Goal: Task Accomplishment & Management: Manage account settings

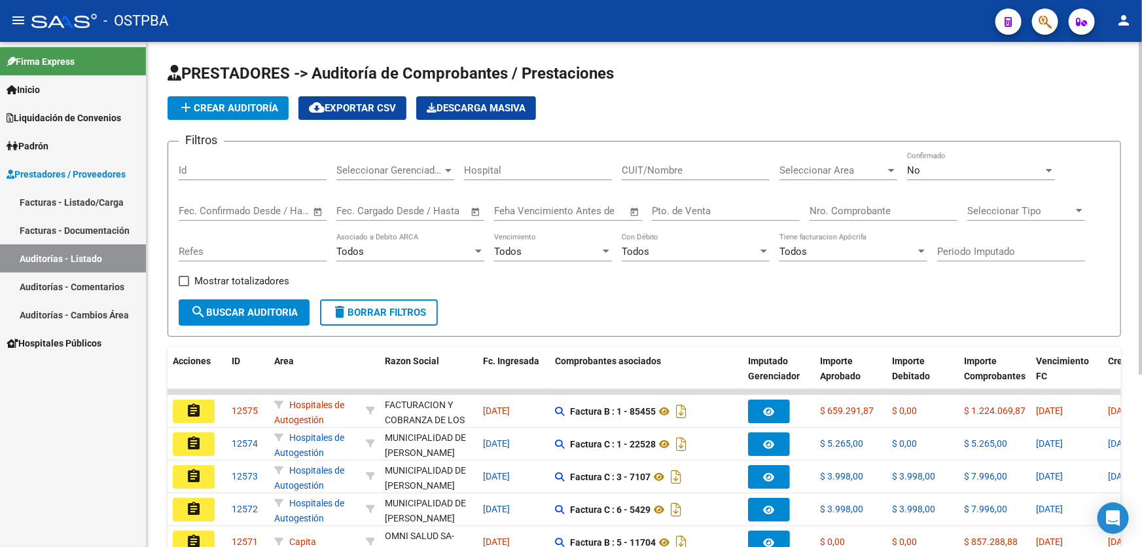
click at [860, 209] on input "Nro. Comprobante" at bounding box center [884, 211] width 148 height 12
type input "204536"
click at [941, 162] on div "No Confirmado" at bounding box center [981, 166] width 148 height 28
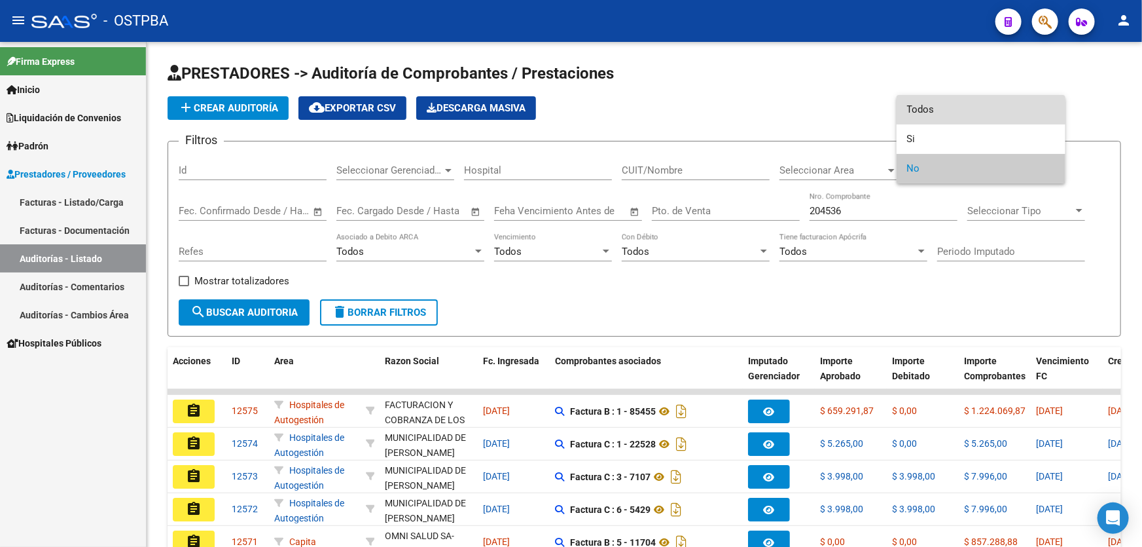
click at [942, 107] on span "Todos" at bounding box center [981, 109] width 148 height 29
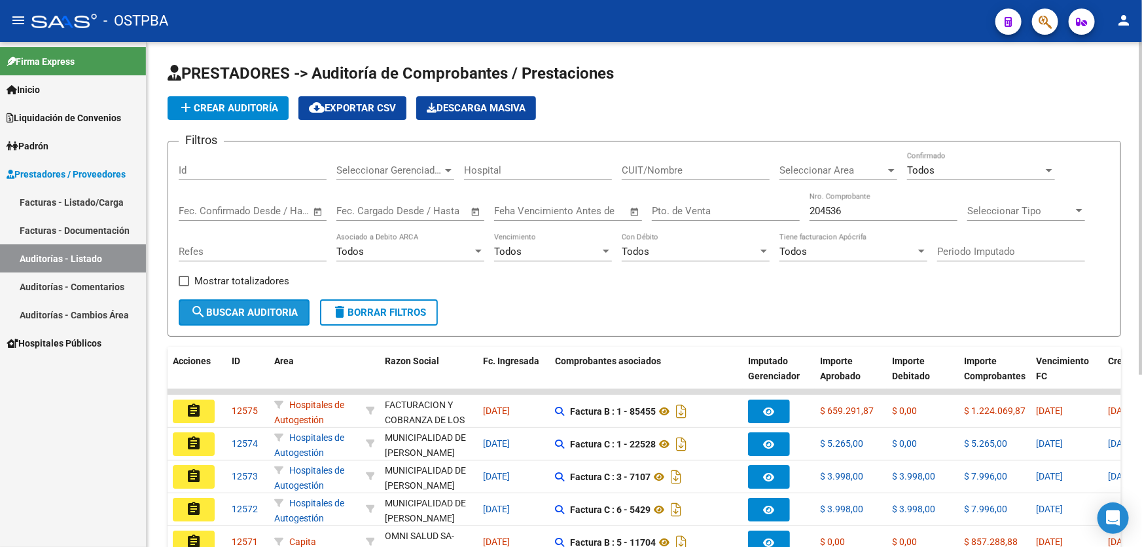
click at [243, 309] on span "search Buscar Auditoria" at bounding box center [243, 312] width 107 height 12
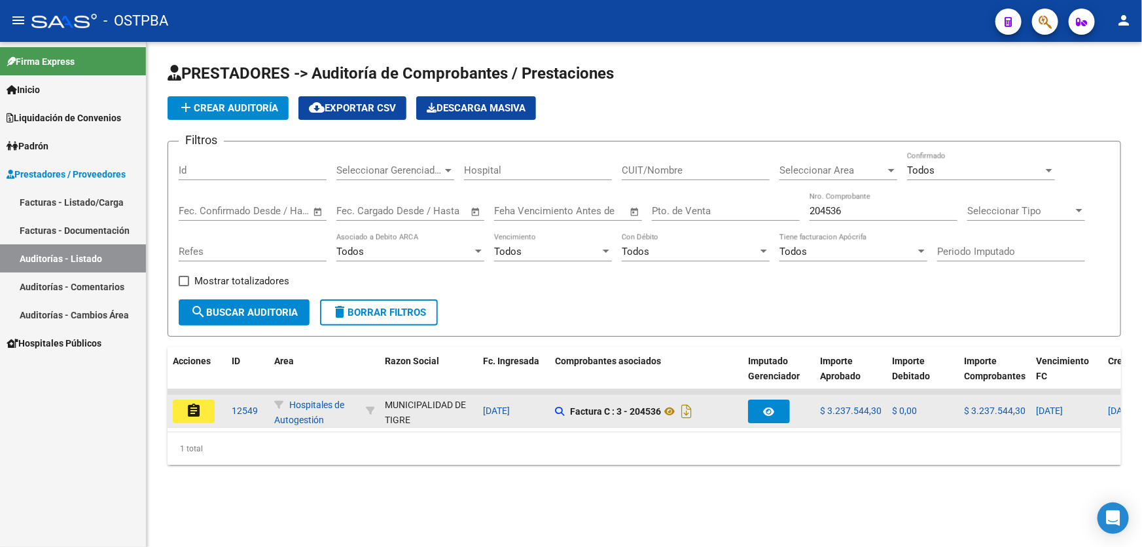
click at [191, 407] on mat-icon "assignment" at bounding box center [194, 411] width 16 height 16
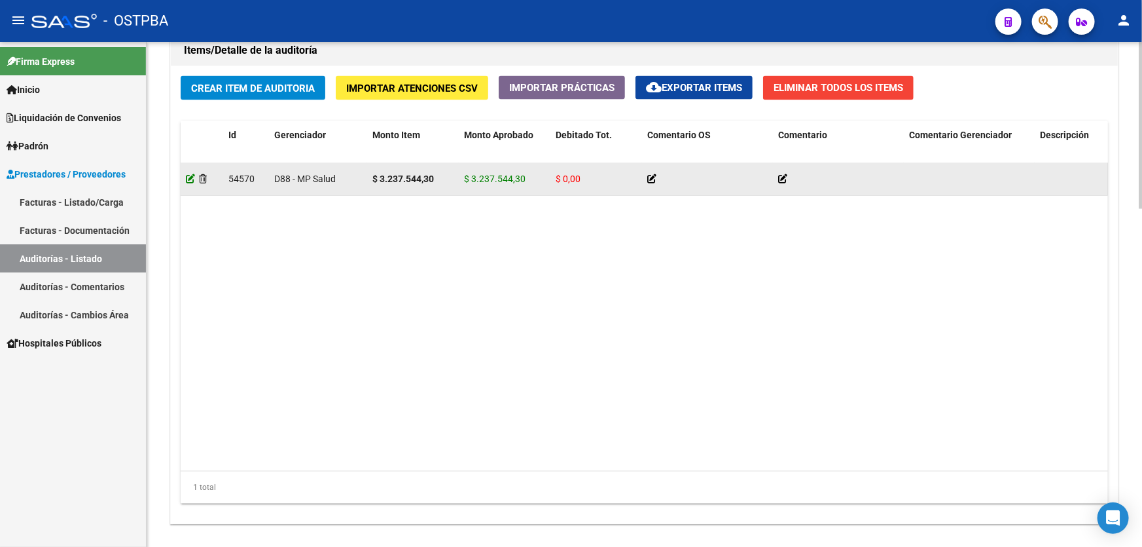
click at [193, 177] on div at bounding box center [202, 178] width 32 height 15
click at [188, 175] on icon at bounding box center [190, 178] width 9 height 9
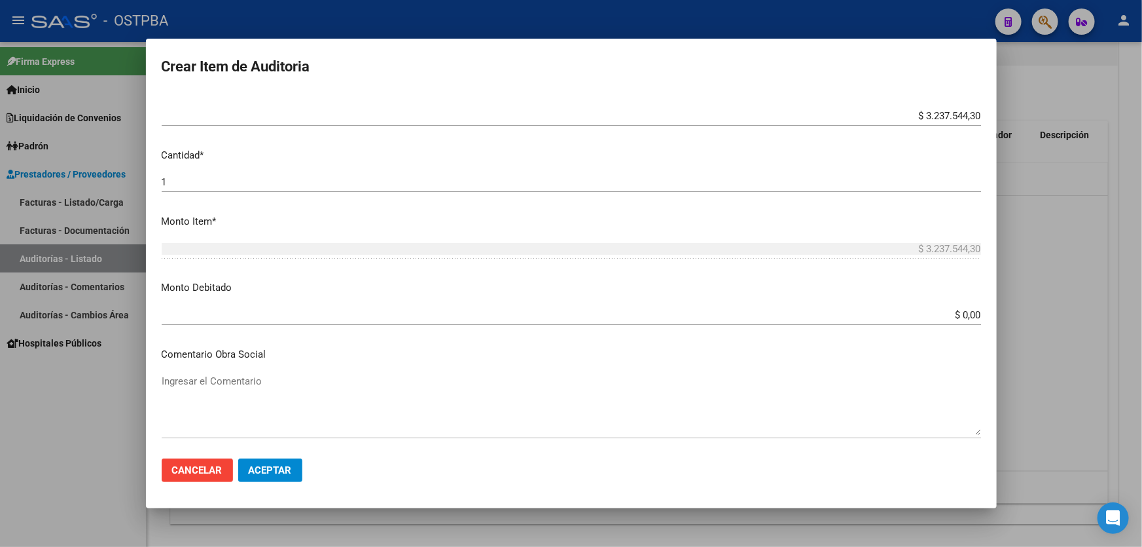
scroll to position [476, 0]
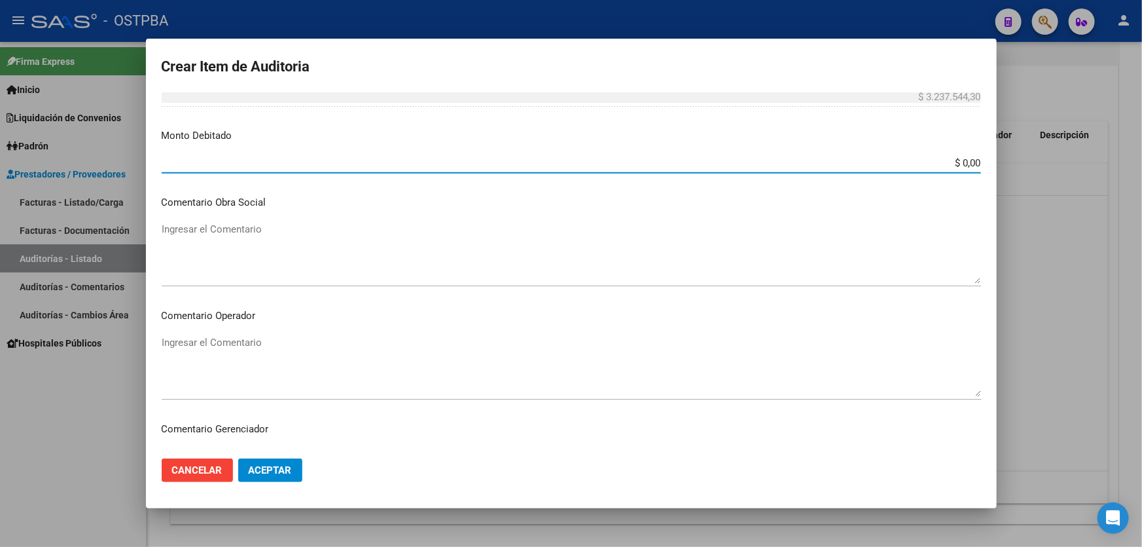
click at [970, 158] on input "$ 0,00" at bounding box center [571, 163] width 819 height 12
type input "$ 404.592,00"
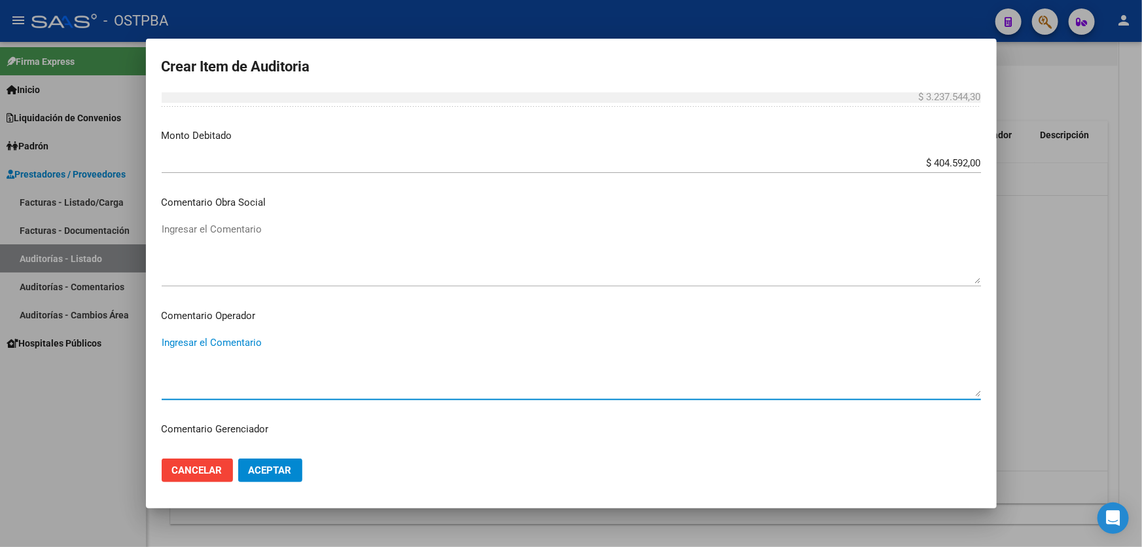
click at [209, 350] on textarea "Ingresar el Comentario" at bounding box center [571, 366] width 819 height 62
type textarea "DEBITO DE MP"
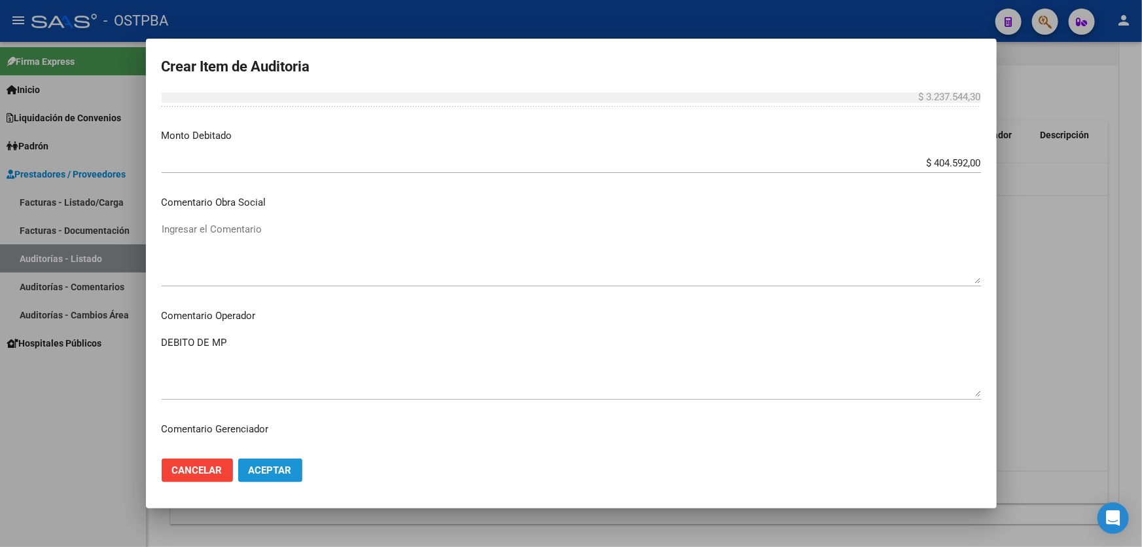
click at [279, 473] on span "Aceptar" at bounding box center [270, 470] width 43 height 12
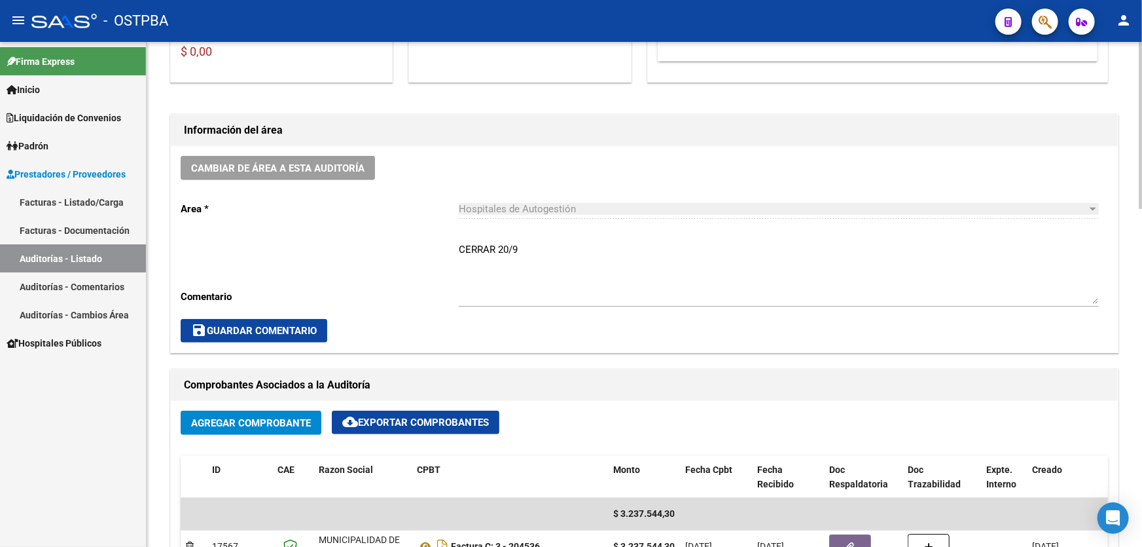
scroll to position [238, 0]
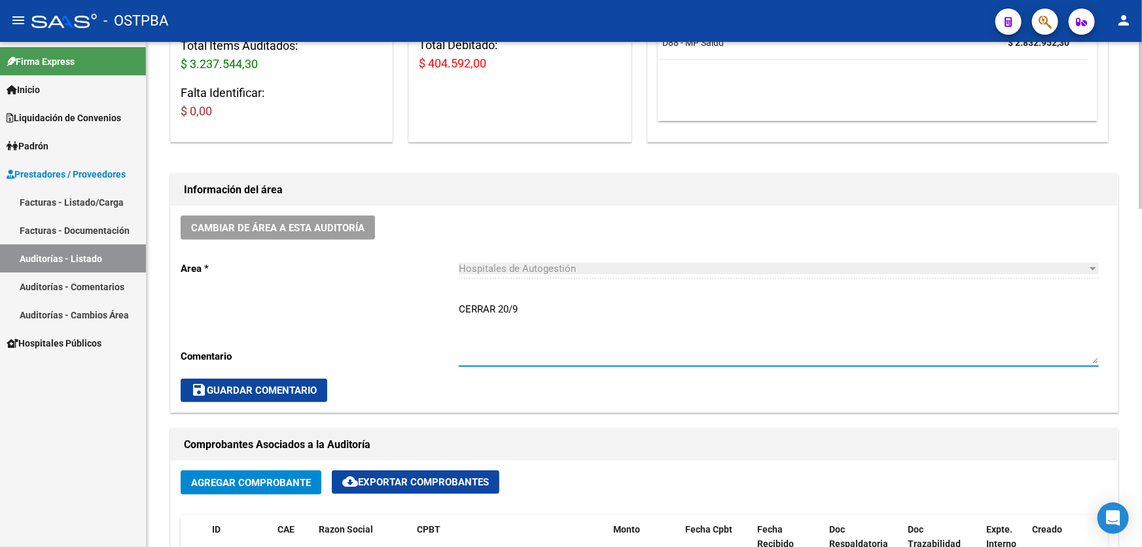
click at [525, 310] on textarea "CERRAR 20/9" at bounding box center [779, 333] width 640 height 62
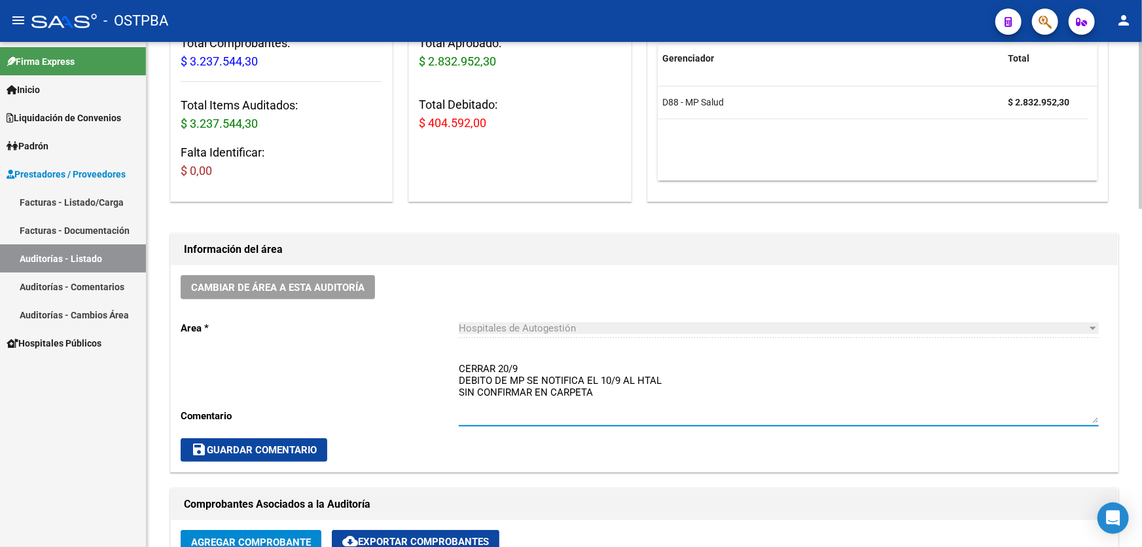
type textarea "CERRAR 20/9 DEBITO DE MP SE NOTIFICA EL 10/9 AL HTAL SIN CONFIRMAR EN CARPETA"
click at [275, 448] on span "save Guardar Comentario" at bounding box center [254, 450] width 126 height 12
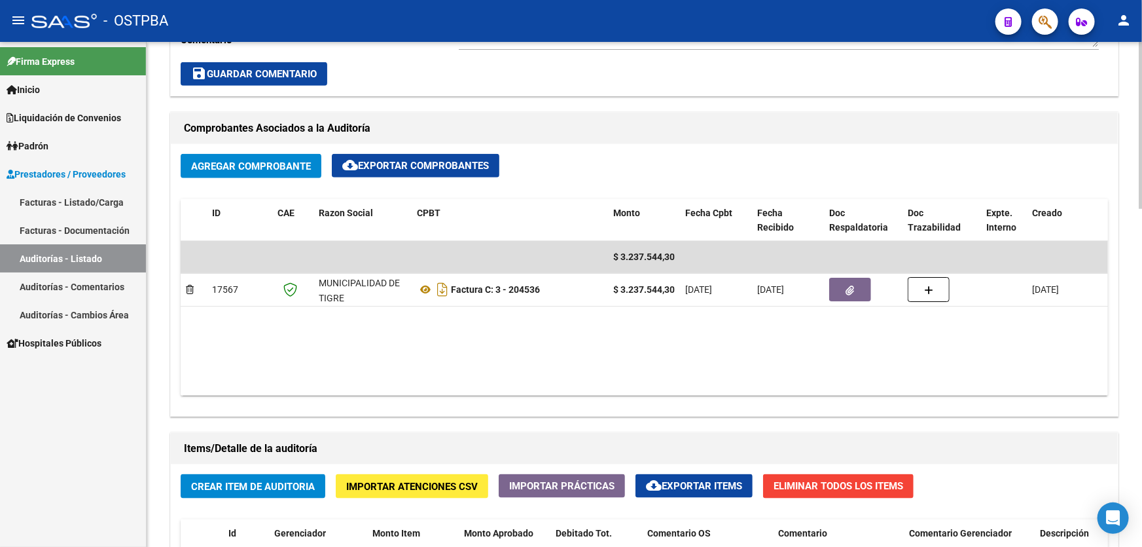
scroll to position [713, 0]
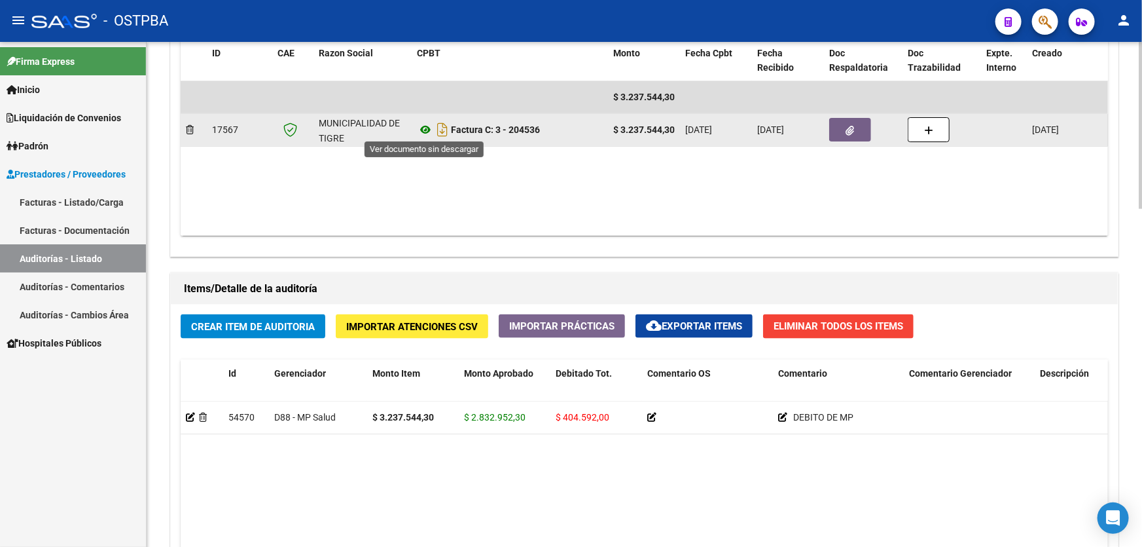
click at [423, 122] on icon at bounding box center [425, 130] width 17 height 16
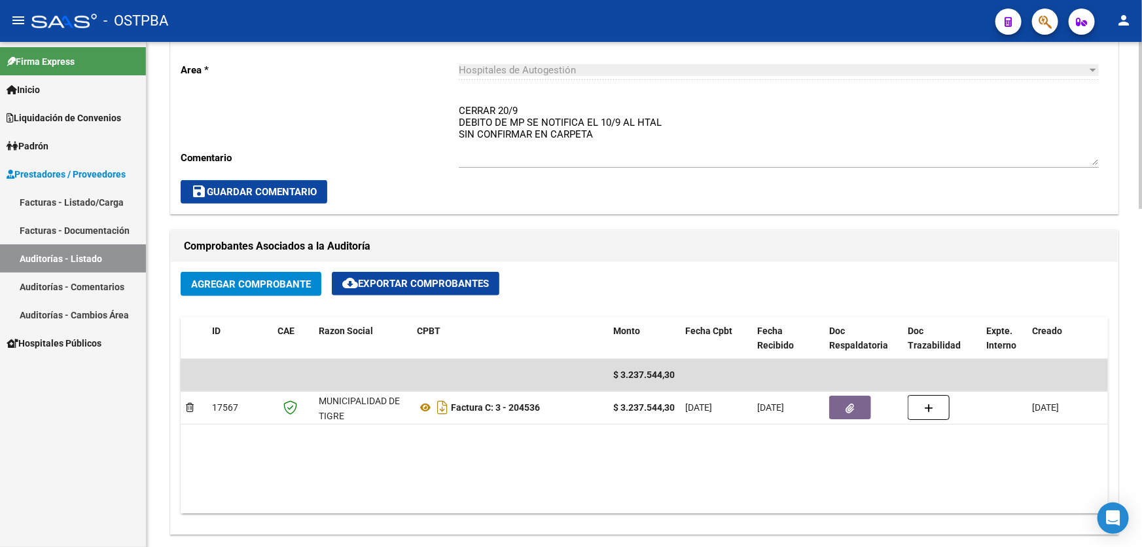
scroll to position [416, 0]
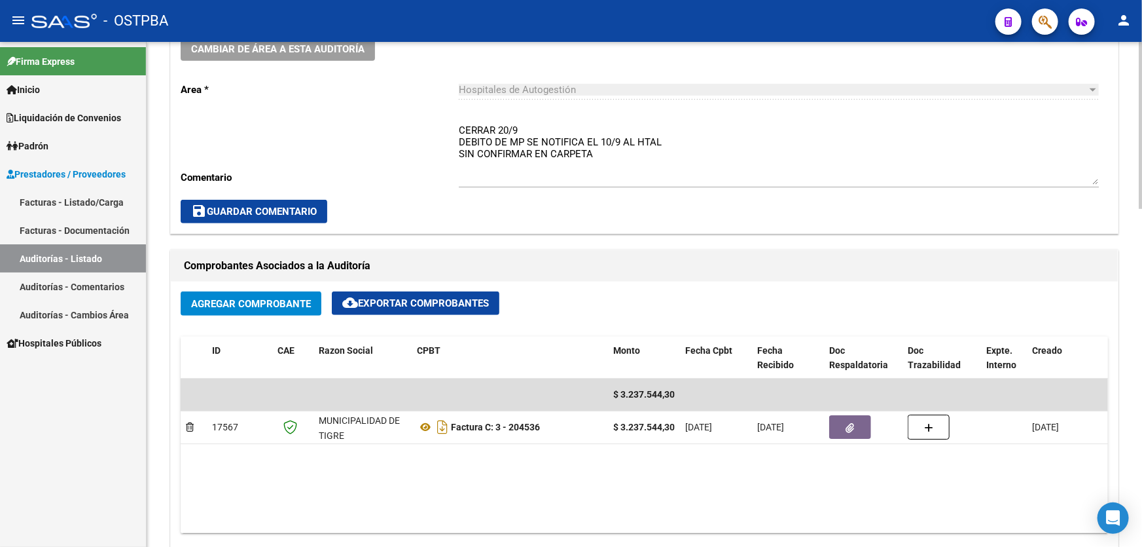
click at [275, 209] on span "save Guardar Comentario" at bounding box center [254, 212] width 126 height 12
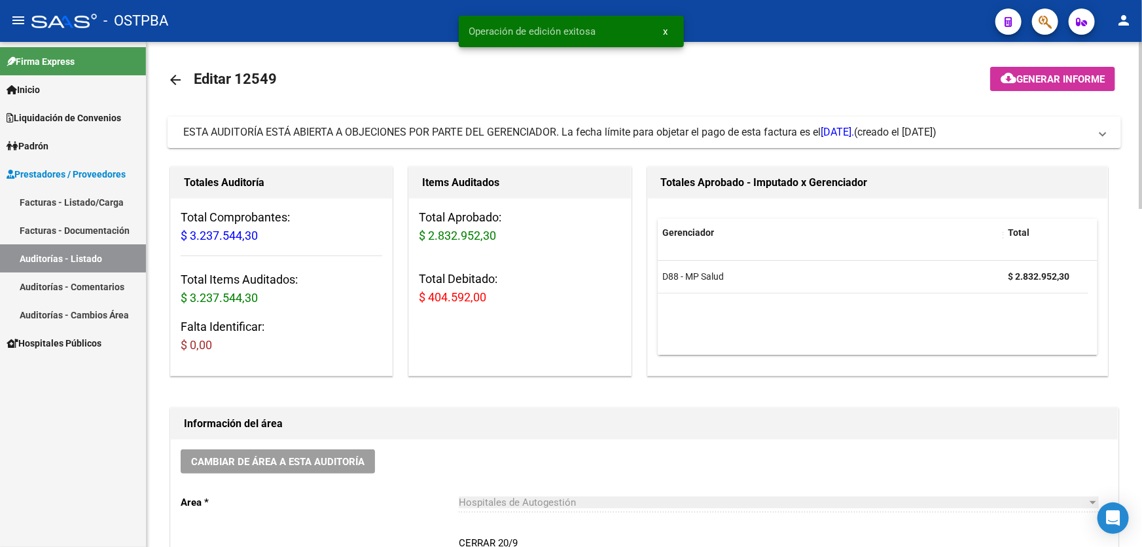
scroll to position [0, 0]
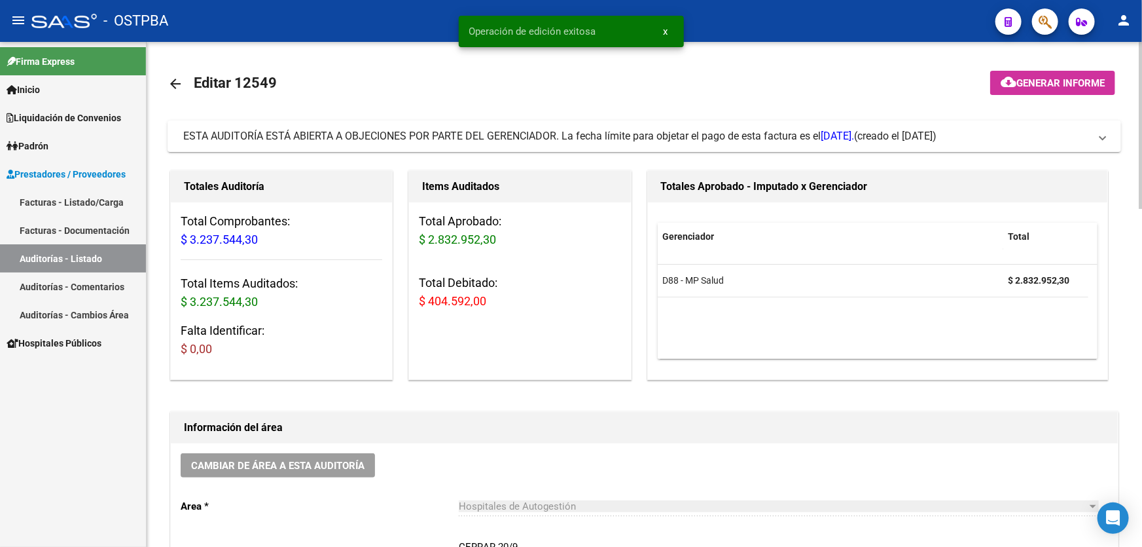
click at [175, 82] on mat-icon "arrow_back" at bounding box center [176, 84] width 16 height 16
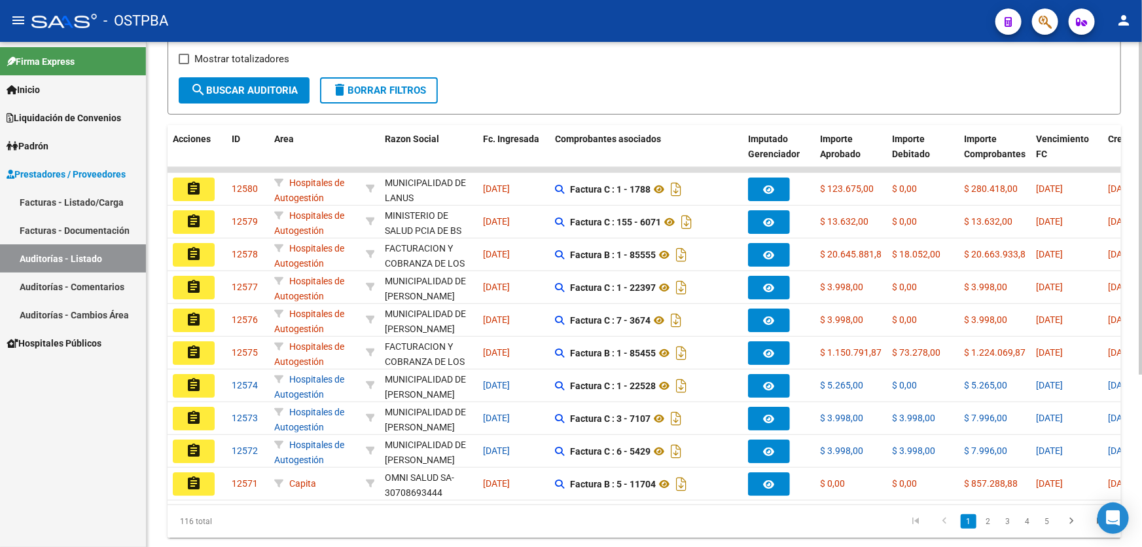
scroll to position [238, 0]
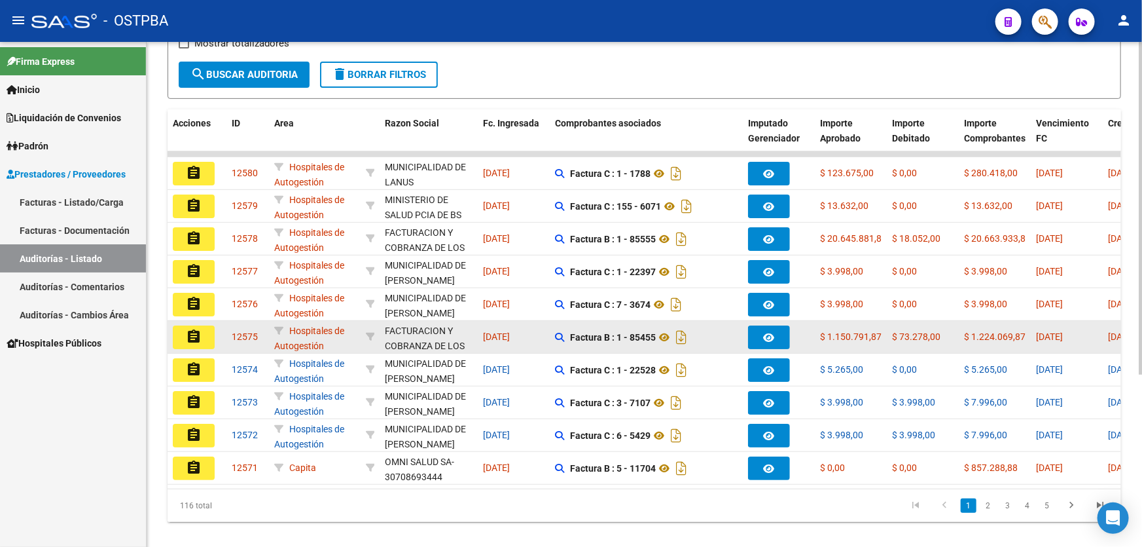
click at [183, 331] on button "assignment" at bounding box center [194, 337] width 42 height 24
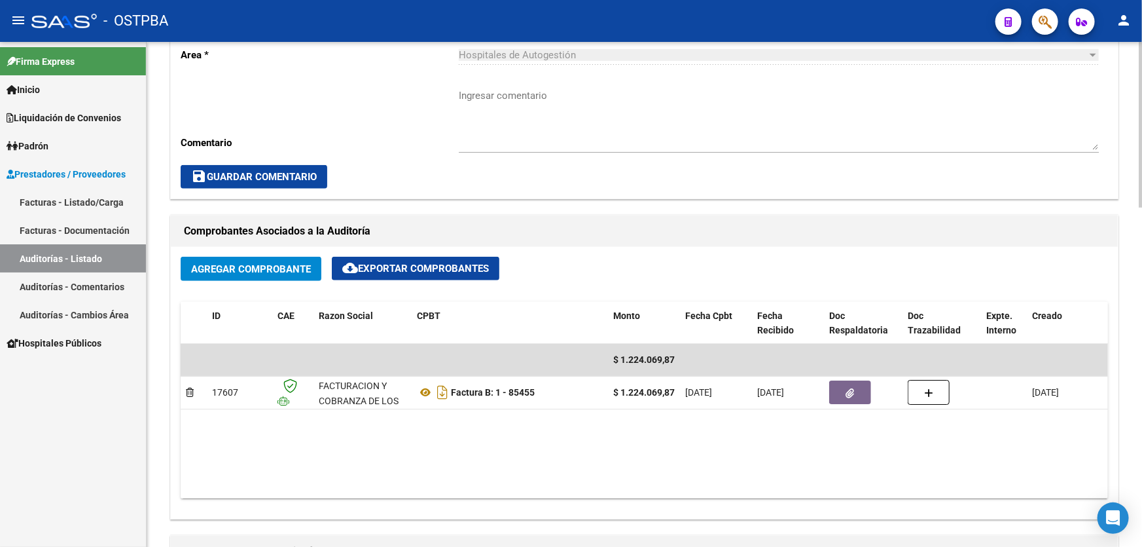
scroll to position [595, 0]
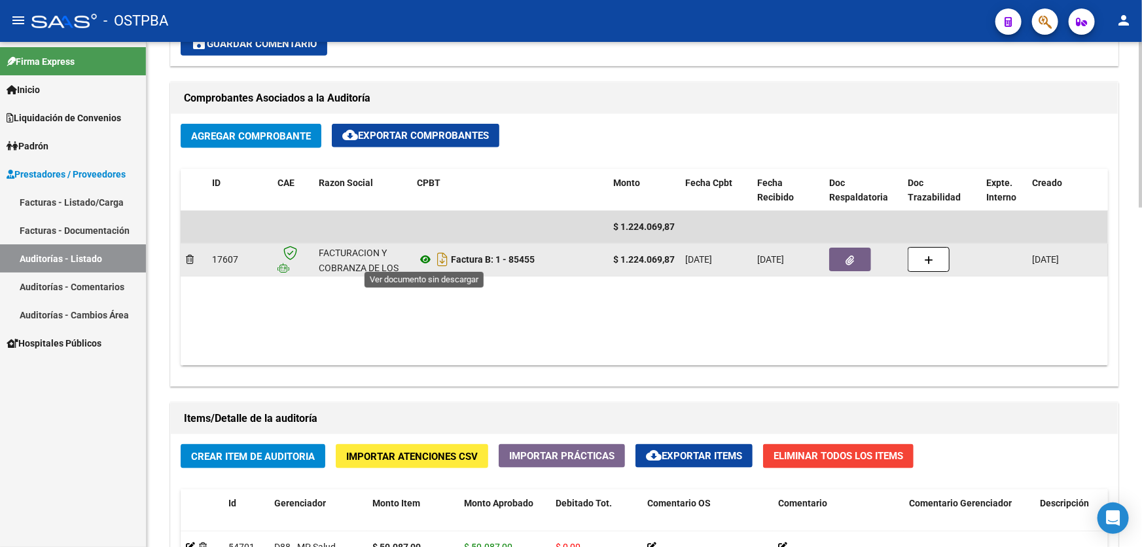
click at [430, 257] on icon at bounding box center [425, 259] width 17 height 16
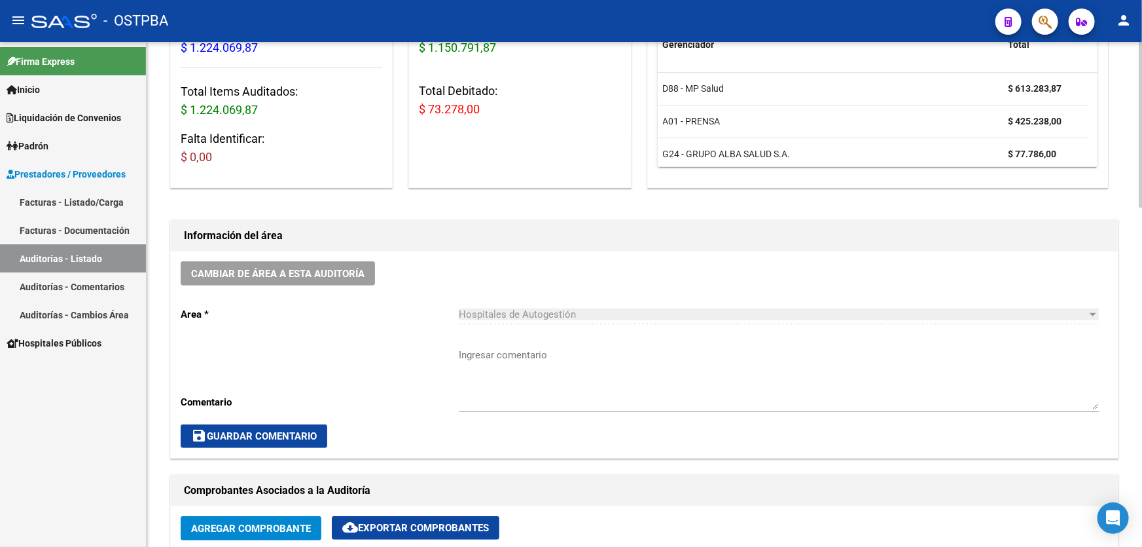
scroll to position [0, 0]
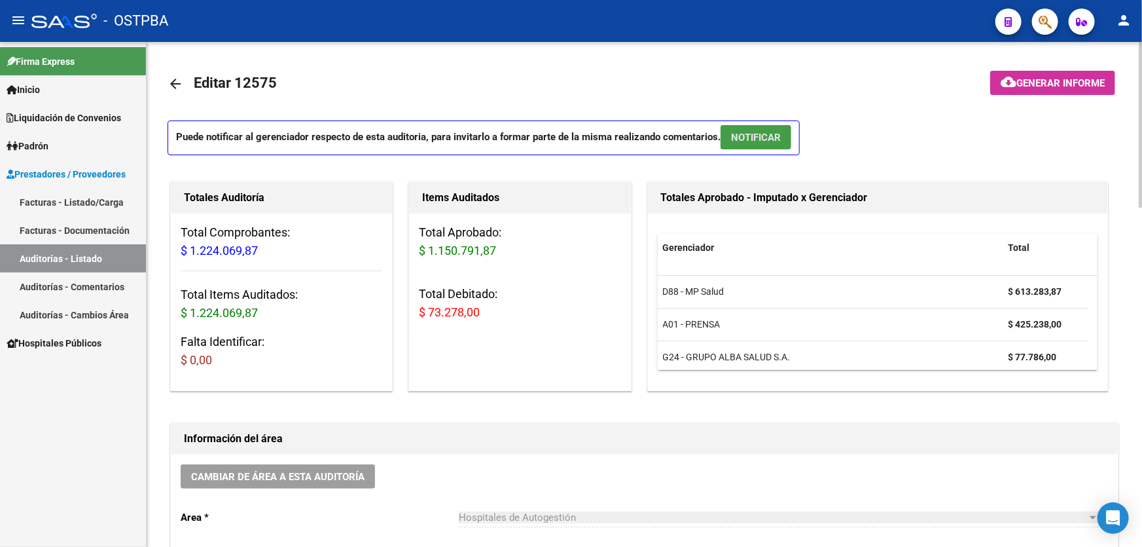
click at [758, 132] on span "NOTIFICAR" at bounding box center [756, 138] width 50 height 12
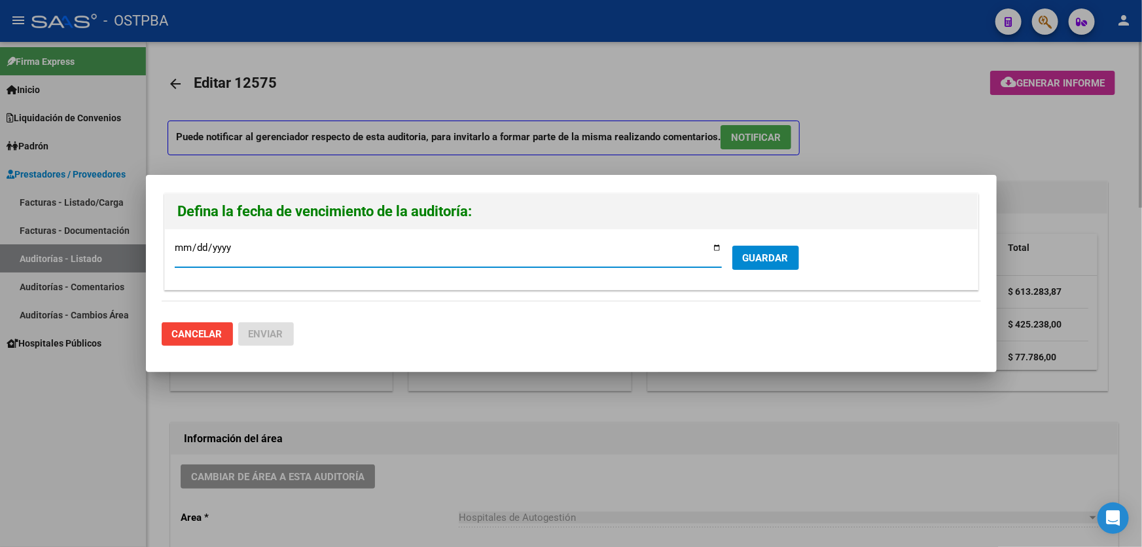
type input "[DATE]"
click at [759, 255] on span "GUARDAR" at bounding box center [766, 258] width 46 height 12
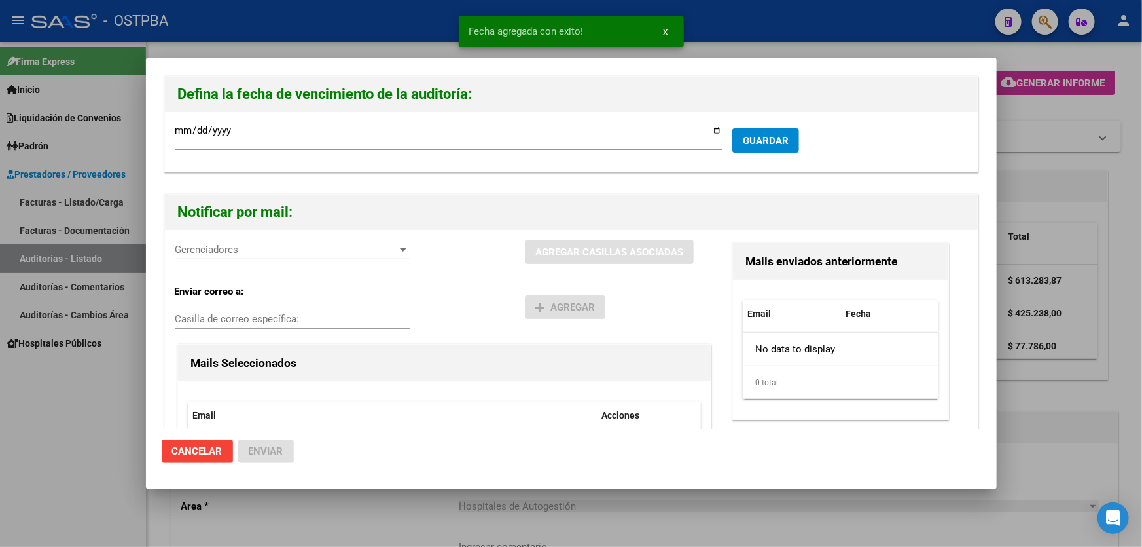
click at [753, 137] on span "GUARDAR" at bounding box center [766, 141] width 46 height 12
click at [210, 253] on span "Gerenciadores" at bounding box center [286, 249] width 223 height 12
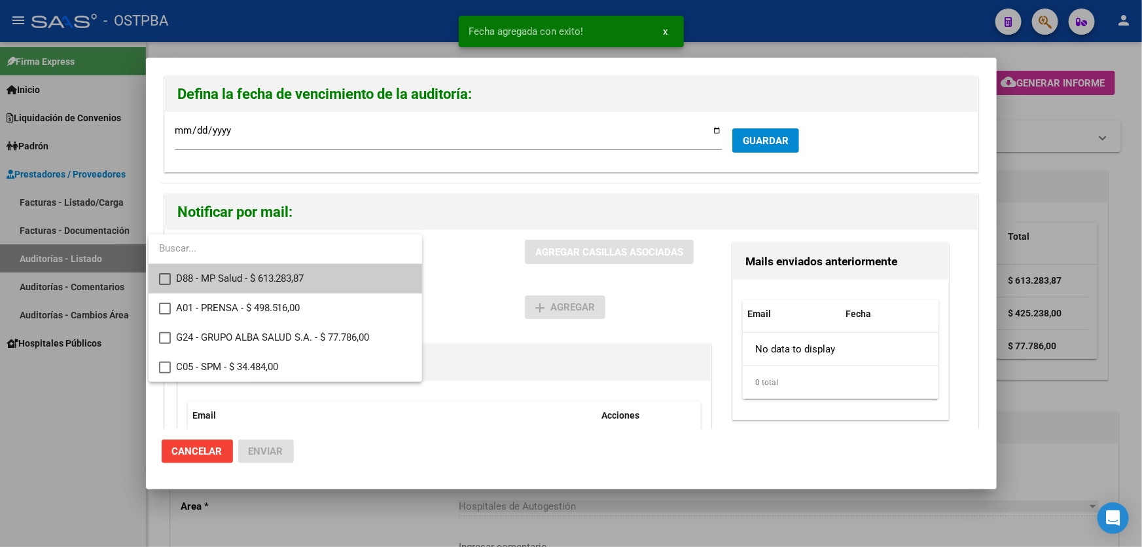
click at [166, 275] on mat-pseudo-checkbox at bounding box center [165, 279] width 12 height 12
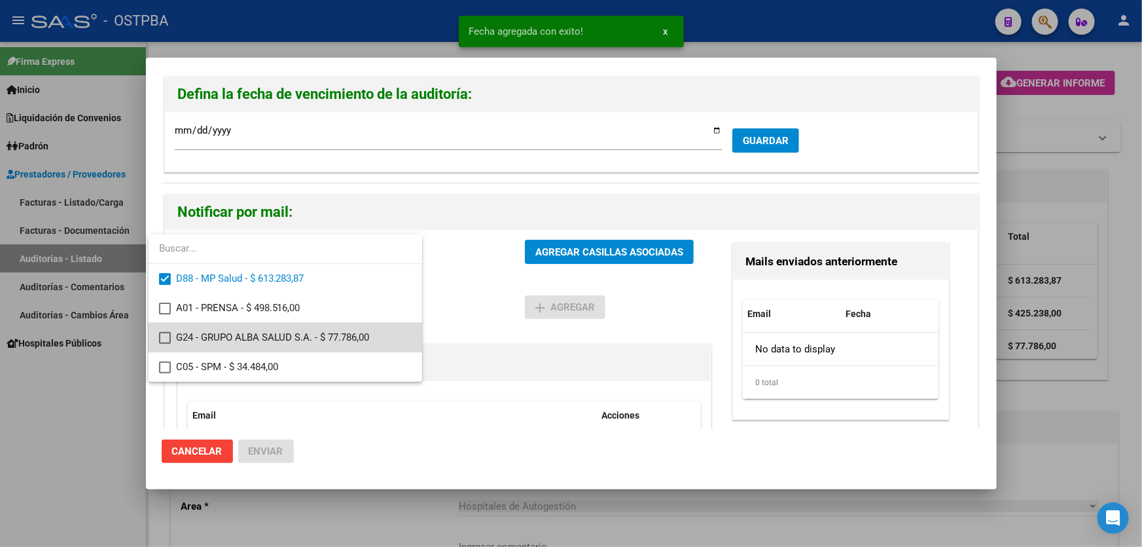
click at [166, 336] on mat-pseudo-checkbox at bounding box center [165, 338] width 12 height 12
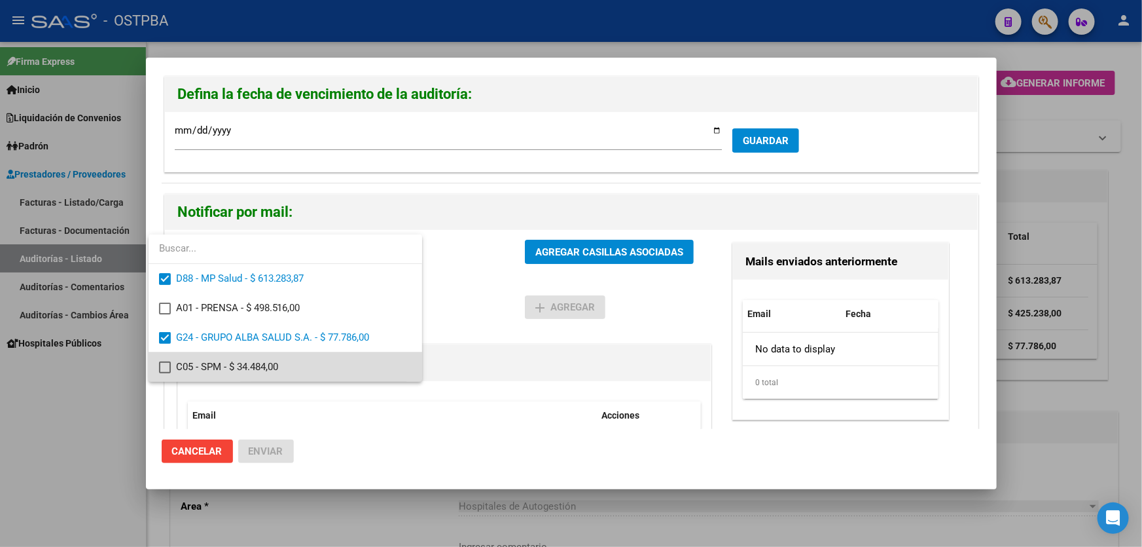
click at [165, 364] on mat-pseudo-checkbox at bounding box center [165, 367] width 12 height 12
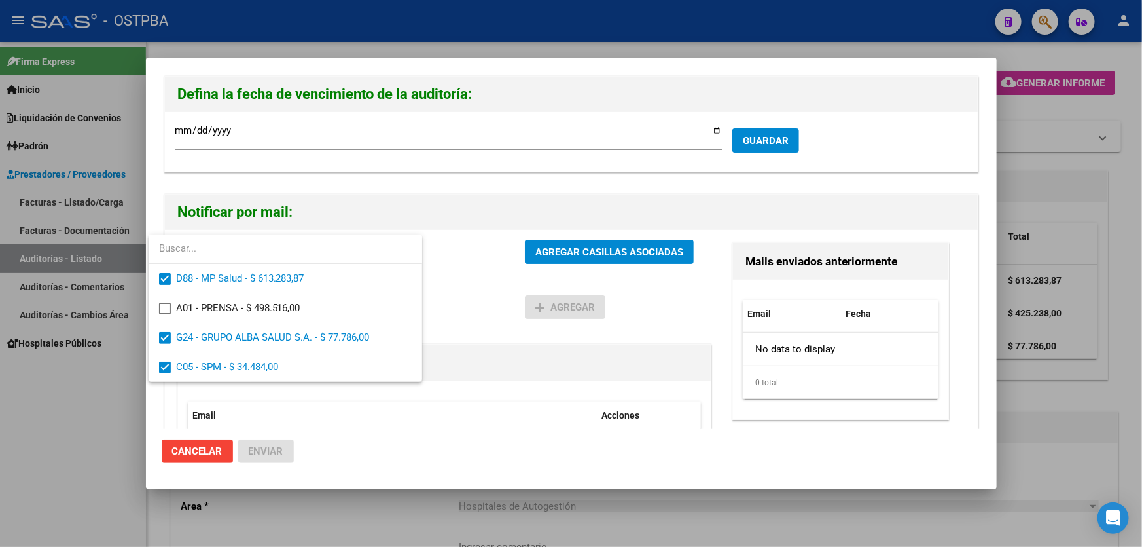
click at [460, 300] on div at bounding box center [571, 273] width 1142 height 547
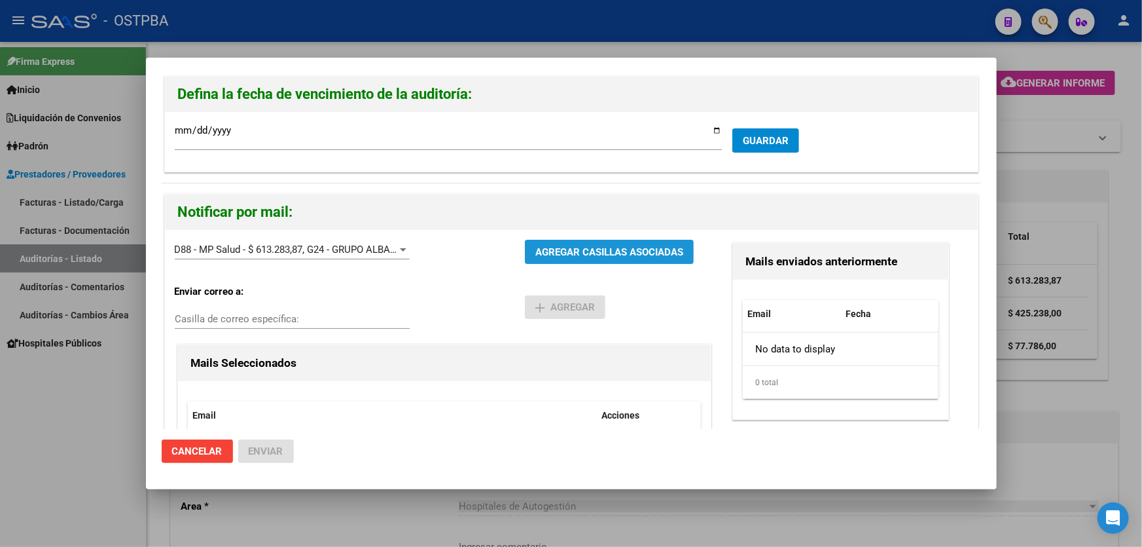
click at [580, 258] on button "AGREGAR CASILLAS ASOCIADAS" at bounding box center [609, 252] width 169 height 24
click at [260, 452] on span "Enviar" at bounding box center [266, 451] width 35 height 12
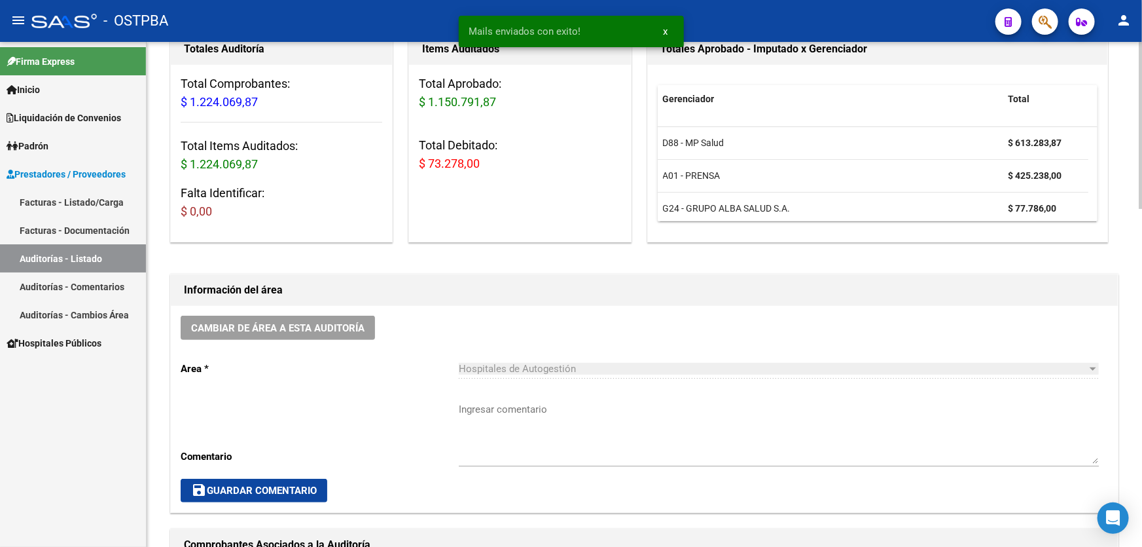
scroll to position [178, 0]
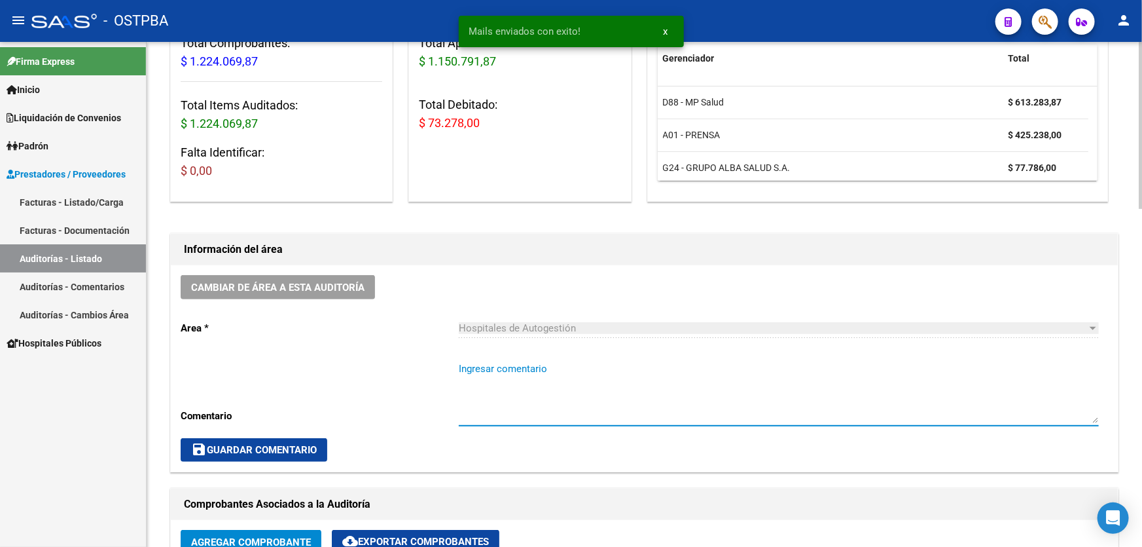
click at [501, 397] on textarea "Ingresar comentario" at bounding box center [779, 392] width 640 height 62
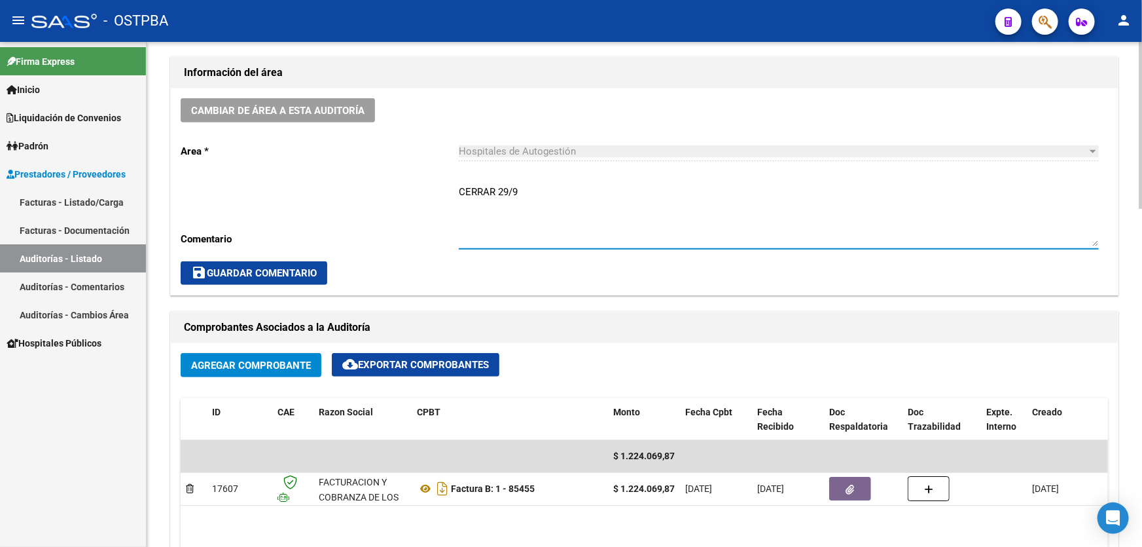
scroll to position [357, 0]
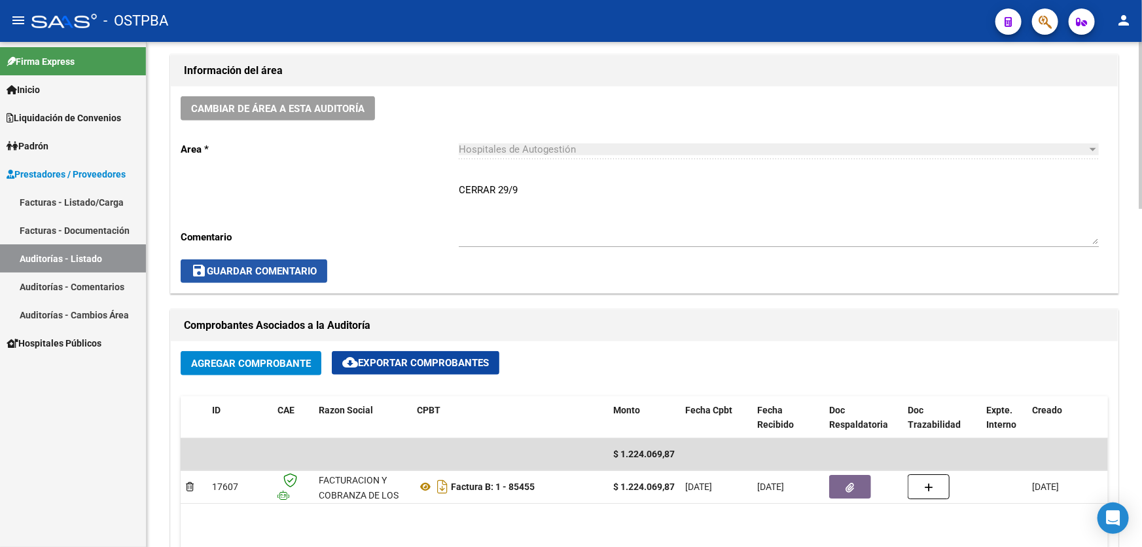
click at [249, 267] on span "save Guardar Comentario" at bounding box center [254, 271] width 126 height 12
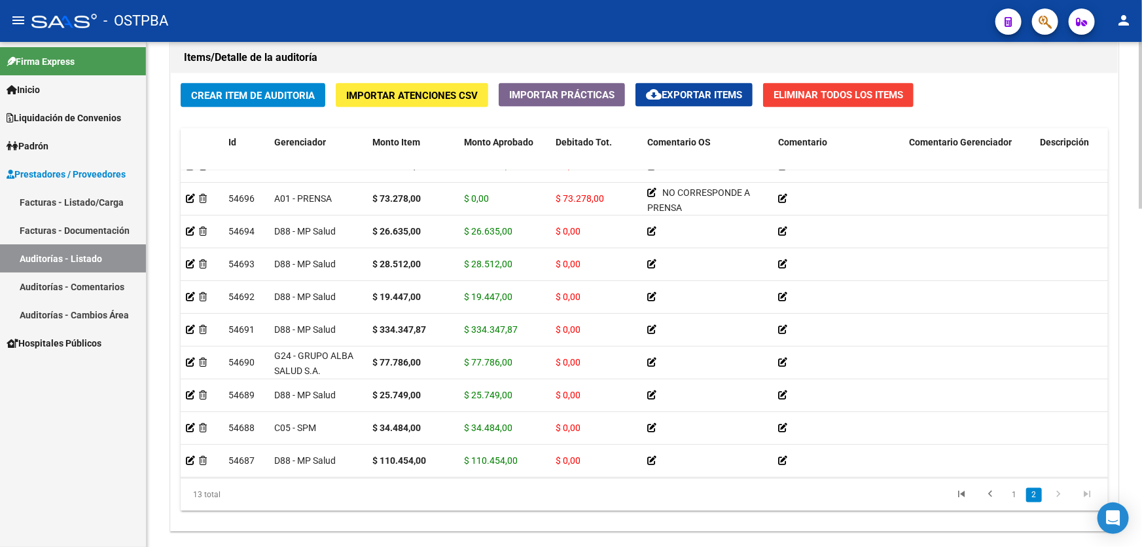
scroll to position [977, 0]
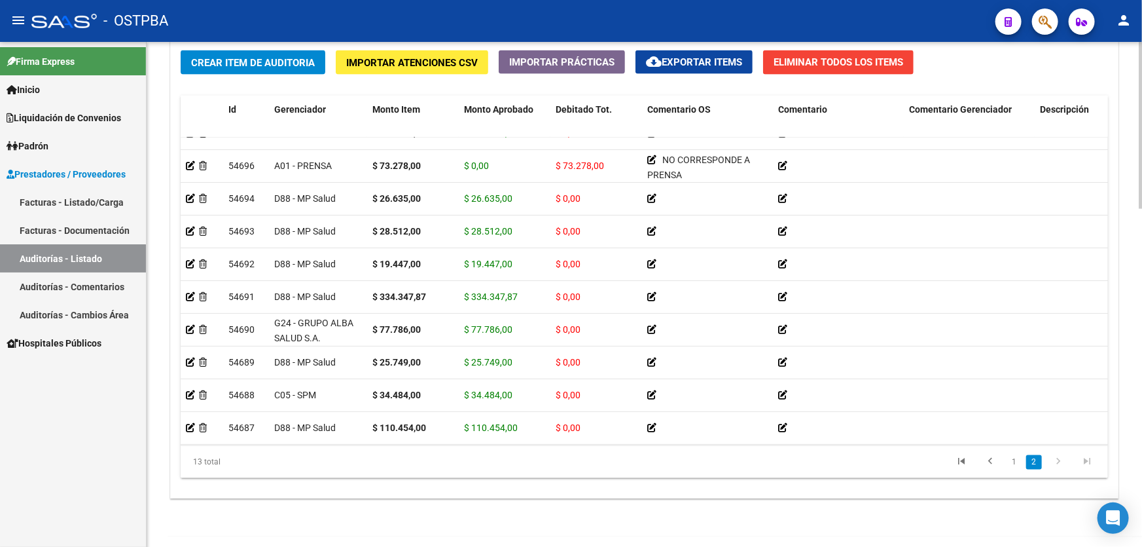
click at [1139, 484] on div at bounding box center [1140, 448] width 3 height 167
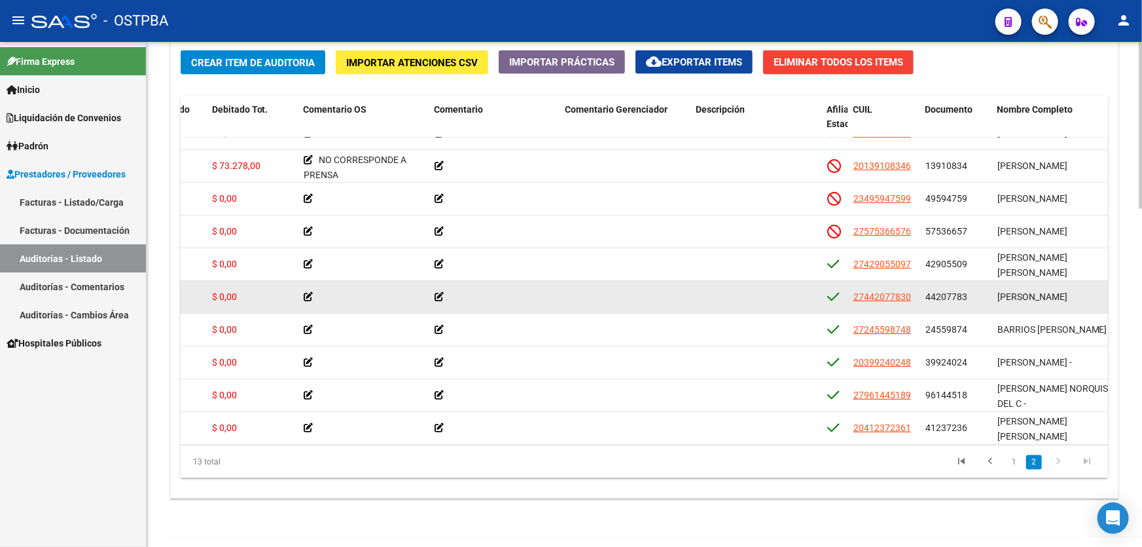
scroll to position [118, 346]
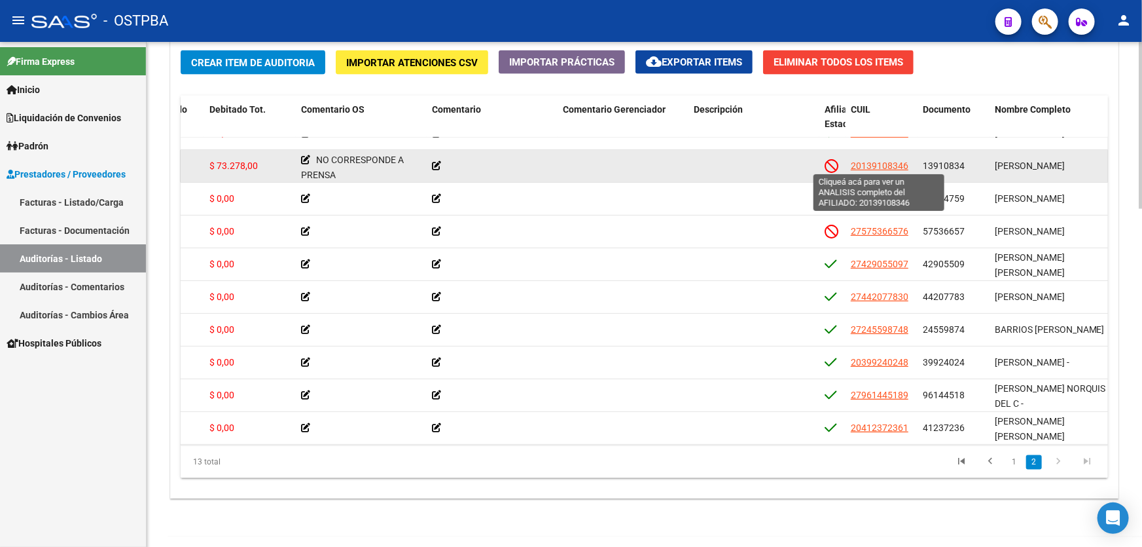
click at [873, 164] on span "20139108346" at bounding box center [880, 165] width 58 height 10
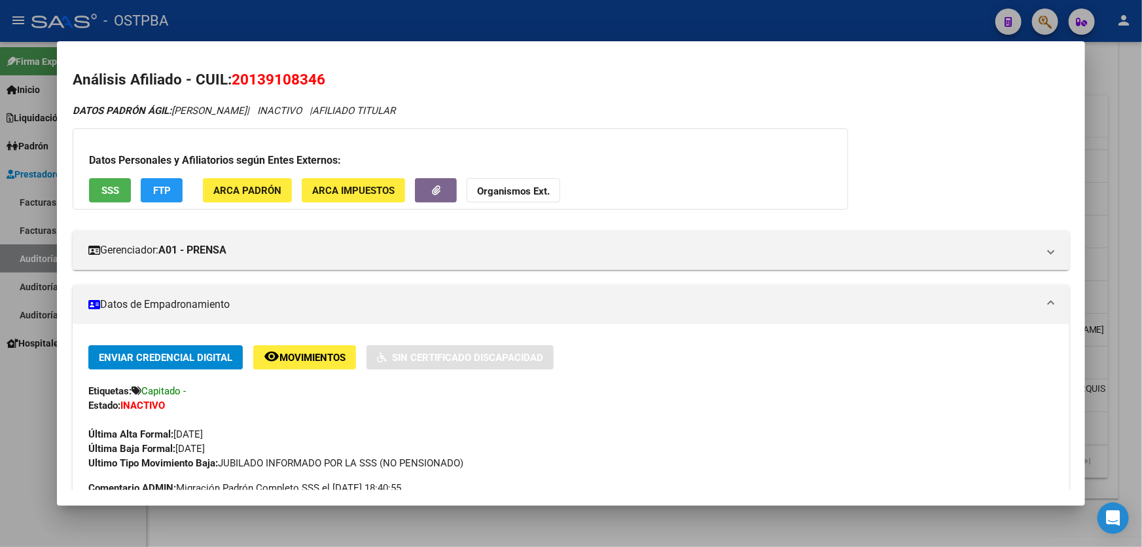
click at [39, 413] on div at bounding box center [571, 273] width 1142 height 547
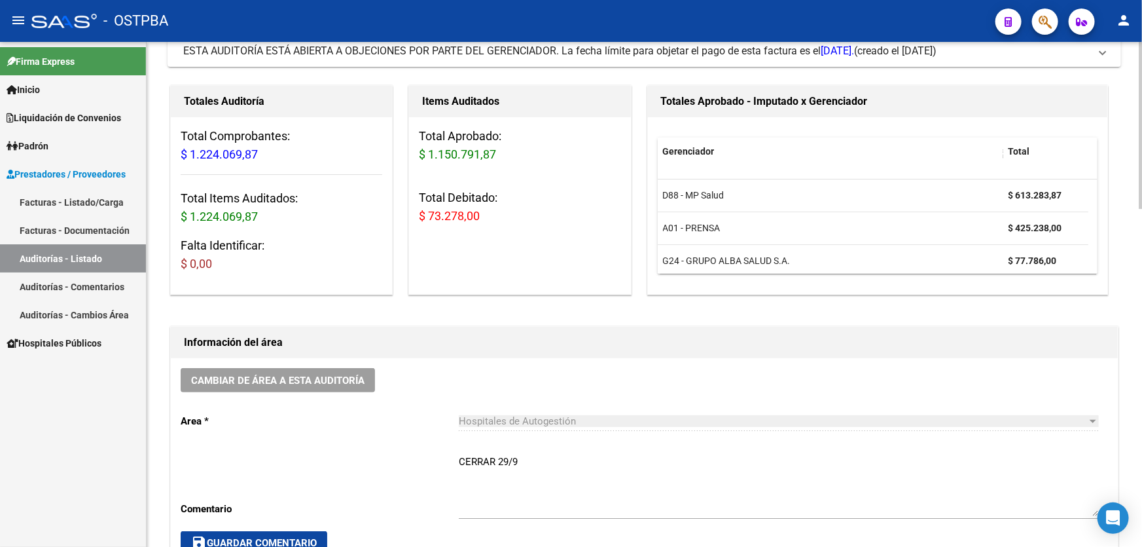
scroll to position [178, 0]
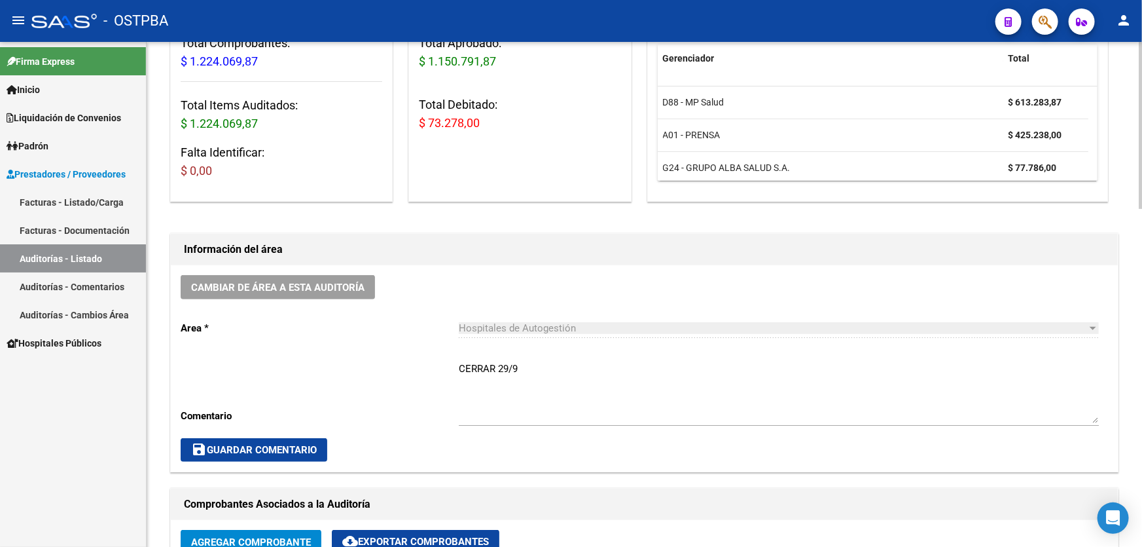
click at [531, 372] on textarea "CERRAR 29/9" at bounding box center [779, 392] width 640 height 62
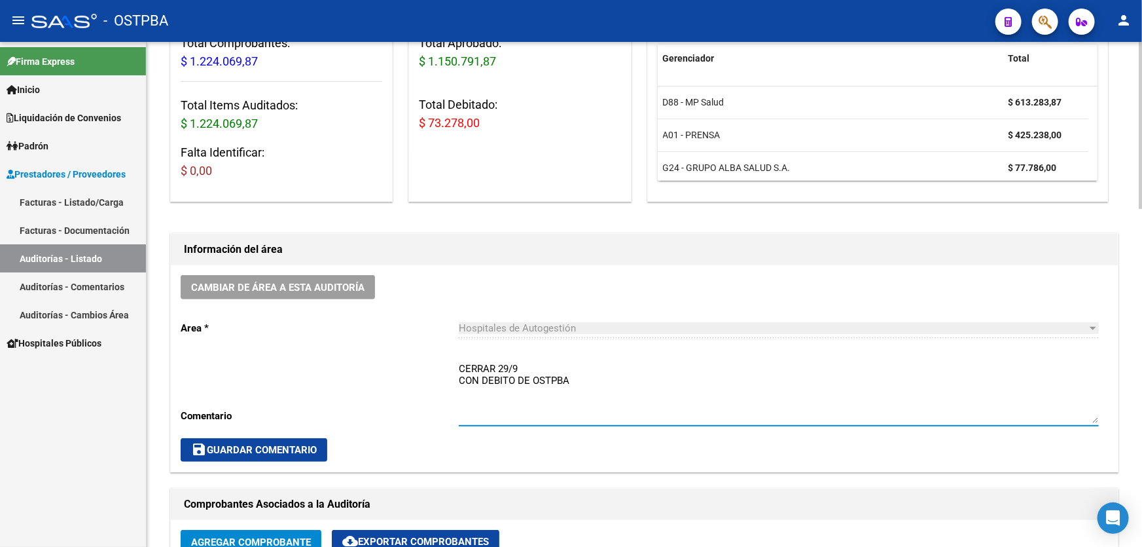
type textarea "CERRAR 29/9 CON DEBITO DE OSTPBA"
click at [260, 452] on span "save Guardar Comentario" at bounding box center [254, 450] width 126 height 12
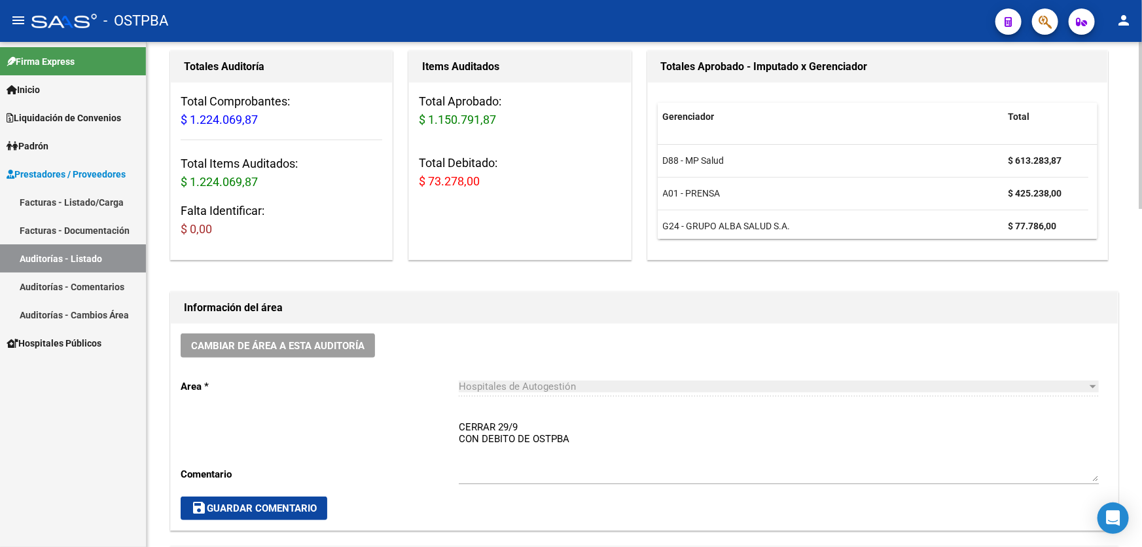
scroll to position [0, 0]
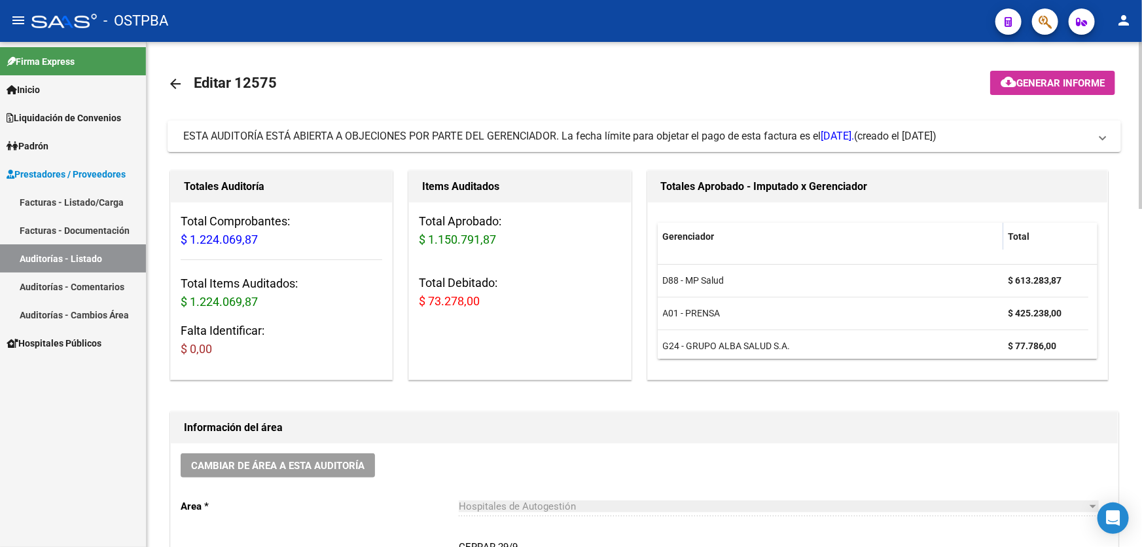
click at [174, 82] on mat-icon "arrow_back" at bounding box center [176, 84] width 16 height 16
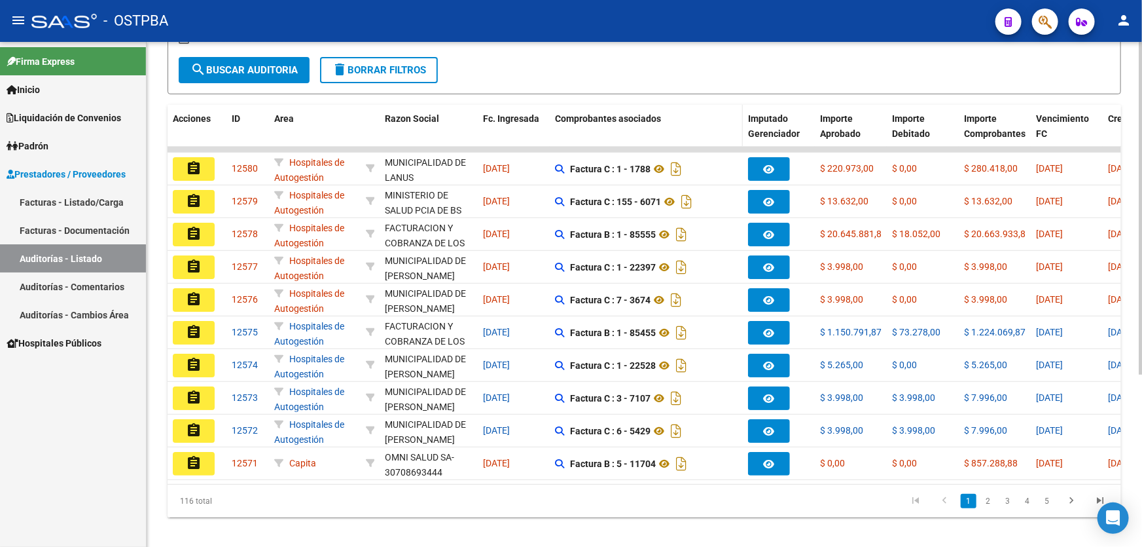
scroll to position [261, 0]
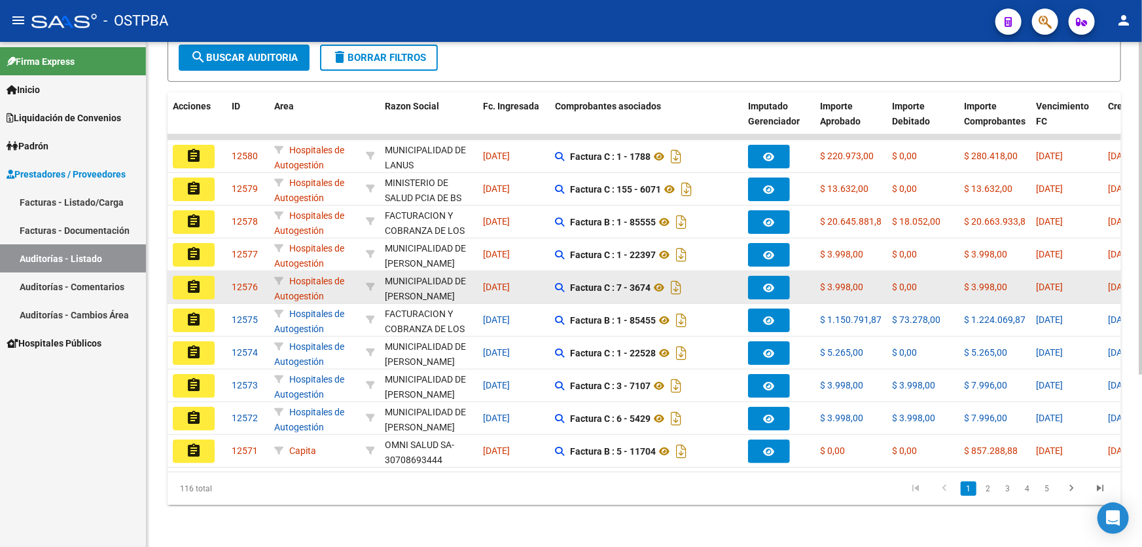
click at [192, 279] on mat-icon "assignment" at bounding box center [194, 287] width 16 height 16
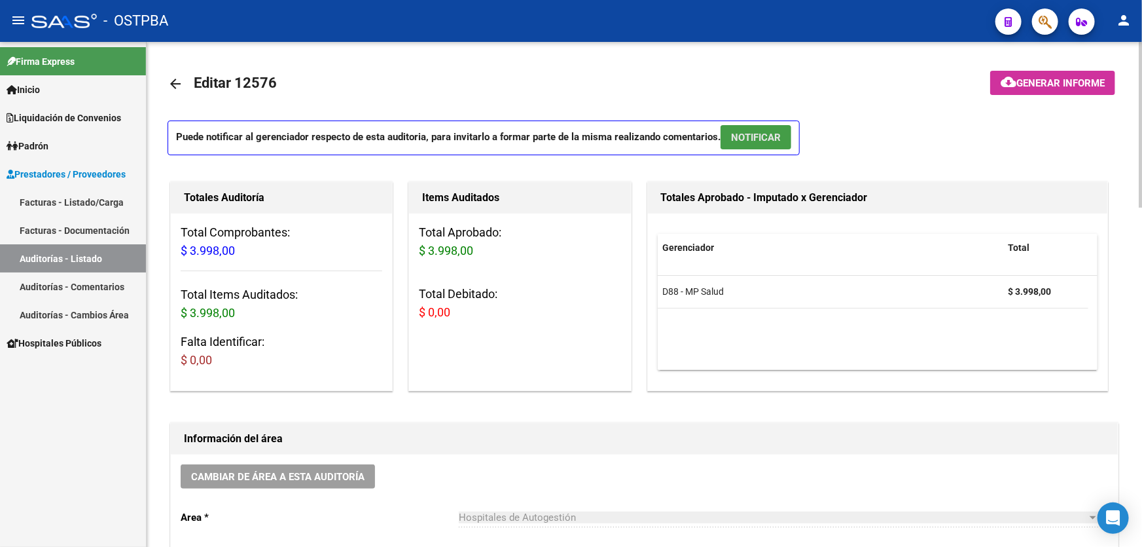
click at [756, 132] on span "NOTIFICAR" at bounding box center [756, 138] width 50 height 12
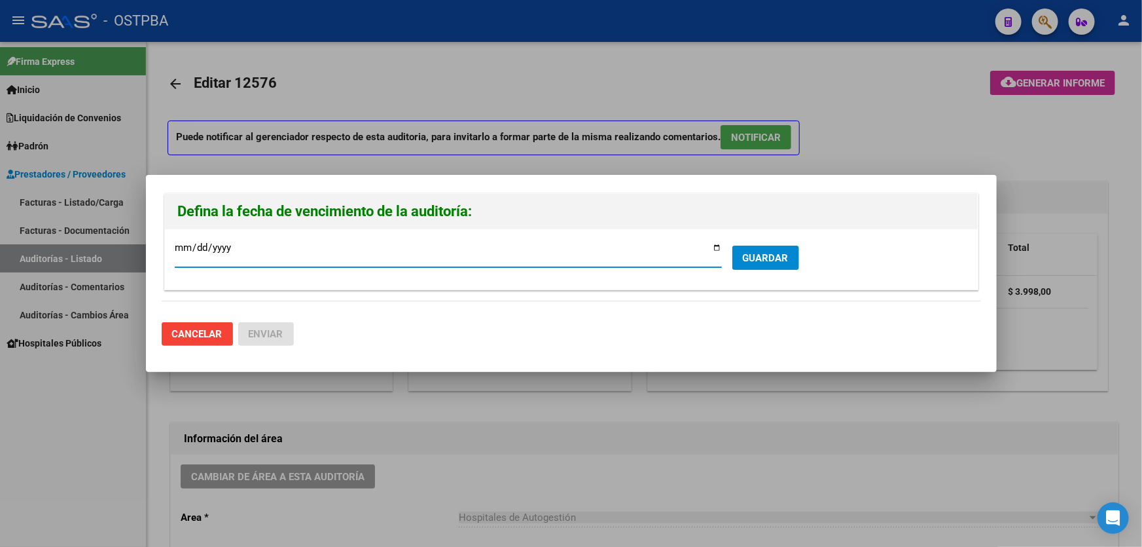
click at [771, 252] on span "GUARDAR" at bounding box center [766, 258] width 46 height 12
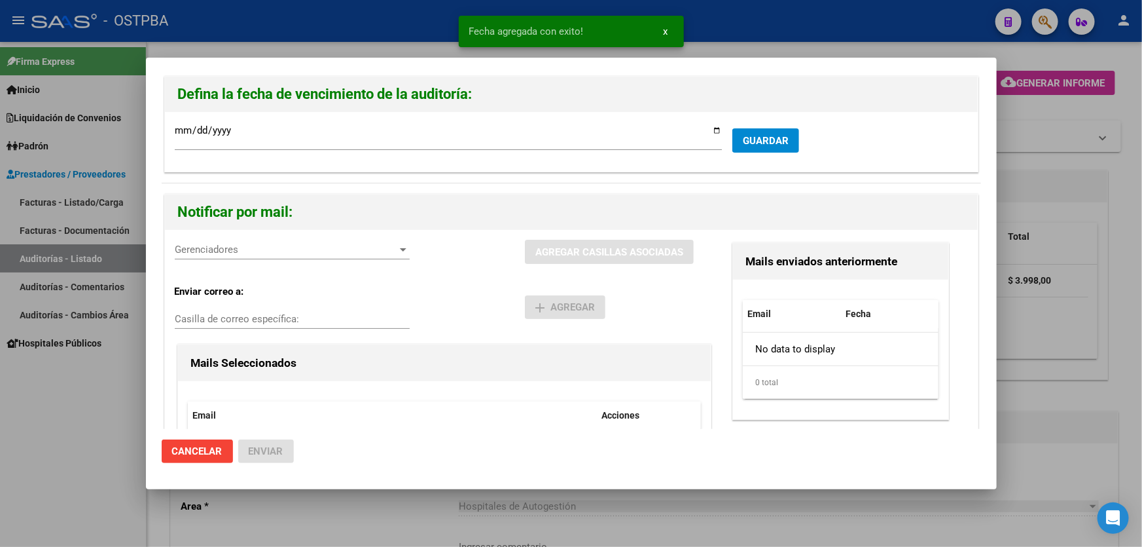
click at [295, 255] on span "Gerenciadores" at bounding box center [286, 249] width 223 height 12
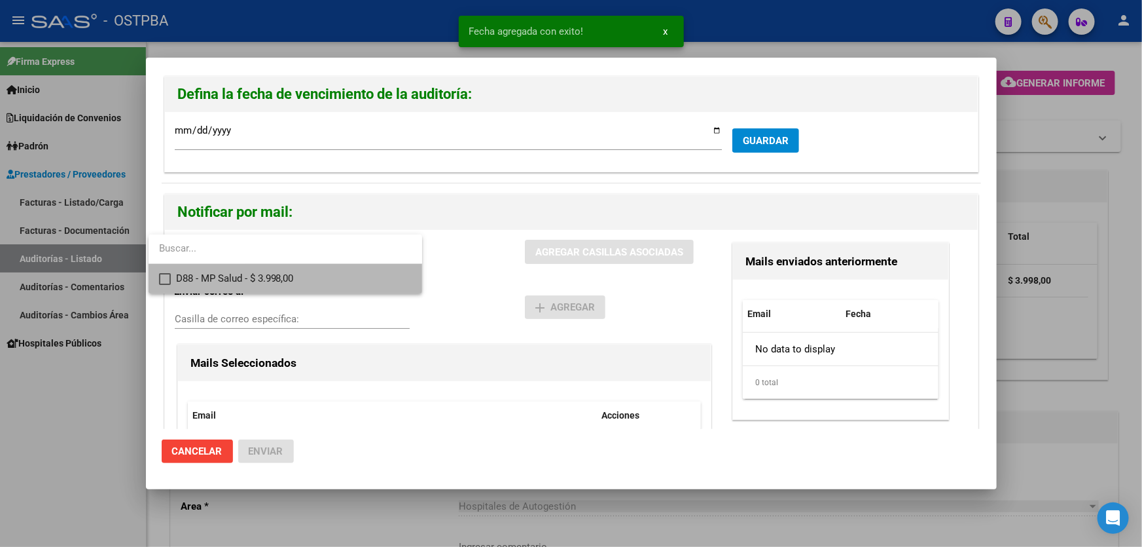
drag, startPoint x: 168, startPoint y: 278, endPoint x: 351, endPoint y: 289, distance: 183.6
click at [167, 278] on mat-pseudo-checkbox at bounding box center [165, 279] width 12 height 12
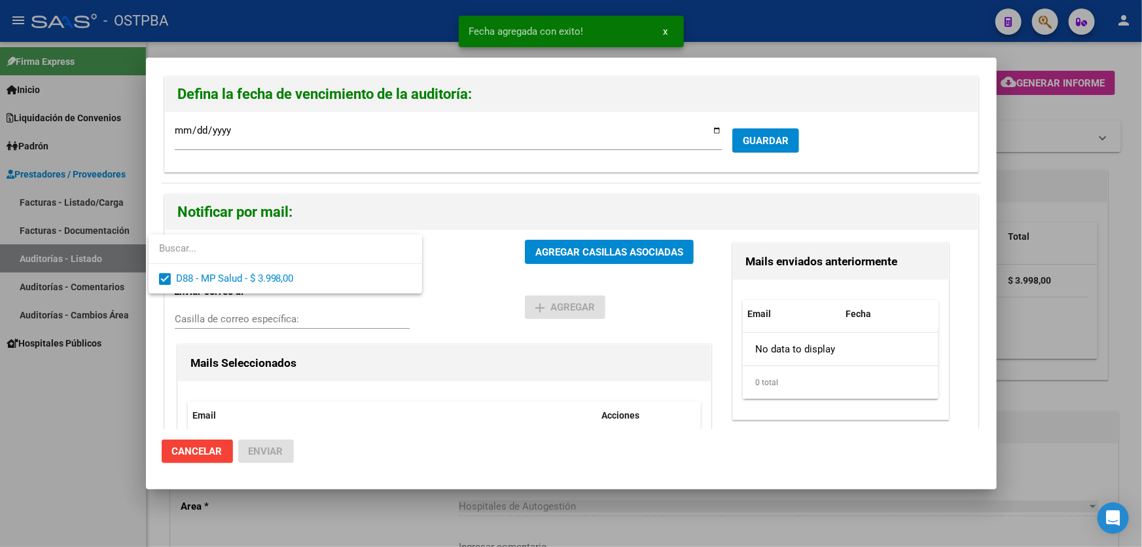
drag, startPoint x: 452, startPoint y: 282, endPoint x: 532, endPoint y: 270, distance: 81.4
click at [453, 282] on div at bounding box center [571, 273] width 1142 height 547
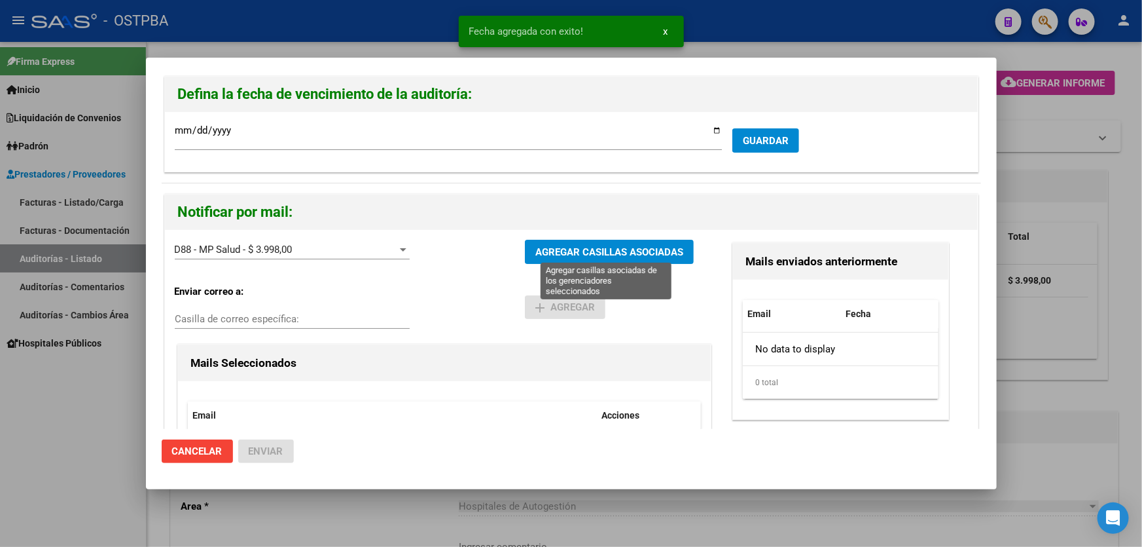
click at [605, 251] on span "AGREGAR CASILLAS ASOCIADAS" at bounding box center [609, 252] width 148 height 12
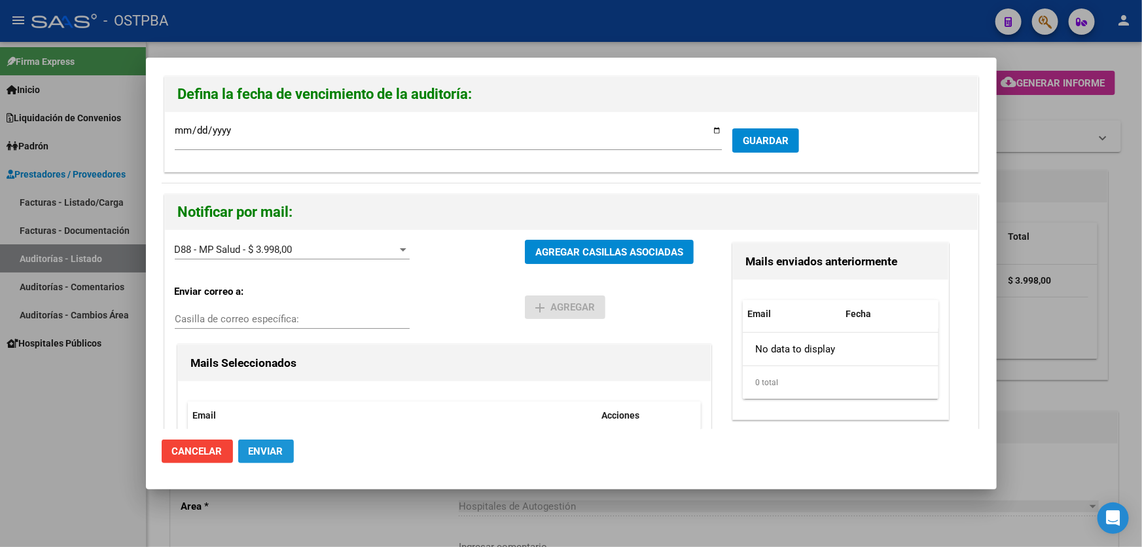
click at [266, 449] on span "Enviar" at bounding box center [266, 451] width 35 height 12
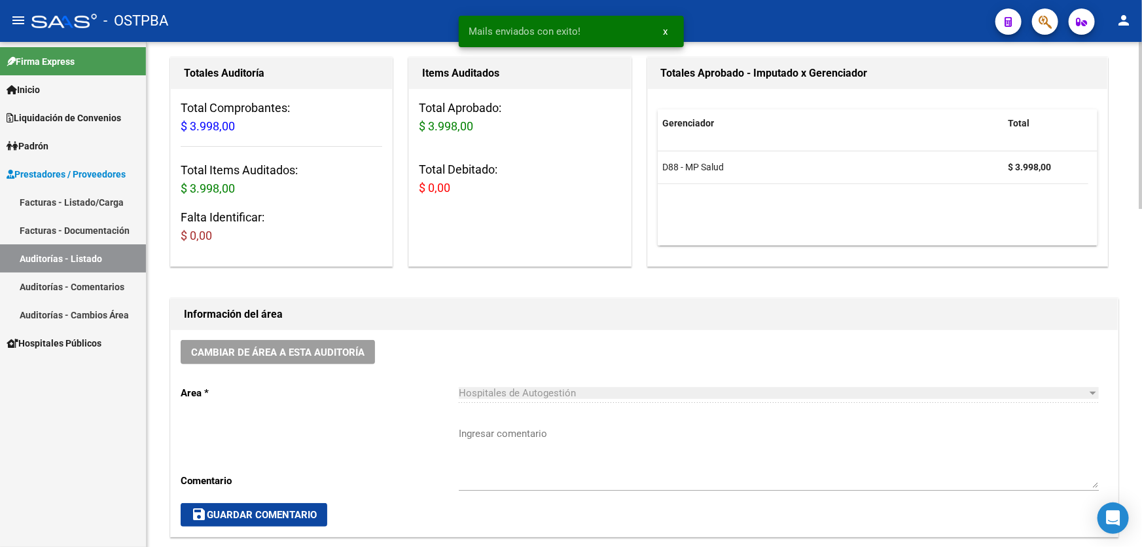
scroll to position [238, 0]
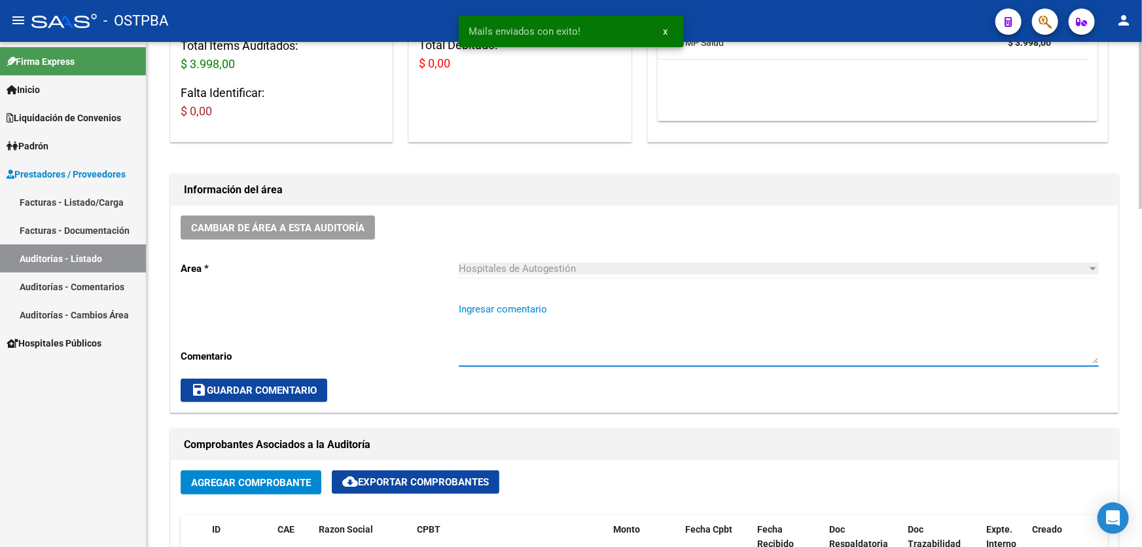
click at [478, 329] on textarea "Ingresar comentario" at bounding box center [779, 333] width 640 height 62
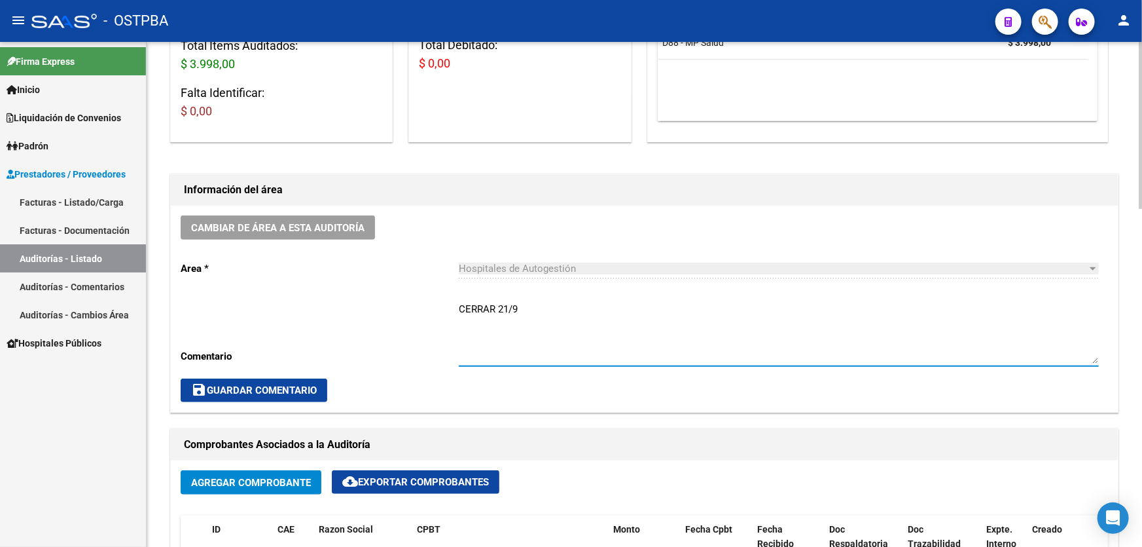
type textarea "CERRAR 21/9"
click at [302, 386] on span "save Guardar Comentario" at bounding box center [254, 390] width 126 height 12
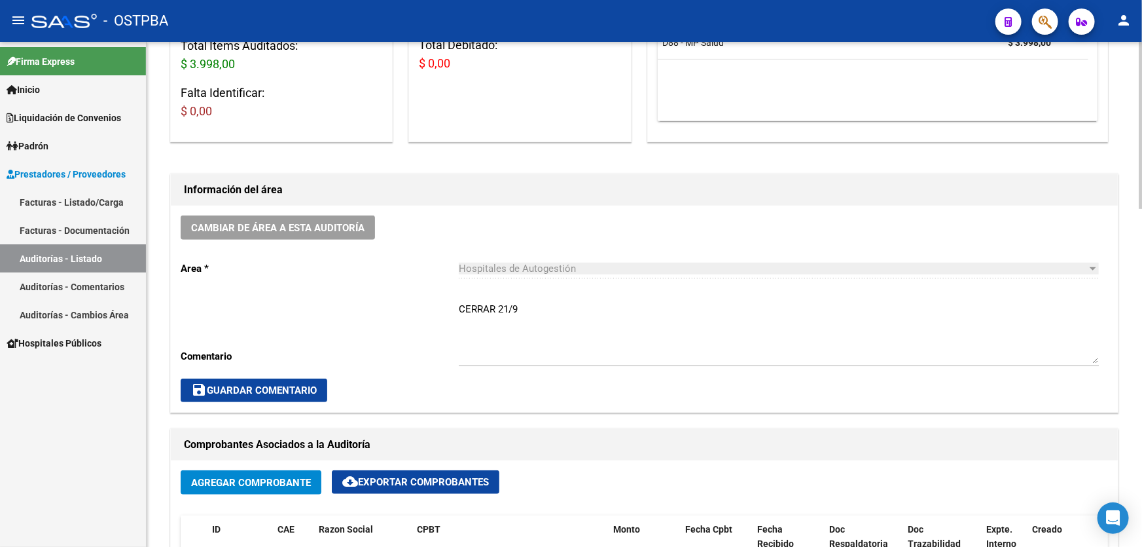
click at [221, 393] on button "save Guardar Comentario" at bounding box center [254, 390] width 147 height 24
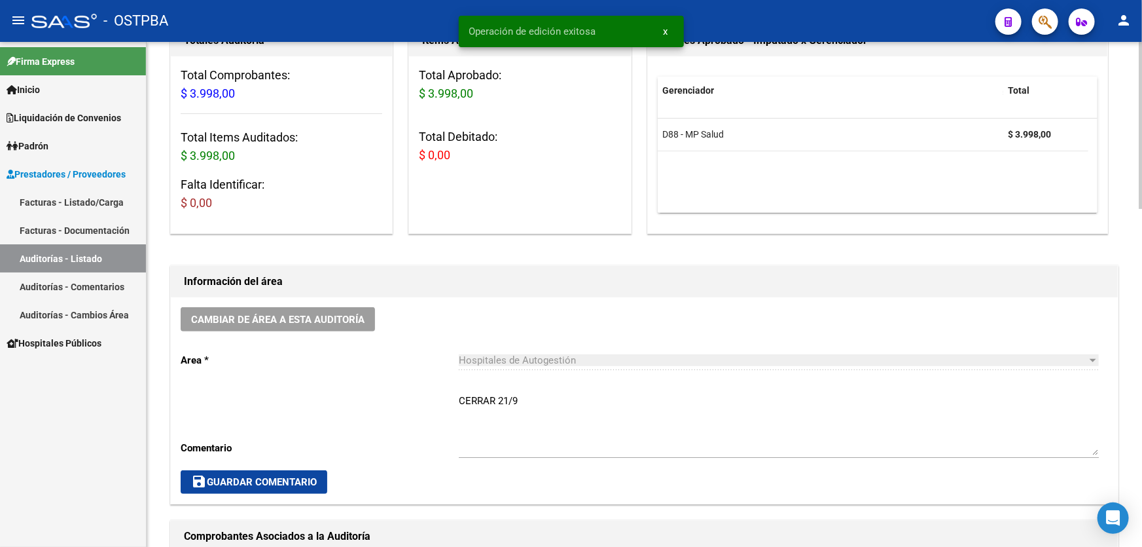
scroll to position [0, 0]
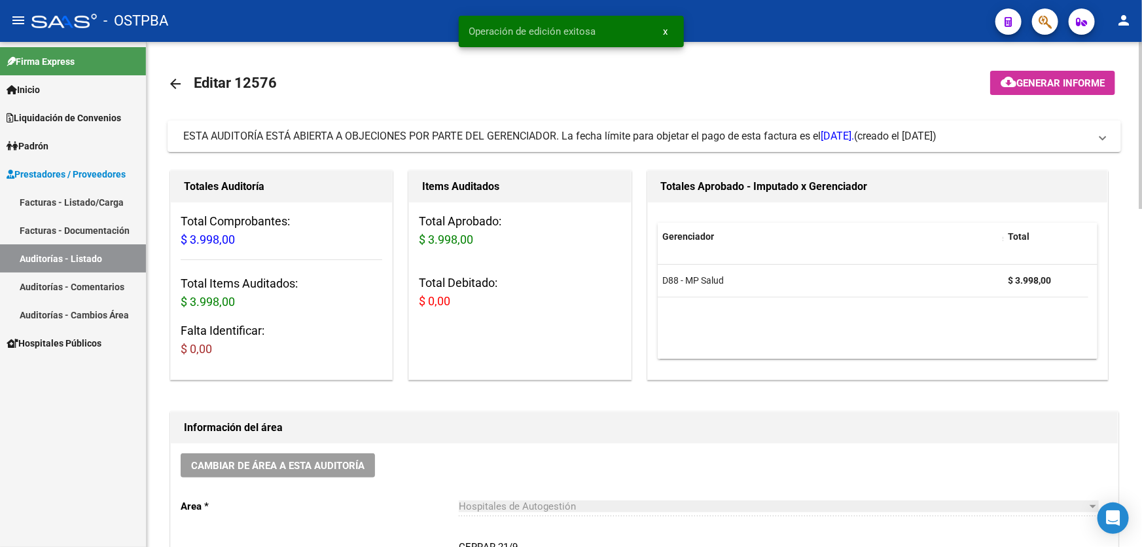
click at [176, 83] on mat-icon "arrow_back" at bounding box center [176, 84] width 16 height 16
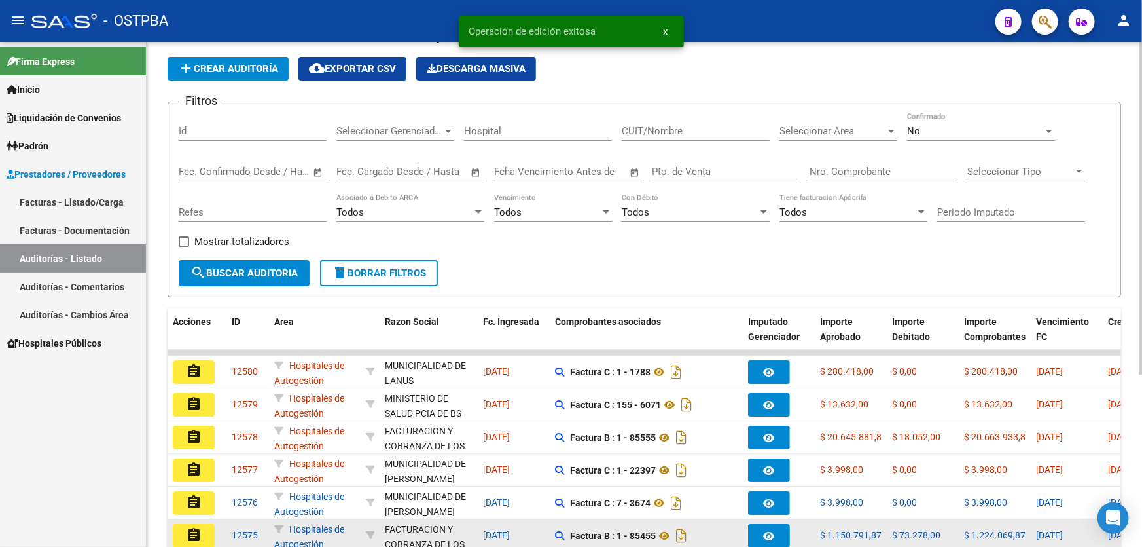
scroll to position [178, 0]
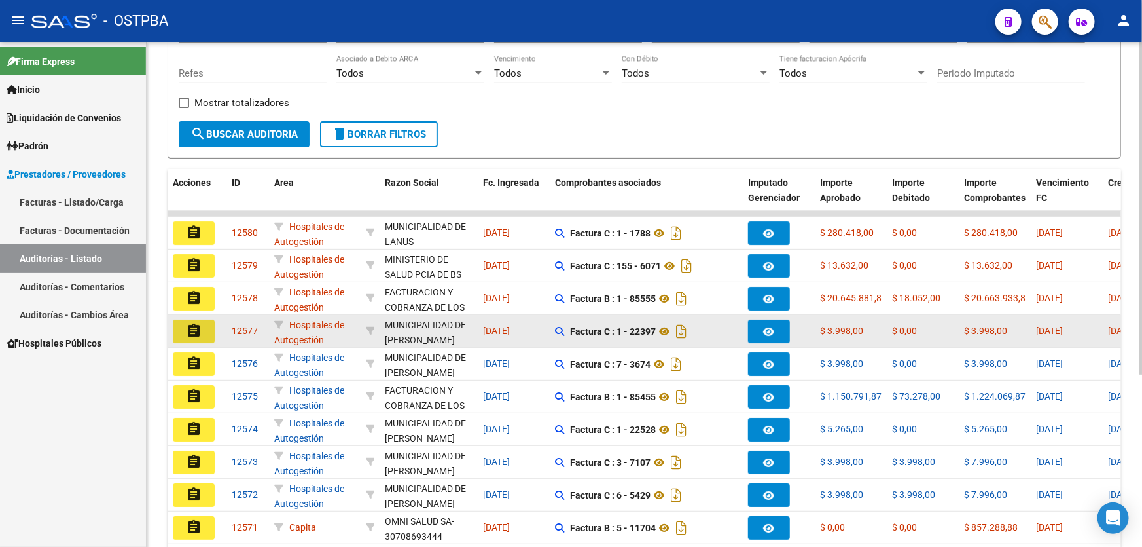
click at [202, 319] on button "assignment" at bounding box center [194, 331] width 42 height 24
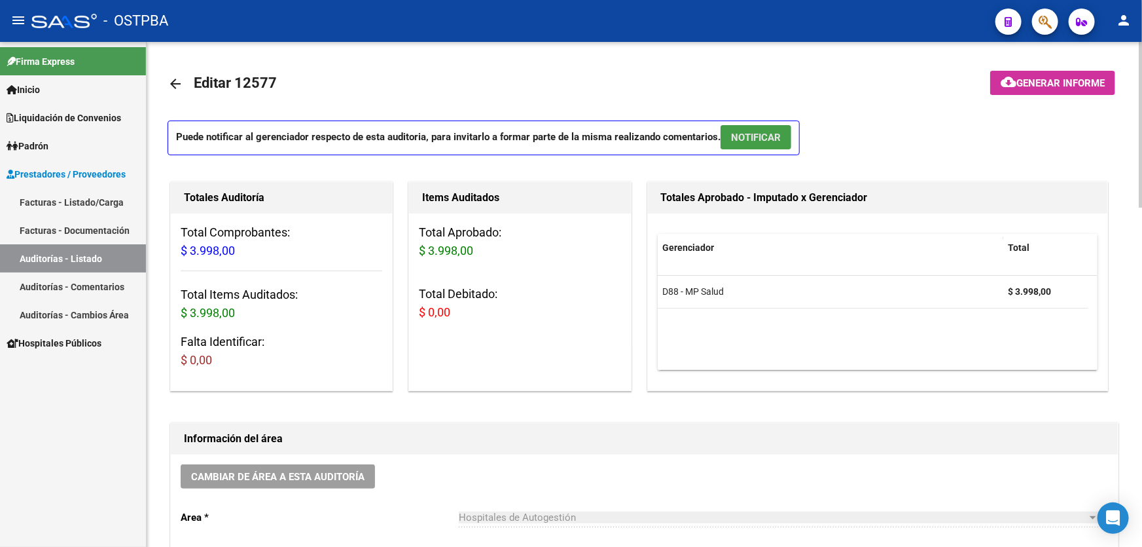
click at [736, 132] on span "NOTIFICAR" at bounding box center [756, 138] width 50 height 12
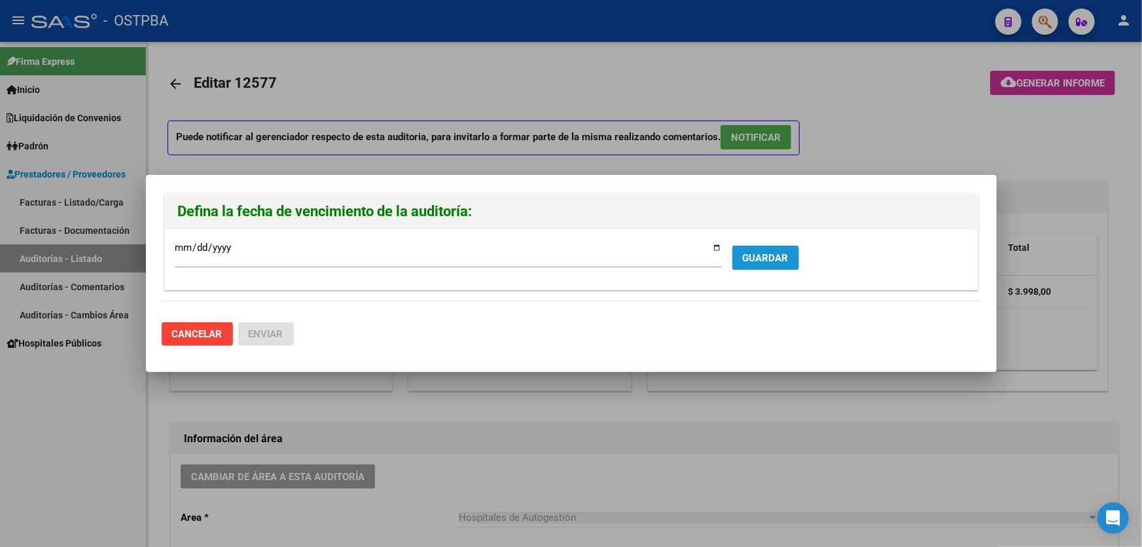
click at [765, 252] on span "GUARDAR" at bounding box center [766, 258] width 46 height 12
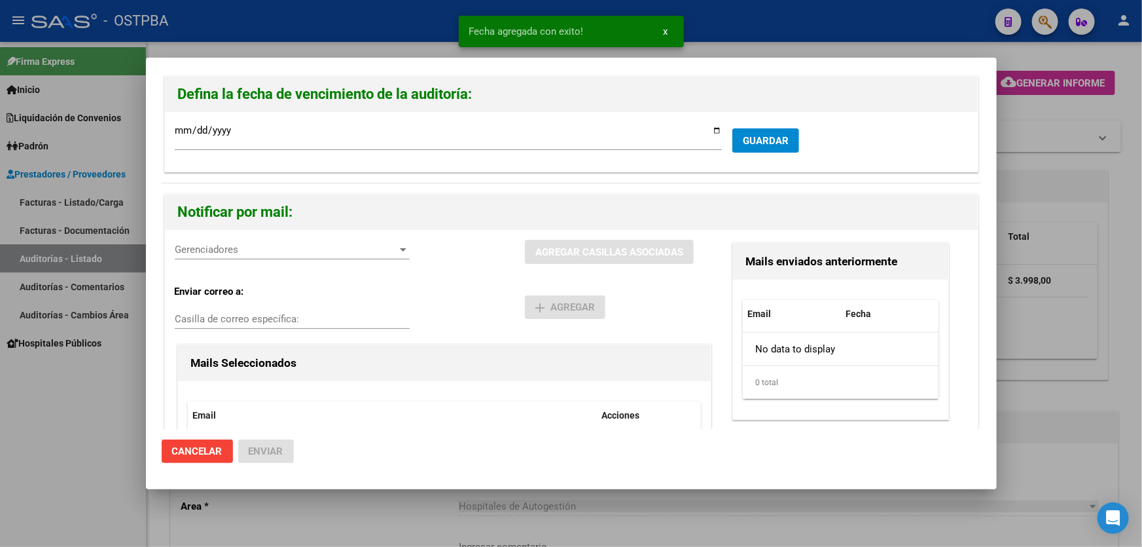
click at [214, 251] on span "Gerenciadores" at bounding box center [286, 249] width 223 height 12
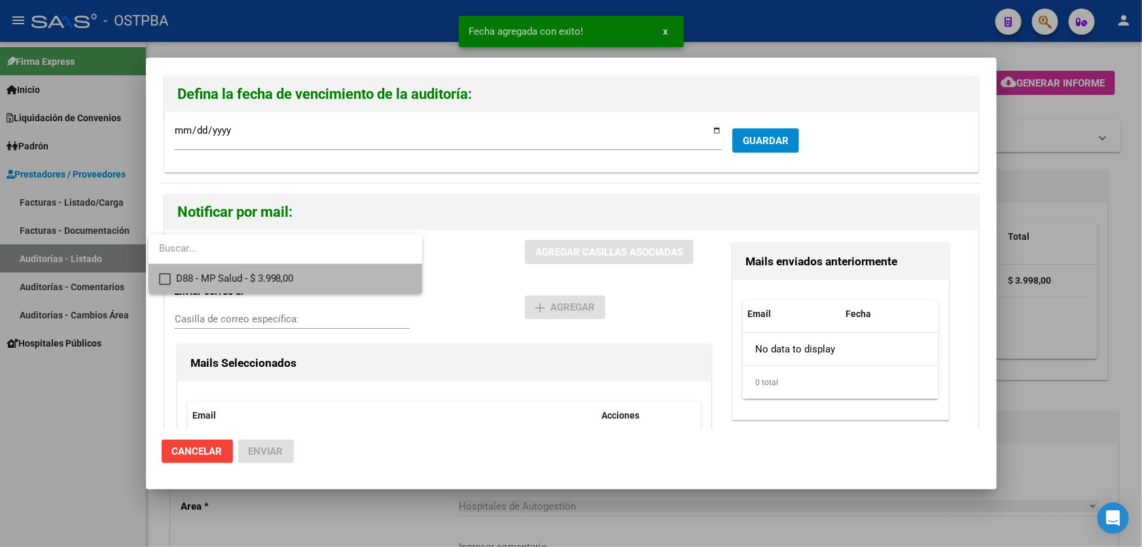
click at [165, 277] on mat-pseudo-checkbox at bounding box center [165, 279] width 12 height 12
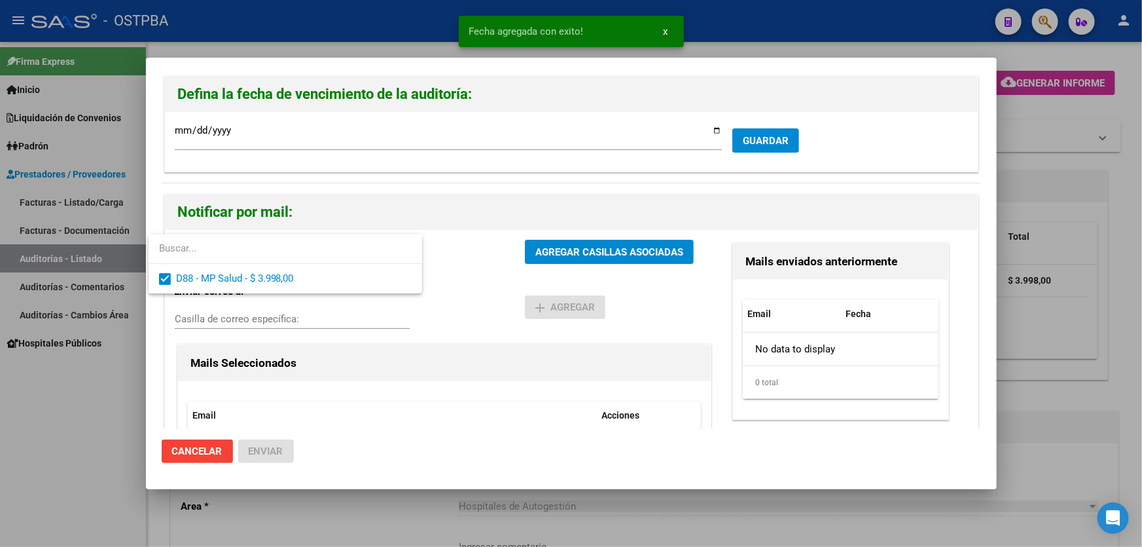
click at [577, 246] on div at bounding box center [571, 273] width 1142 height 547
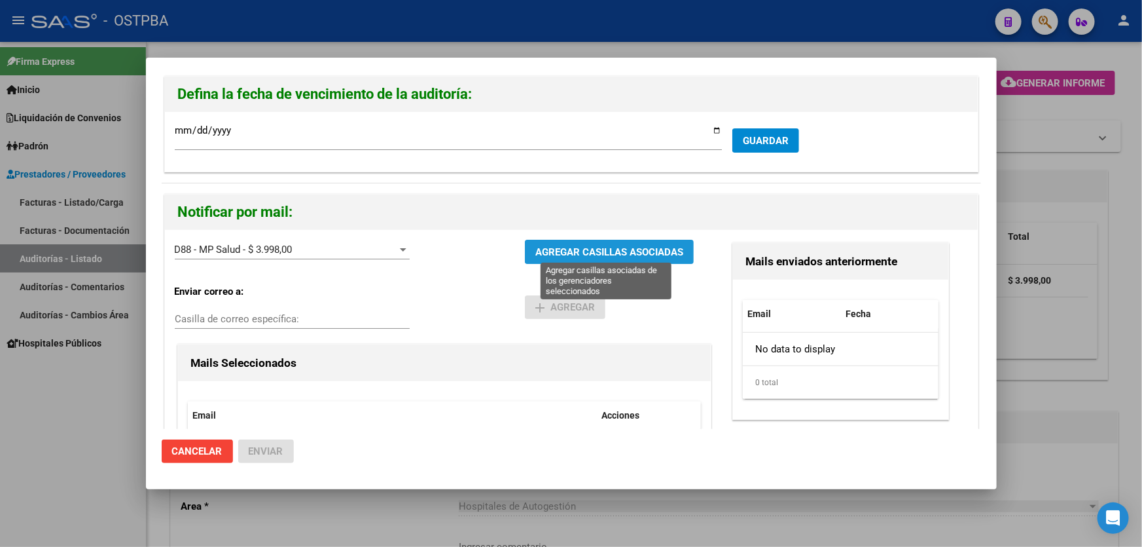
click at [588, 251] on span "AGREGAR CASILLAS ASOCIADAS" at bounding box center [609, 252] width 148 height 12
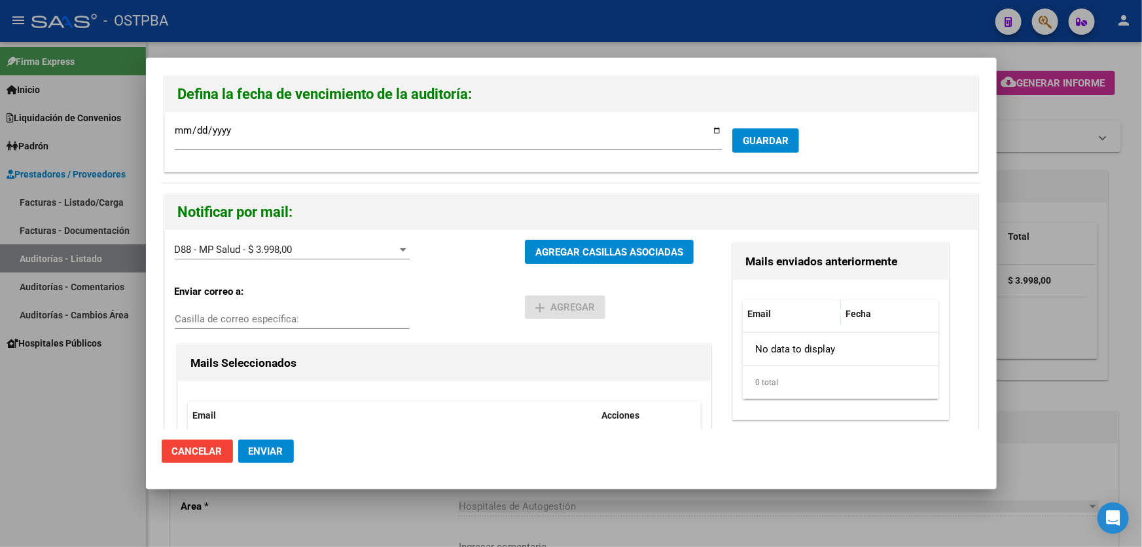
click at [269, 457] on button "Enviar" at bounding box center [266, 451] width 56 height 24
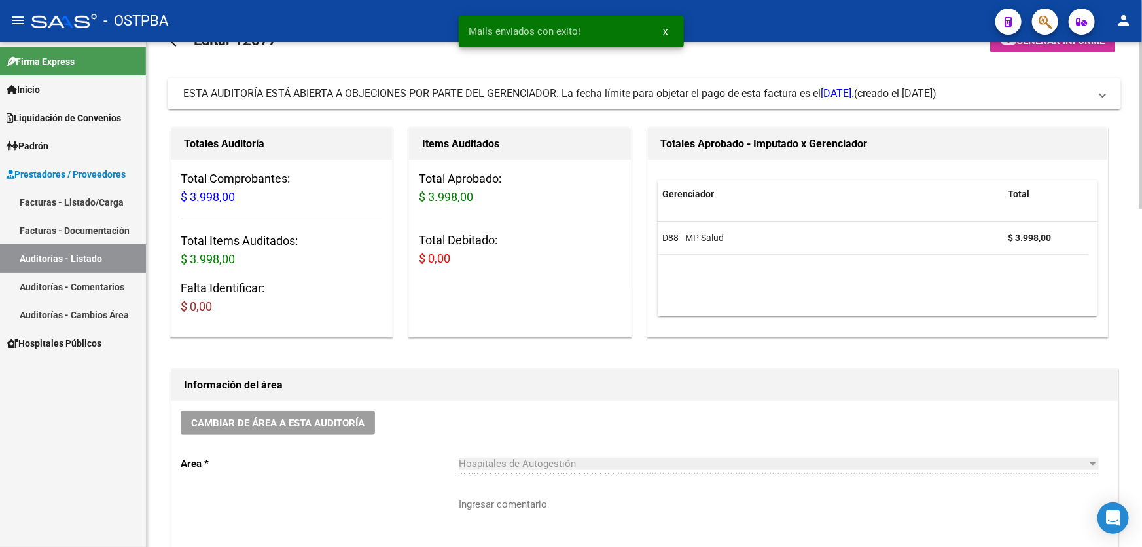
scroll to position [238, 0]
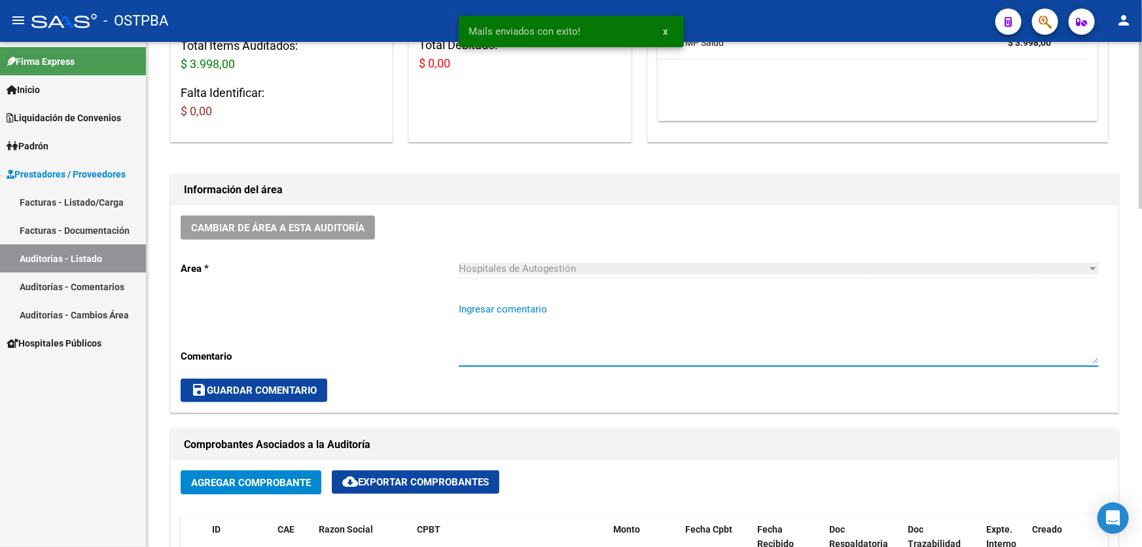
click at [539, 335] on textarea "Ingresar comentario" at bounding box center [779, 333] width 640 height 62
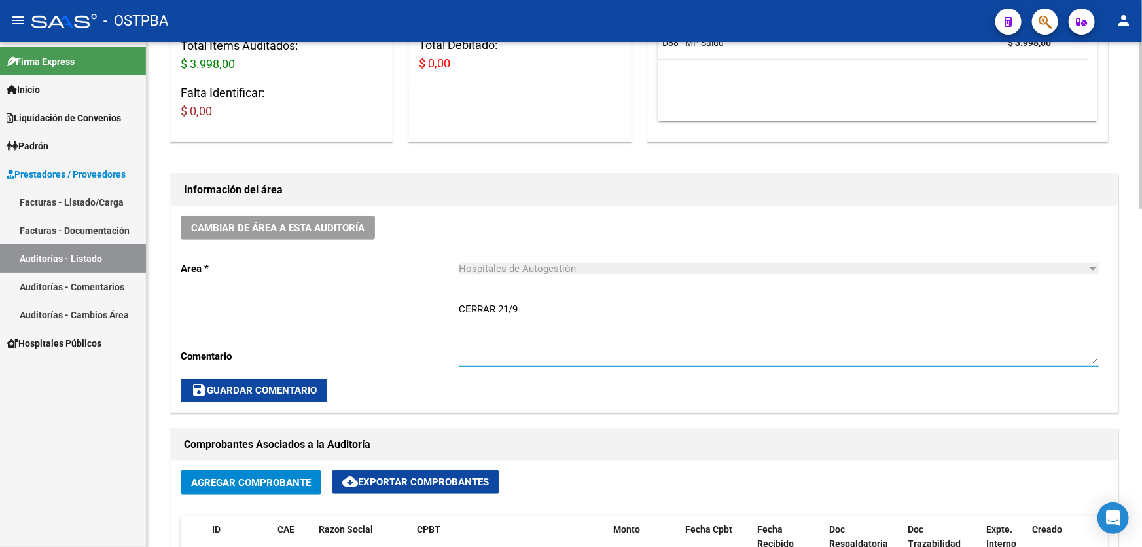
type textarea "CERRAR 21/9"
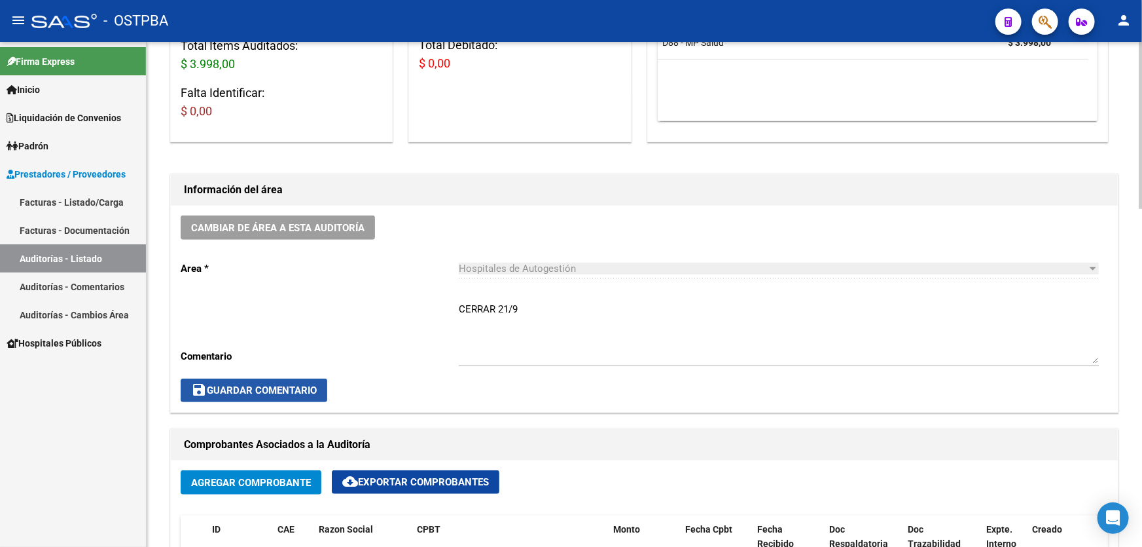
click at [274, 397] on button "save Guardar Comentario" at bounding box center [254, 390] width 147 height 24
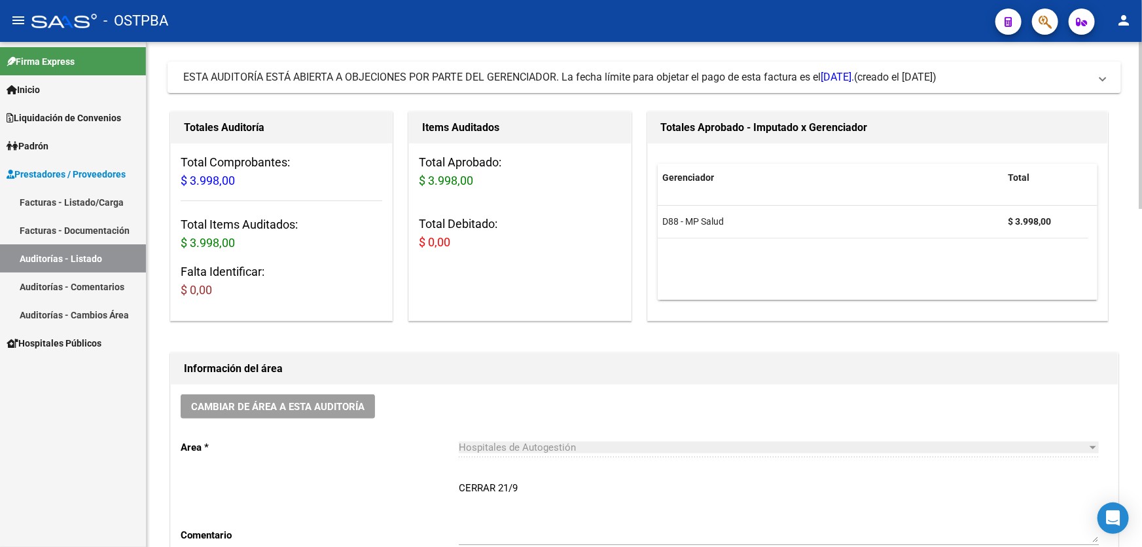
scroll to position [0, 0]
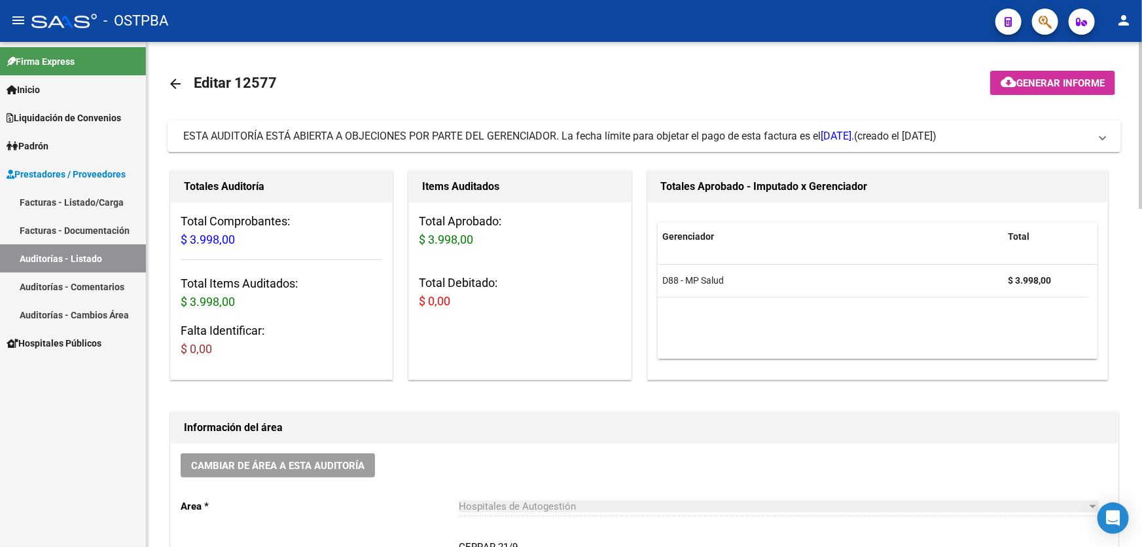
click at [170, 84] on mat-icon "arrow_back" at bounding box center [176, 84] width 16 height 16
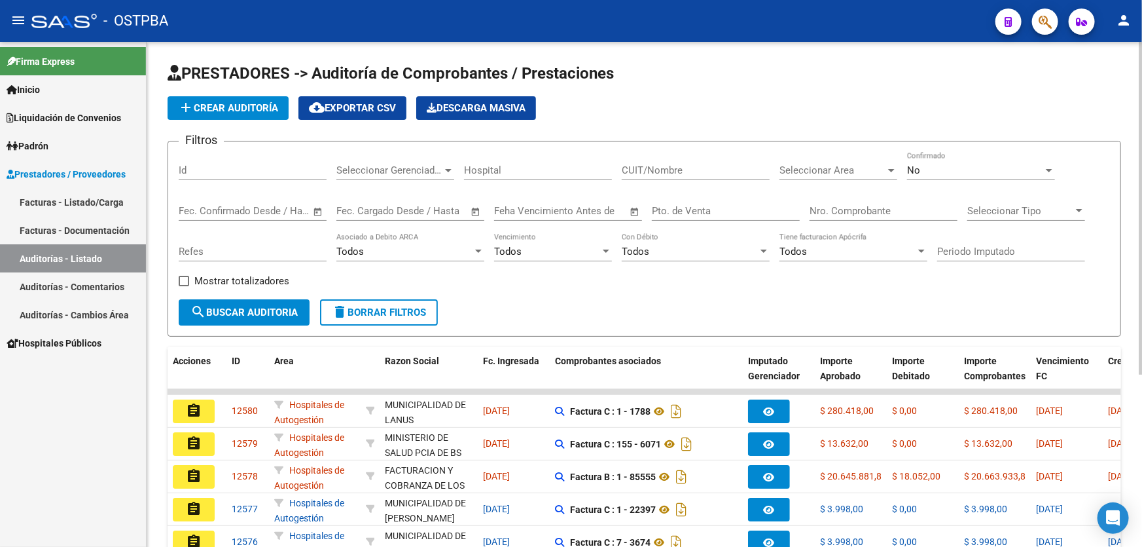
scroll to position [118, 0]
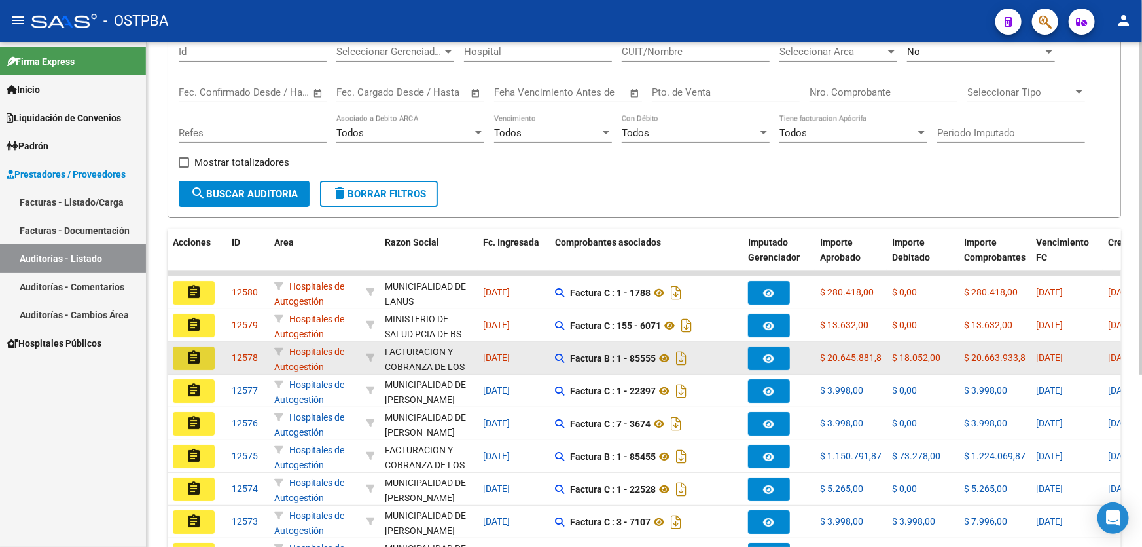
click at [188, 353] on mat-icon "assignment" at bounding box center [194, 358] width 16 height 16
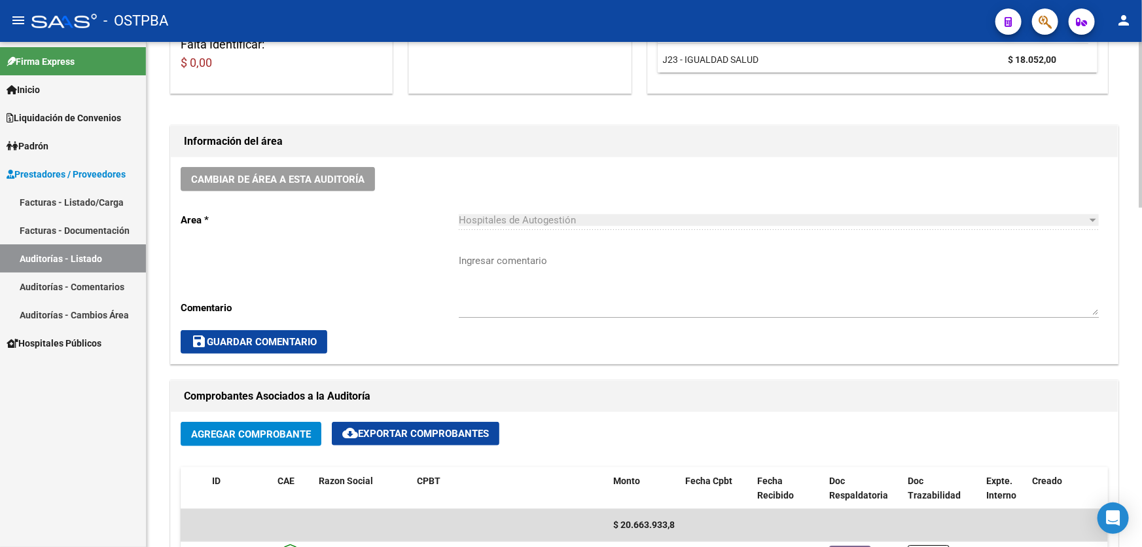
scroll to position [476, 0]
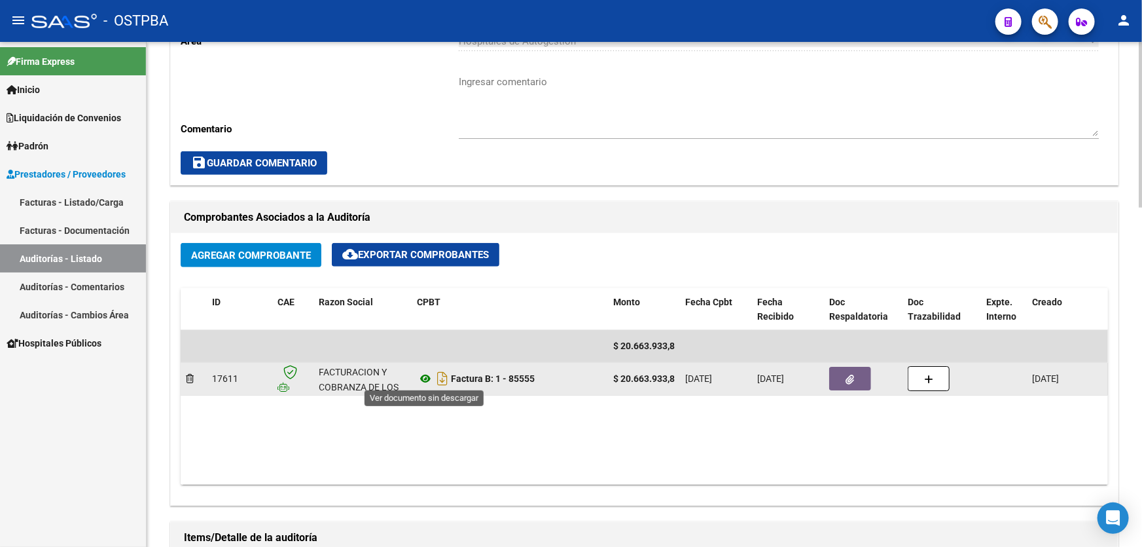
click at [425, 372] on icon at bounding box center [425, 378] width 17 height 16
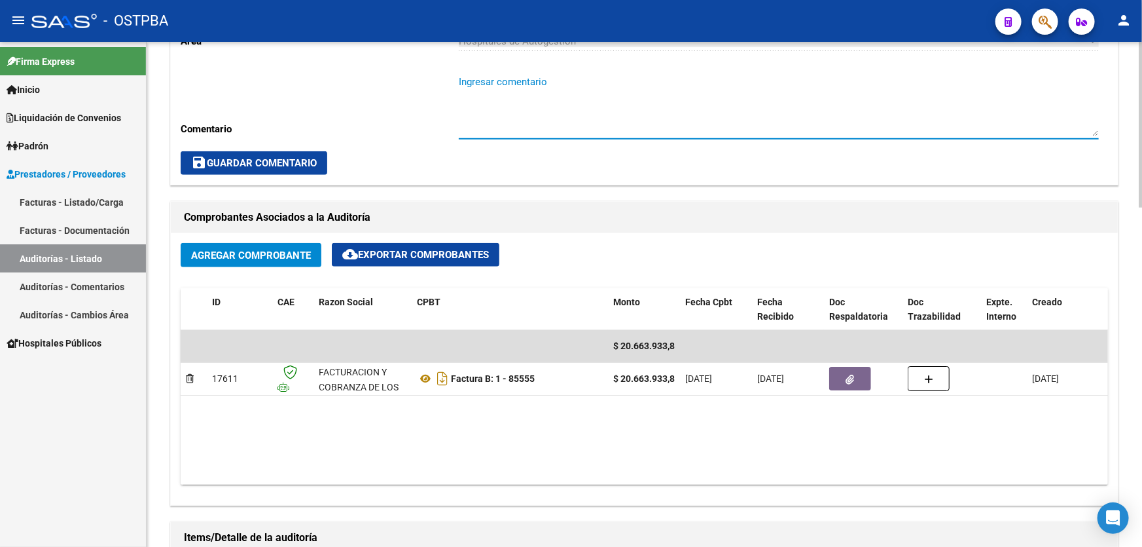
click at [511, 110] on textarea "Ingresar comentario" at bounding box center [779, 106] width 640 height 62
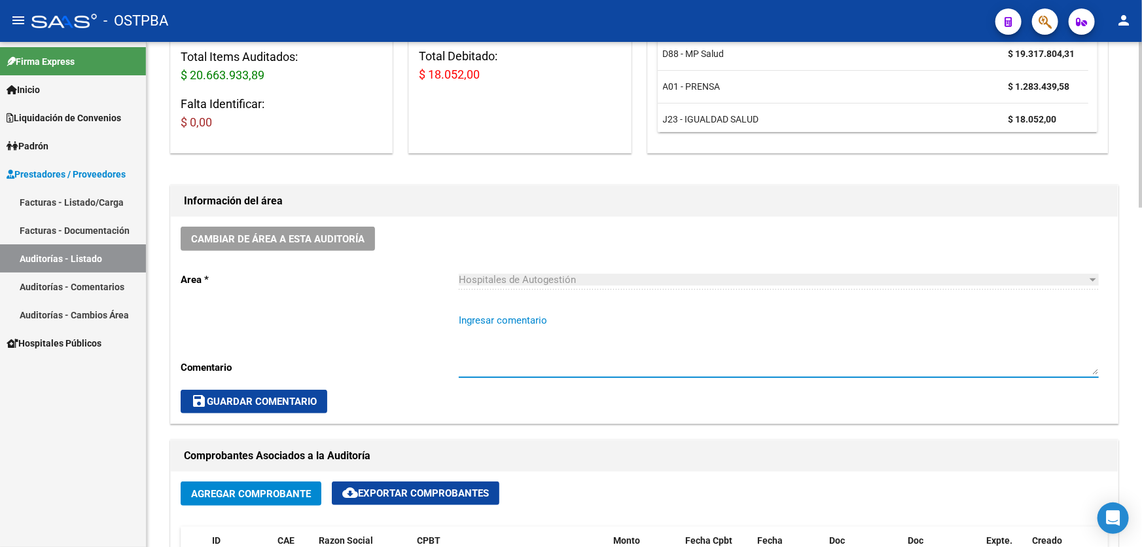
scroll to position [0, 0]
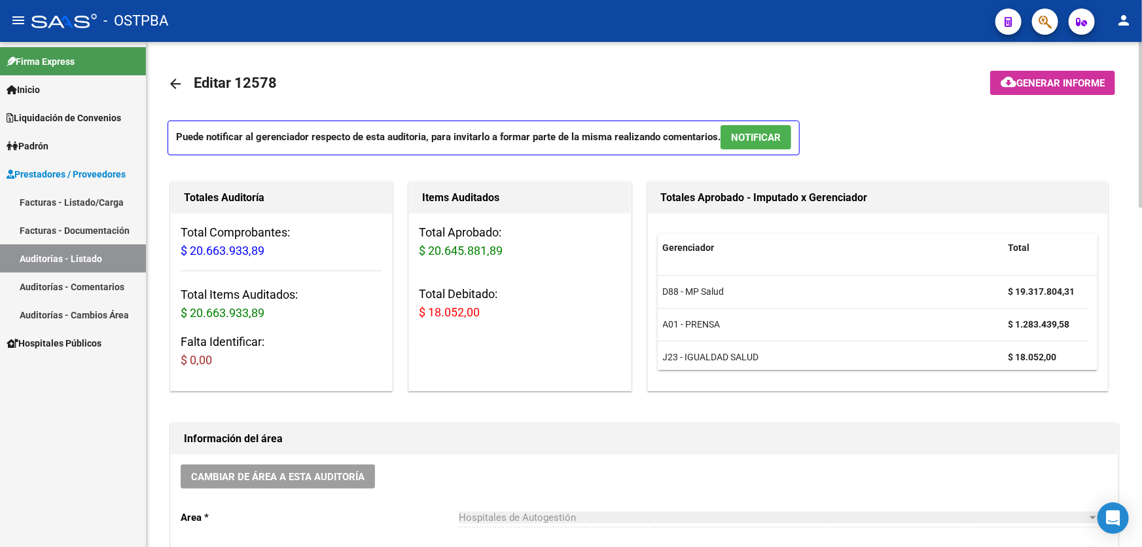
click at [744, 136] on span "NOTIFICAR" at bounding box center [756, 138] width 50 height 12
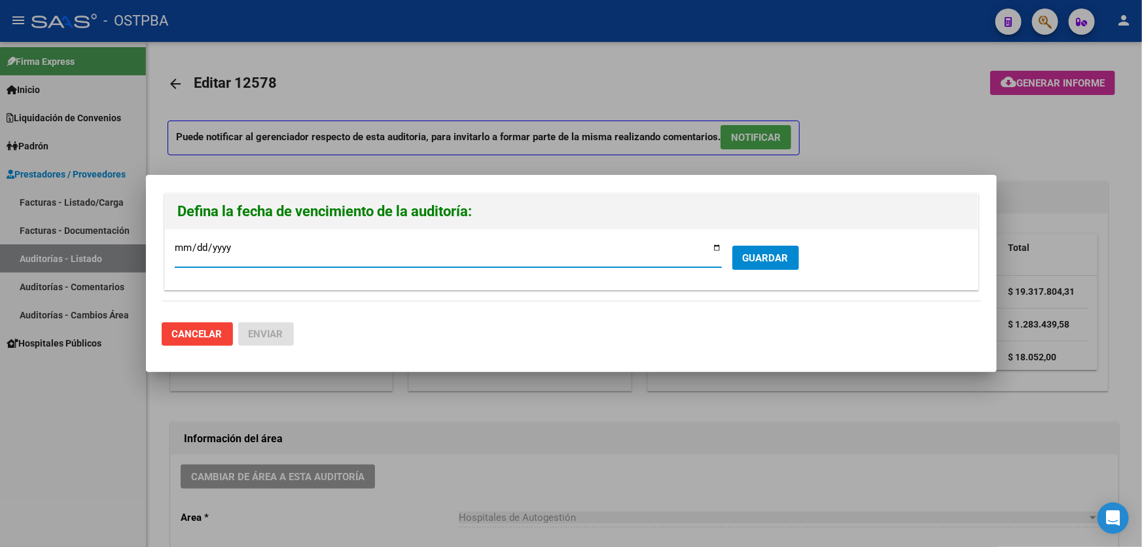
type input "[DATE]"
click at [767, 253] on span "GUARDAR" at bounding box center [766, 258] width 46 height 12
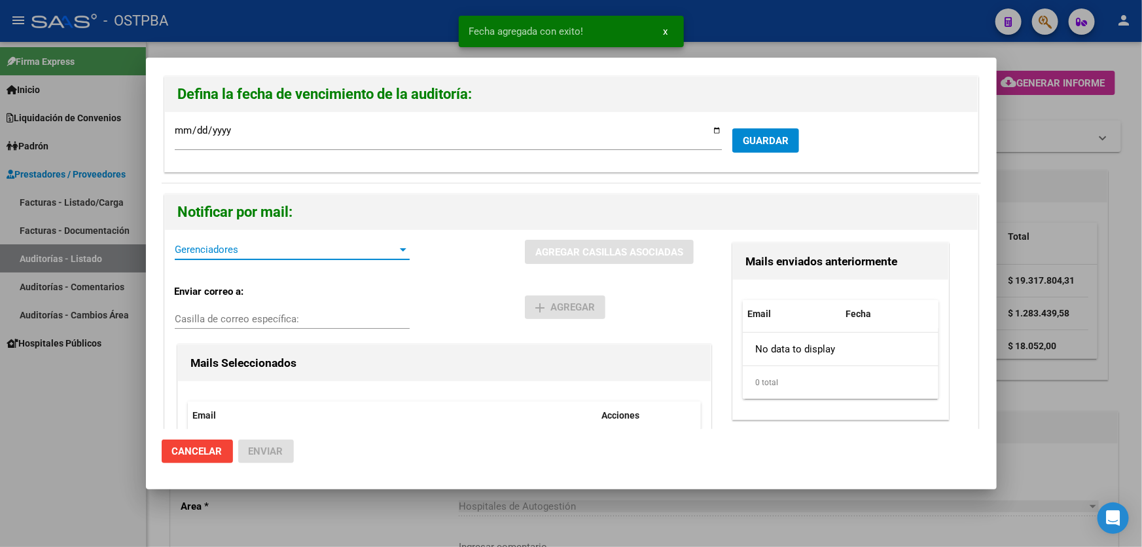
click at [221, 247] on span "Gerenciadores" at bounding box center [286, 249] width 223 height 12
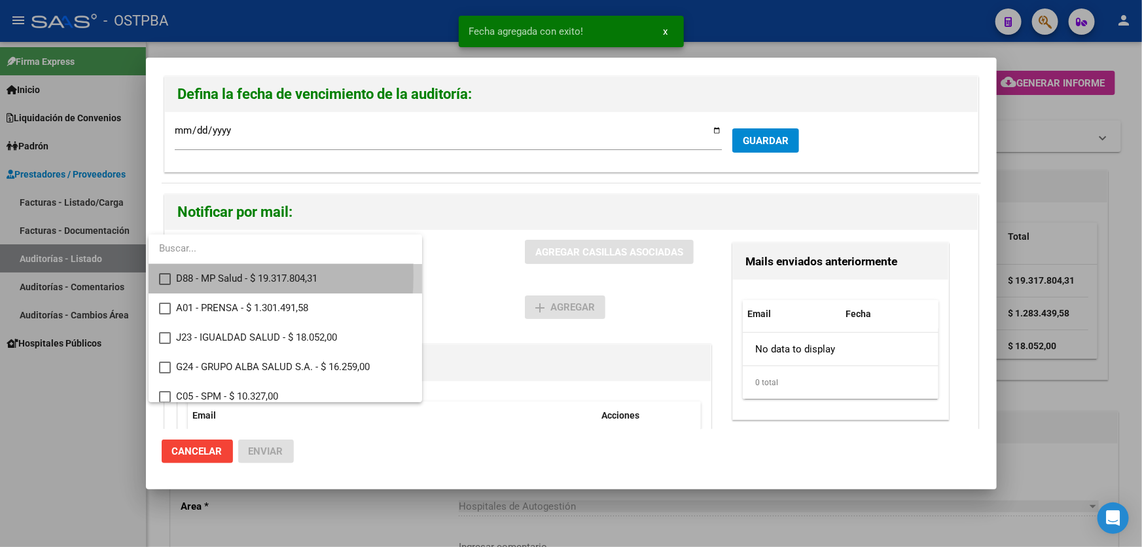
click at [160, 275] on mat-pseudo-checkbox at bounding box center [165, 279] width 12 height 12
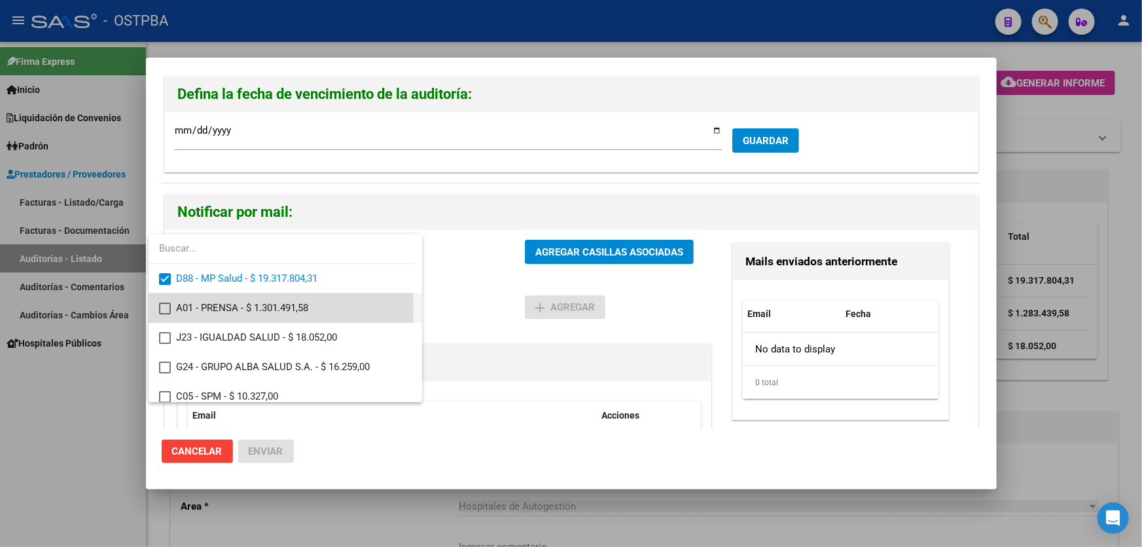
click at [163, 306] on mat-pseudo-checkbox at bounding box center [165, 308] width 12 height 12
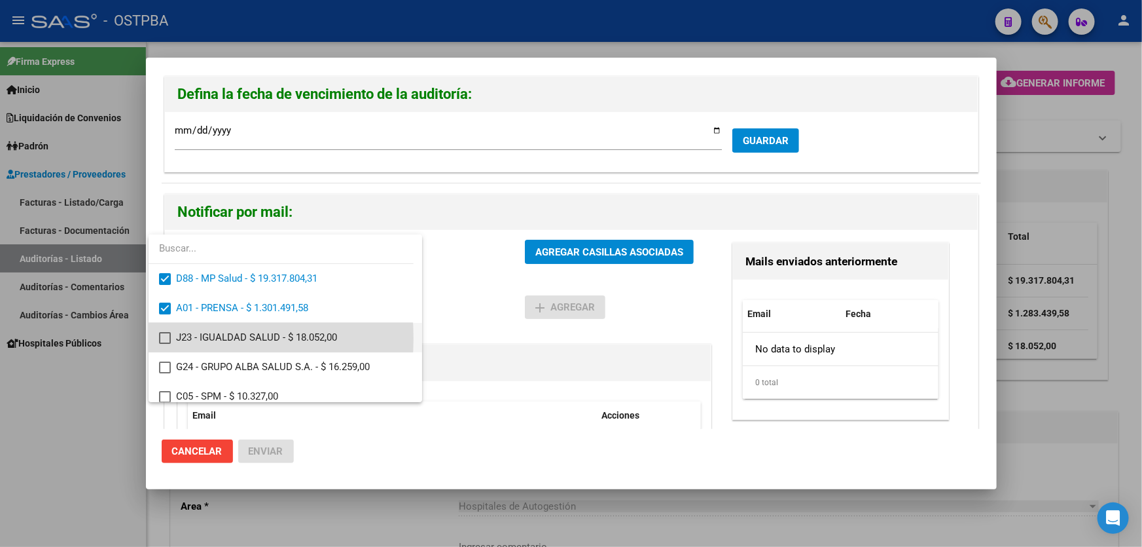
click at [165, 338] on mat-pseudo-checkbox at bounding box center [165, 338] width 12 height 12
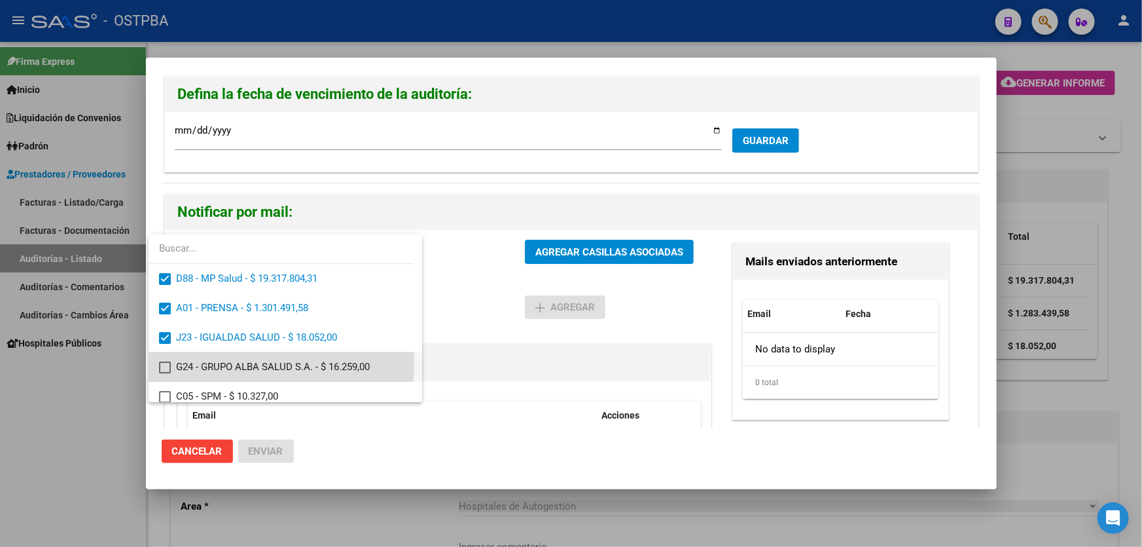
click at [161, 361] on mat-pseudo-checkbox at bounding box center [165, 367] width 12 height 12
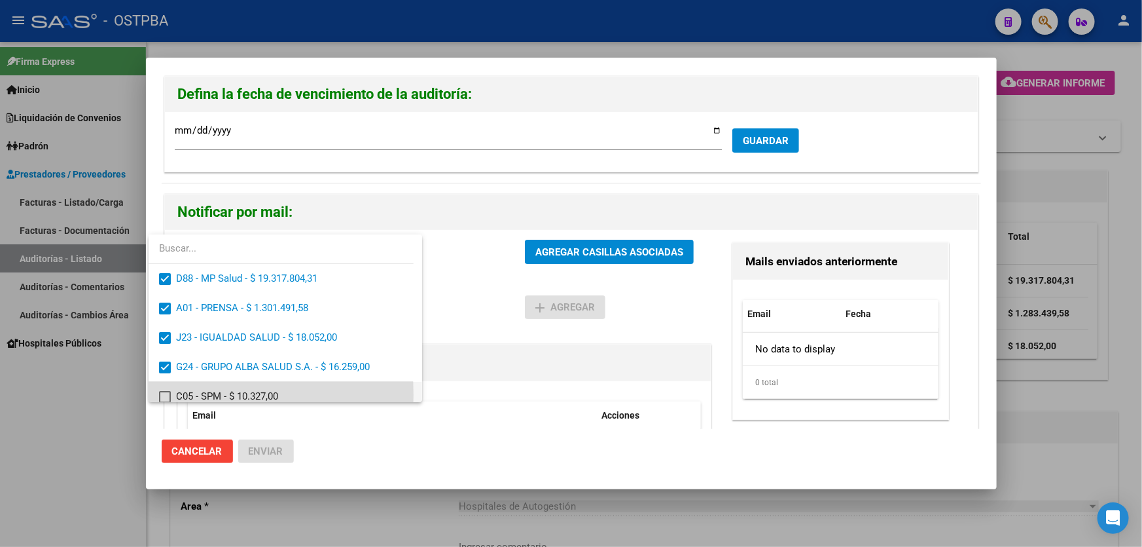
click at [166, 395] on mat-pseudo-checkbox at bounding box center [165, 397] width 12 height 12
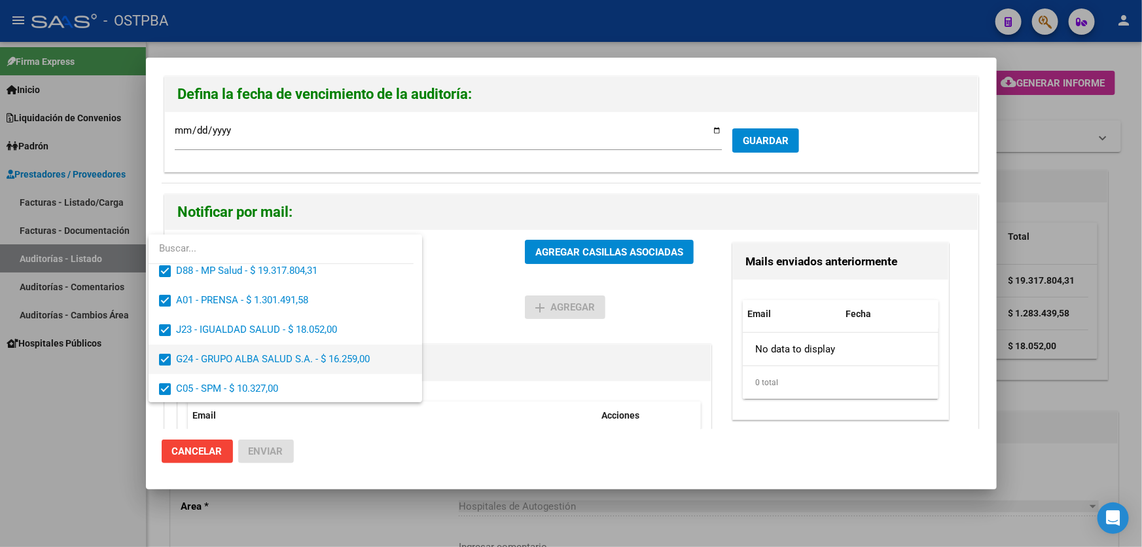
scroll to position [9, 0]
click at [451, 293] on div at bounding box center [571, 273] width 1142 height 547
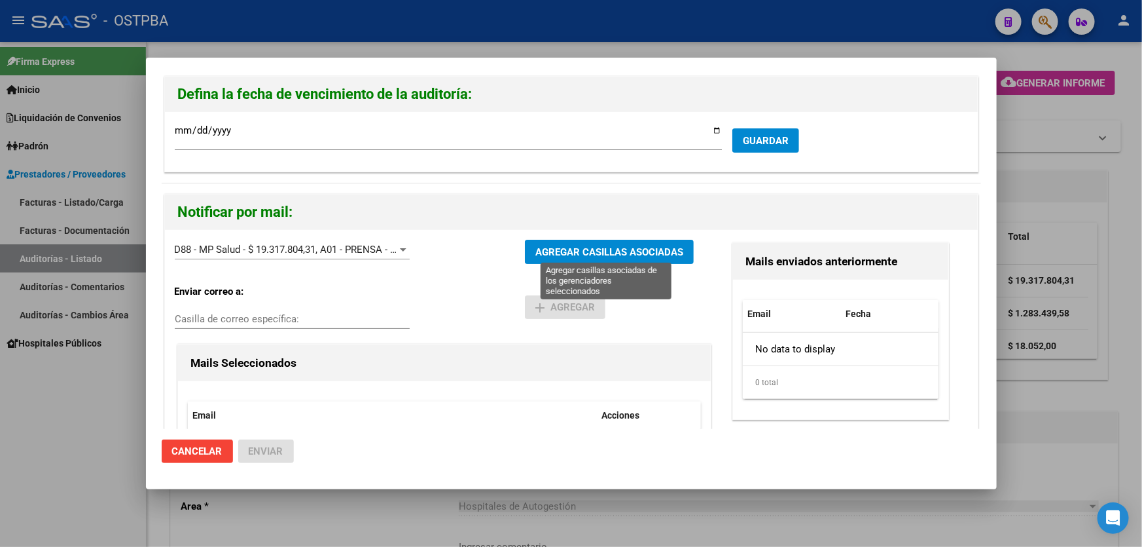
click at [586, 251] on span "AGREGAR CASILLAS ASOCIADAS" at bounding box center [609, 252] width 148 height 12
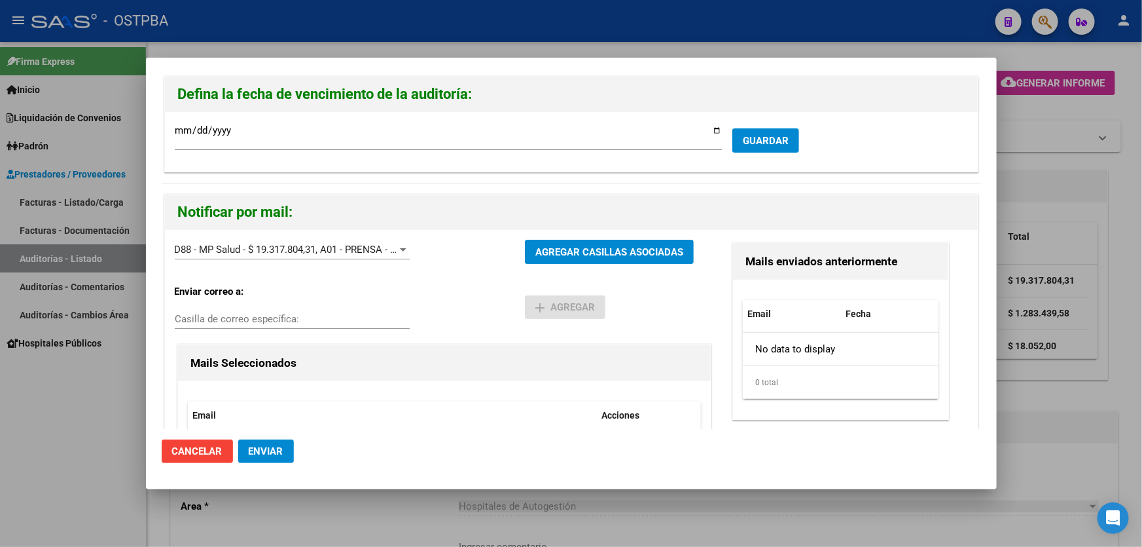
click at [267, 444] on button "Enviar" at bounding box center [266, 451] width 56 height 24
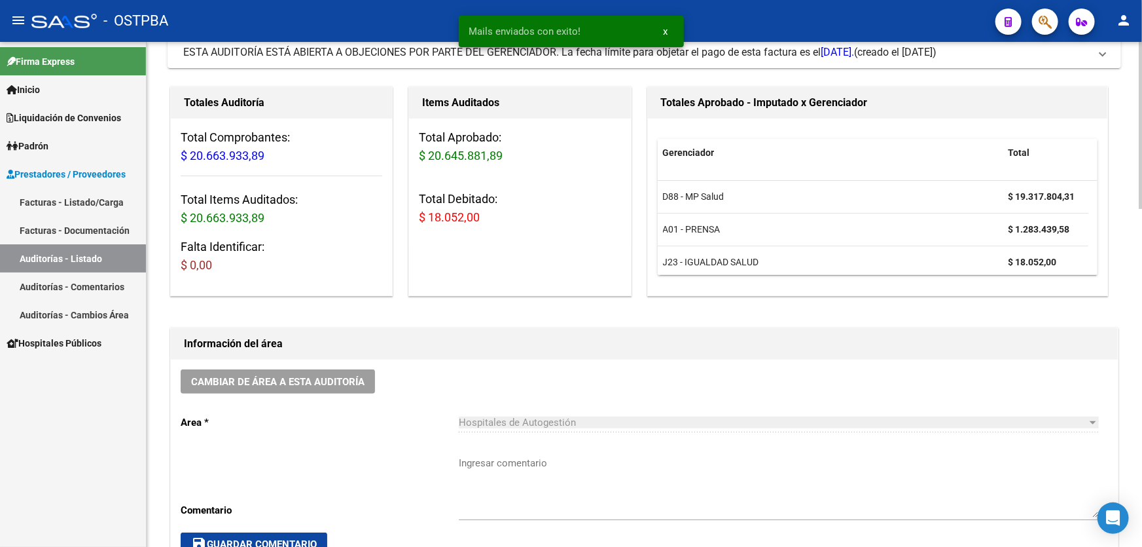
scroll to position [297, 0]
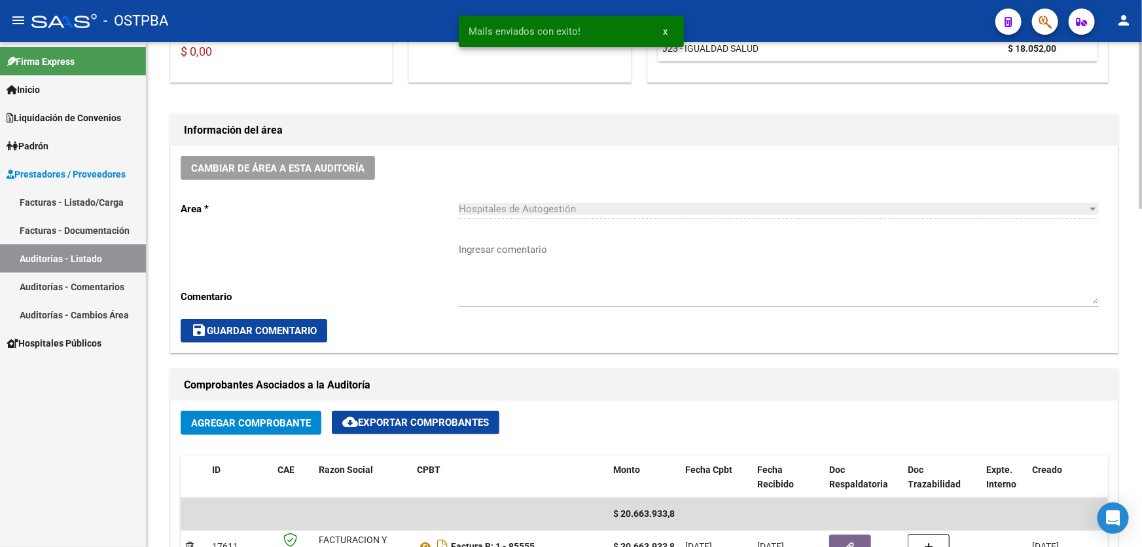
click at [515, 272] on textarea "Ingresar comentario" at bounding box center [779, 273] width 640 height 62
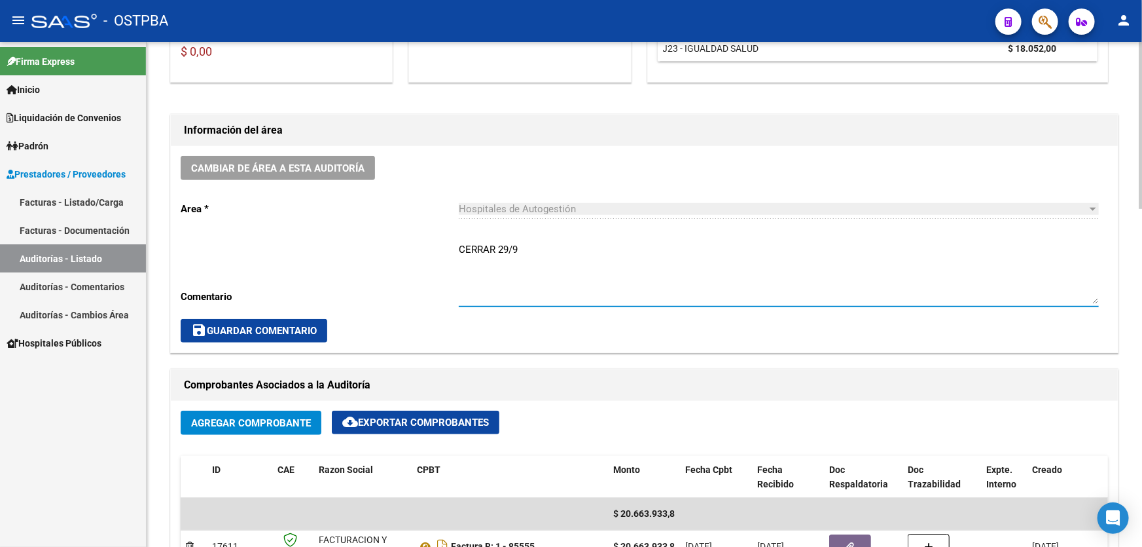
click at [260, 331] on span "save Guardar Comentario" at bounding box center [254, 331] width 126 height 12
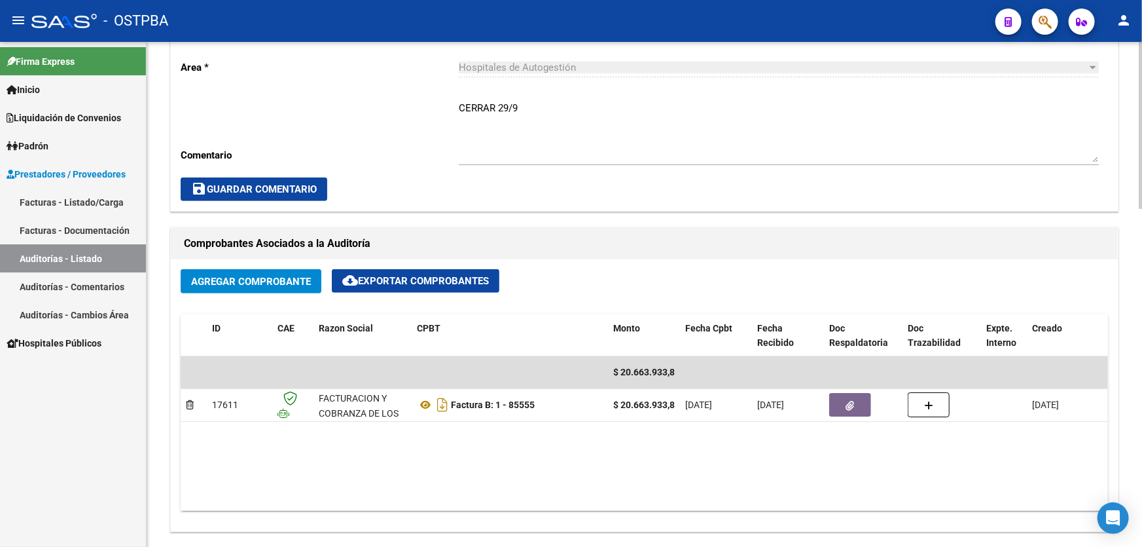
scroll to position [357, 0]
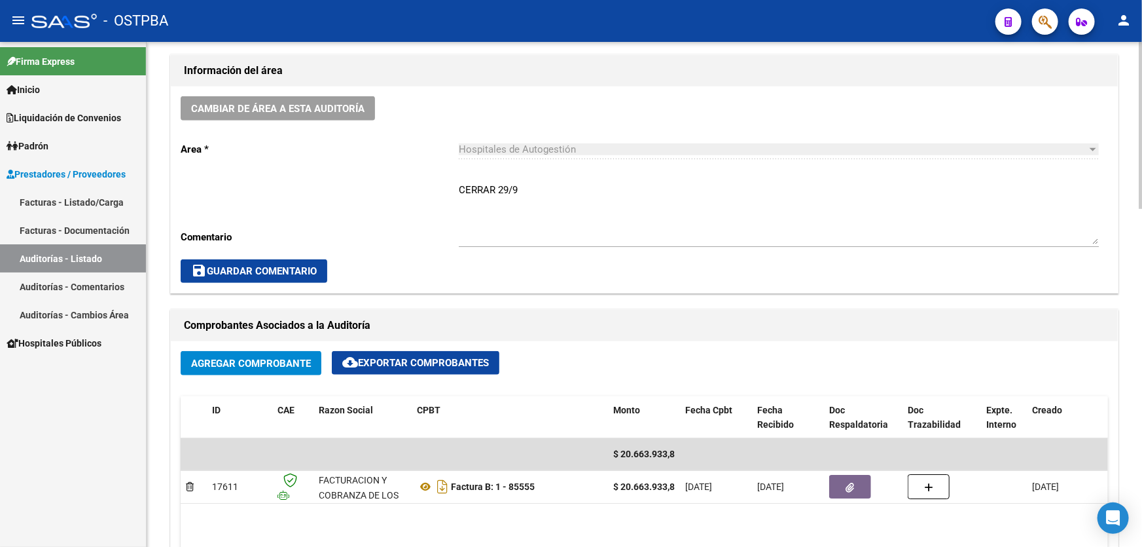
click at [535, 183] on textarea "CERRAR 29/9" at bounding box center [779, 214] width 640 height 62
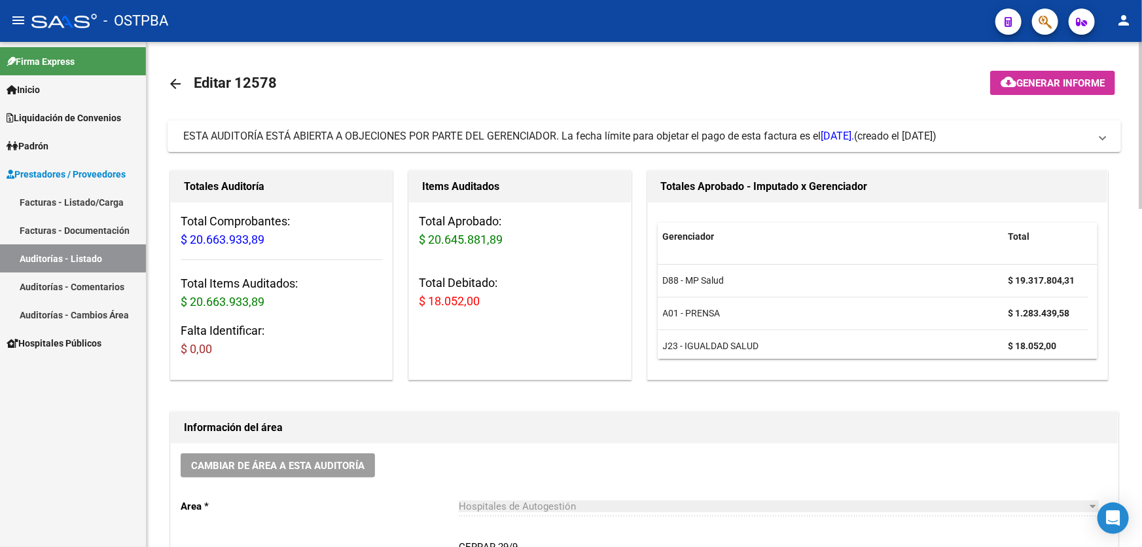
scroll to position [238, 0]
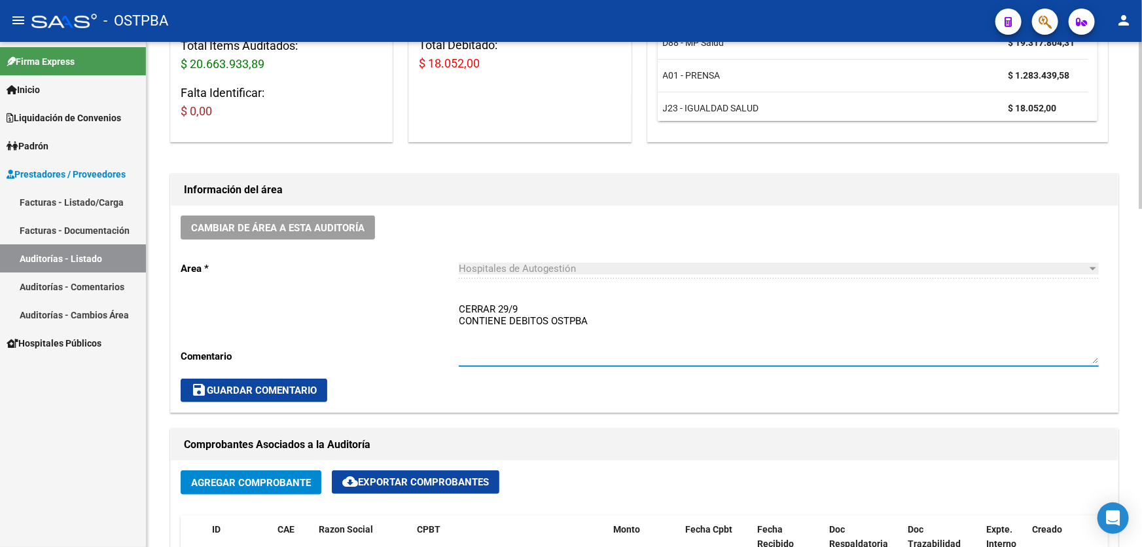
type textarea "CERRAR 29/9 CONTIENE DEBITOS OSTPBA"
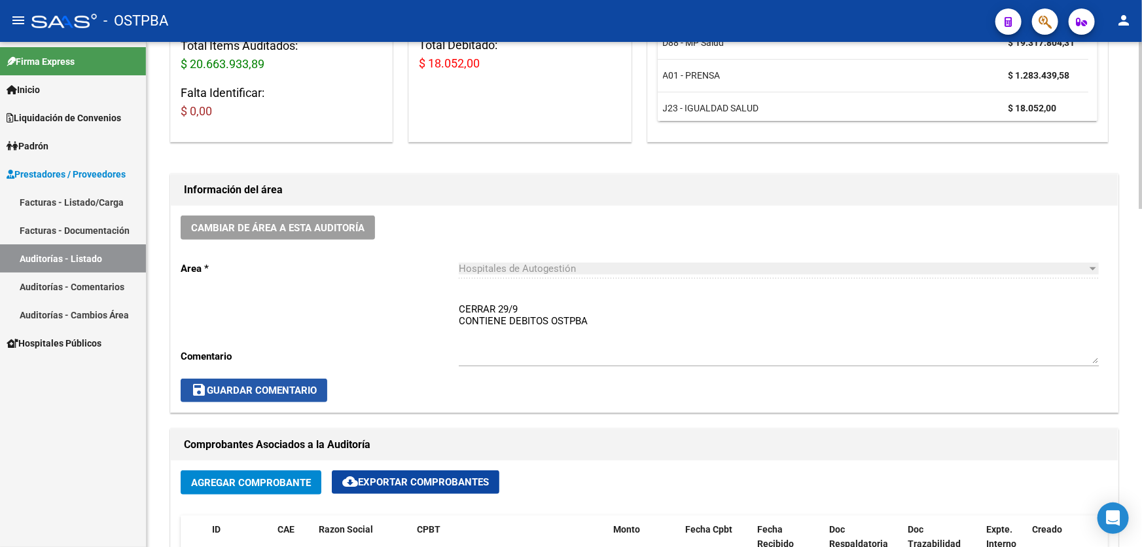
click at [300, 393] on span "save Guardar Comentario" at bounding box center [254, 390] width 126 height 12
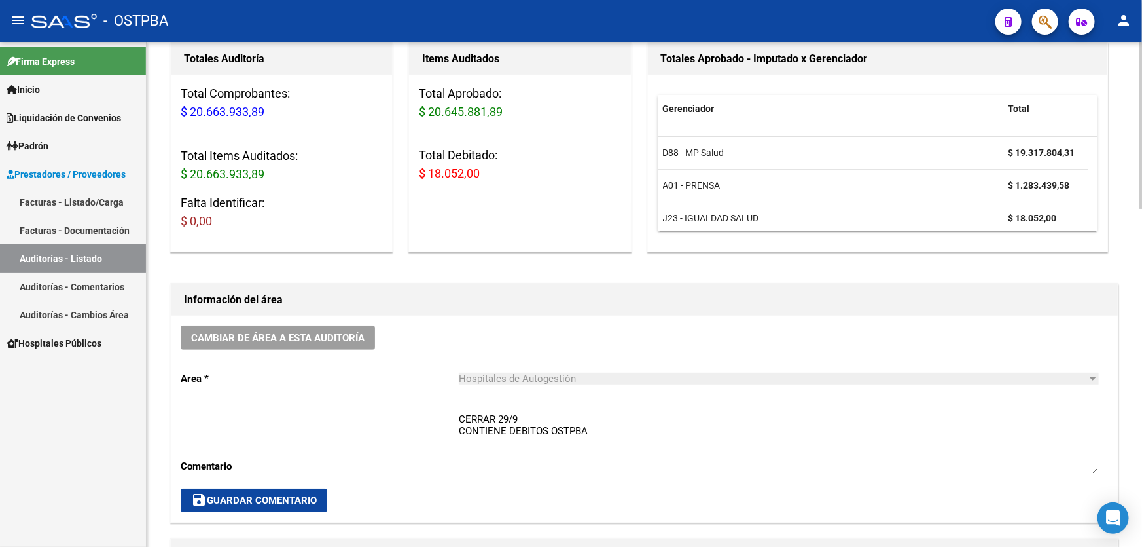
scroll to position [0, 0]
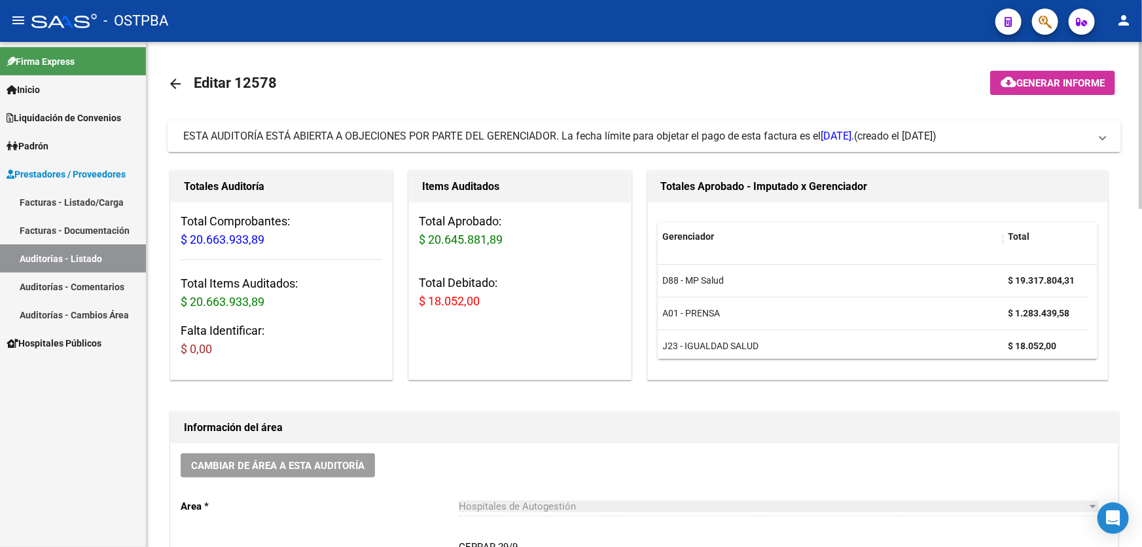
click at [175, 84] on mat-icon "arrow_back" at bounding box center [176, 84] width 16 height 16
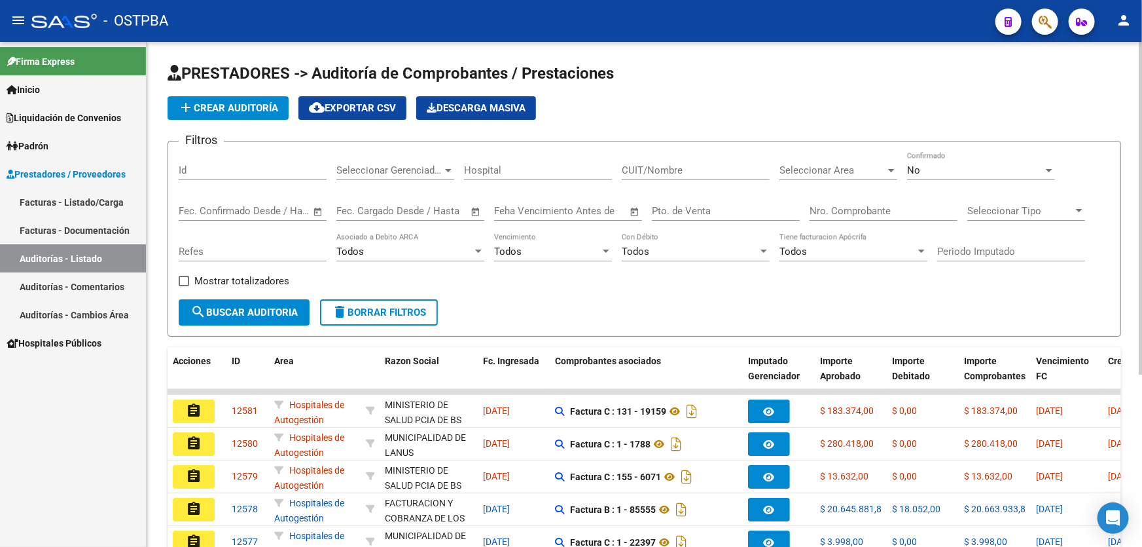
click at [836, 208] on input "Nro. Comprobante" at bounding box center [884, 211] width 148 height 12
type input "297"
click at [926, 171] on div "No" at bounding box center [975, 170] width 136 height 12
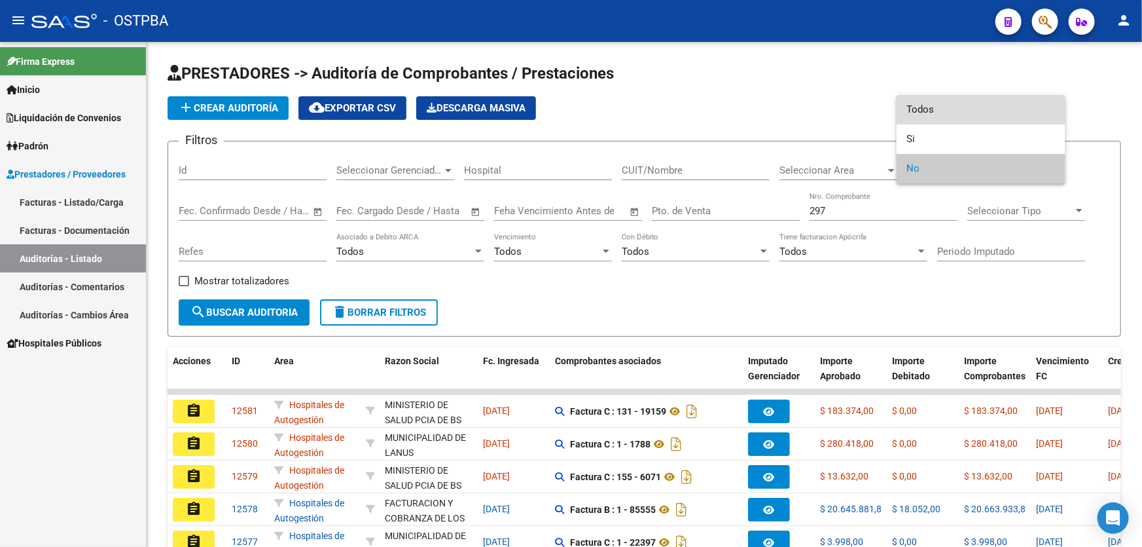
click at [921, 100] on span "Todos" at bounding box center [981, 109] width 148 height 29
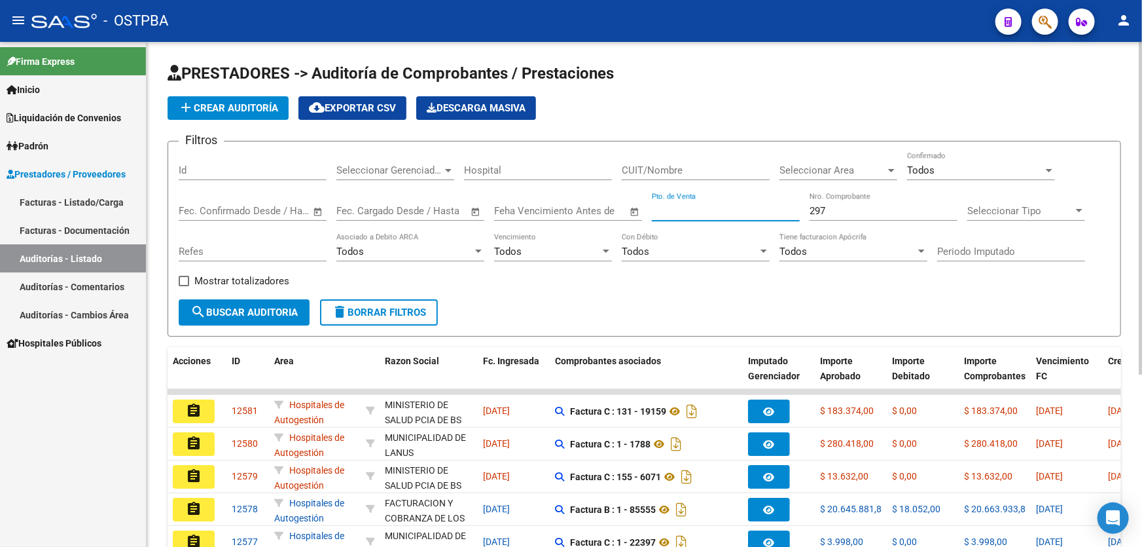
click at [667, 208] on input "Pto. de Venta" at bounding box center [726, 211] width 148 height 12
type input "11"
click at [275, 306] on span "search Buscar Auditoria" at bounding box center [243, 312] width 107 height 12
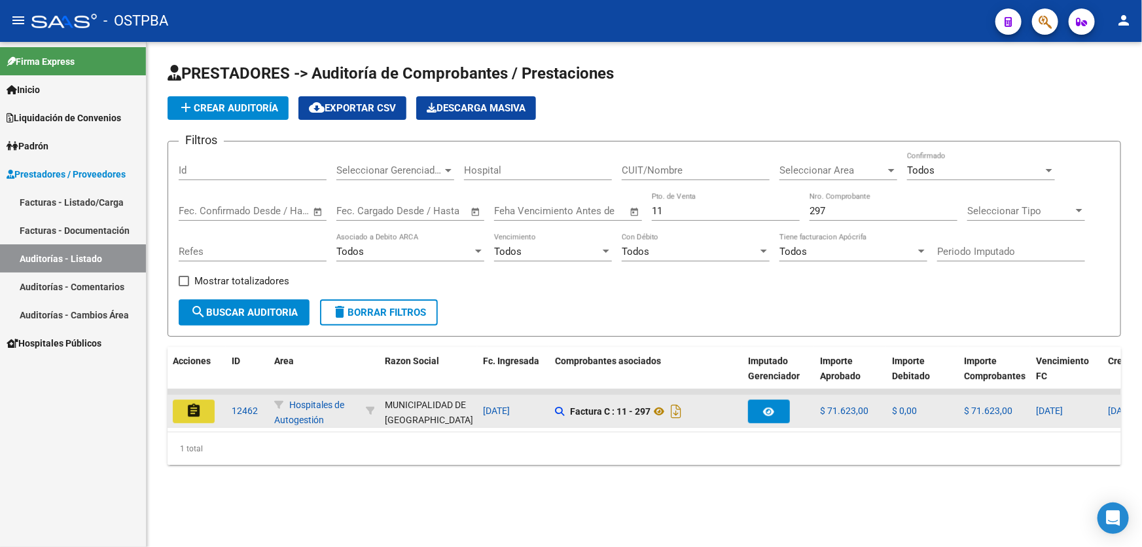
click at [188, 412] on mat-icon "assignment" at bounding box center [194, 411] width 16 height 16
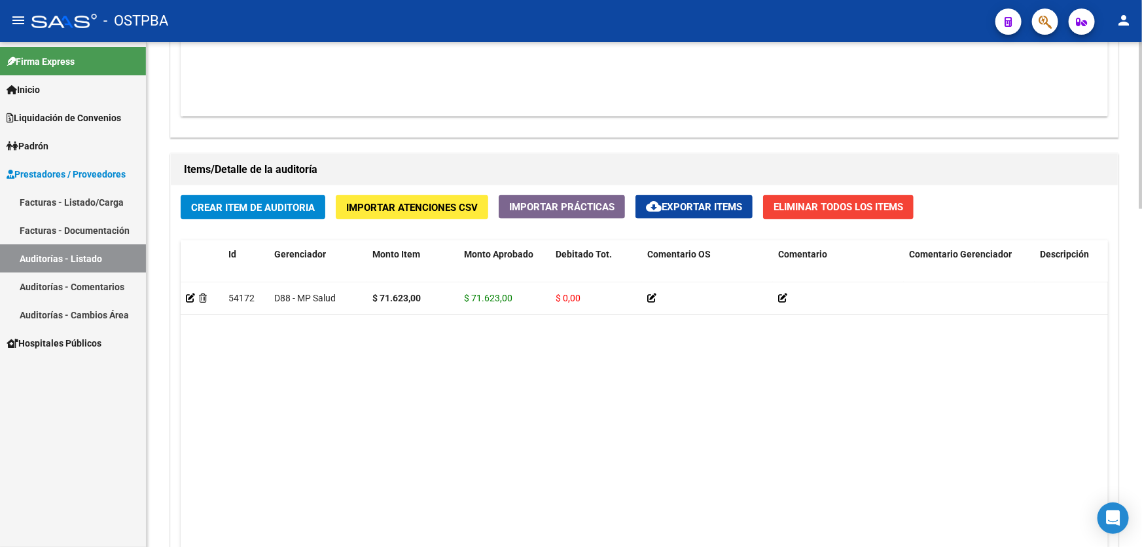
scroll to position [892, 0]
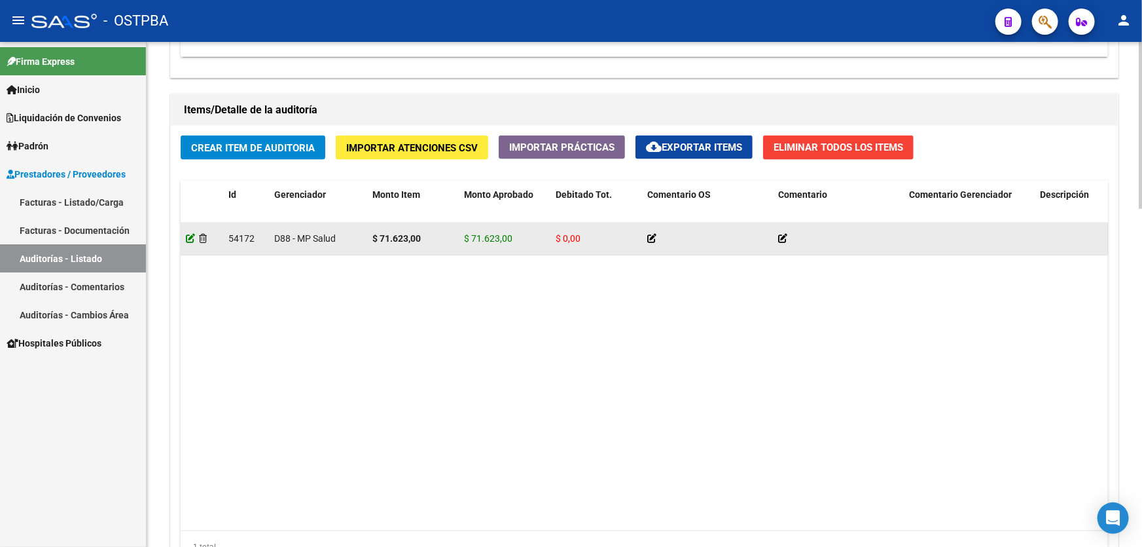
click at [189, 236] on icon at bounding box center [190, 238] width 9 height 9
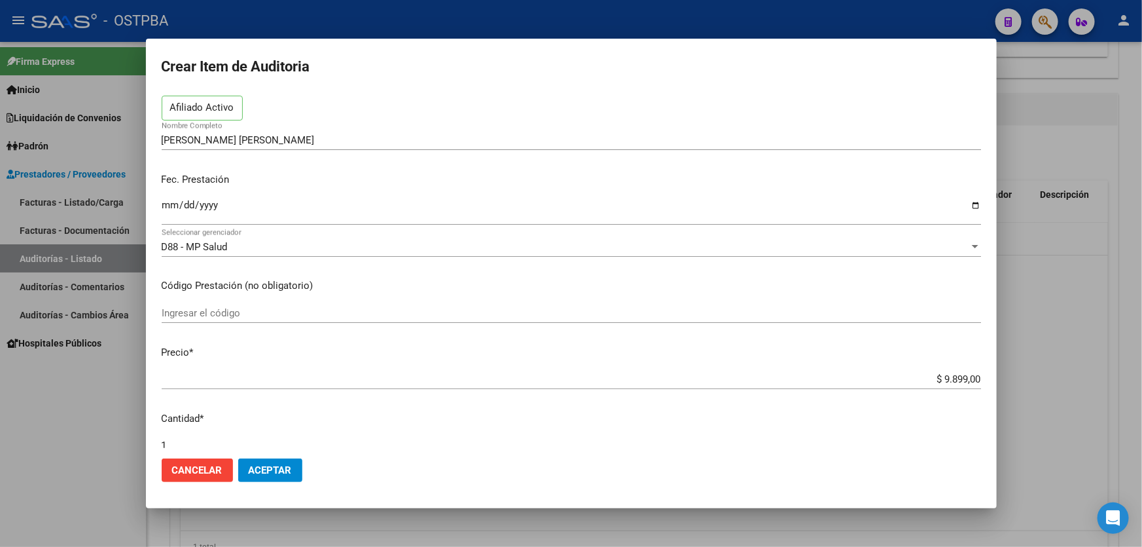
scroll to position [59, 0]
click at [179, 469] on span "Cancelar" at bounding box center [197, 470] width 50 height 12
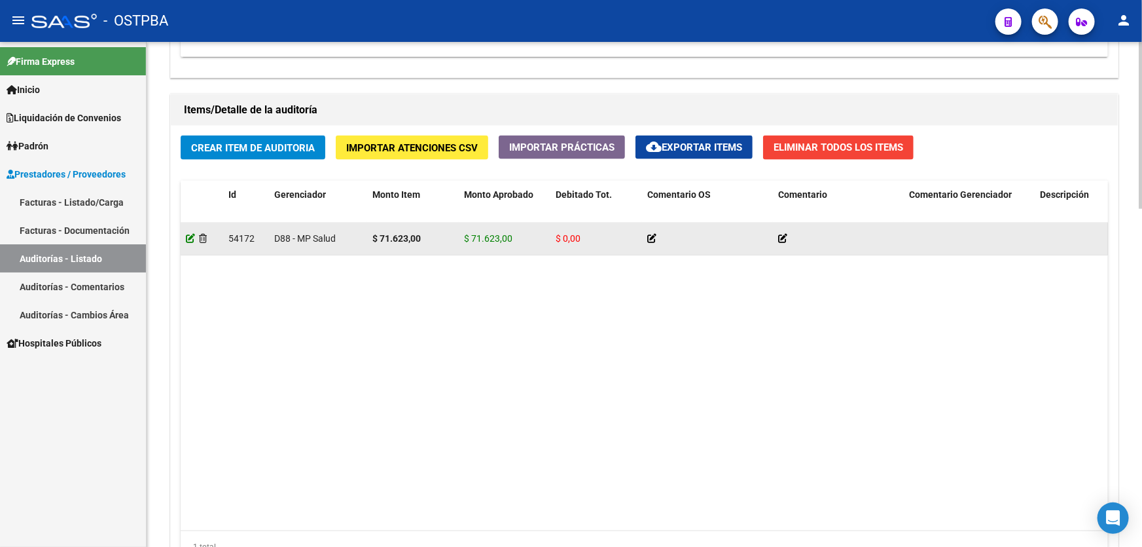
click at [190, 236] on icon at bounding box center [190, 238] width 9 height 9
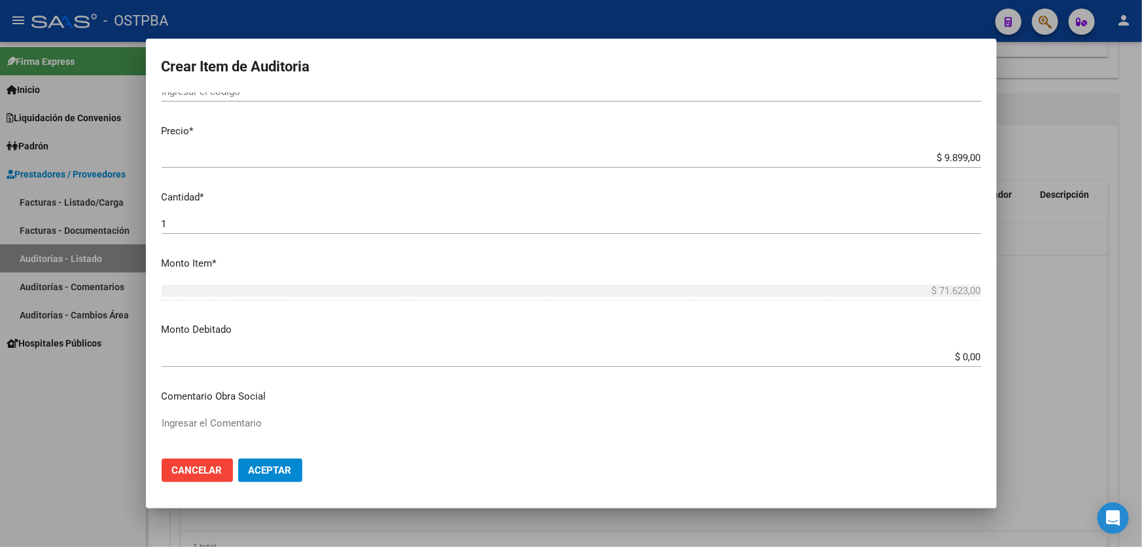
scroll to position [297, 0]
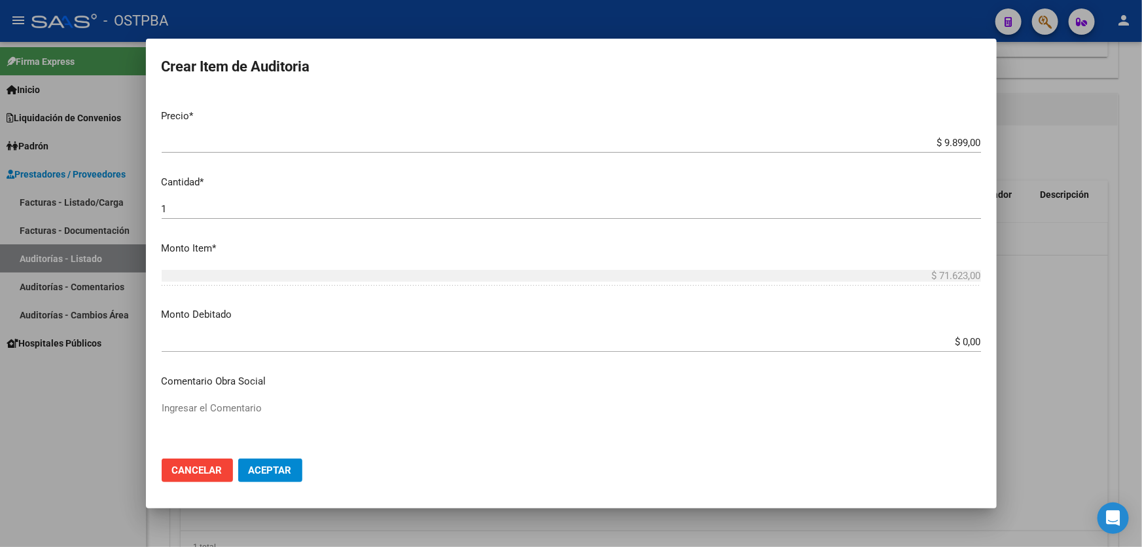
click at [971, 337] on input "$ 0,00" at bounding box center [571, 342] width 819 height 12
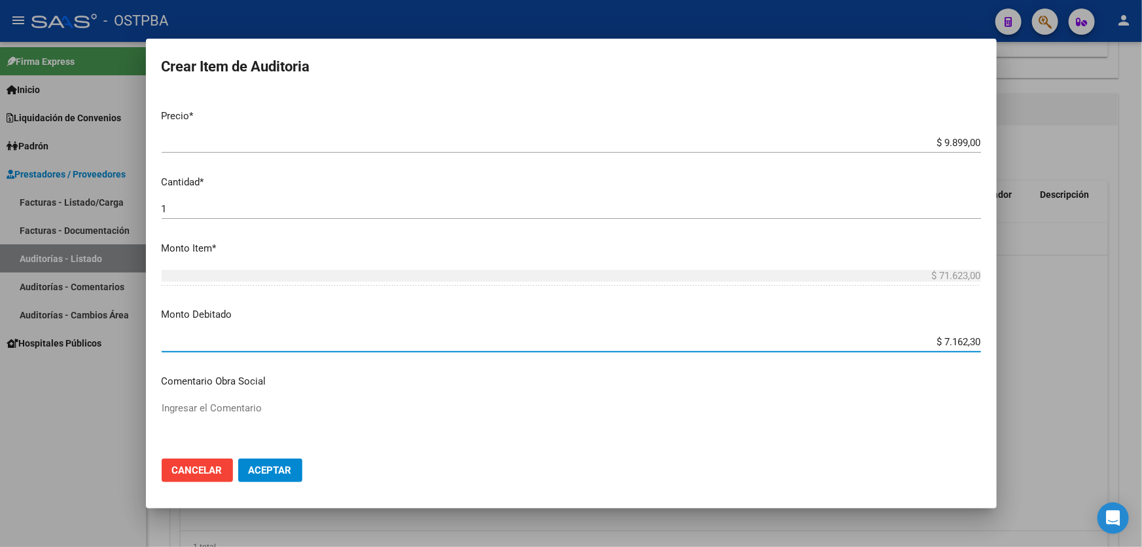
type input "$ 71.623,00"
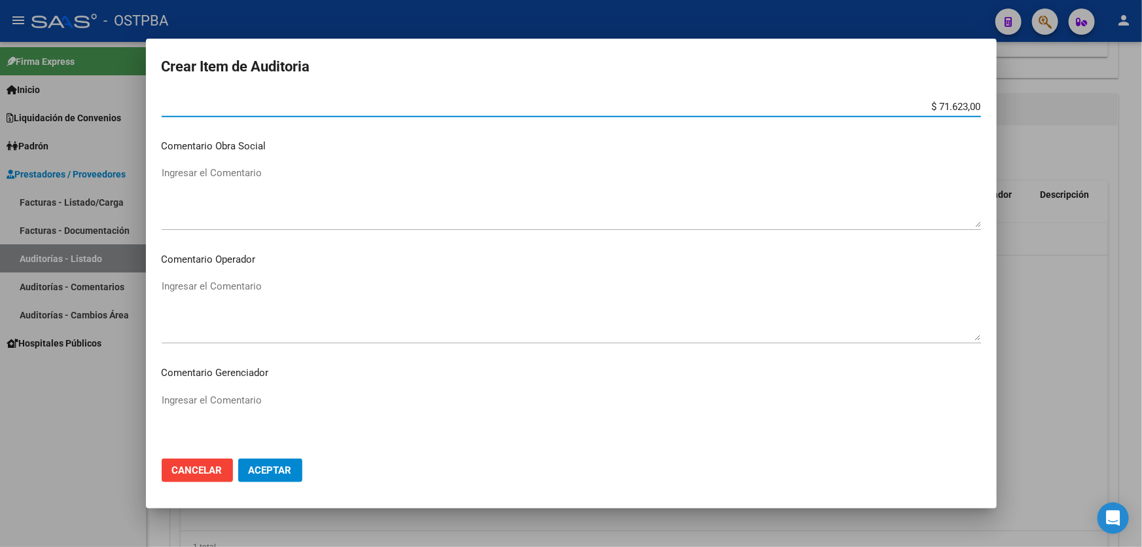
scroll to position [535, 0]
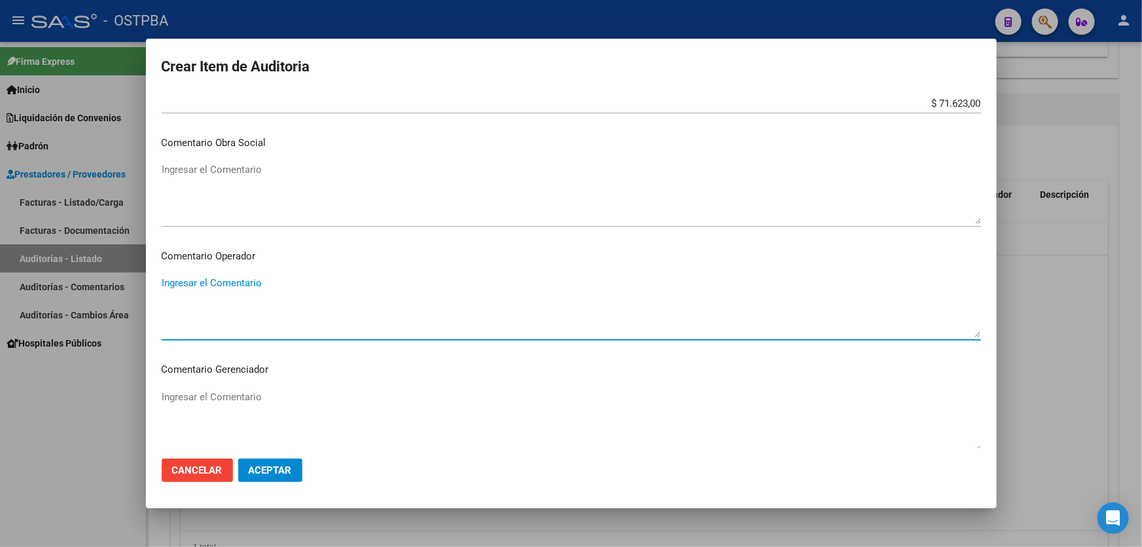
click at [255, 293] on textarea "Ingresar el Comentario" at bounding box center [571, 307] width 819 height 62
type textarea "debito de MP"
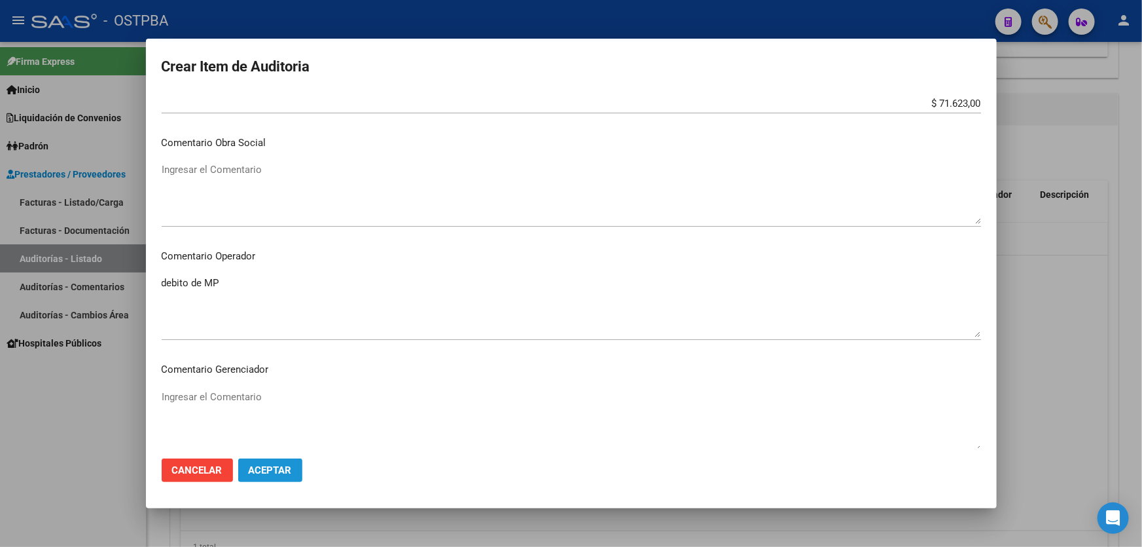
click at [289, 468] on span "Aceptar" at bounding box center [270, 470] width 43 height 12
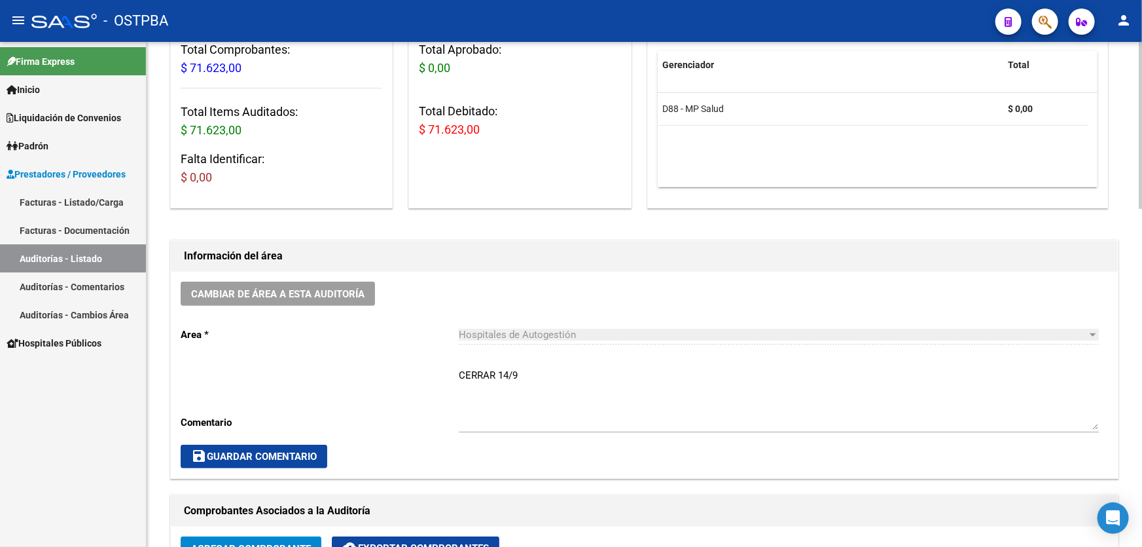
scroll to position [178, 0]
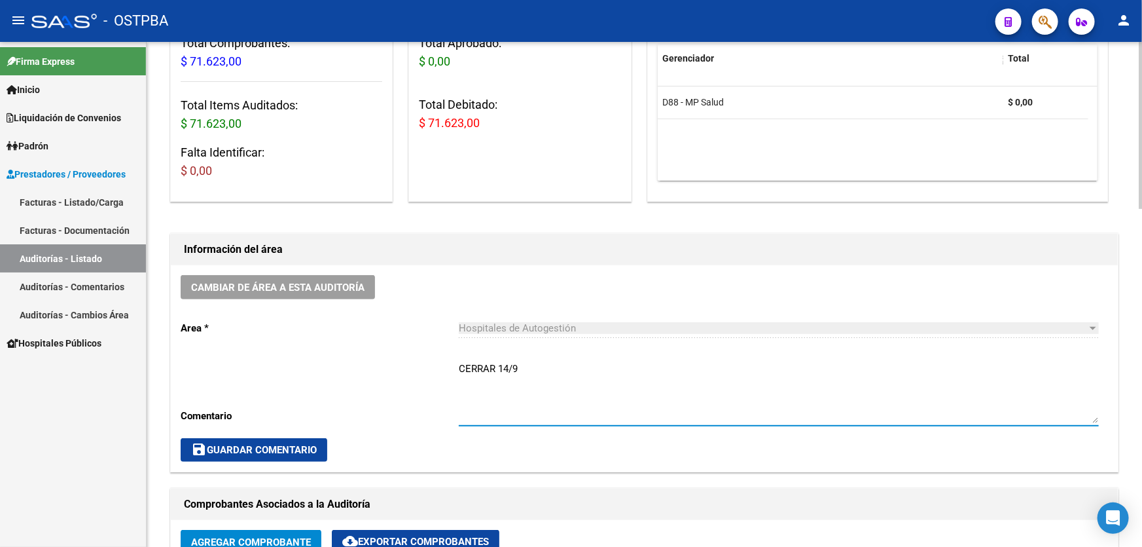
click at [546, 367] on textarea "CERRAR 14/9" at bounding box center [779, 392] width 640 height 62
type textarea "CERRAR 14/9 SE NOTIFICA DEBITO DE MP EL 10/9 AUDITORIA SIN CONFIRMAR DEBITO EN …"
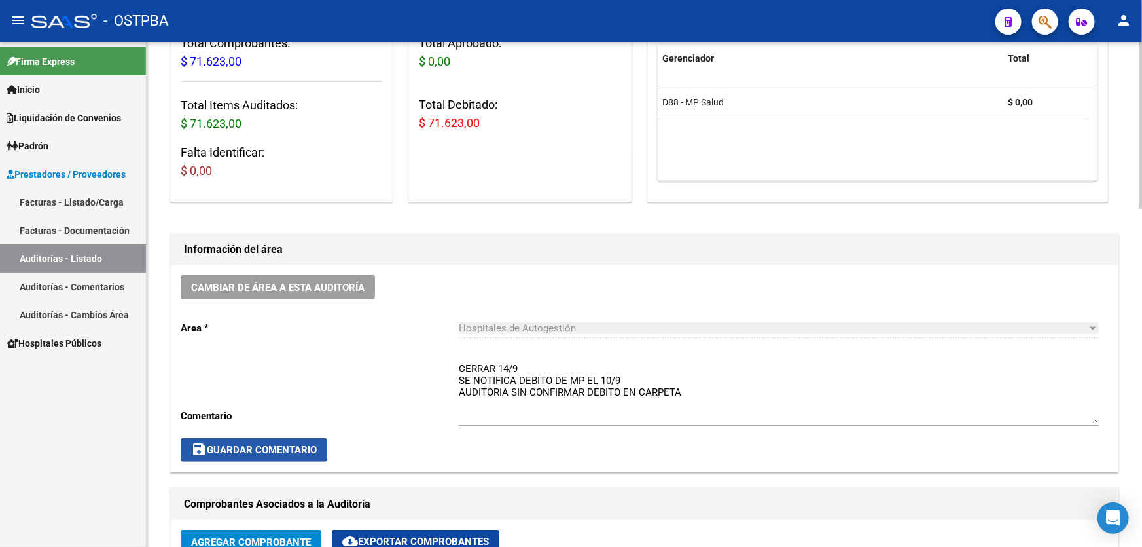
click at [242, 444] on span "save Guardar Comentario" at bounding box center [254, 450] width 126 height 12
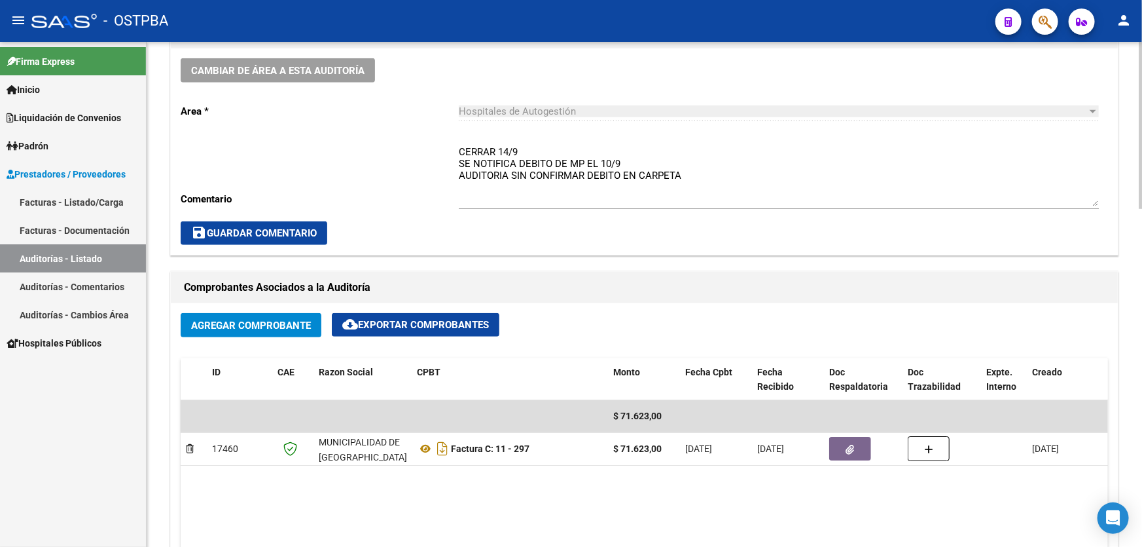
scroll to position [476, 0]
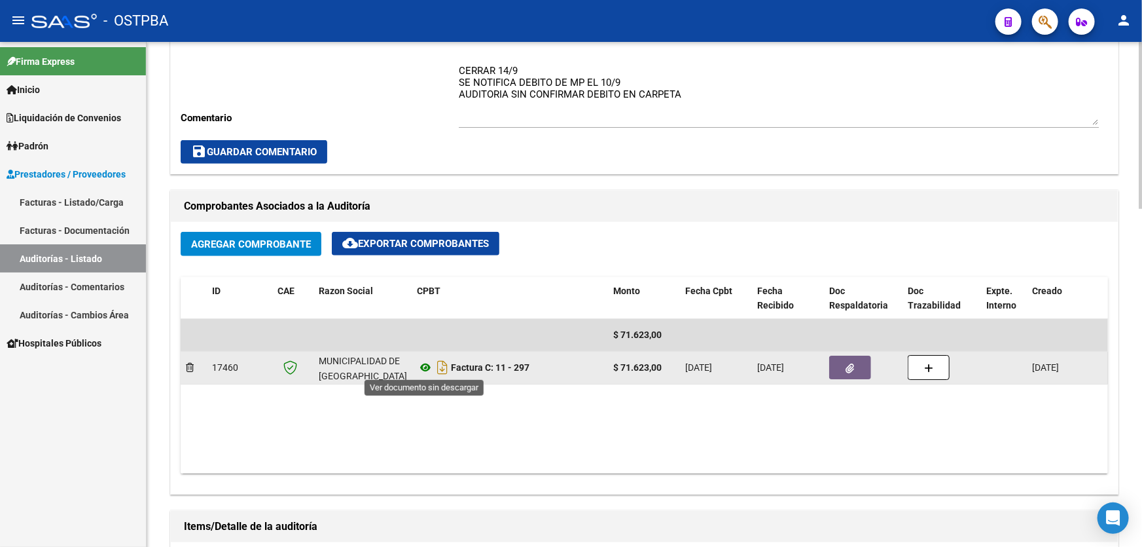
click at [426, 367] on icon at bounding box center [425, 367] width 17 height 16
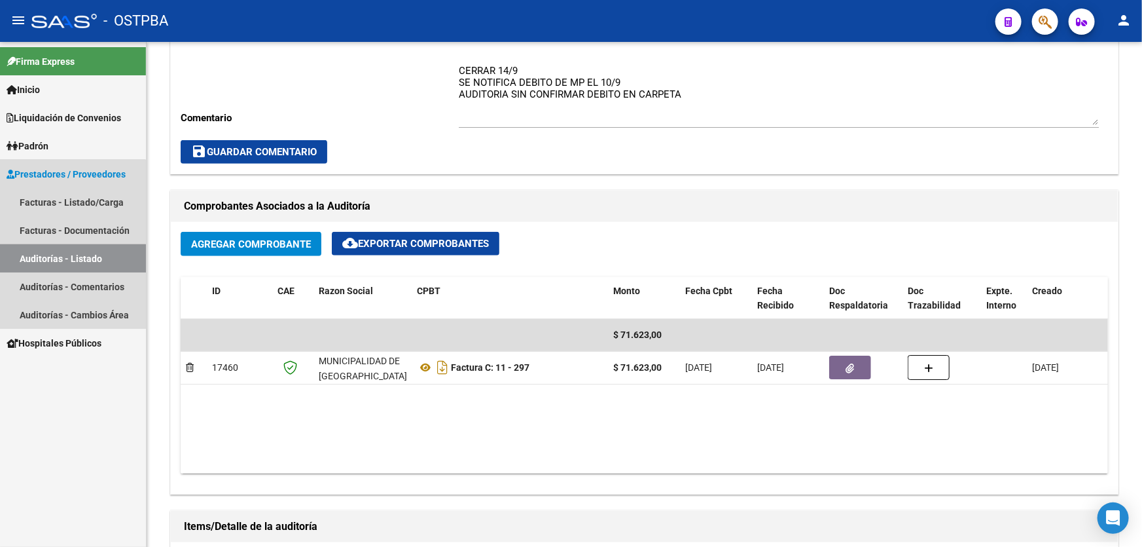
click at [57, 259] on link "Auditorías - Listado" at bounding box center [73, 258] width 146 height 28
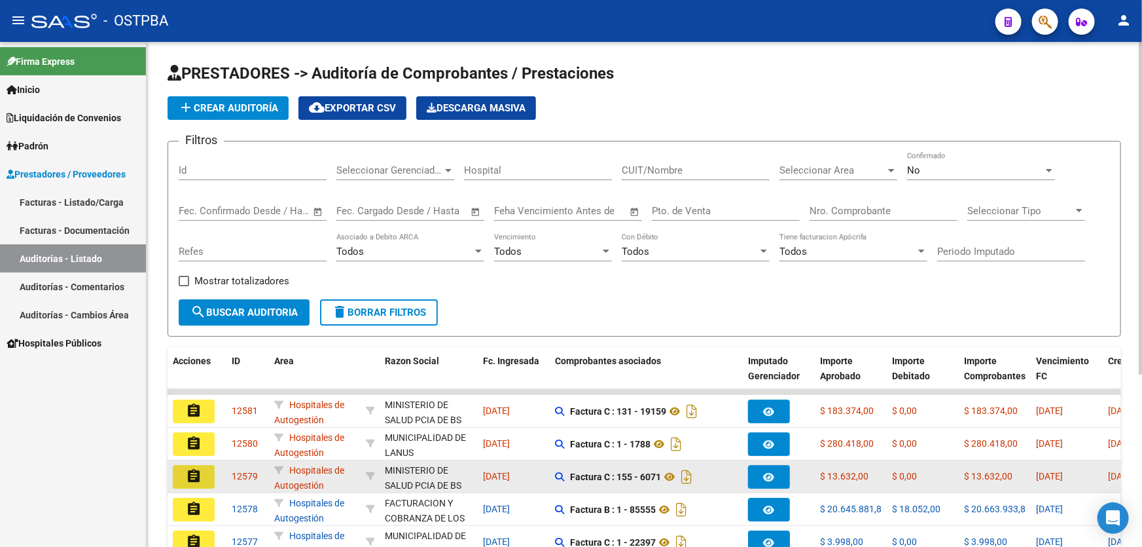
click at [184, 469] on button "assignment" at bounding box center [194, 477] width 42 height 24
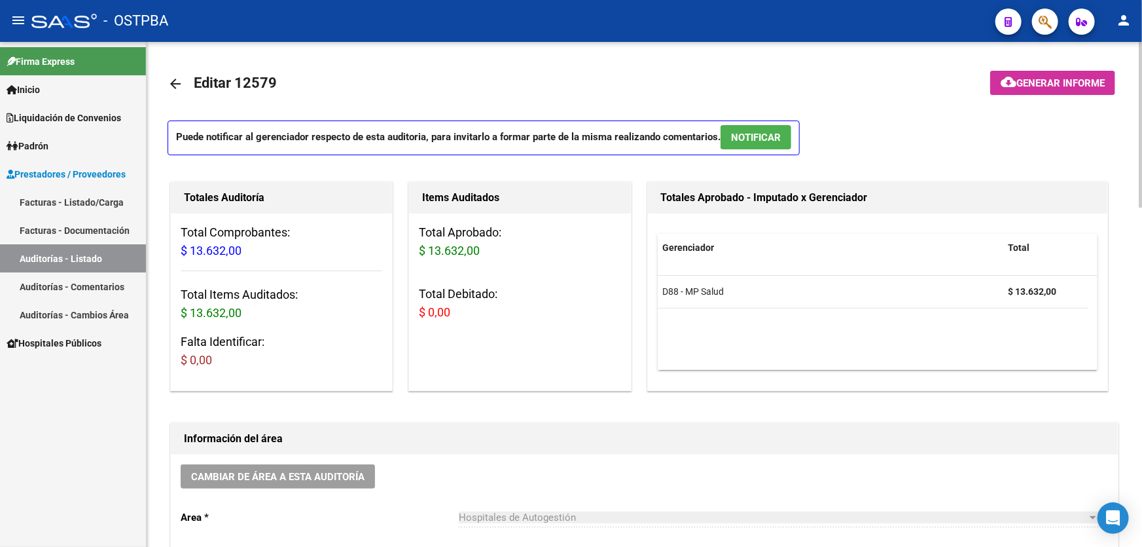
click at [750, 137] on span "NOTIFICAR" at bounding box center [756, 138] width 50 height 12
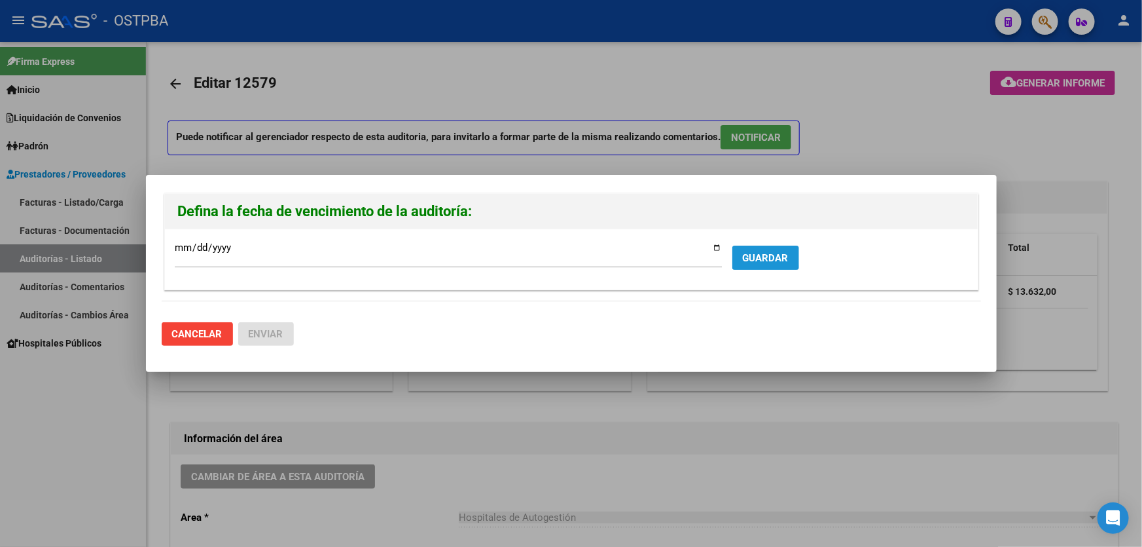
click at [744, 255] on span "GUARDAR" at bounding box center [766, 258] width 46 height 12
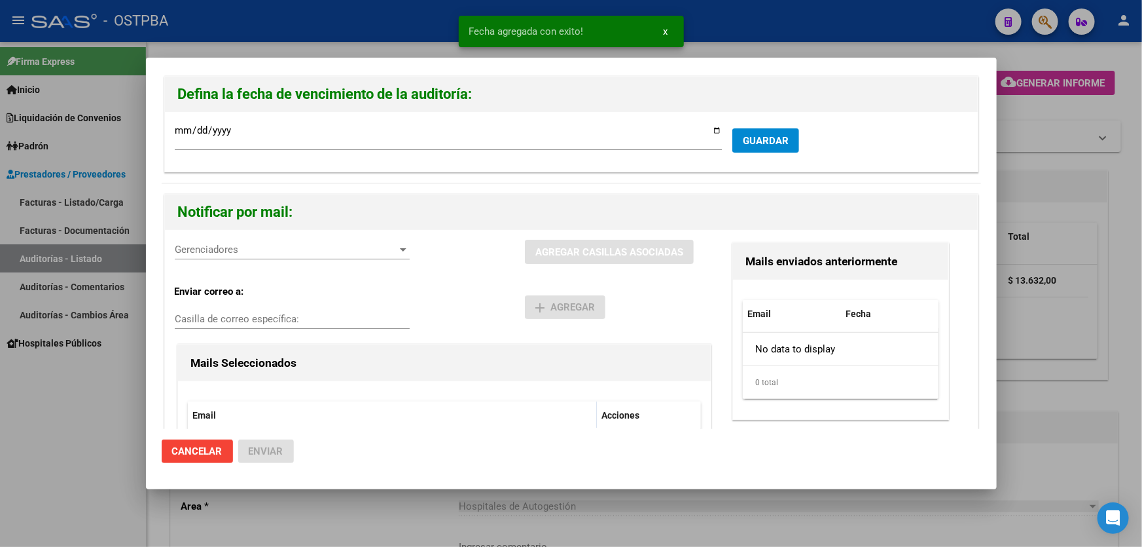
click at [262, 255] on span "Gerenciadores" at bounding box center [286, 249] width 223 height 12
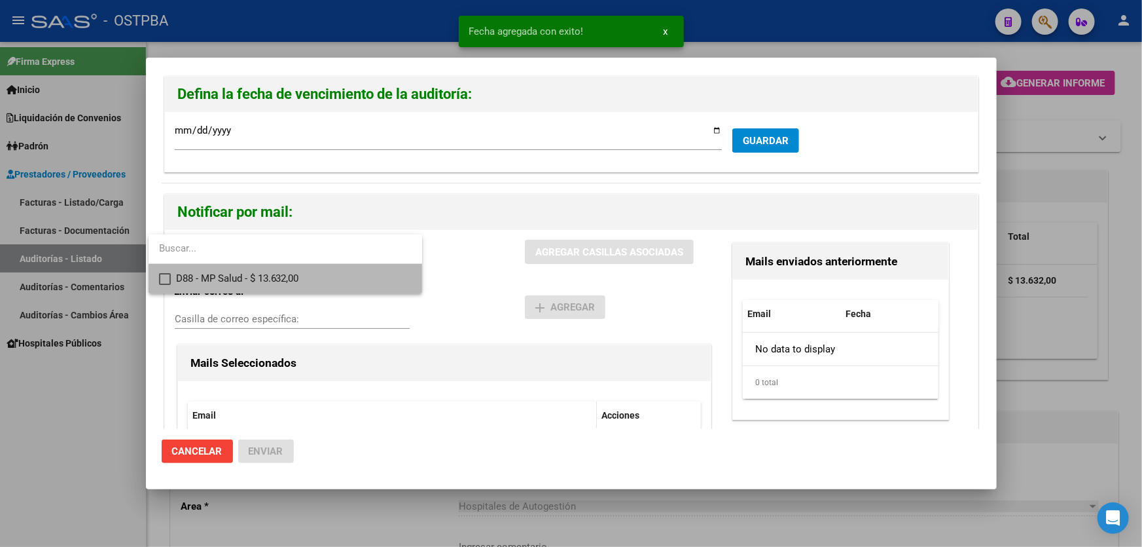
click at [168, 277] on mat-pseudo-checkbox at bounding box center [165, 279] width 12 height 12
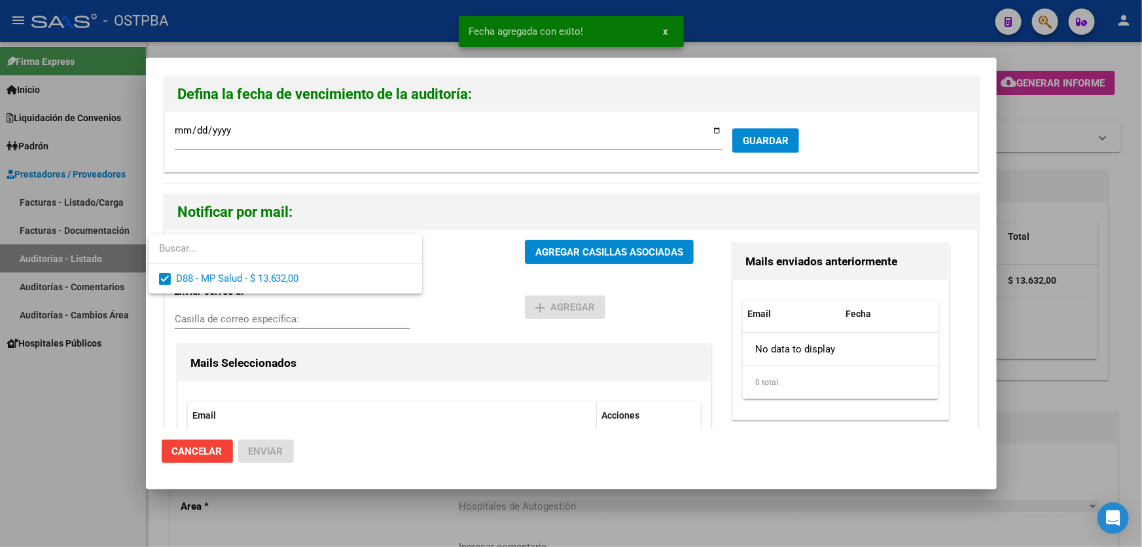
drag, startPoint x: 486, startPoint y: 276, endPoint x: 558, endPoint y: 255, distance: 75.0
click at [490, 276] on div at bounding box center [571, 273] width 1142 height 547
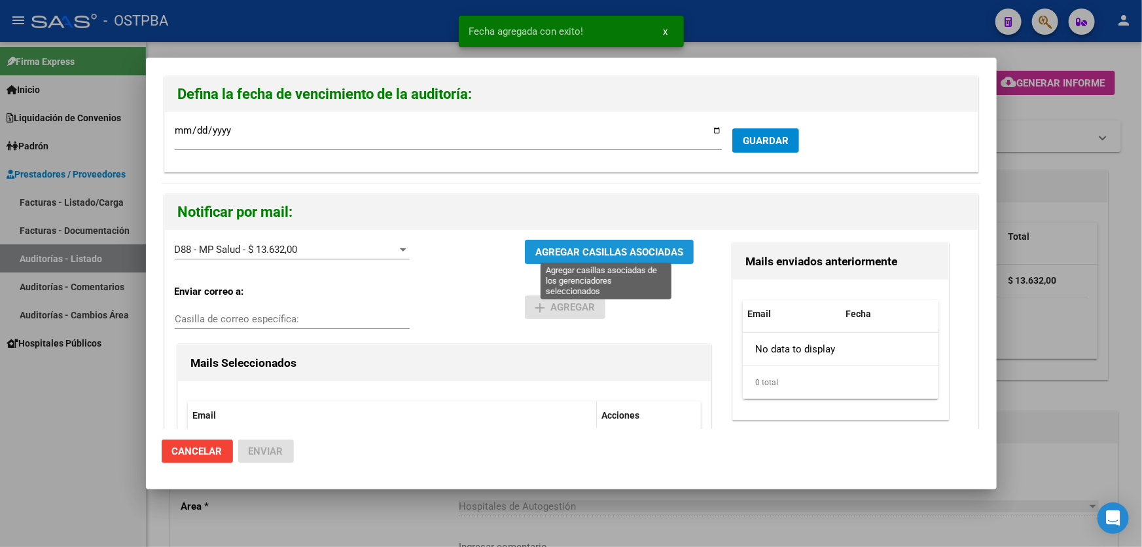
click at [573, 252] on span "AGREGAR CASILLAS ASOCIADAS" at bounding box center [609, 252] width 148 height 12
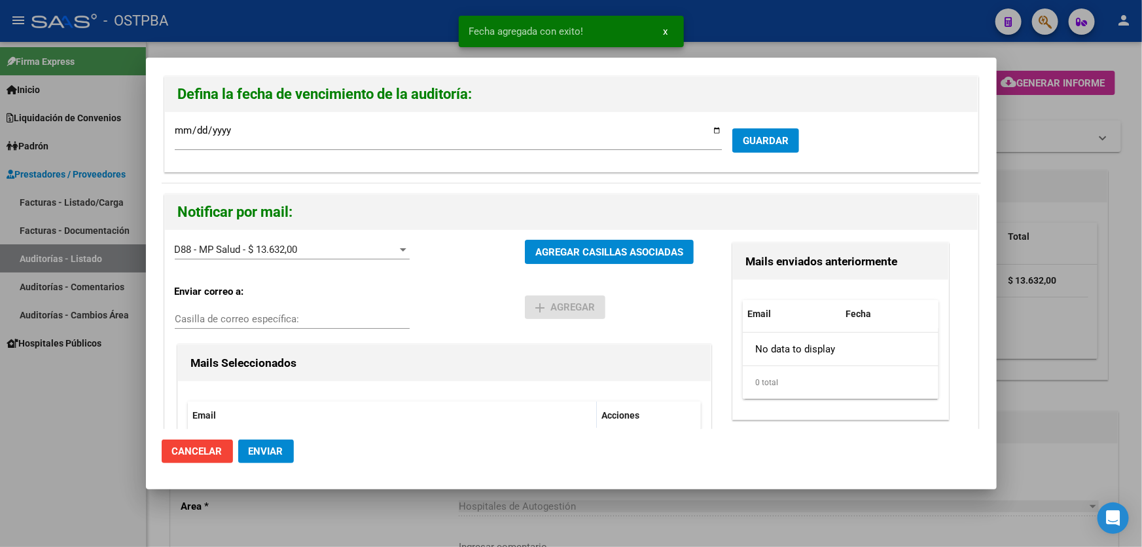
click at [267, 446] on span "Enviar" at bounding box center [266, 451] width 35 height 12
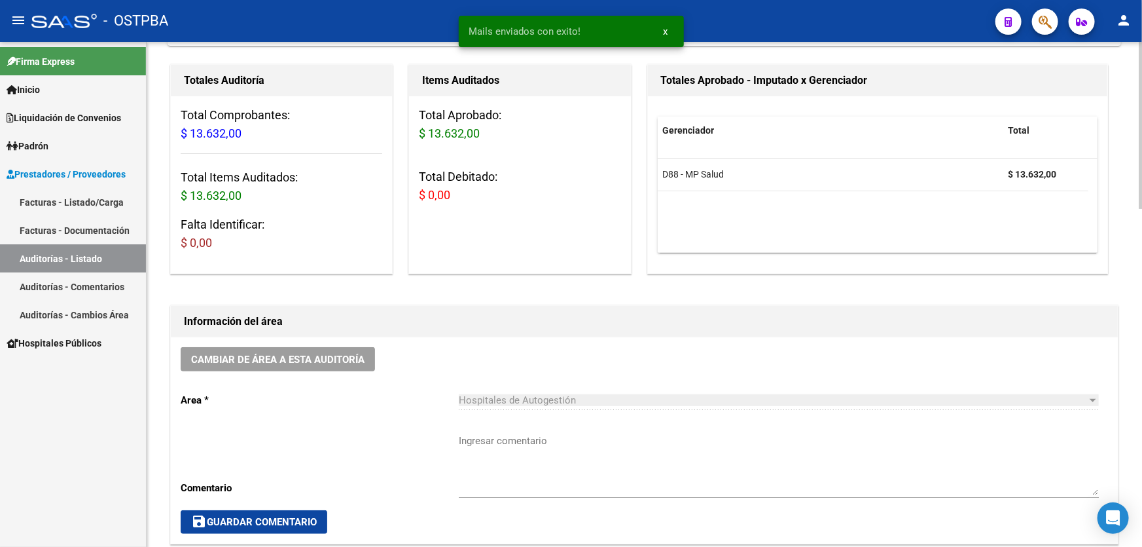
scroll to position [297, 0]
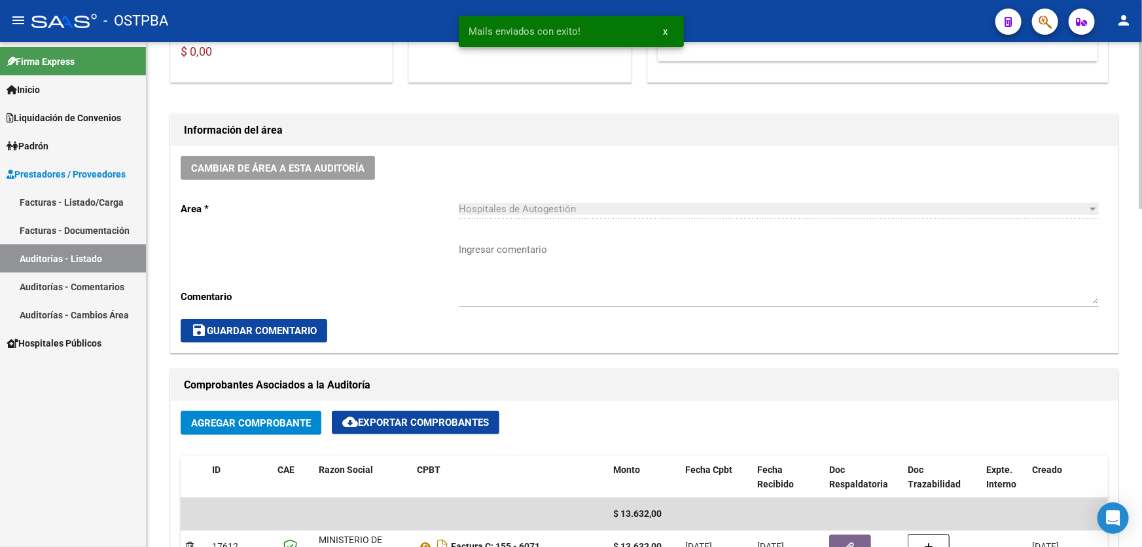
click at [533, 275] on textarea "Ingresar comentario" at bounding box center [779, 273] width 640 height 62
type textarea "V"
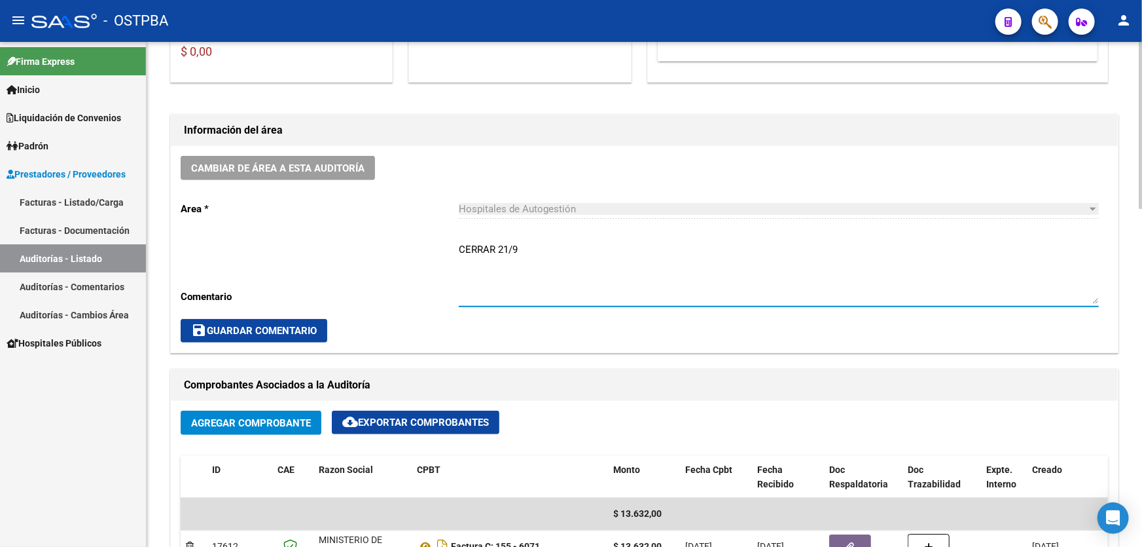
type textarea "CERRAR 21/9"
click at [285, 325] on span "save Guardar Comentario" at bounding box center [254, 331] width 126 height 12
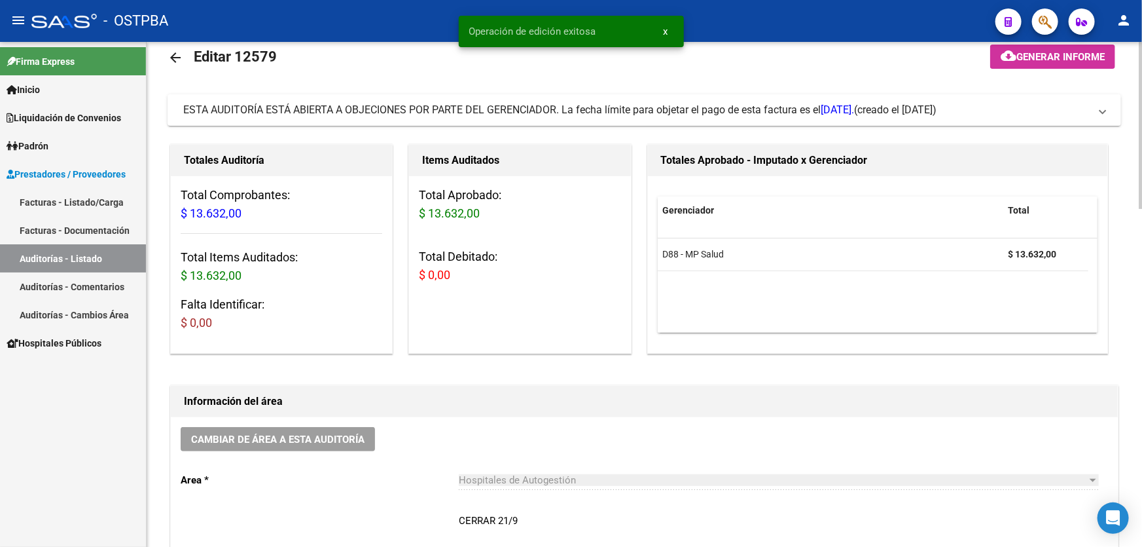
scroll to position [0, 0]
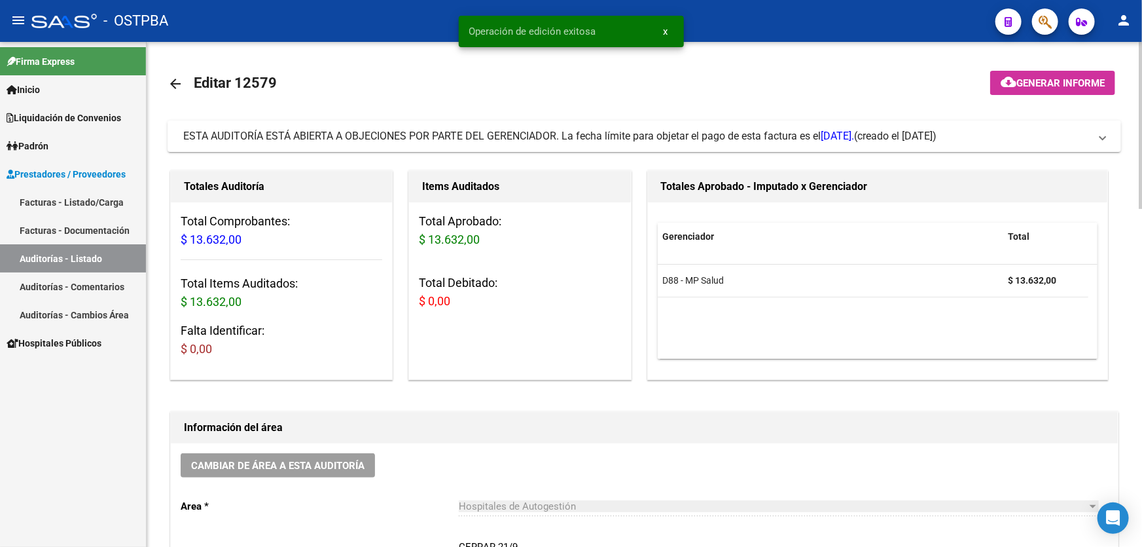
click at [183, 89] on link "arrow_back" at bounding box center [181, 83] width 26 height 31
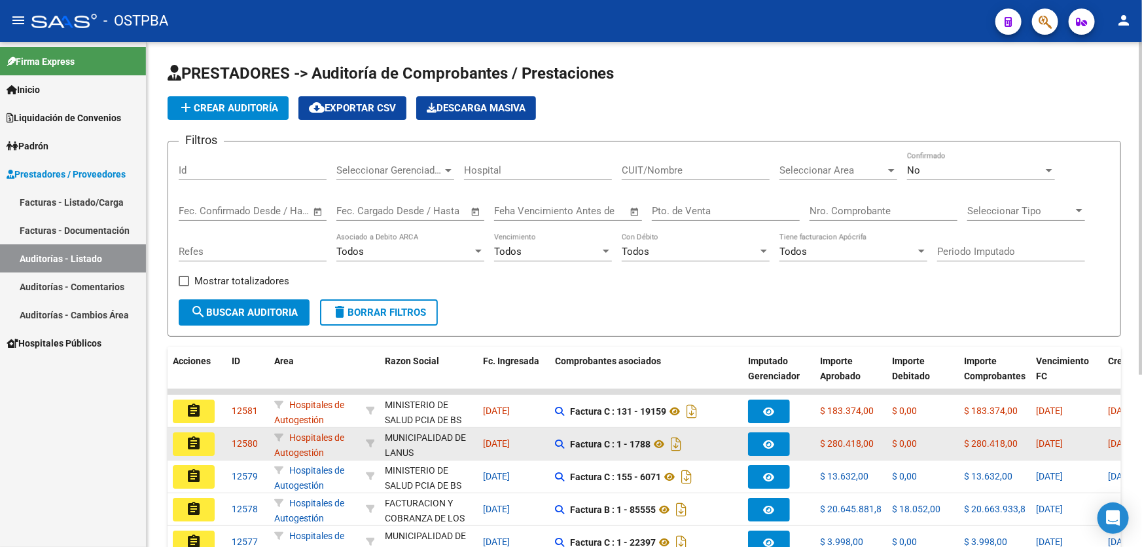
click at [194, 443] on mat-icon "assignment" at bounding box center [194, 443] width 16 height 16
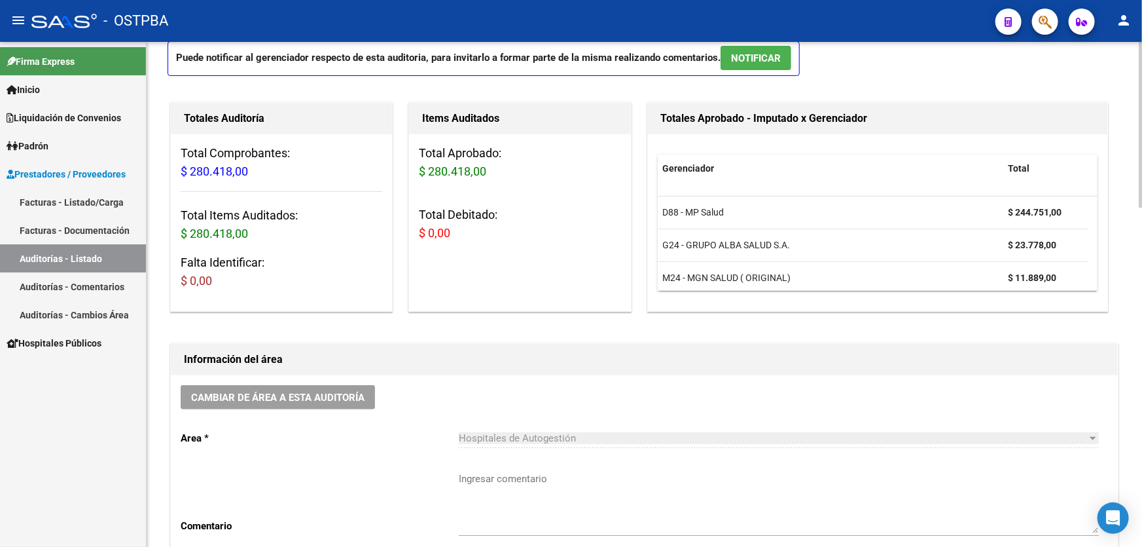
scroll to position [178, 0]
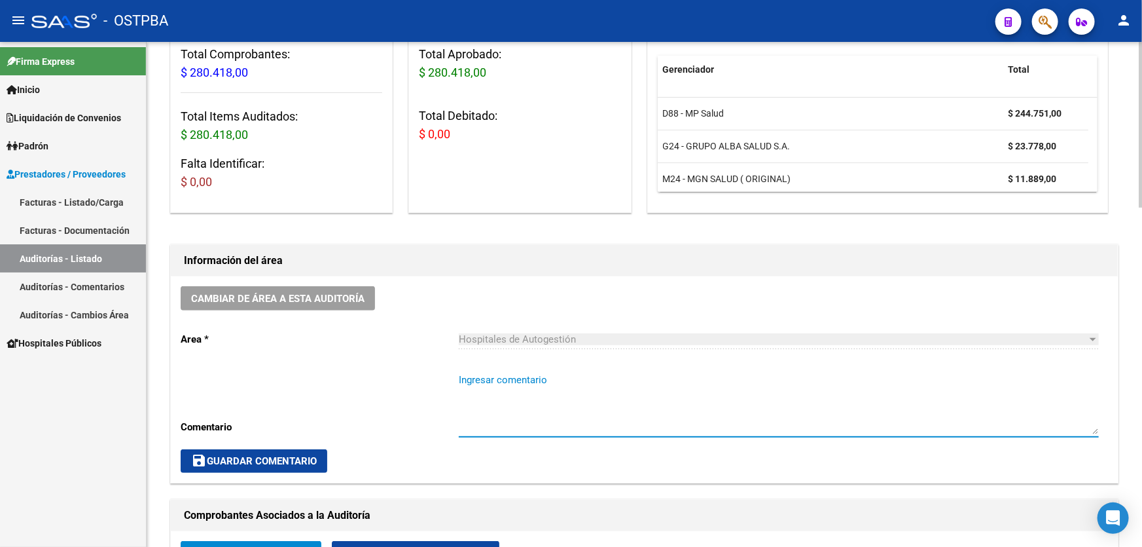
click at [487, 385] on textarea "Ingresar comentario" at bounding box center [779, 403] width 640 height 62
type textarea "CERRAR 21/9"
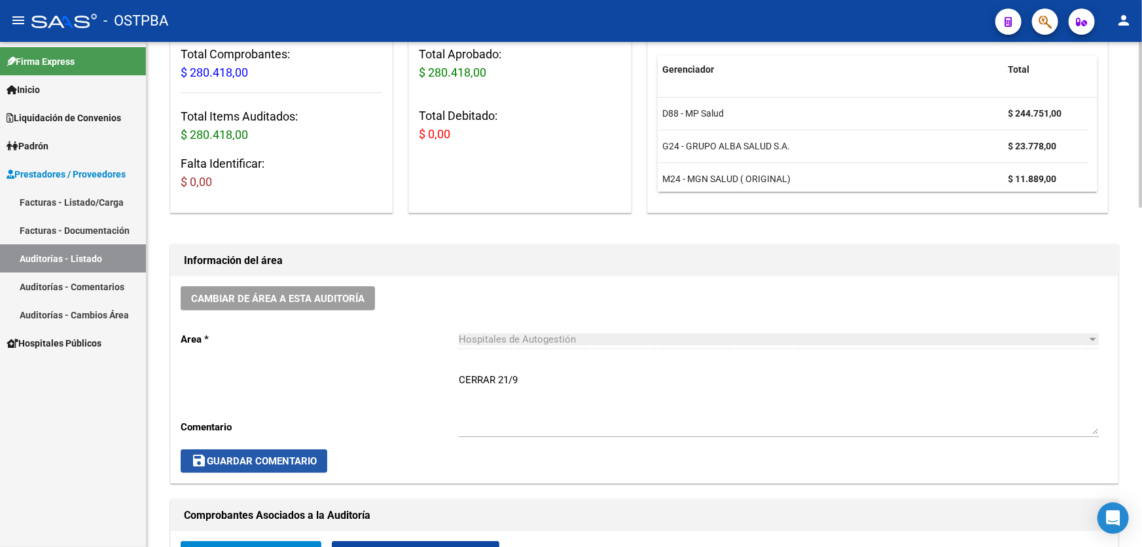
click at [312, 465] on button "save Guardar Comentario" at bounding box center [254, 461] width 147 height 24
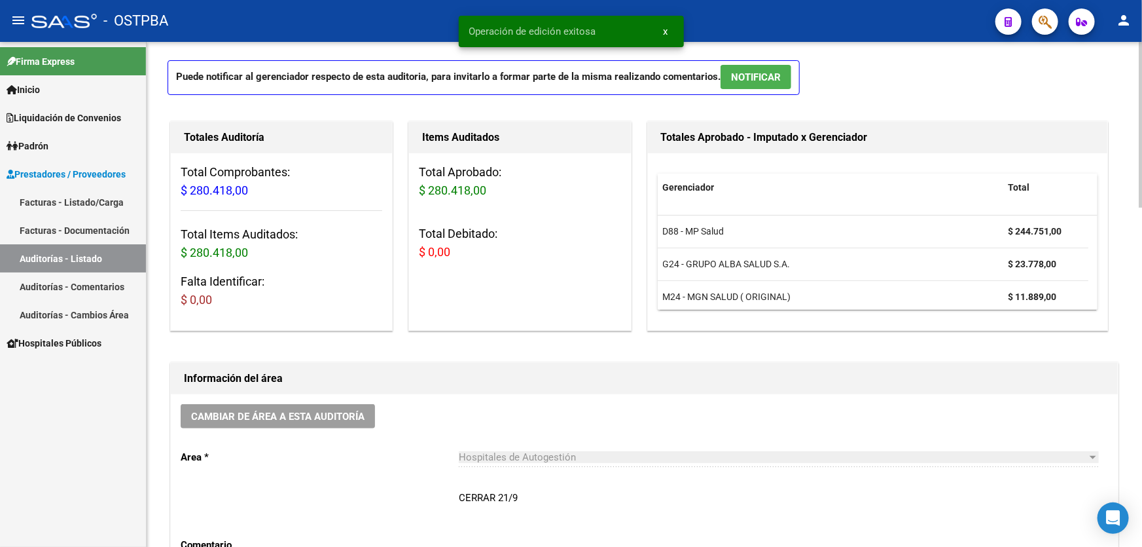
scroll to position [0, 0]
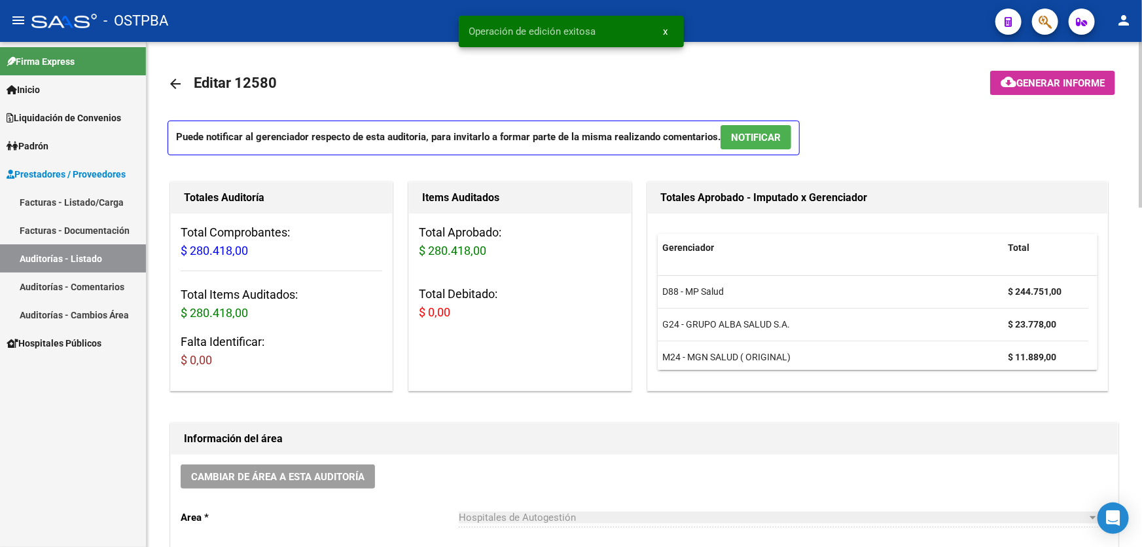
click at [759, 136] on span "NOTIFICAR" at bounding box center [756, 138] width 50 height 12
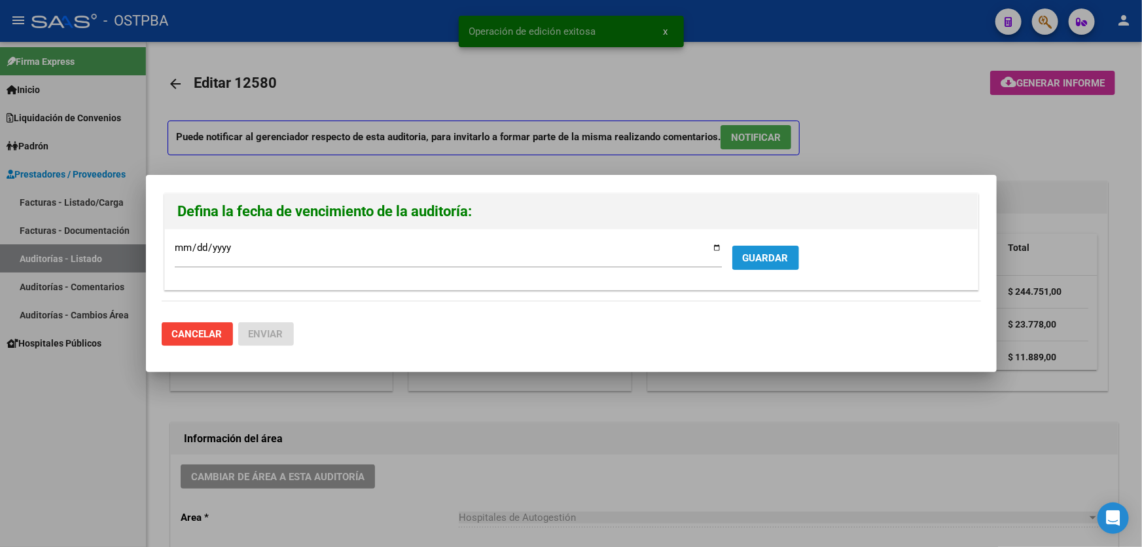
click at [751, 252] on span "GUARDAR" at bounding box center [766, 258] width 46 height 12
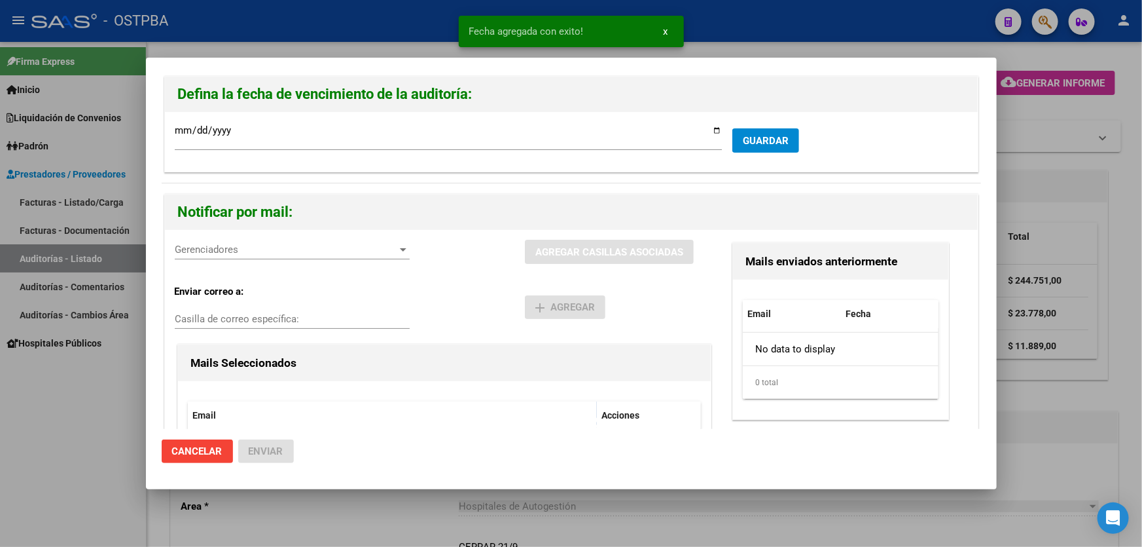
click at [209, 255] on div "Gerenciadores Gerenciadores" at bounding box center [292, 250] width 235 height 20
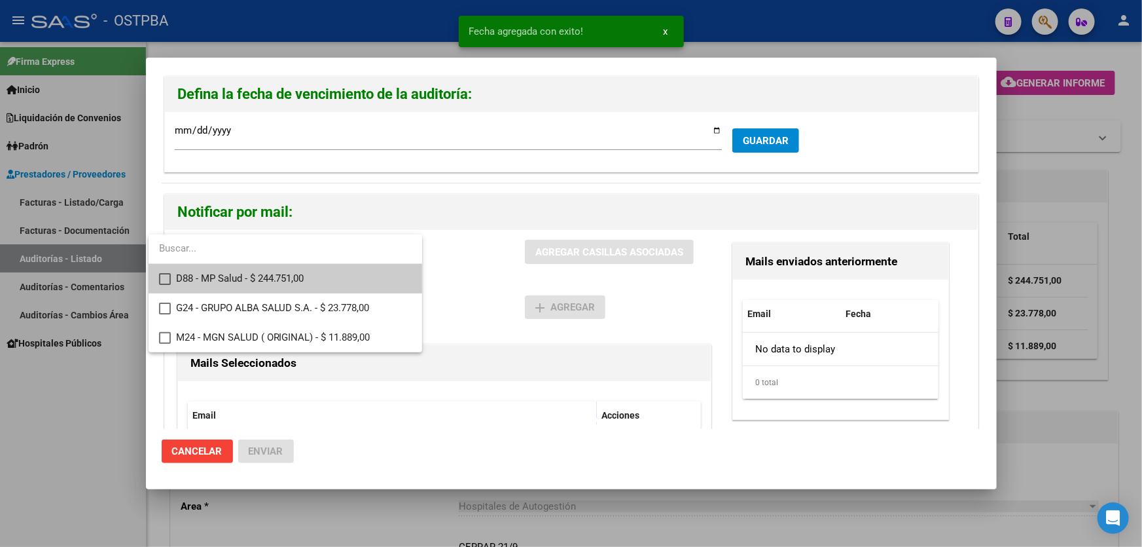
click at [168, 278] on mat-pseudo-checkbox at bounding box center [165, 279] width 12 height 12
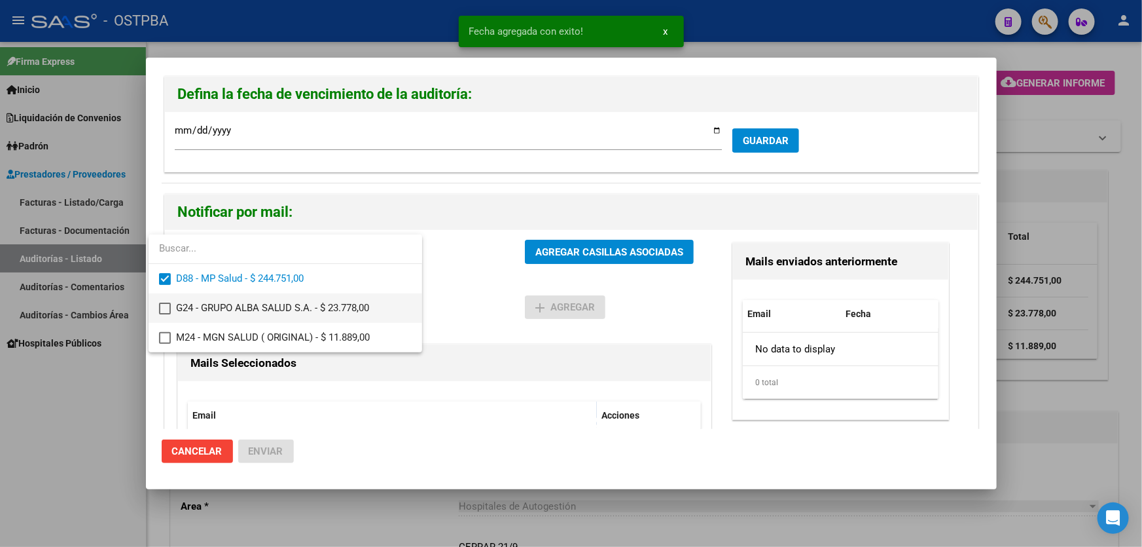
click at [162, 305] on mat-pseudo-checkbox at bounding box center [165, 308] width 12 height 12
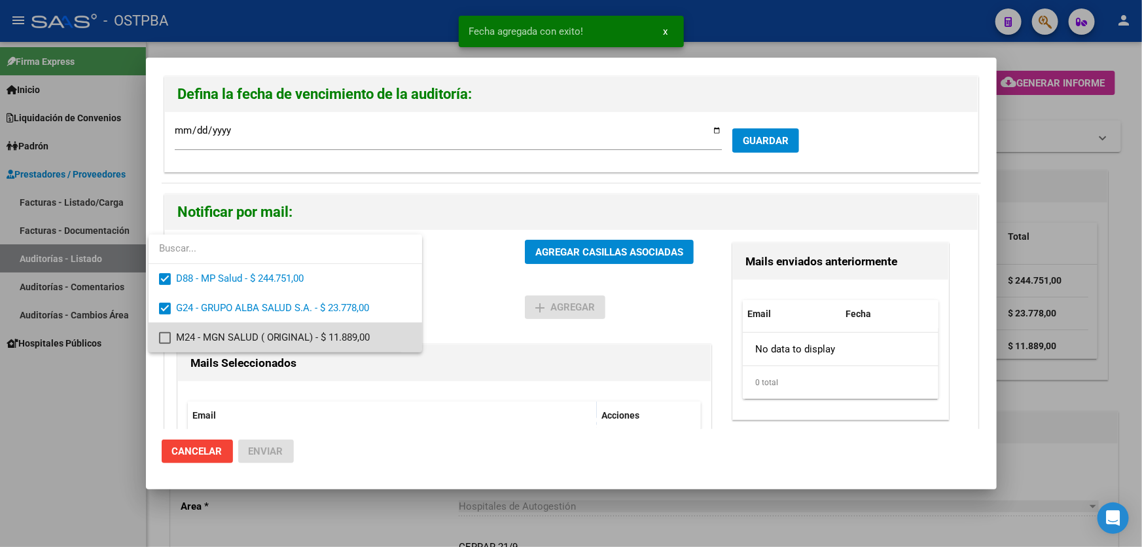
click at [162, 335] on mat-pseudo-checkbox at bounding box center [165, 338] width 12 height 12
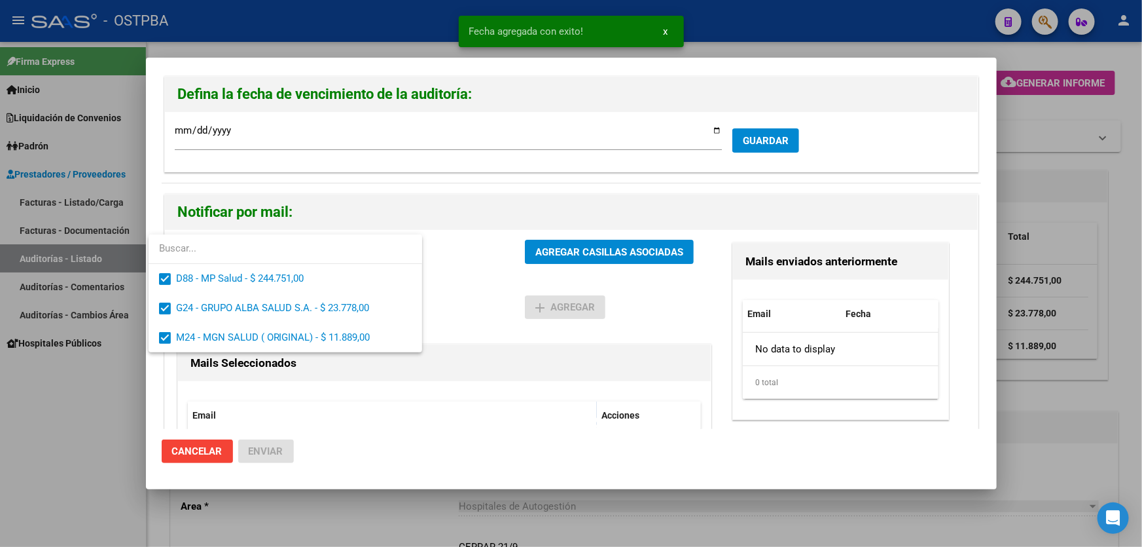
click at [459, 294] on div at bounding box center [571, 273] width 1142 height 547
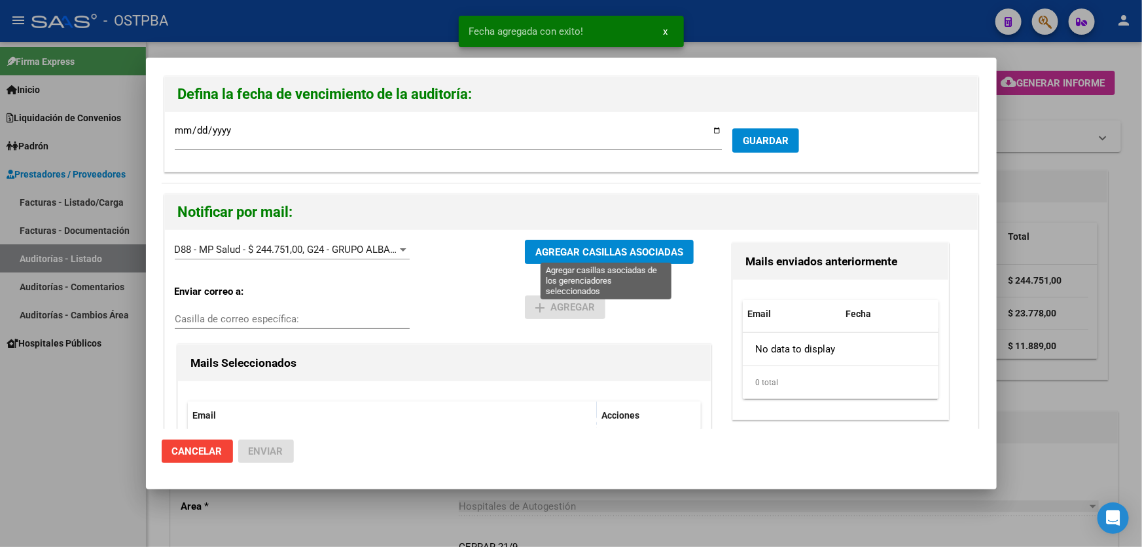
click at [554, 246] on span "AGREGAR CASILLAS ASOCIADAS" at bounding box center [609, 252] width 148 height 12
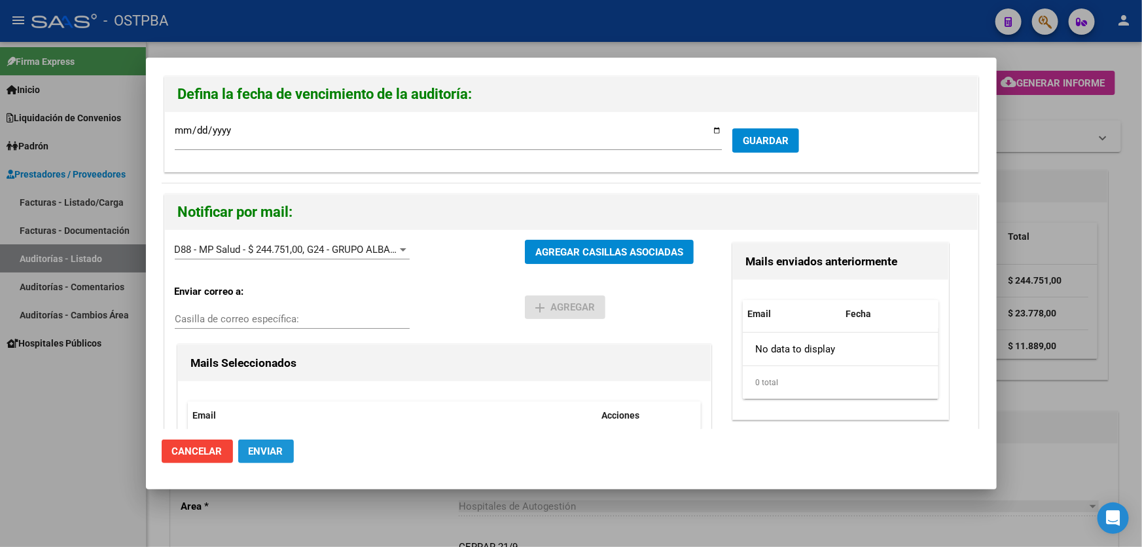
click at [281, 448] on span "Enviar" at bounding box center [266, 451] width 35 height 12
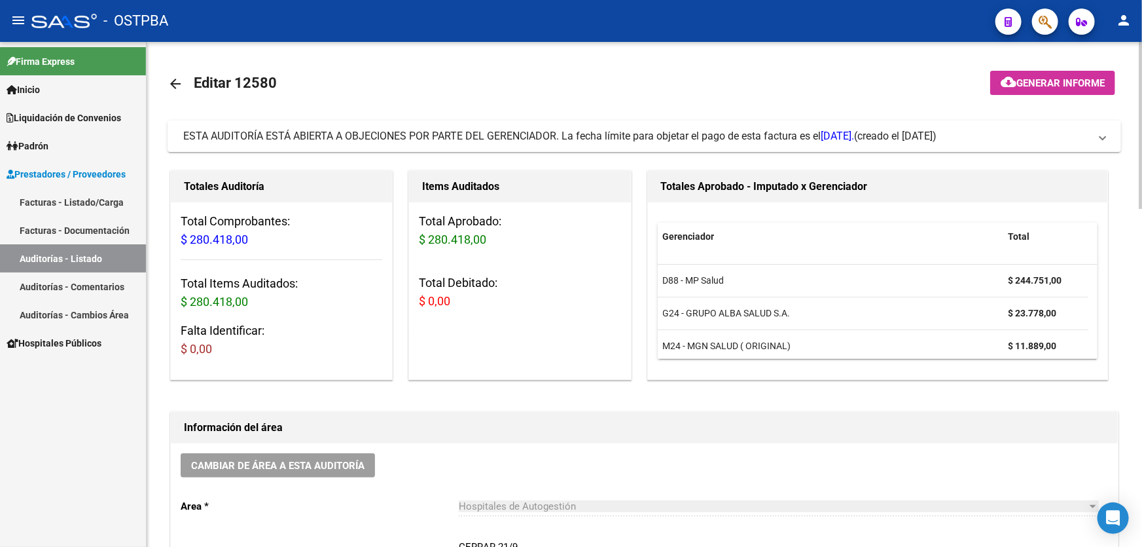
click at [175, 85] on mat-icon "arrow_back" at bounding box center [176, 84] width 16 height 16
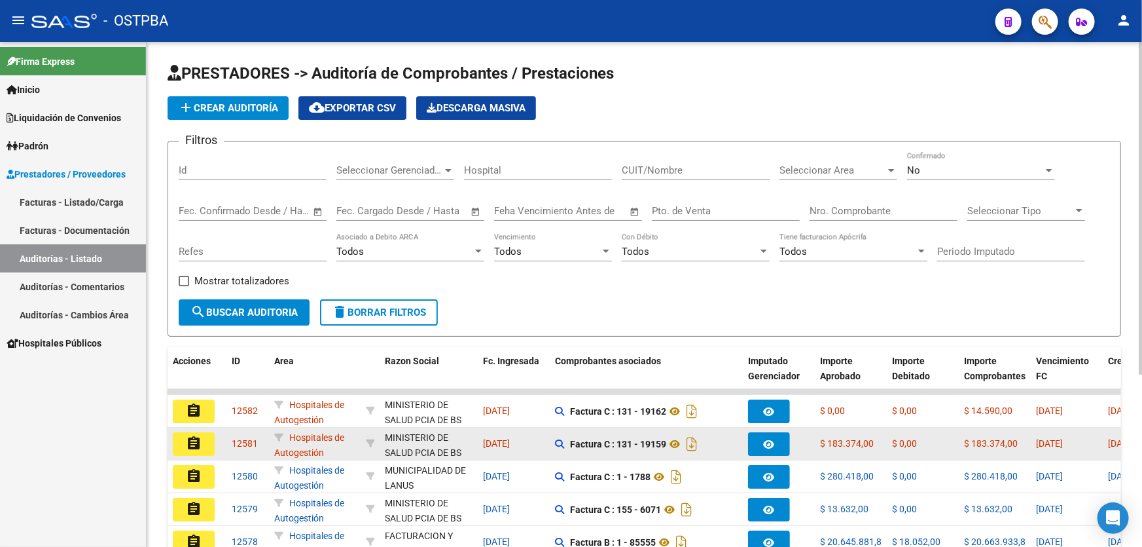
click at [194, 445] on mat-icon "assignment" at bounding box center [194, 443] width 16 height 16
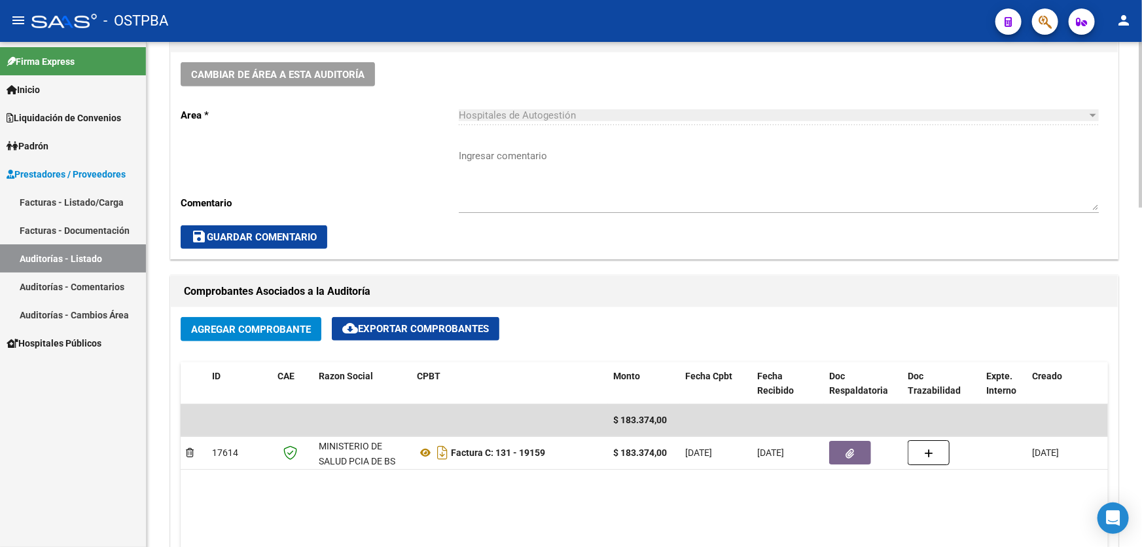
scroll to position [416, 0]
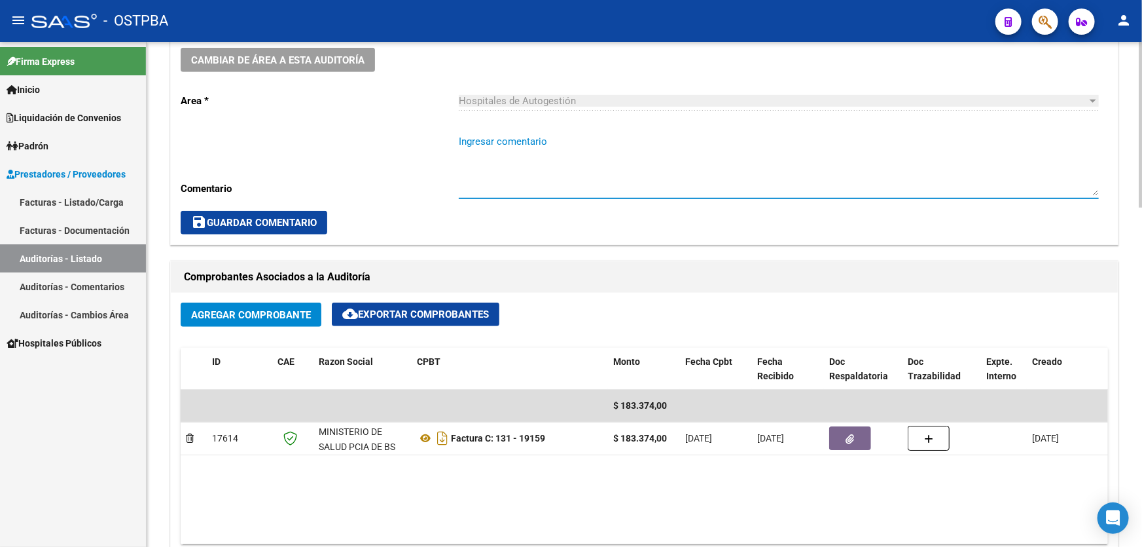
click at [518, 175] on textarea "Ingresar comentario" at bounding box center [779, 165] width 640 height 62
type textarea "CERRAR 21/9"
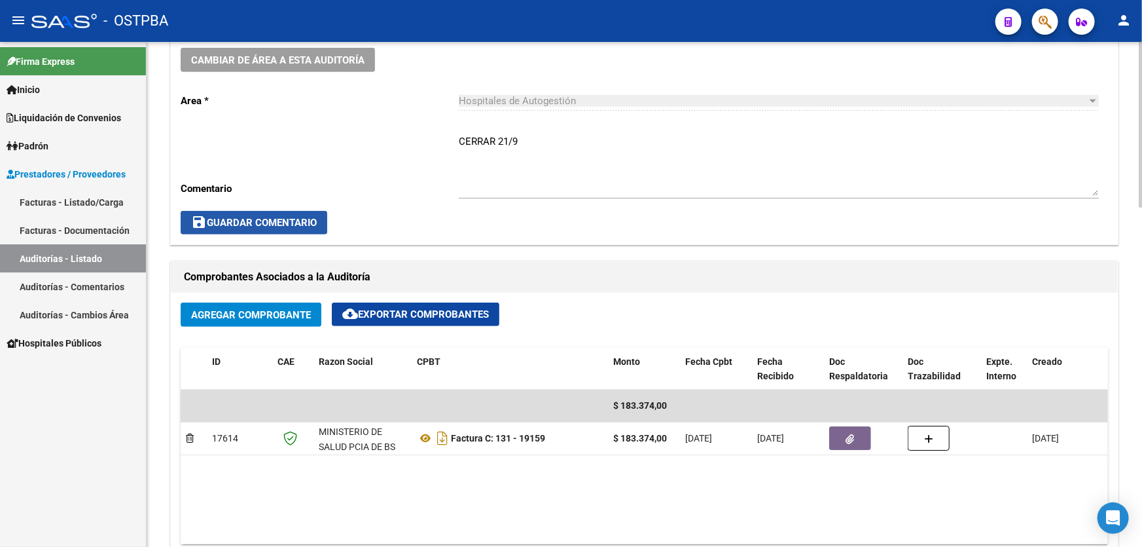
click at [271, 218] on span "save Guardar Comentario" at bounding box center [254, 223] width 126 height 12
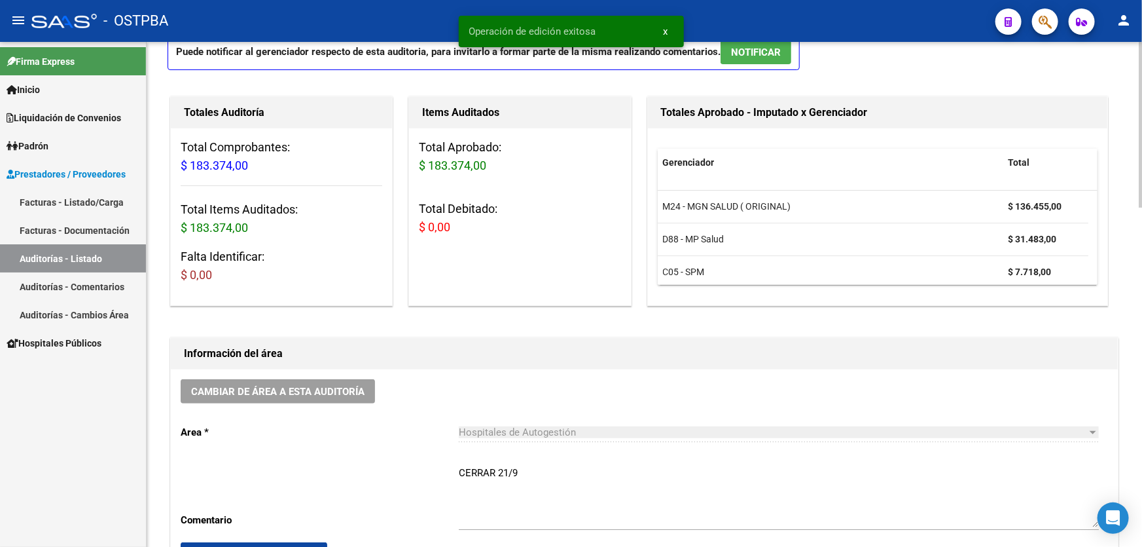
scroll to position [0, 0]
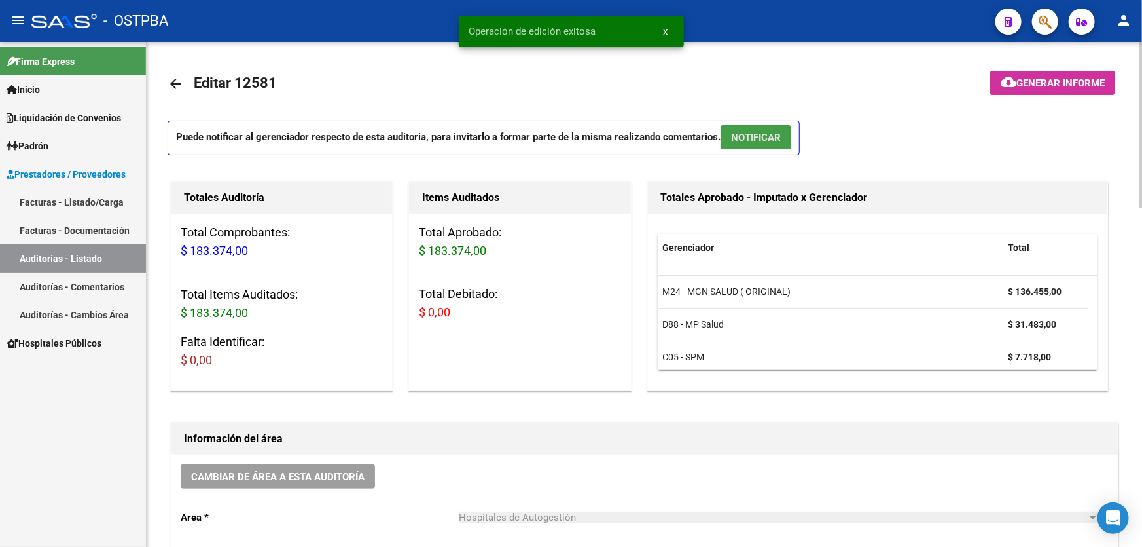
click at [755, 141] on span "NOTIFICAR" at bounding box center [756, 138] width 50 height 12
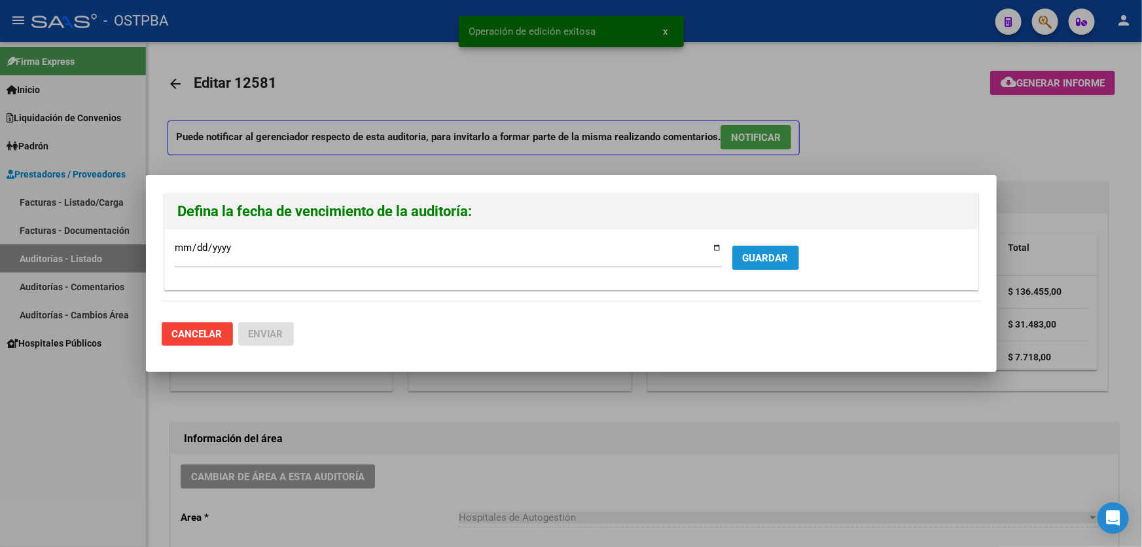
click at [762, 251] on span "GUARDAR" at bounding box center [766, 257] width 46 height 12
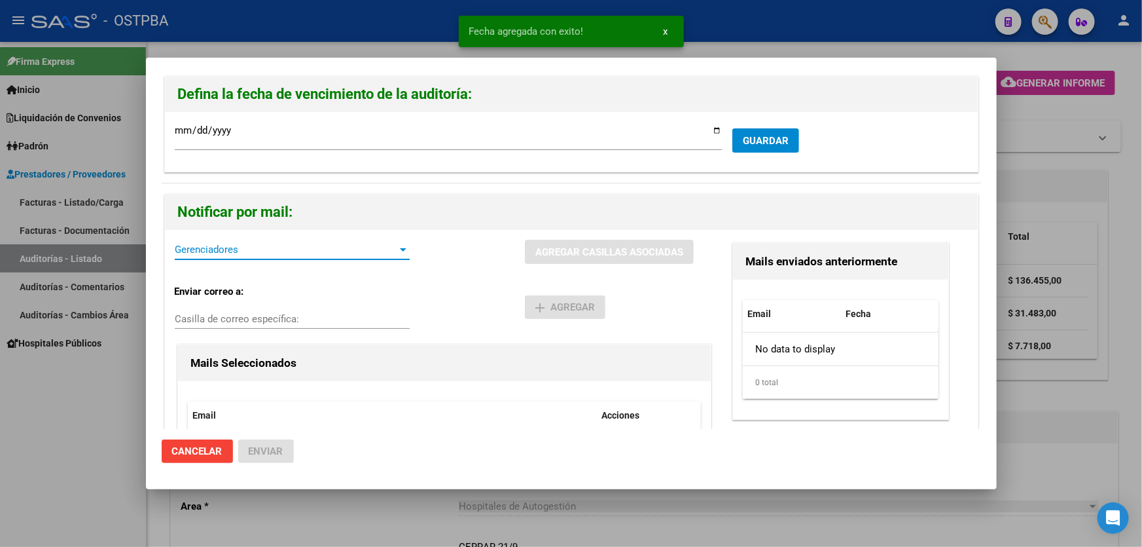
click at [239, 249] on span "Gerenciadores" at bounding box center [286, 249] width 223 height 12
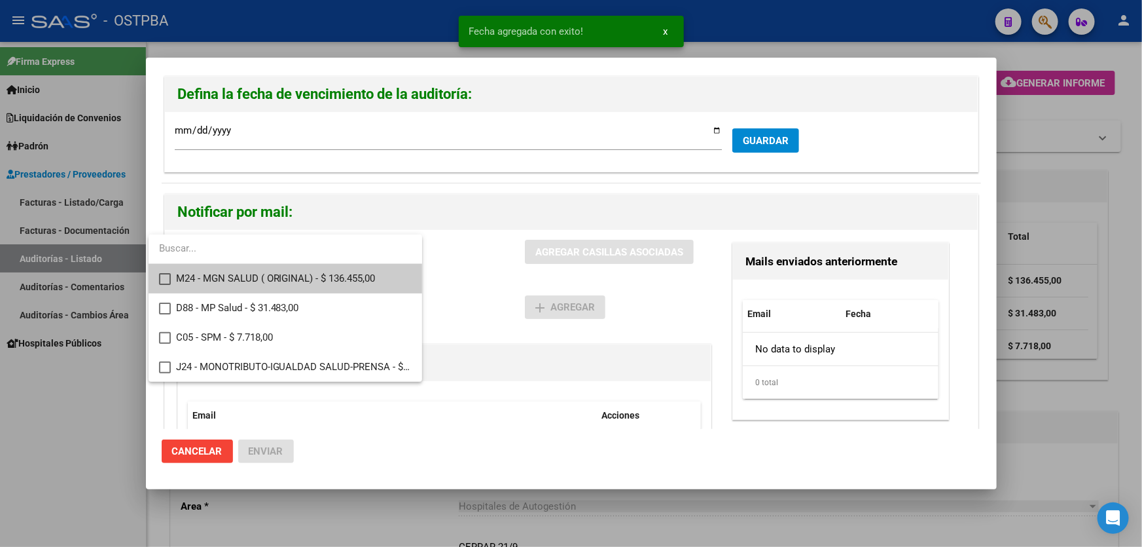
drag, startPoint x: 166, startPoint y: 276, endPoint x: 163, endPoint y: 283, distance: 8.5
click at [163, 276] on mat-pseudo-checkbox at bounding box center [165, 279] width 12 height 12
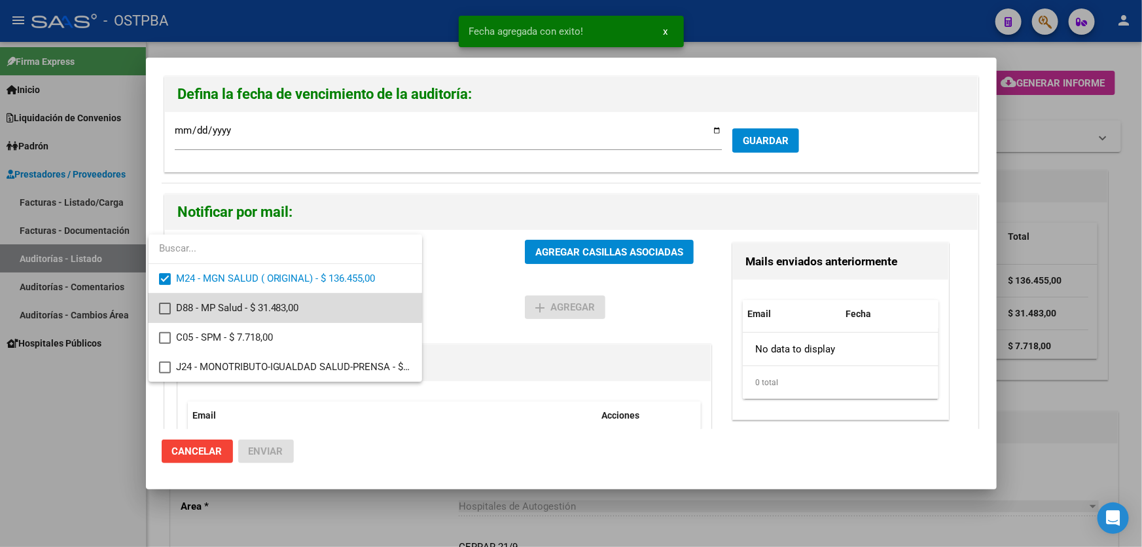
drag, startPoint x: 162, startPoint y: 302, endPoint x: 162, endPoint y: 315, distance: 12.4
click at [161, 303] on mat-pseudo-checkbox at bounding box center [165, 308] width 12 height 12
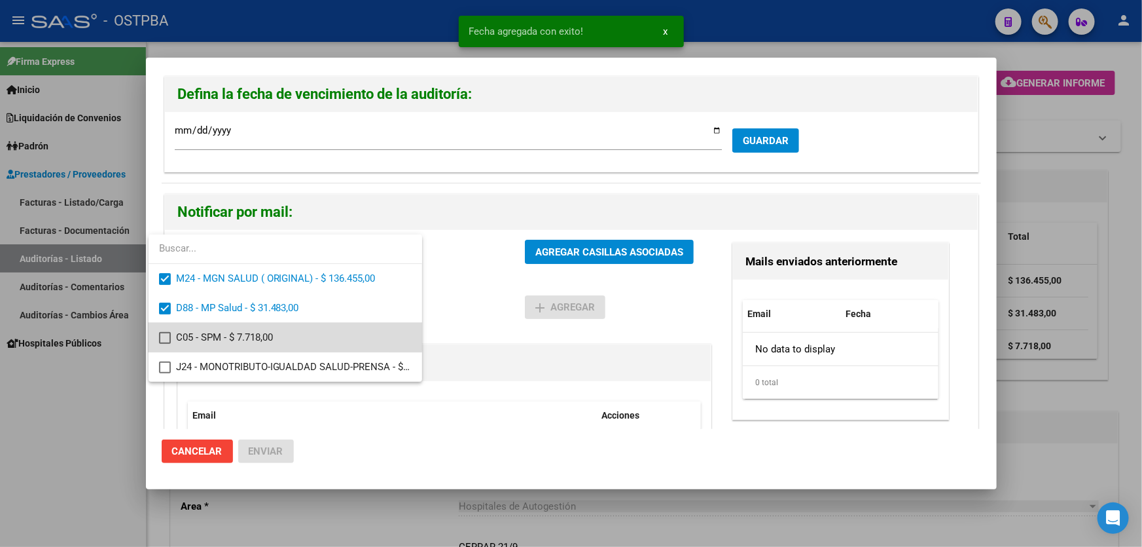
click at [156, 334] on mat-option "C05 - SPM - $ 7.718,00" at bounding box center [286, 337] width 274 height 29
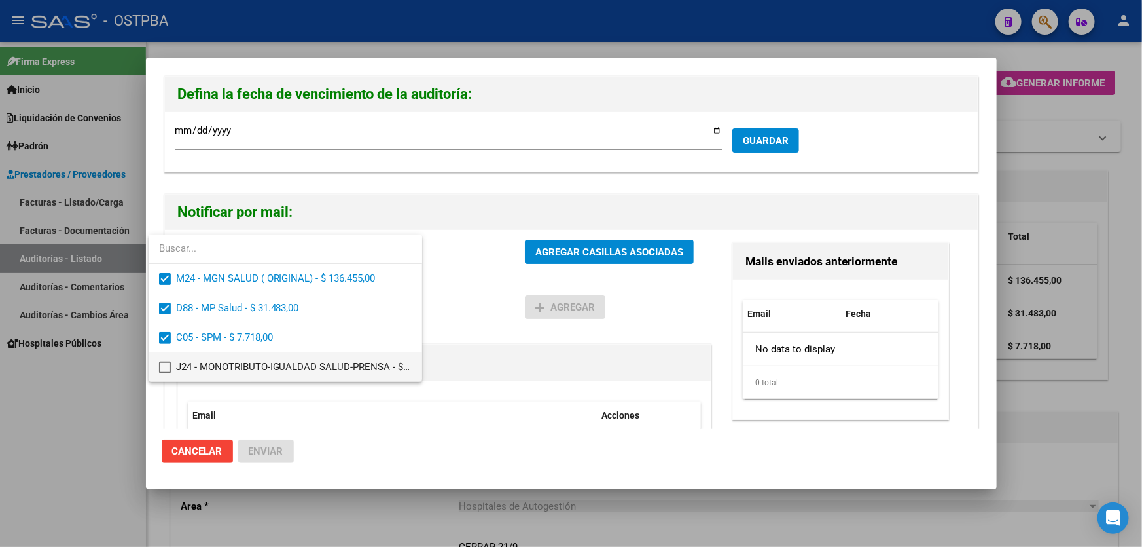
click at [164, 370] on mat-pseudo-checkbox at bounding box center [165, 367] width 12 height 12
click at [461, 315] on div at bounding box center [571, 273] width 1142 height 547
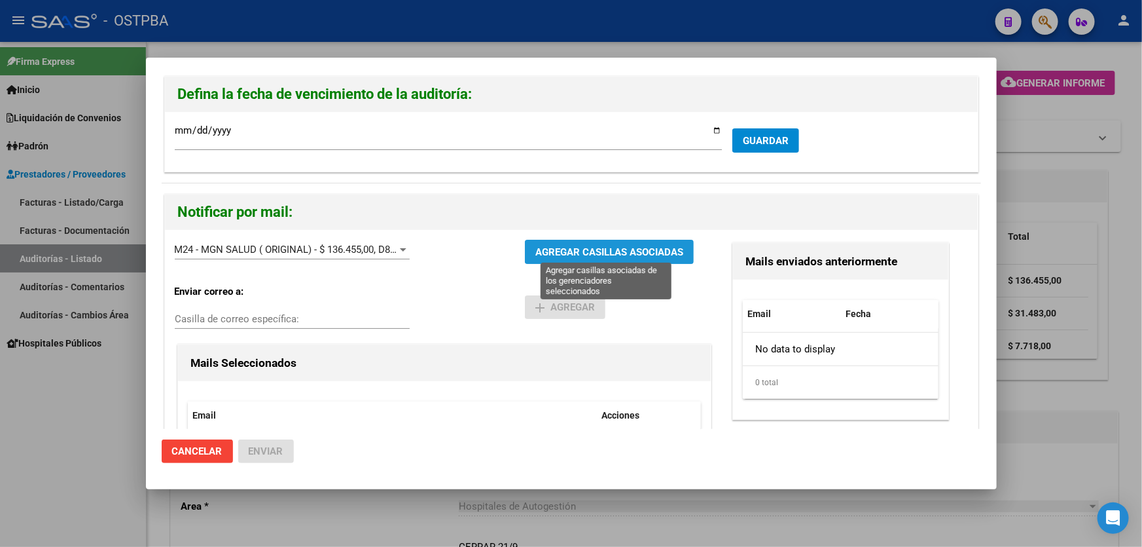
click at [609, 251] on span "AGREGAR CASILLAS ASOCIADAS" at bounding box center [609, 252] width 148 height 12
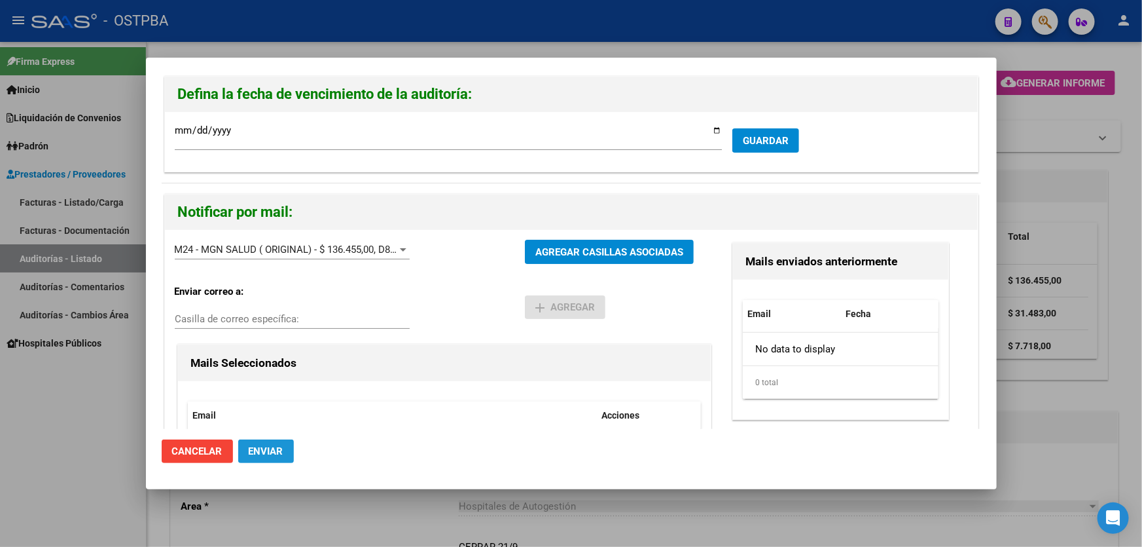
click at [264, 452] on span "Enviar" at bounding box center [266, 451] width 35 height 12
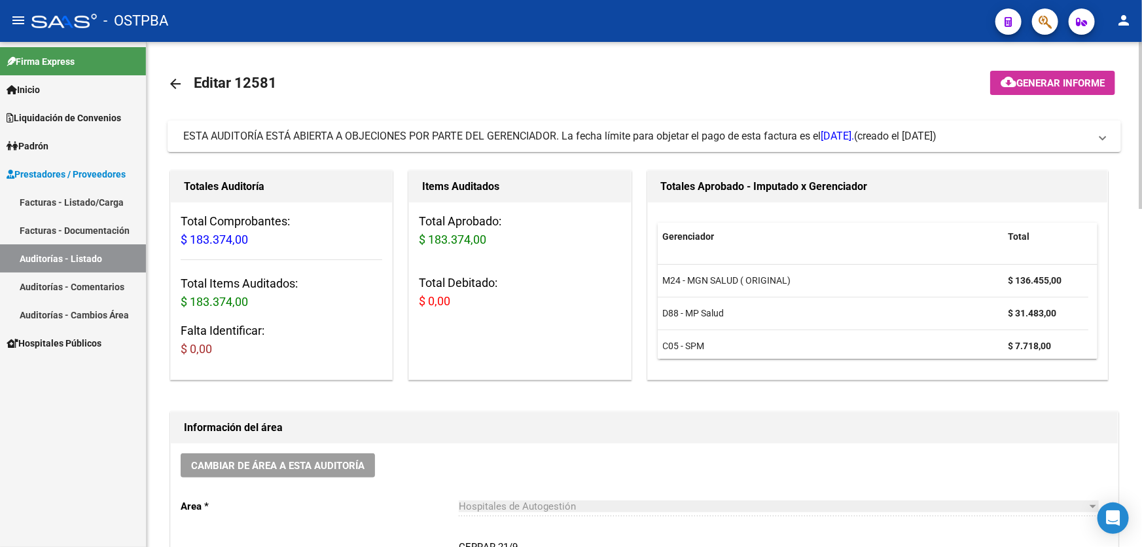
click at [170, 82] on mat-icon "arrow_back" at bounding box center [176, 84] width 16 height 16
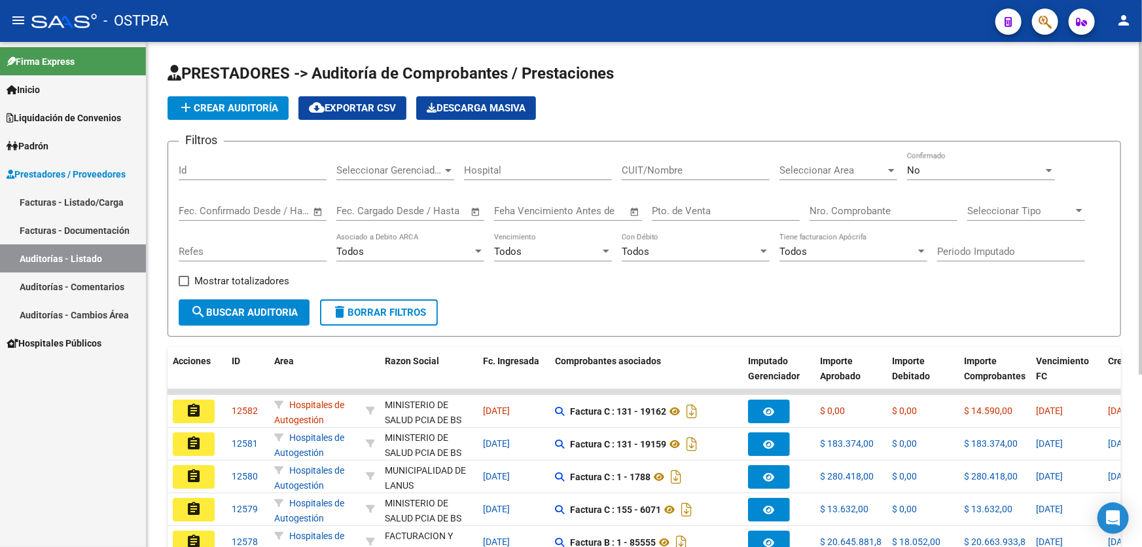
click at [918, 162] on div "No Confirmado" at bounding box center [981, 166] width 148 height 28
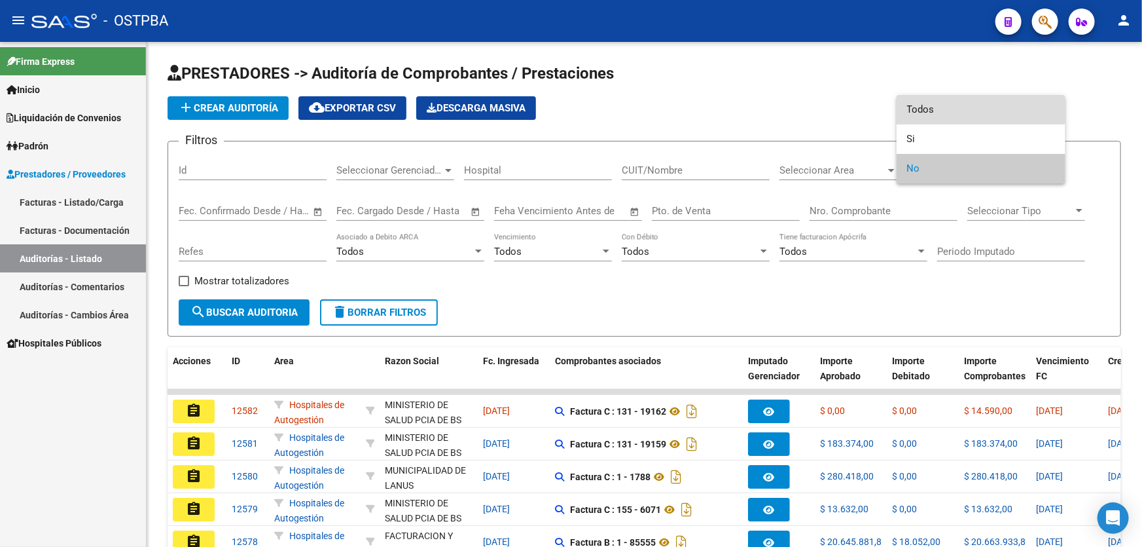
click at [941, 109] on span "Todos" at bounding box center [981, 109] width 148 height 29
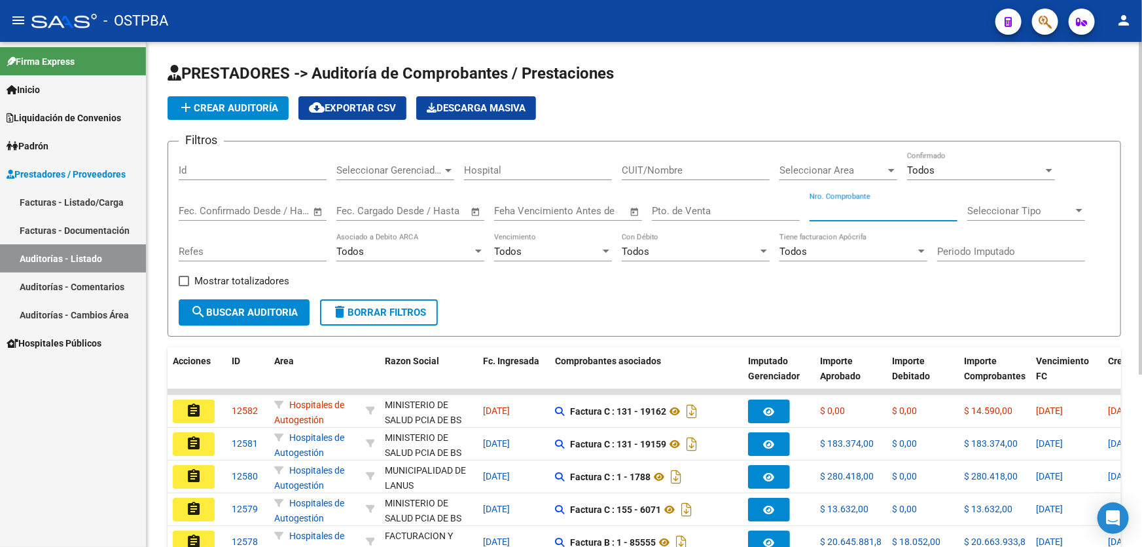
click at [854, 207] on input "Nro. Comprobante" at bounding box center [884, 211] width 148 height 12
type input "4"
type input "349"
click at [668, 205] on input "Pto. de Venta" at bounding box center [726, 211] width 148 height 12
type input "8"
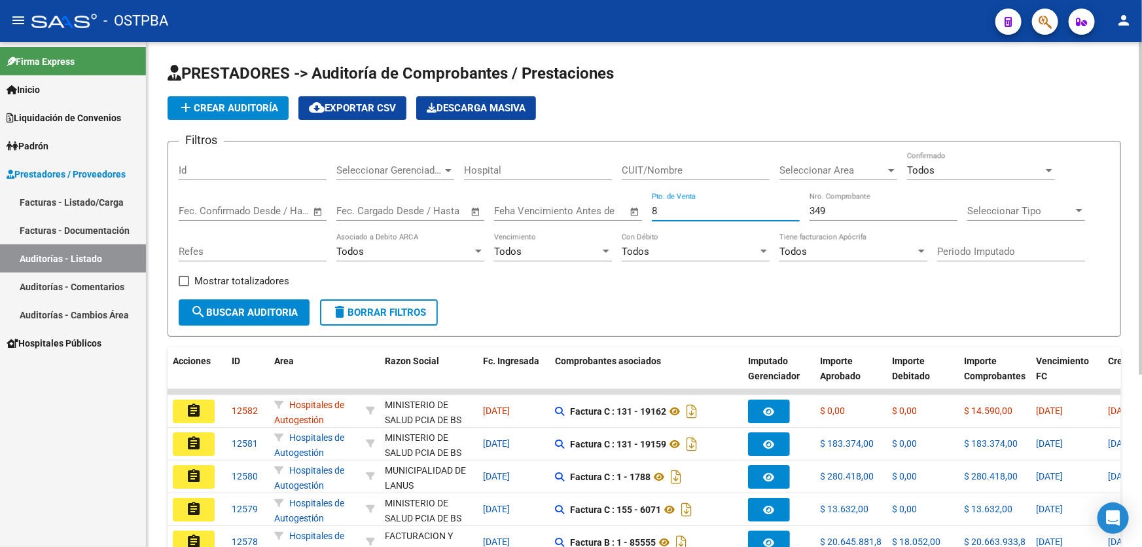
drag, startPoint x: 272, startPoint y: 300, endPoint x: 266, endPoint y: 306, distance: 7.9
click at [266, 306] on button "search Buscar Auditoria" at bounding box center [244, 312] width 131 height 26
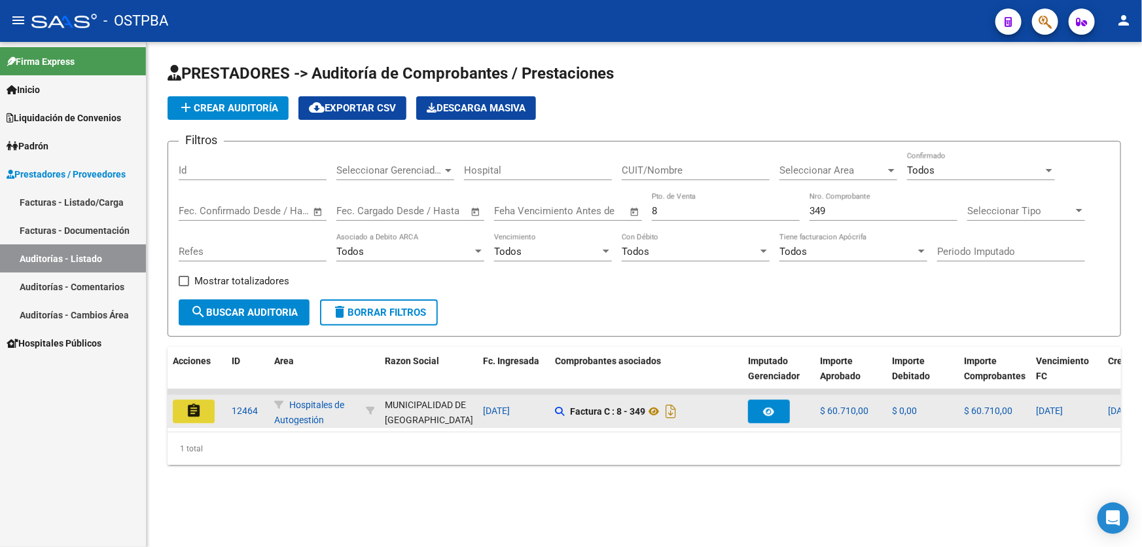
click at [188, 410] on mat-icon "assignment" at bounding box center [194, 411] width 16 height 16
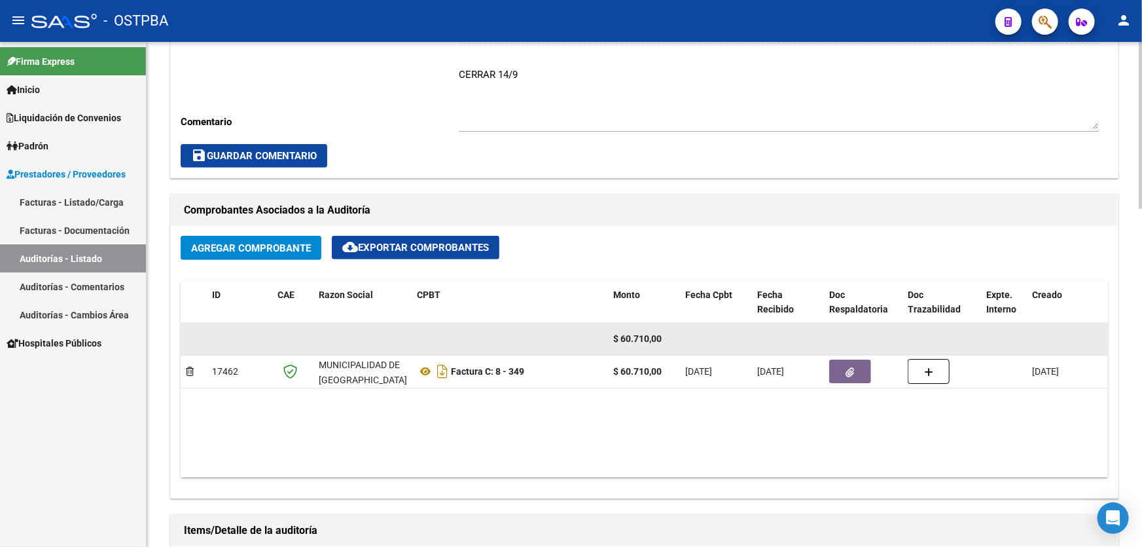
scroll to position [476, 0]
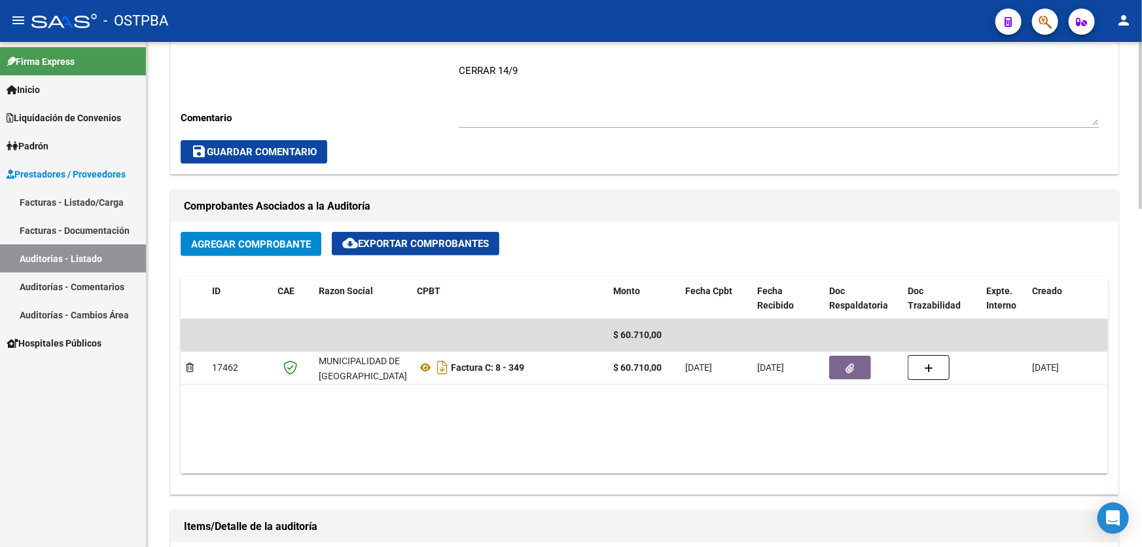
click at [531, 65] on textarea "CERRAR 14/9" at bounding box center [779, 94] width 640 height 62
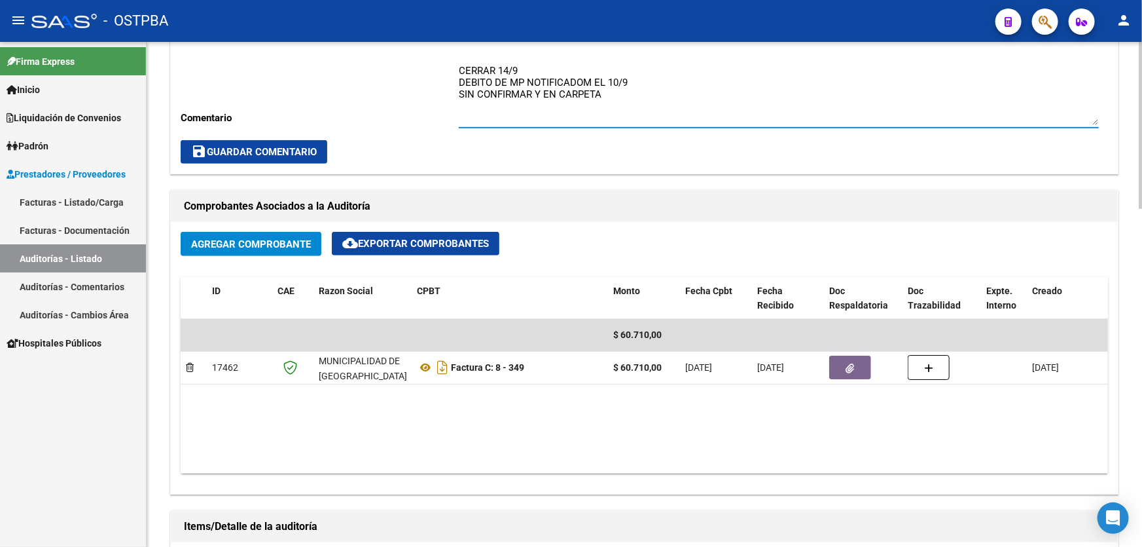
type textarea "CERRAR 14/9 DEBITO DE MP NOTIFICADOM EL 10/9 SIN CONFIRMAR Y EN CARPETA"
click at [285, 154] on span "save Guardar Comentario" at bounding box center [254, 152] width 126 height 12
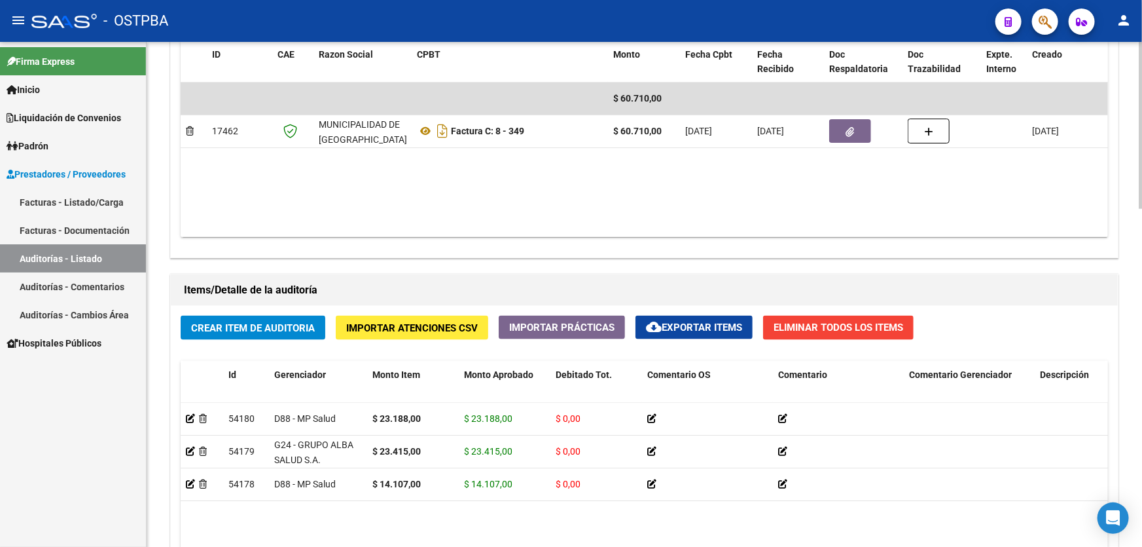
scroll to position [833, 0]
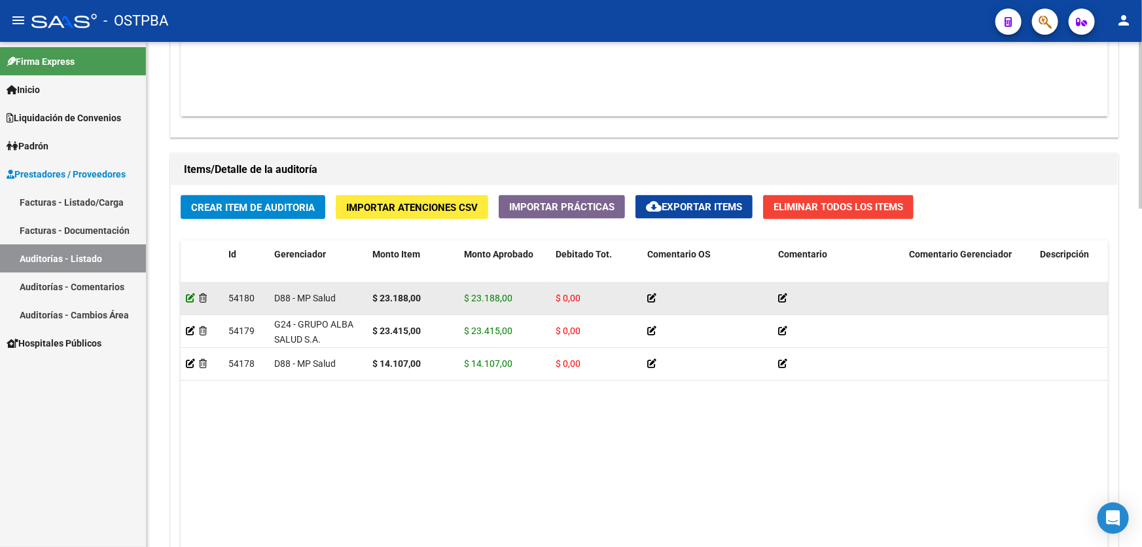
click at [187, 295] on icon at bounding box center [190, 297] width 9 height 9
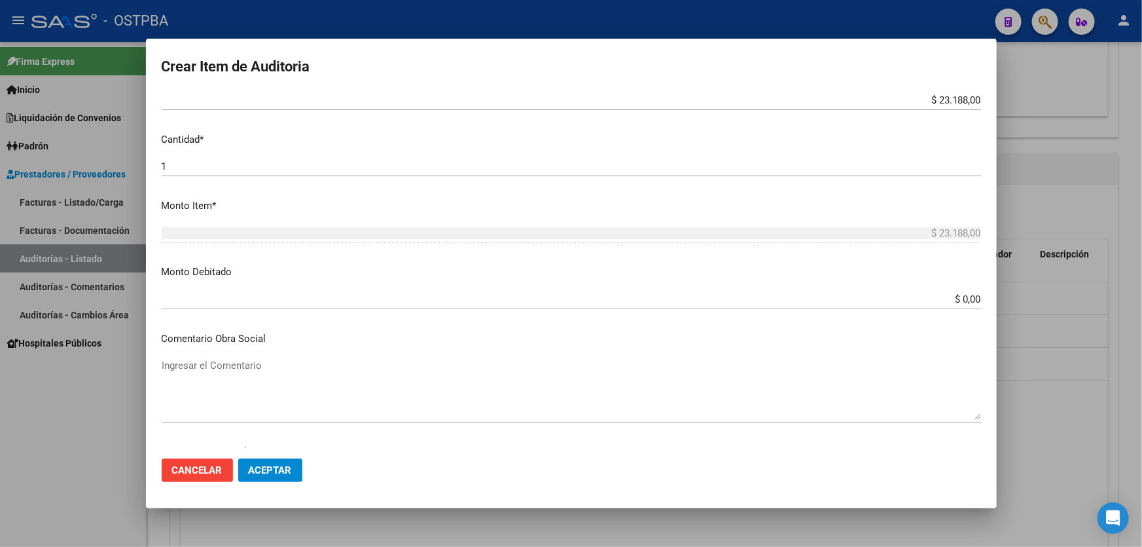
scroll to position [357, 0]
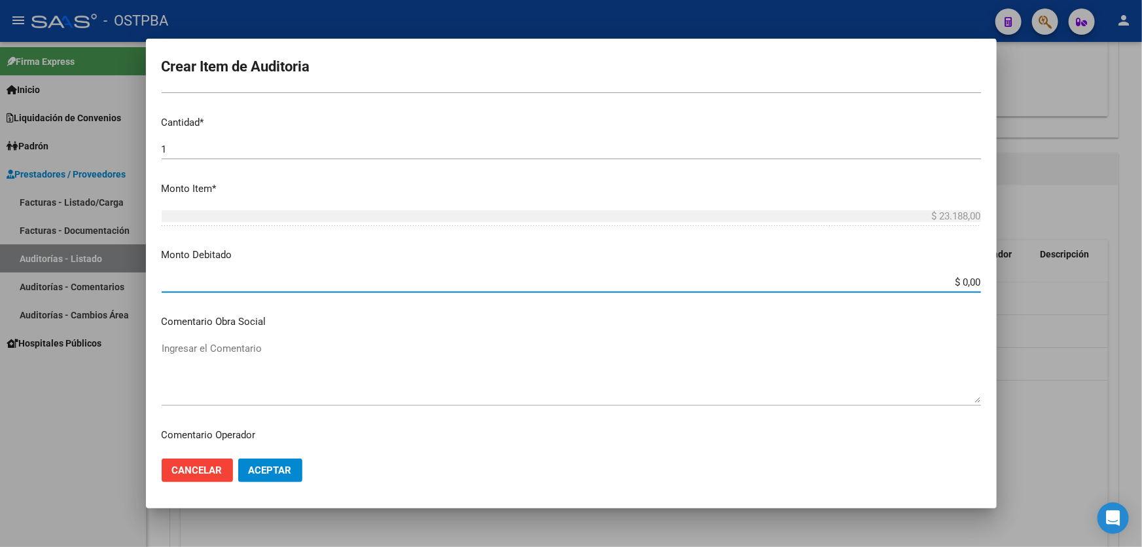
click at [969, 281] on input "$ 0,00" at bounding box center [571, 282] width 819 height 12
type input "$ 23.188,00"
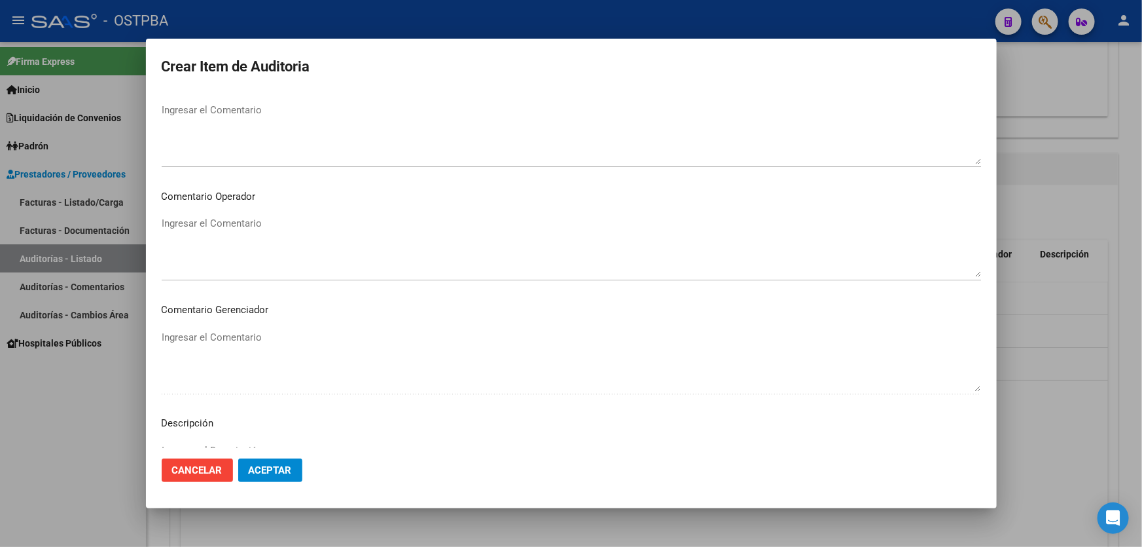
click at [247, 234] on textarea "Ingresar el Comentario" at bounding box center [571, 247] width 819 height 62
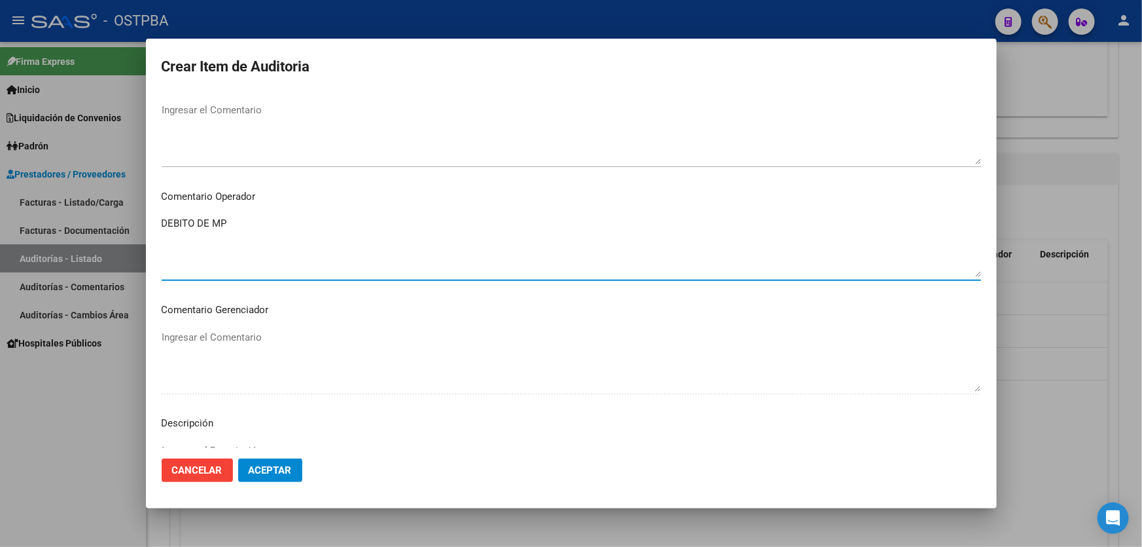
type textarea "DEBITO DE MP"
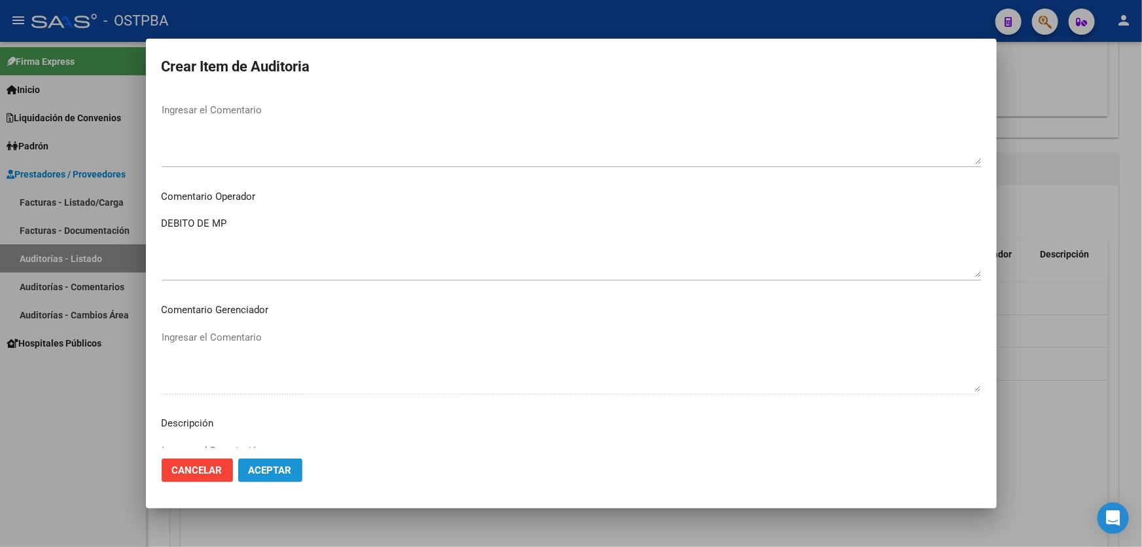
click at [276, 475] on button "Aceptar" at bounding box center [270, 470] width 64 height 24
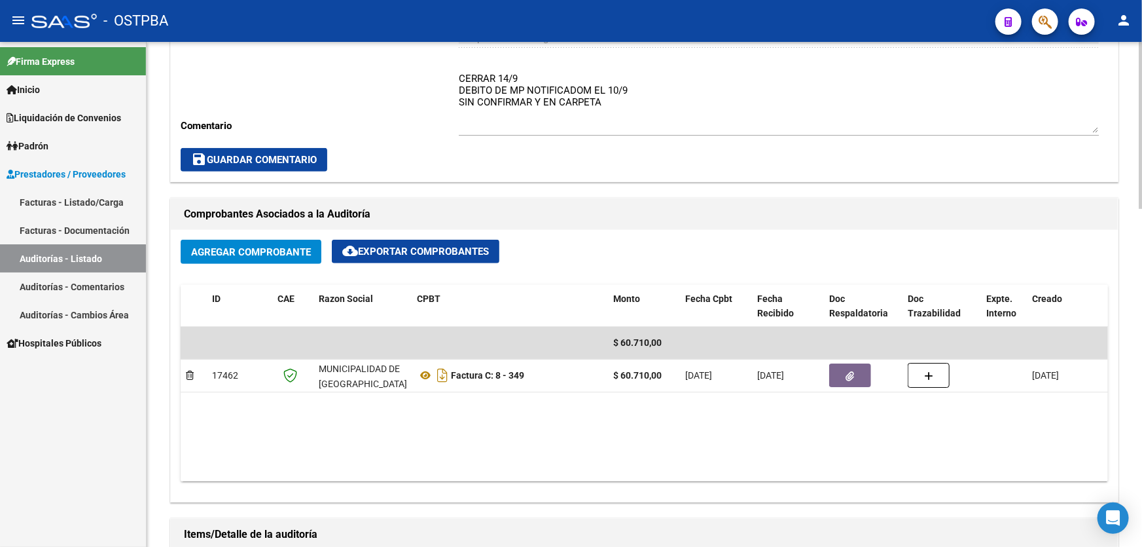
scroll to position [476, 0]
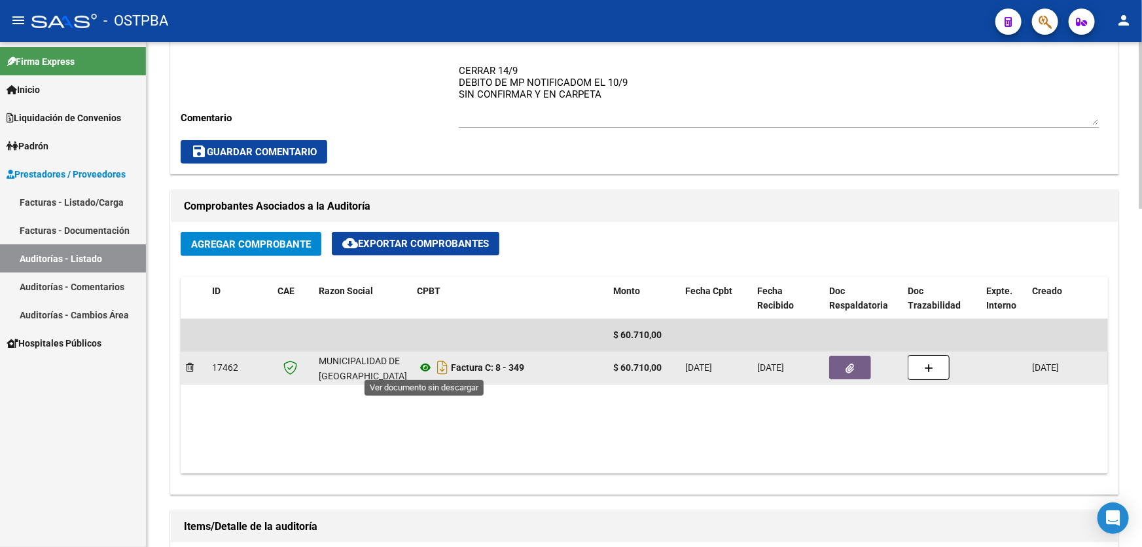
click at [425, 367] on icon at bounding box center [425, 367] width 17 height 16
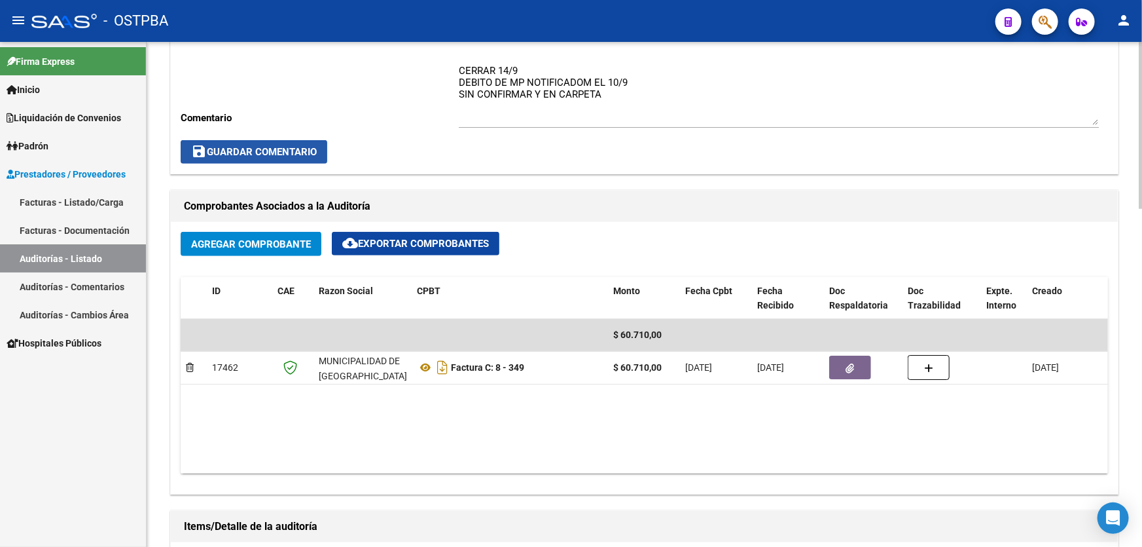
click at [262, 151] on span "save Guardar Comentario" at bounding box center [254, 152] width 126 height 12
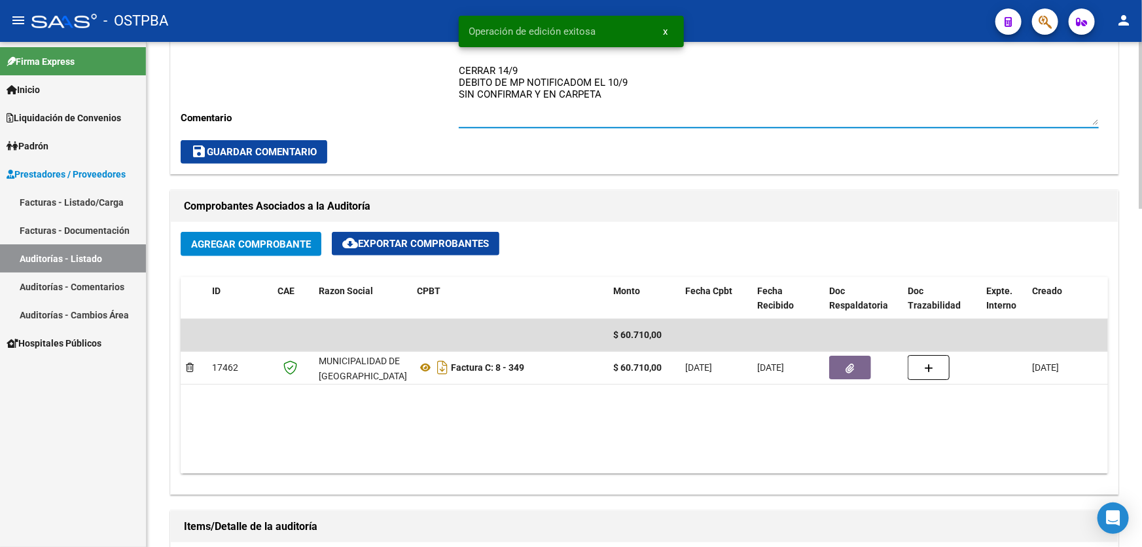
click at [588, 76] on textarea "CERRAR 14/9 DEBITO DE MP NOTIFICADOM EL 10/9 SIN CONFIRMAR Y EN CARPETA" at bounding box center [779, 94] width 640 height 62
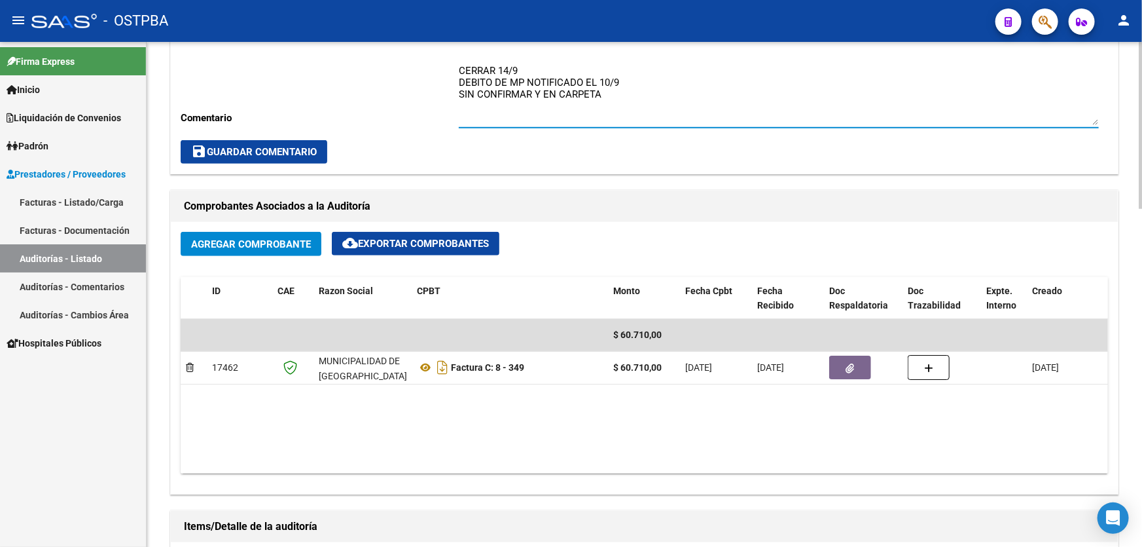
type textarea "CERRAR 14/9 DEBITO DE MP NOTIFICADO EL 10/9 SIN CONFIRMAR Y EN CARPETA"
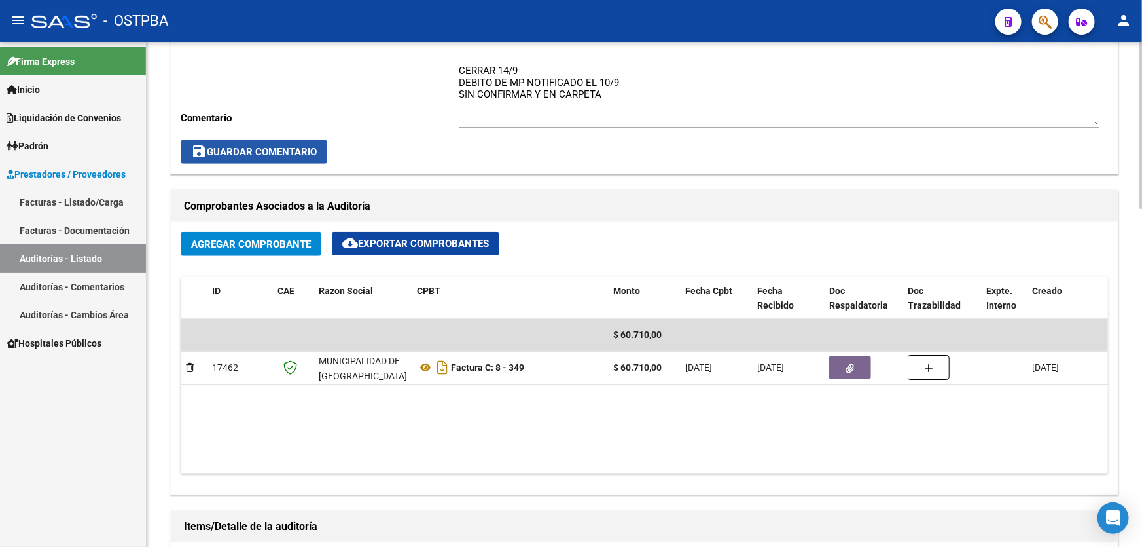
click at [291, 146] on span "save Guardar Comentario" at bounding box center [254, 152] width 126 height 12
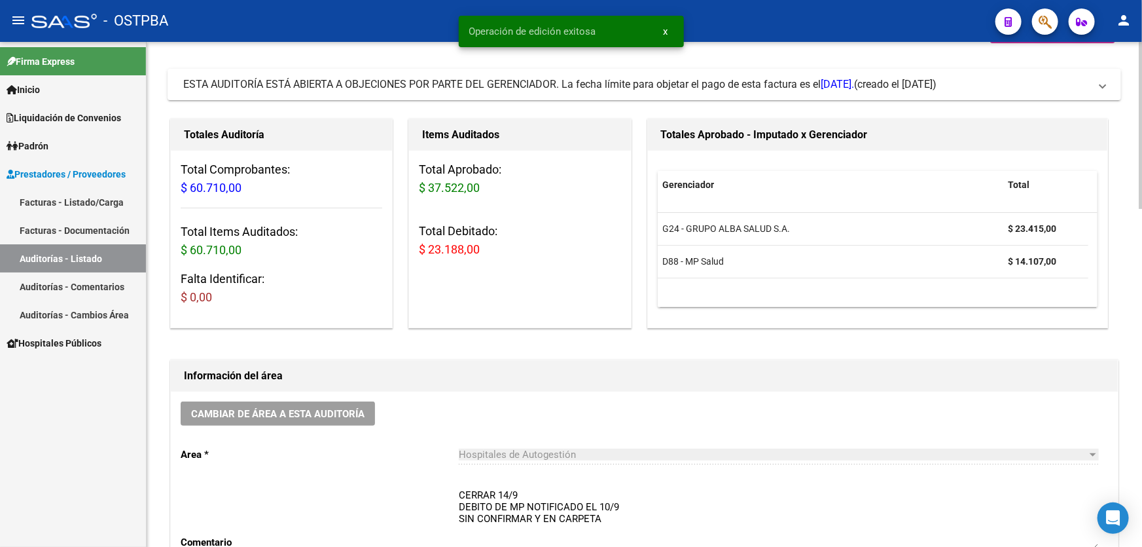
scroll to position [0, 0]
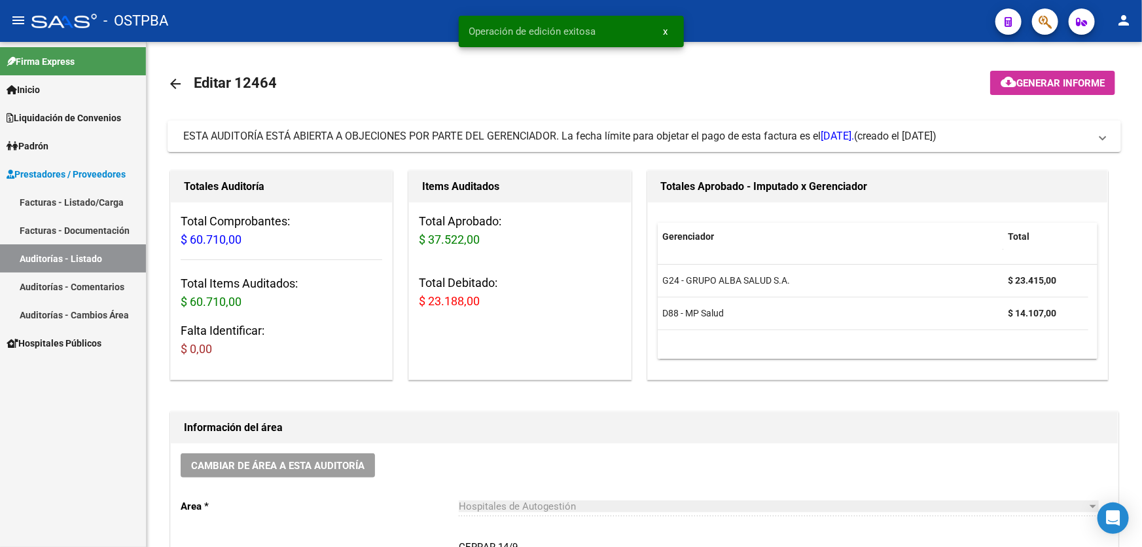
drag, startPoint x: 172, startPoint y: 79, endPoint x: 160, endPoint y: 5, distance: 74.2
click at [172, 77] on mat-icon "arrow_back" at bounding box center [176, 84] width 16 height 16
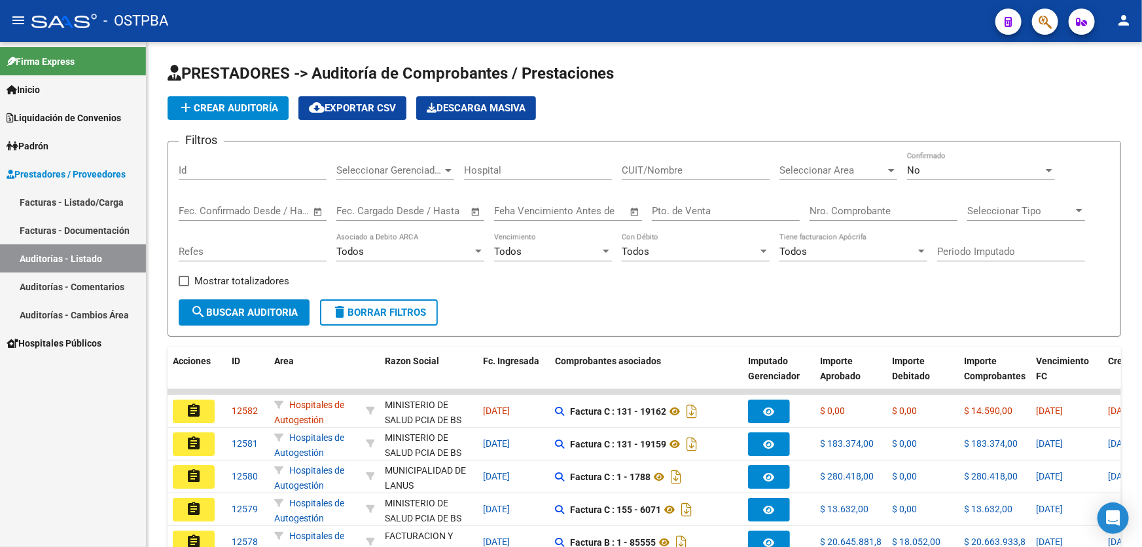
click at [1120, 21] on mat-icon "person" at bounding box center [1124, 20] width 16 height 16
click at [1107, 90] on button "exit_to_app Salir" at bounding box center [1097, 86] width 80 height 31
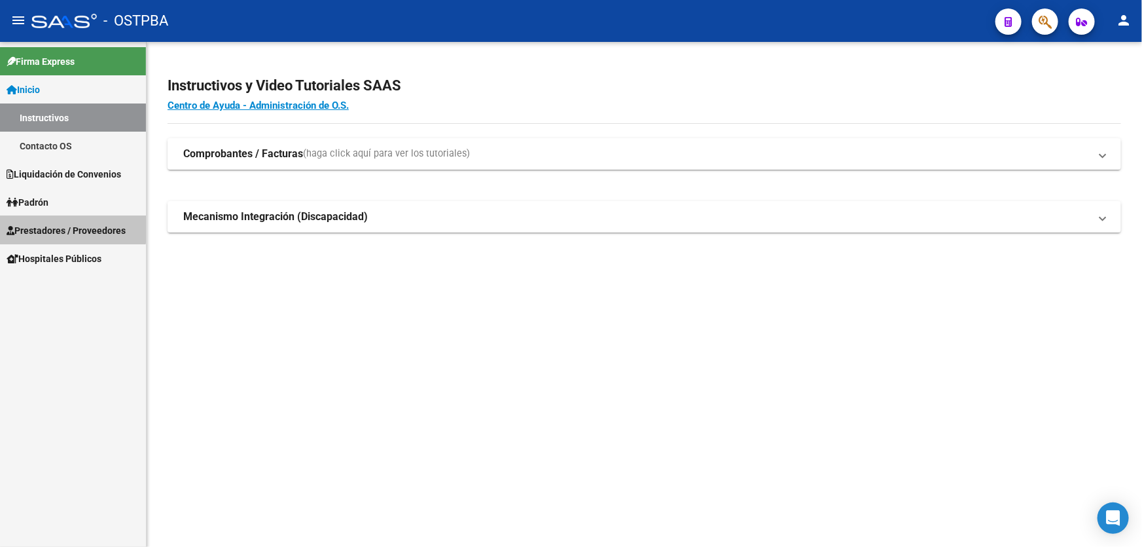
click at [67, 228] on span "Prestadores / Proveedores" at bounding box center [66, 230] width 119 height 14
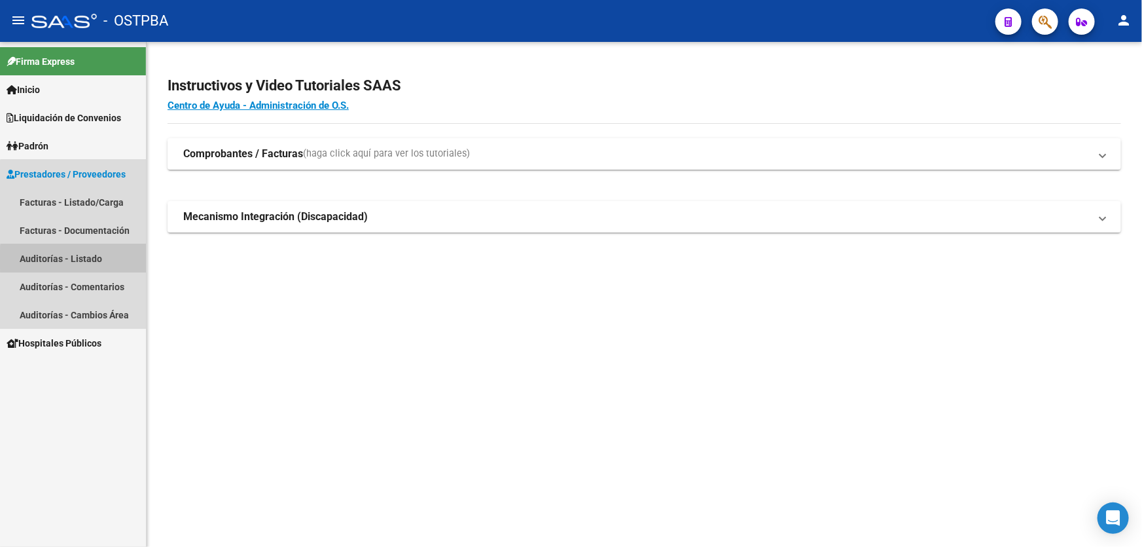
click at [83, 260] on link "Auditorías - Listado" at bounding box center [73, 258] width 146 height 28
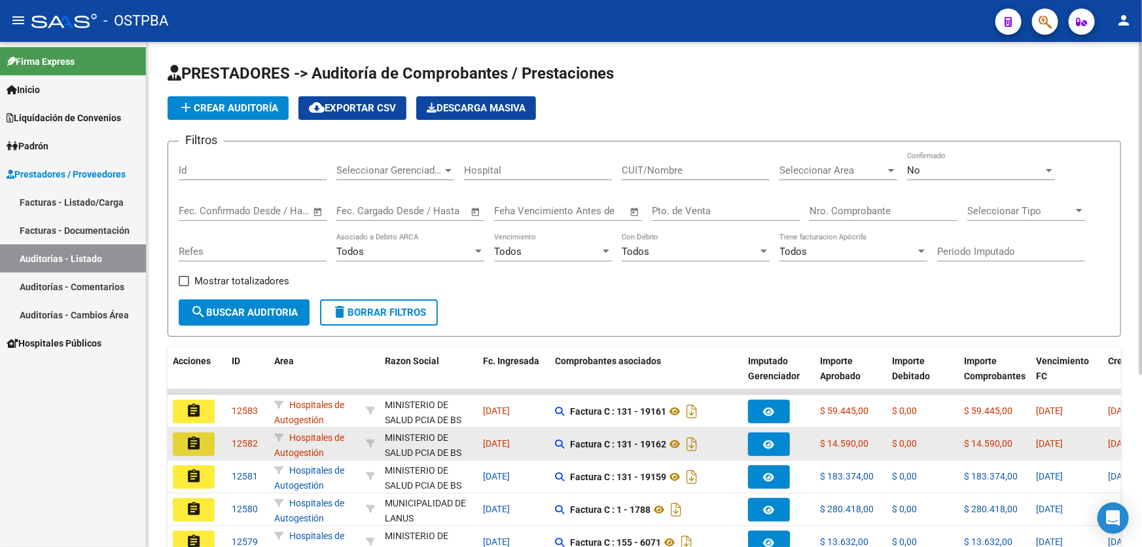
click at [196, 439] on mat-icon "assignment" at bounding box center [194, 443] width 16 height 16
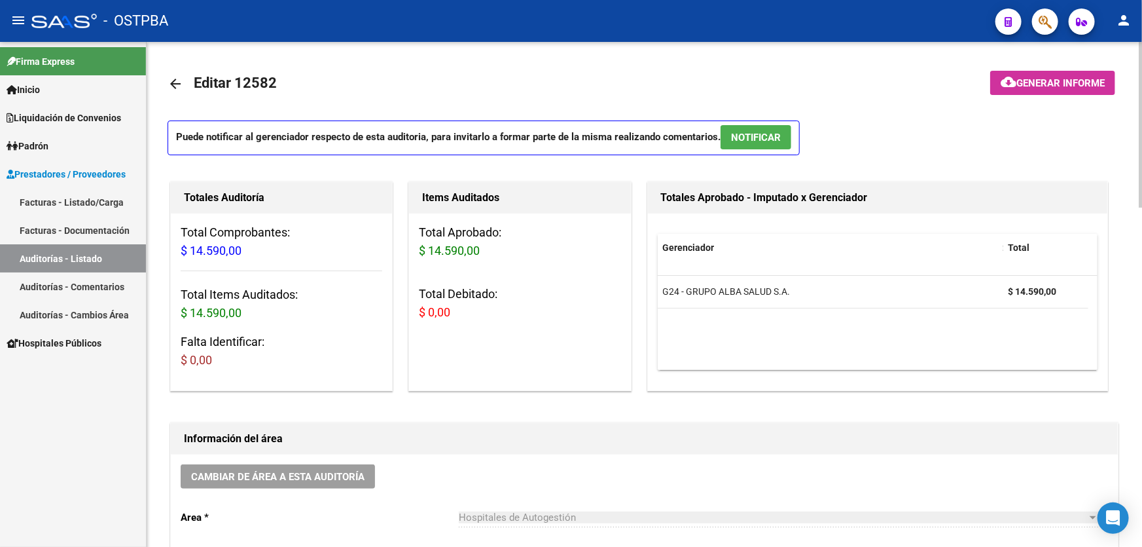
click at [762, 137] on span "NOTIFICAR" at bounding box center [756, 138] width 50 height 12
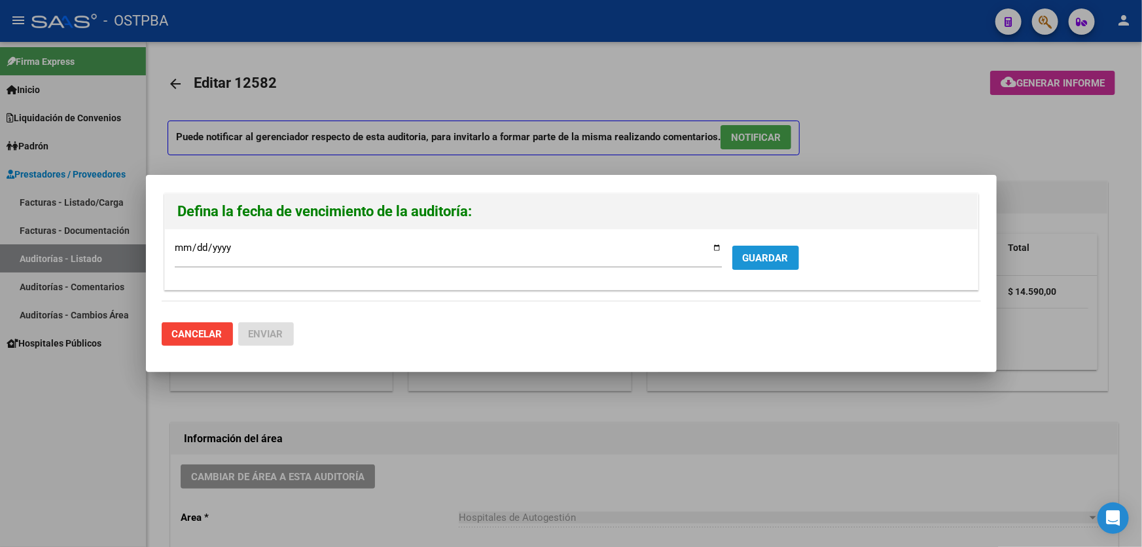
click at [766, 262] on span "GUARDAR" at bounding box center [766, 258] width 46 height 12
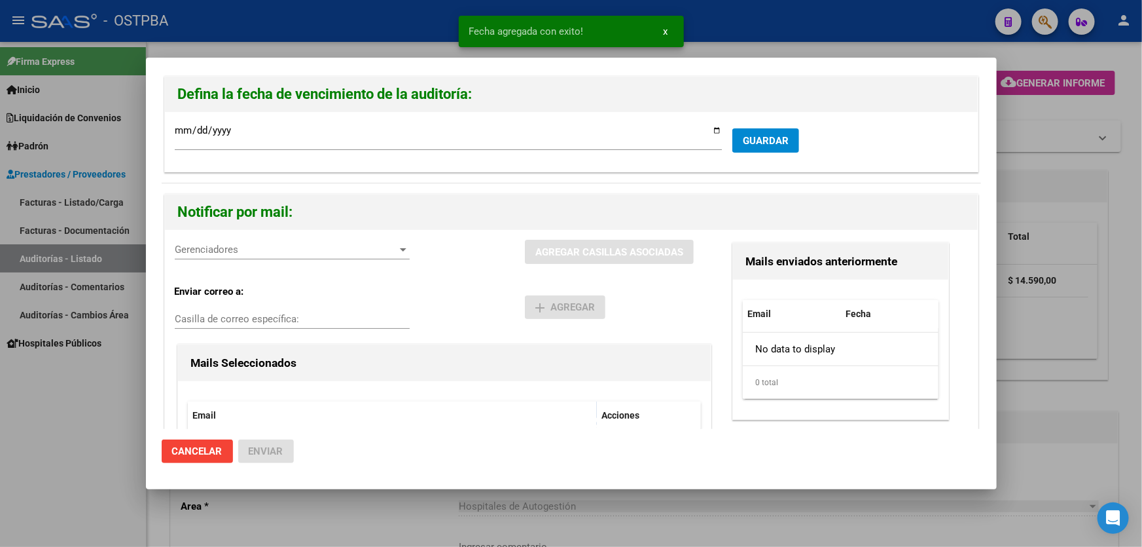
click at [229, 250] on span "Gerenciadores" at bounding box center [286, 249] width 223 height 12
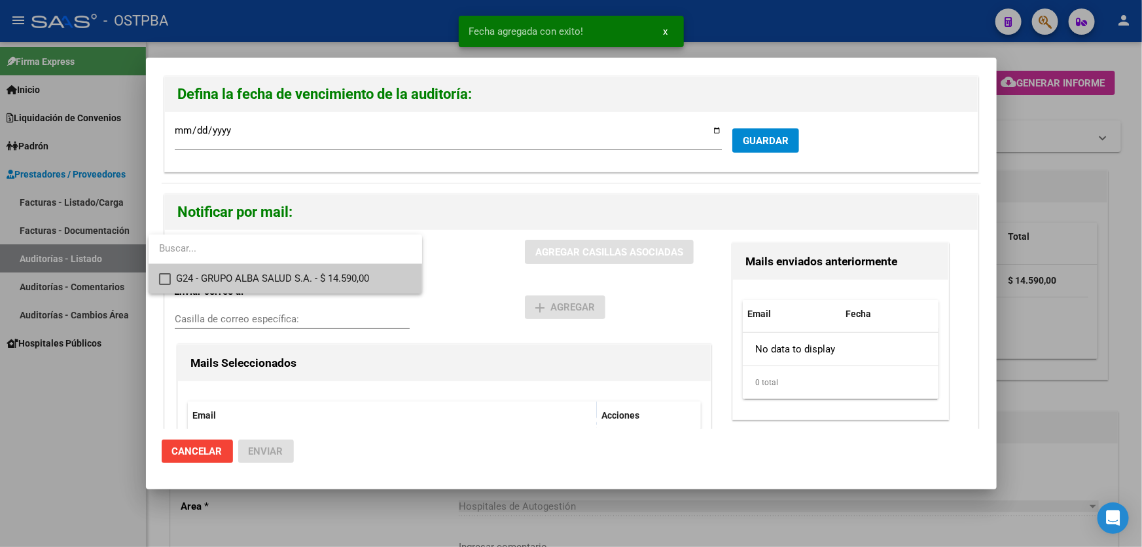
click at [164, 278] on mat-pseudo-checkbox at bounding box center [165, 279] width 12 height 12
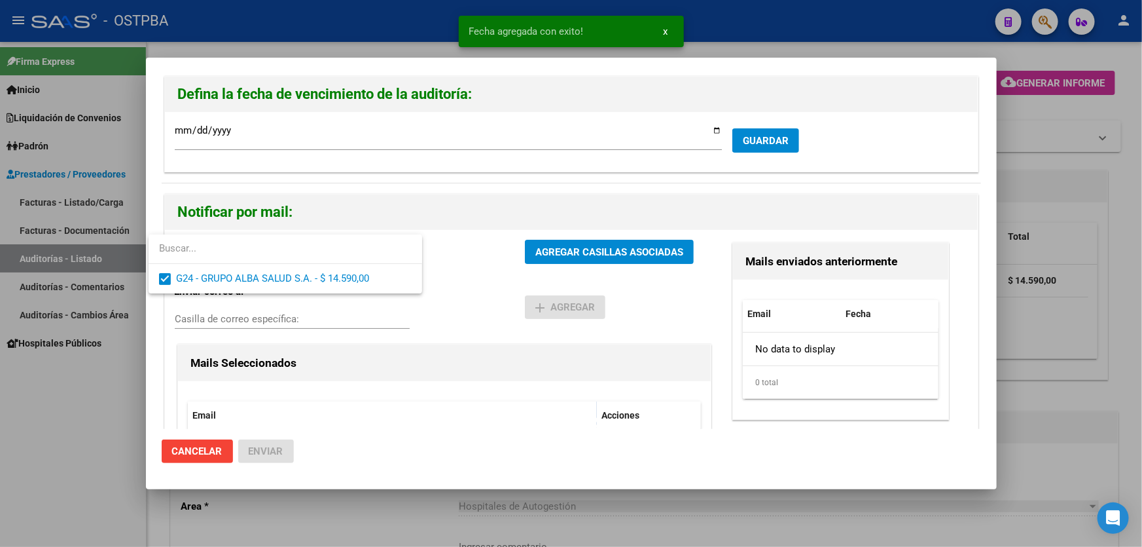
drag, startPoint x: 472, startPoint y: 274, endPoint x: 547, endPoint y: 258, distance: 77.0
click at [473, 274] on div at bounding box center [571, 273] width 1142 height 547
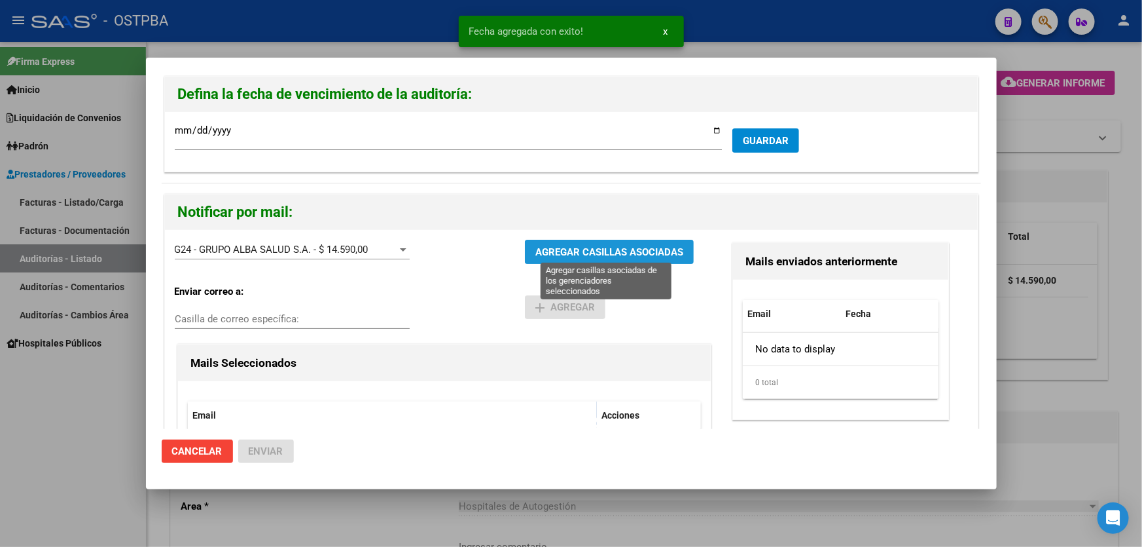
click at [610, 252] on span "AGREGAR CASILLAS ASOCIADAS" at bounding box center [609, 252] width 148 height 12
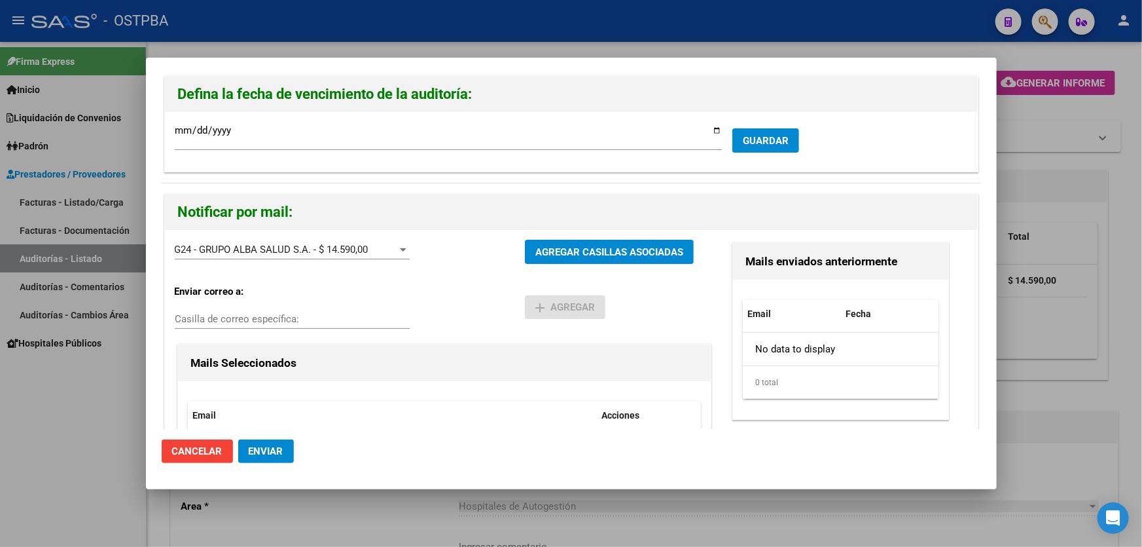
click at [253, 446] on span "Enviar" at bounding box center [266, 451] width 35 height 12
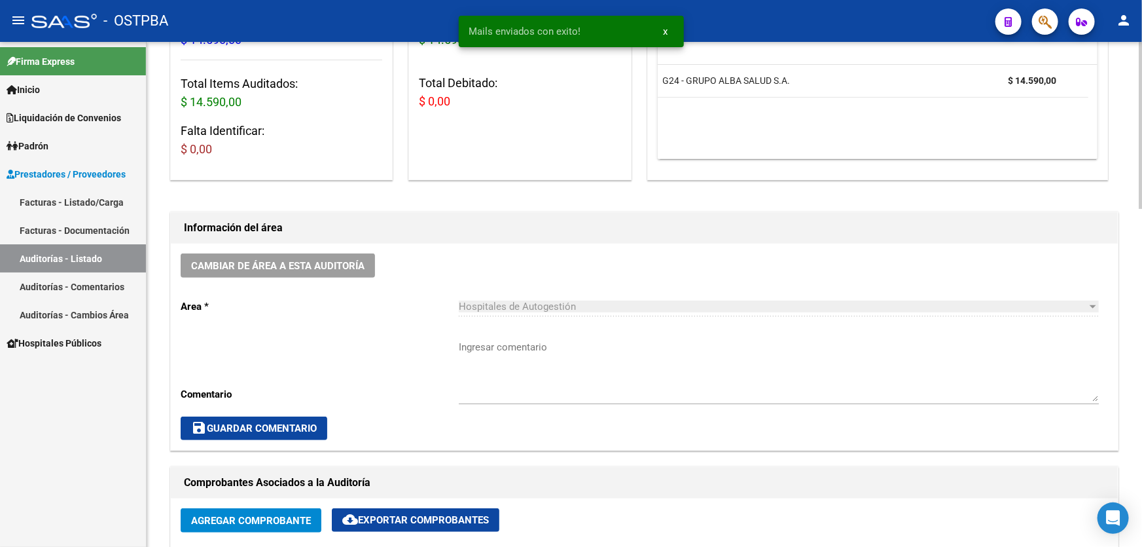
scroll to position [297, 0]
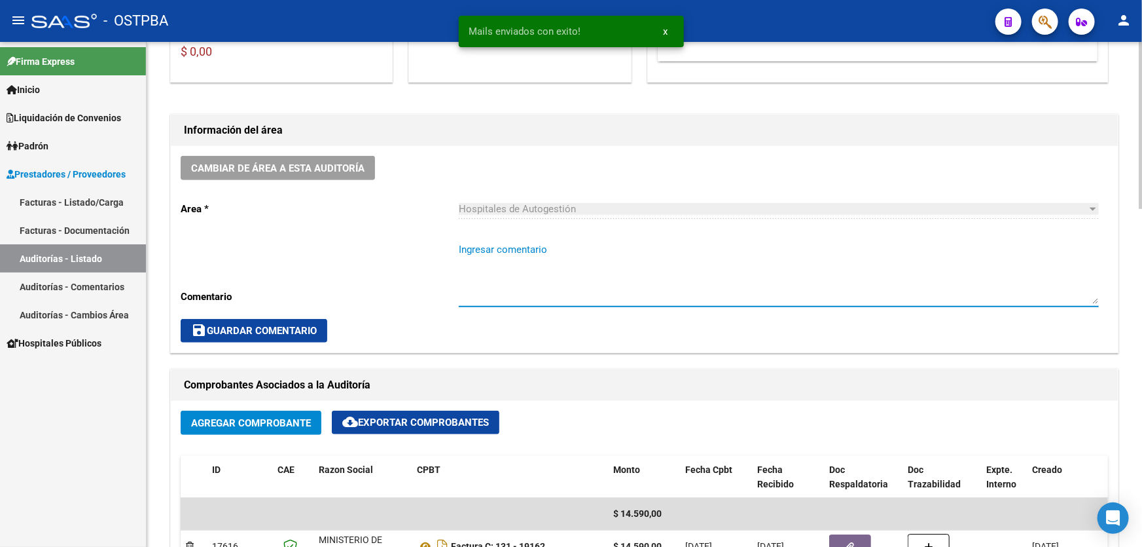
click at [492, 274] on textarea "Ingresar comentario" at bounding box center [779, 273] width 640 height 62
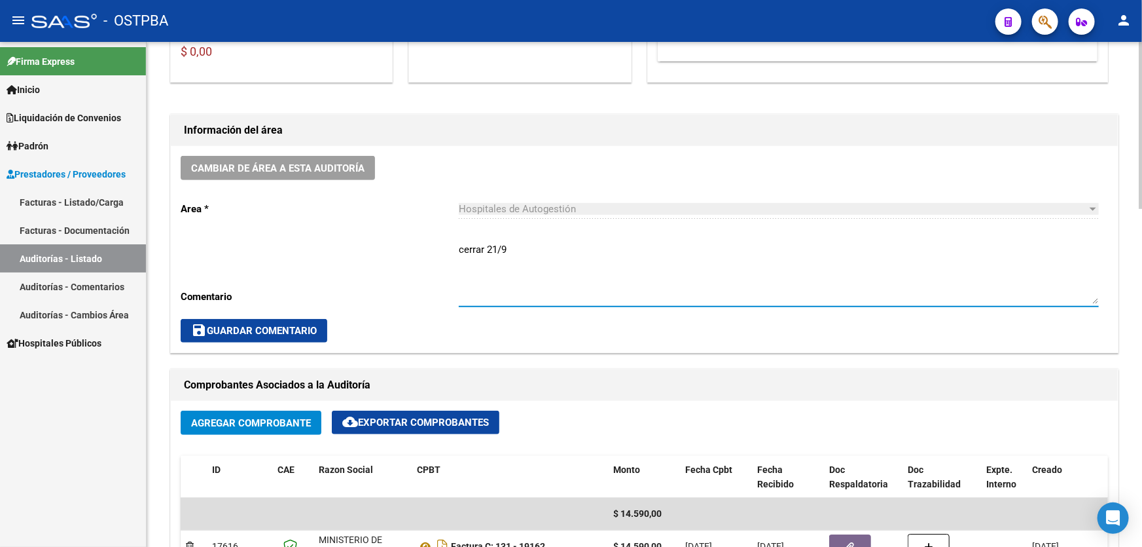
type textarea "cerrar 21/9"
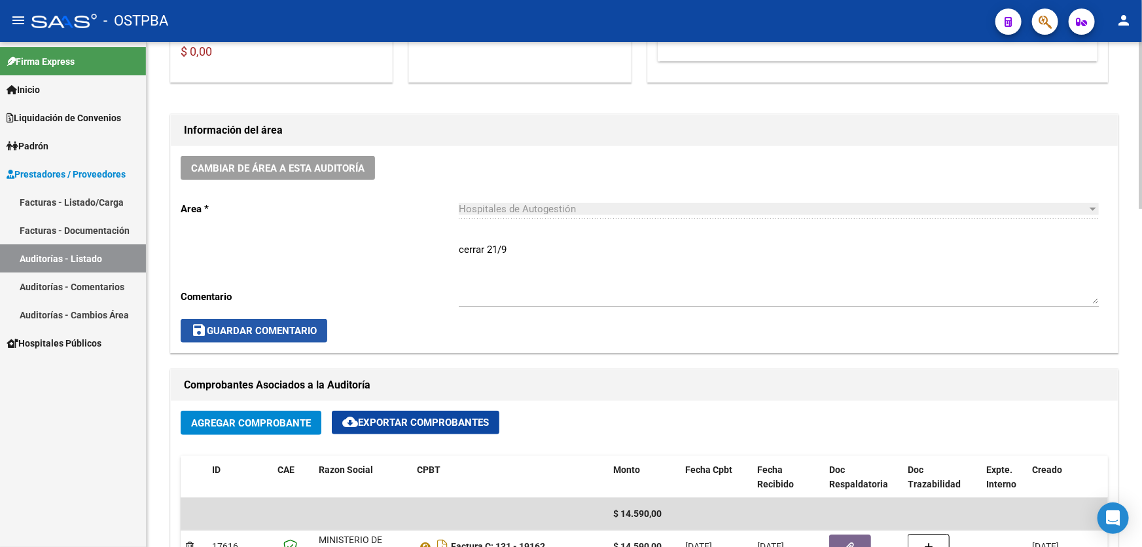
click at [257, 329] on span "save Guardar Comentario" at bounding box center [254, 331] width 126 height 12
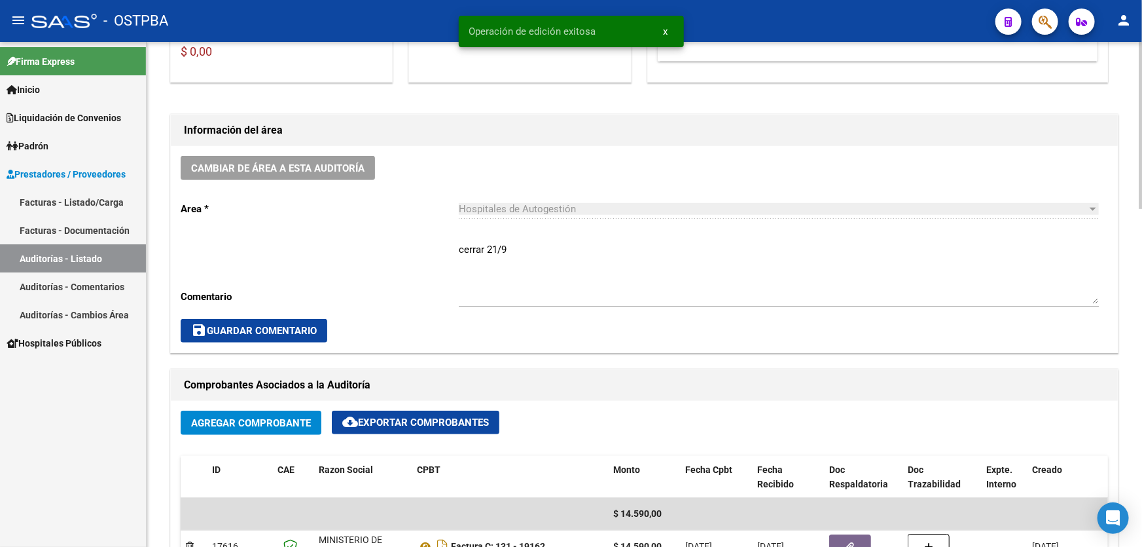
scroll to position [0, 0]
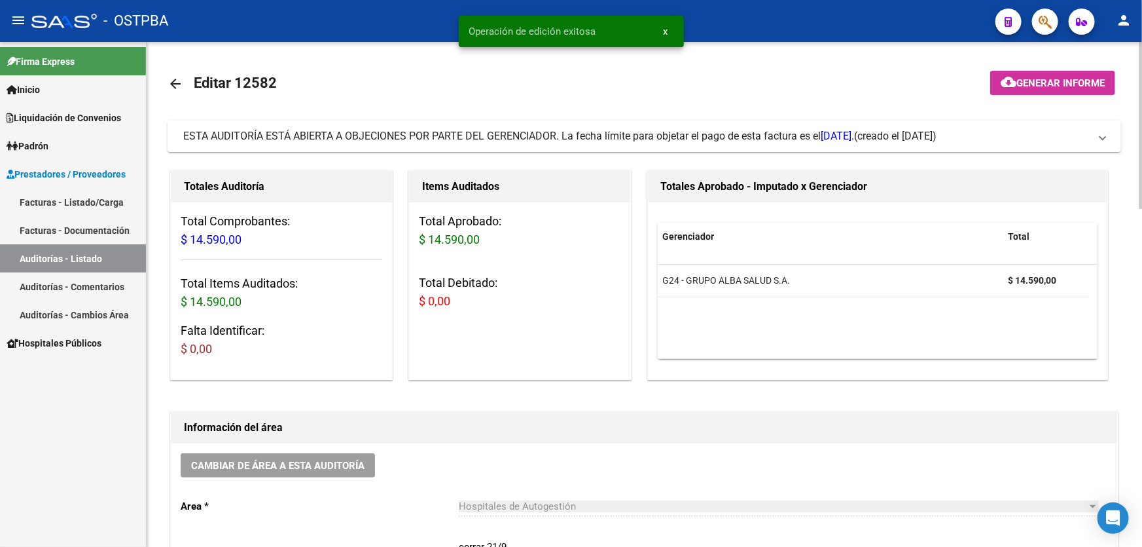
click at [172, 78] on mat-icon "arrow_back" at bounding box center [176, 84] width 16 height 16
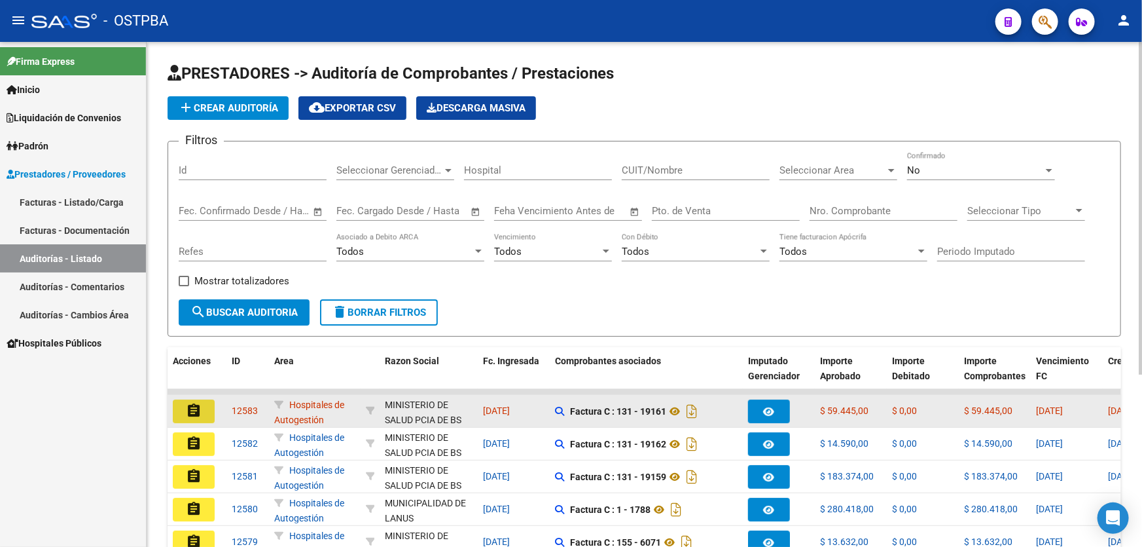
click at [190, 406] on mat-icon "assignment" at bounding box center [194, 411] width 16 height 16
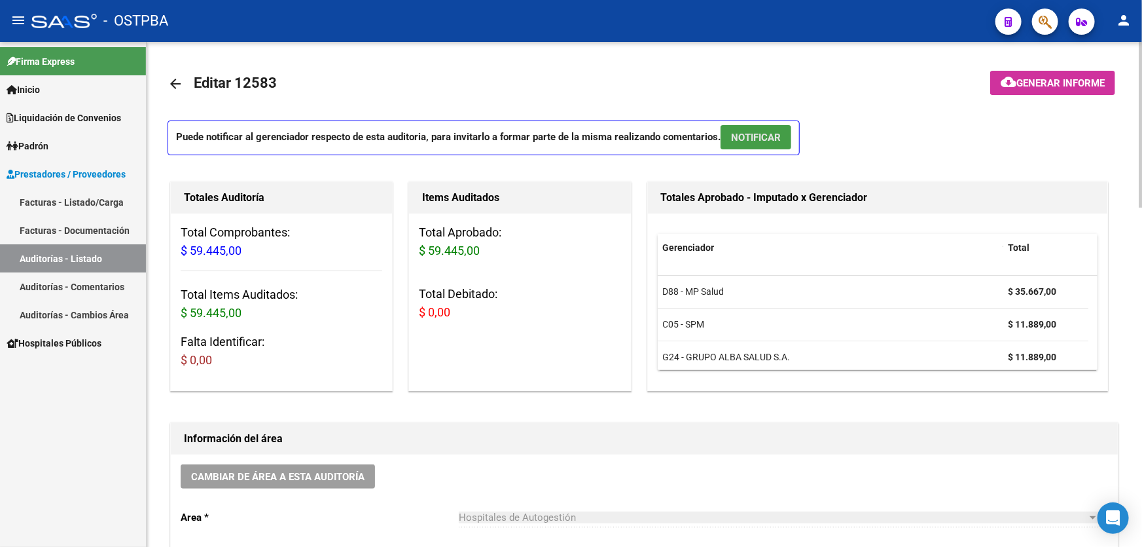
click at [757, 135] on span "NOTIFICAR" at bounding box center [756, 138] width 50 height 12
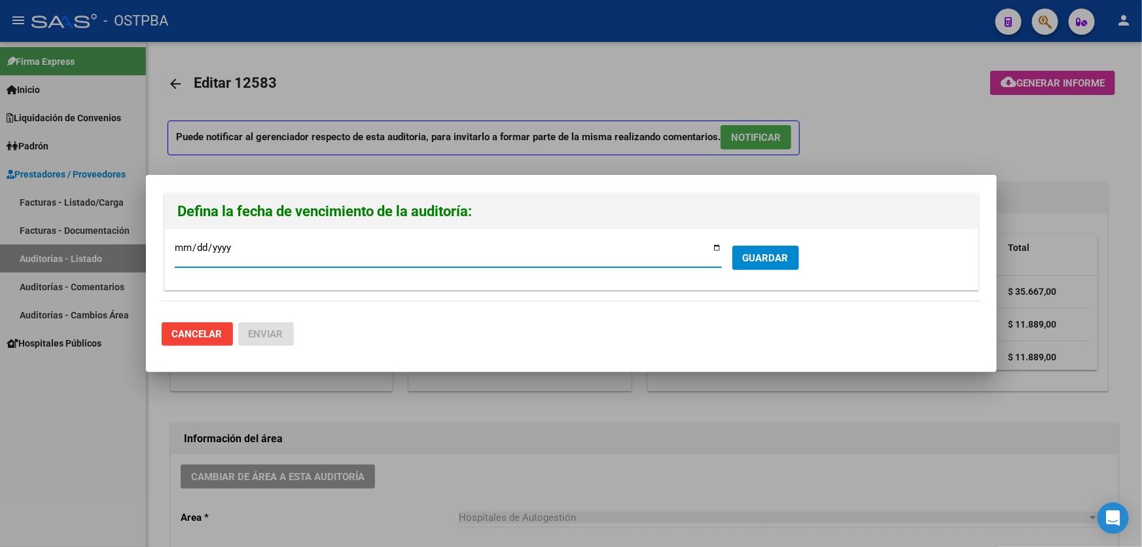
click at [766, 262] on span "GUARDAR" at bounding box center [766, 258] width 46 height 12
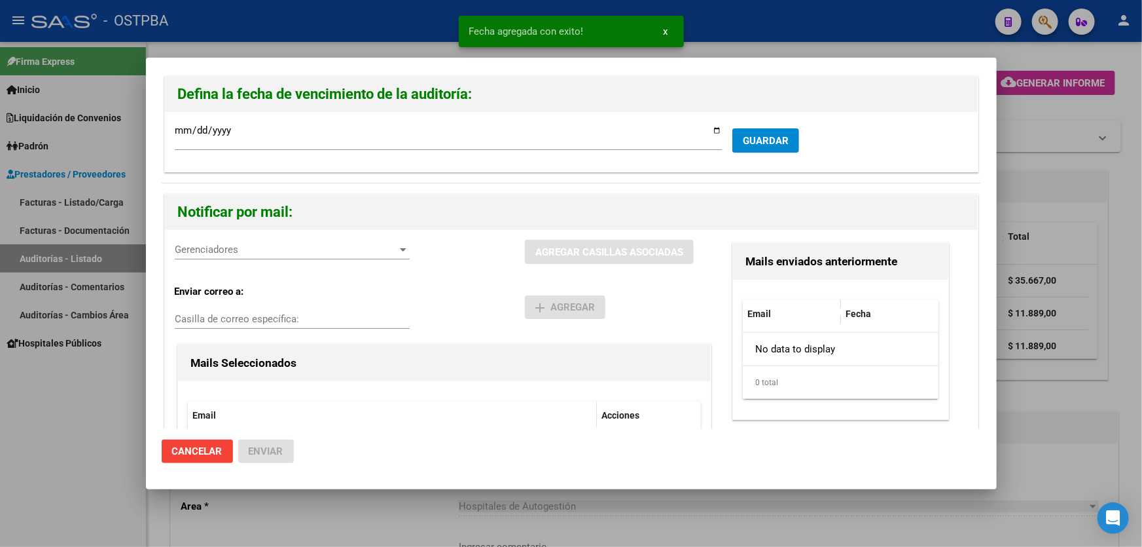
scroll to position [107, 0]
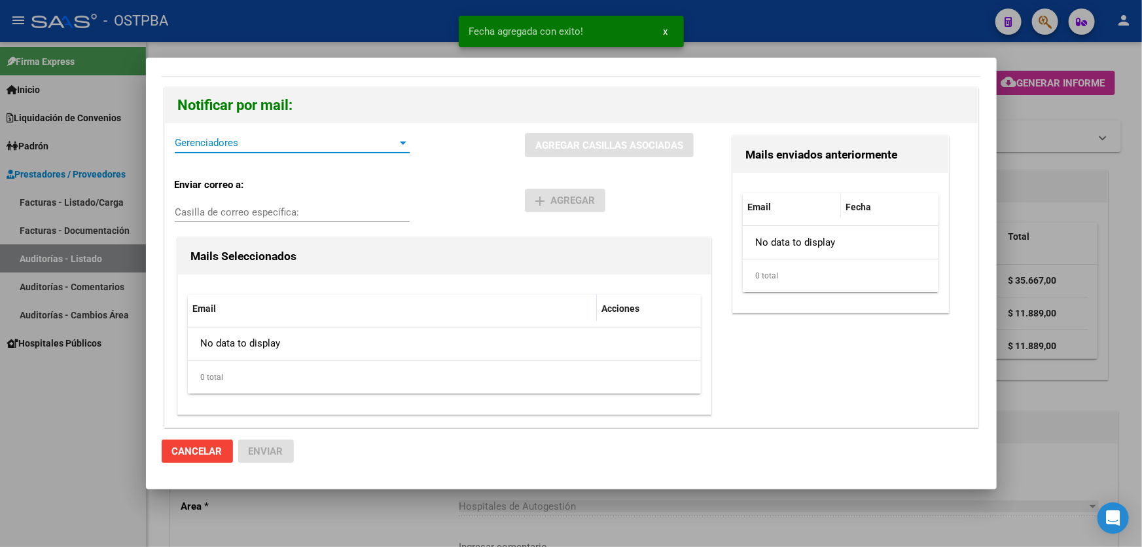
click at [214, 141] on span "Gerenciadores" at bounding box center [286, 143] width 223 height 12
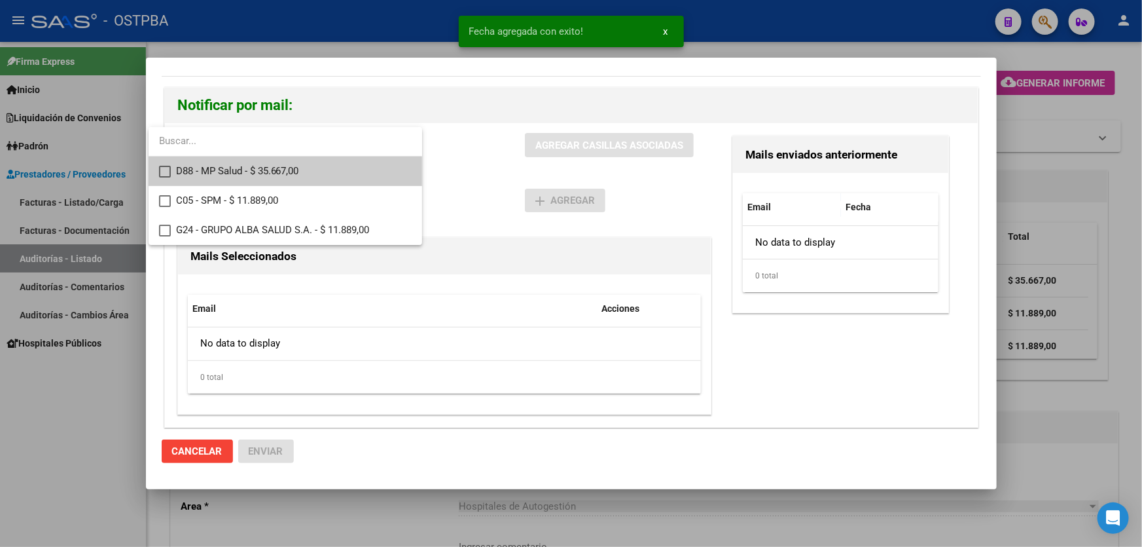
click at [159, 171] on mat-pseudo-checkbox at bounding box center [165, 172] width 12 height 12
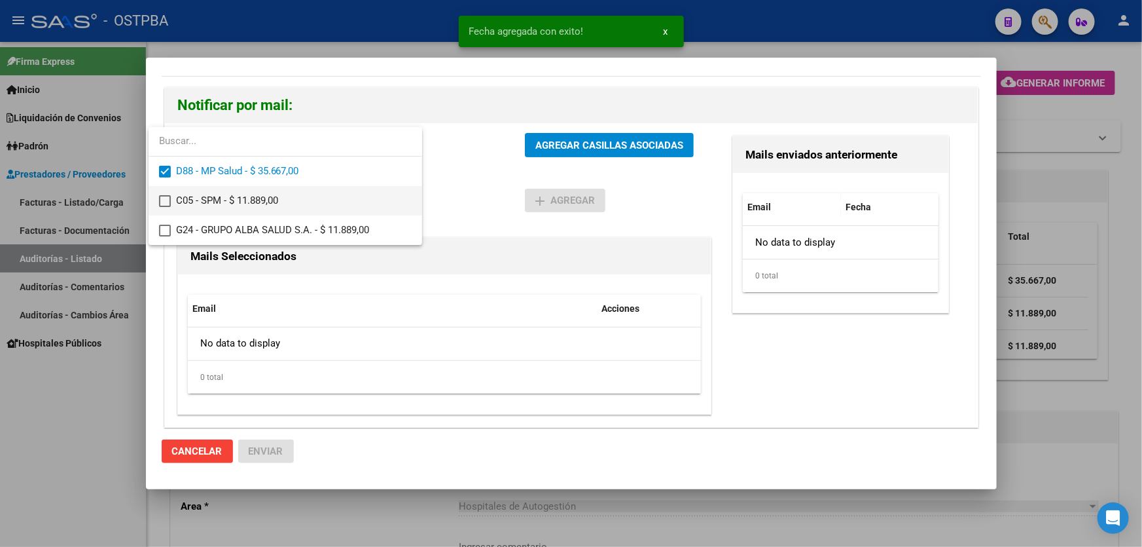
click at [159, 196] on mat-pseudo-checkbox at bounding box center [165, 201] width 12 height 12
click at [157, 229] on mat-option "G24 - GRUPO ALBA SALUD S.A. - $ 11.889,00" at bounding box center [286, 229] width 274 height 29
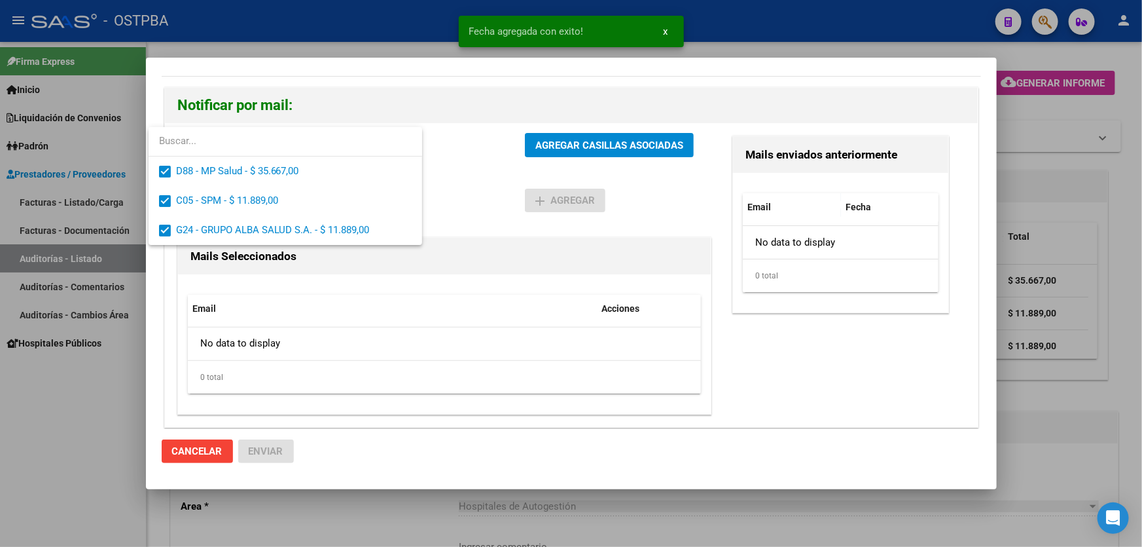
click at [466, 196] on div at bounding box center [571, 273] width 1142 height 547
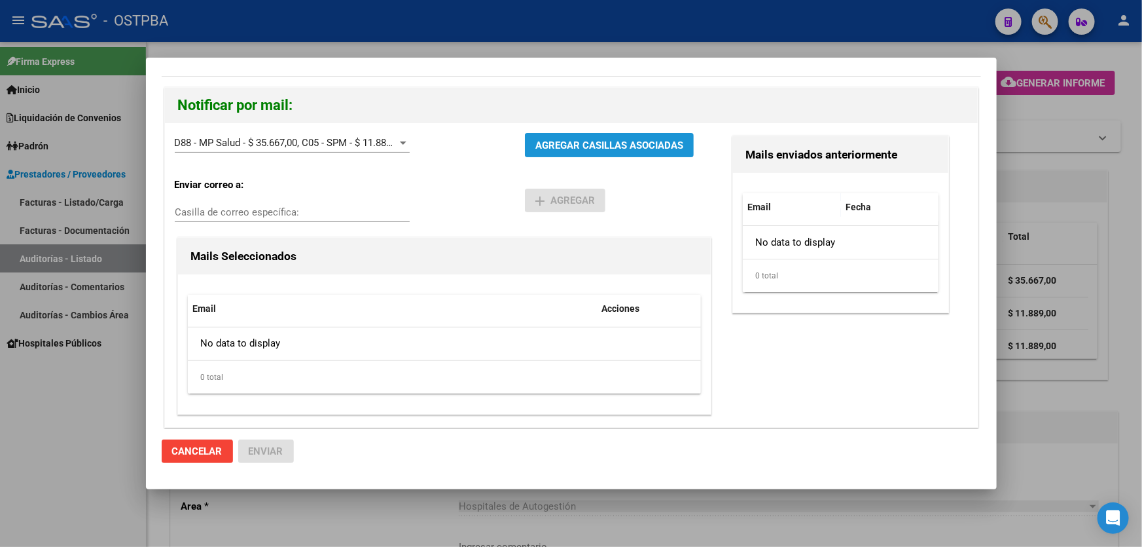
click at [590, 134] on button "AGREGAR CASILLAS ASOCIADAS" at bounding box center [609, 145] width 169 height 24
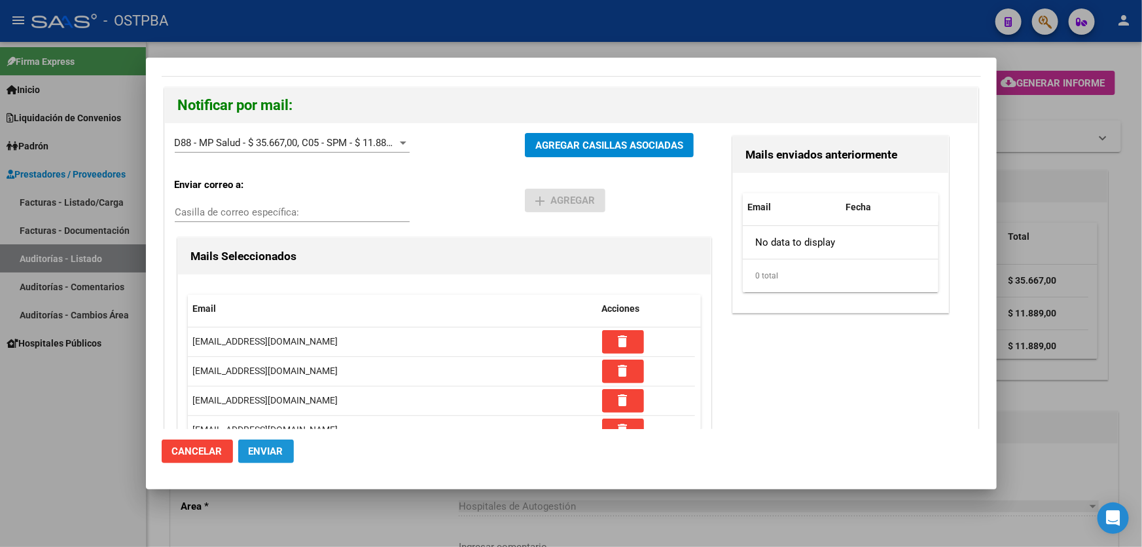
click at [274, 445] on span "Enviar" at bounding box center [266, 451] width 35 height 12
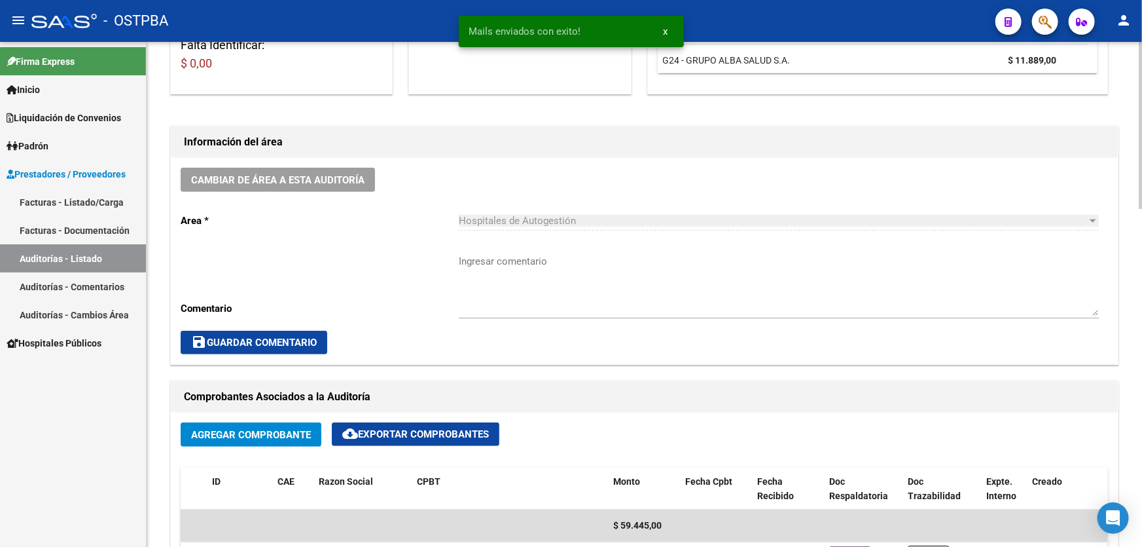
scroll to position [297, 0]
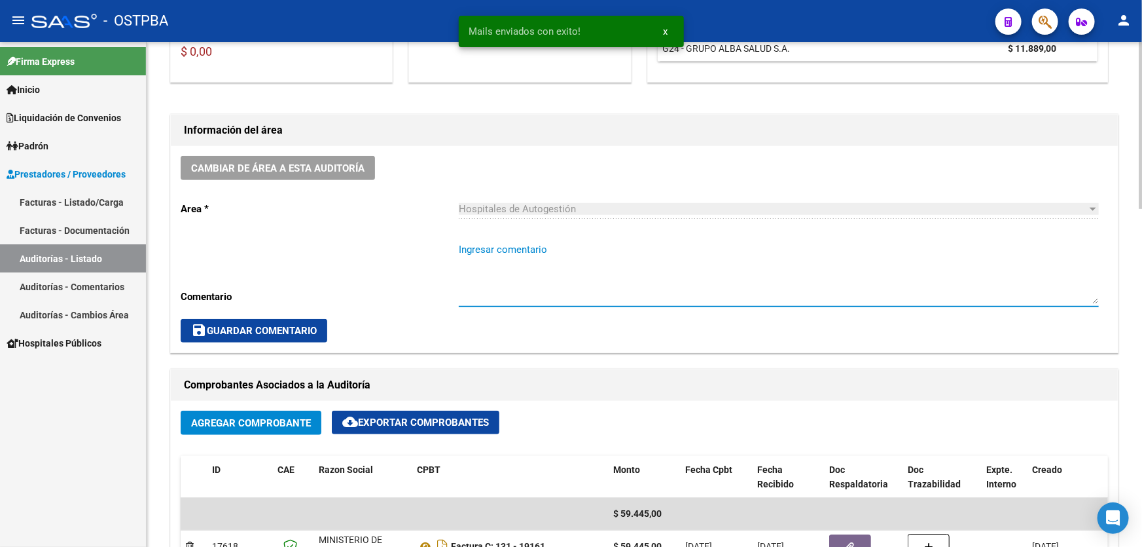
click at [529, 283] on textarea "Ingresar comentario" at bounding box center [779, 273] width 640 height 62
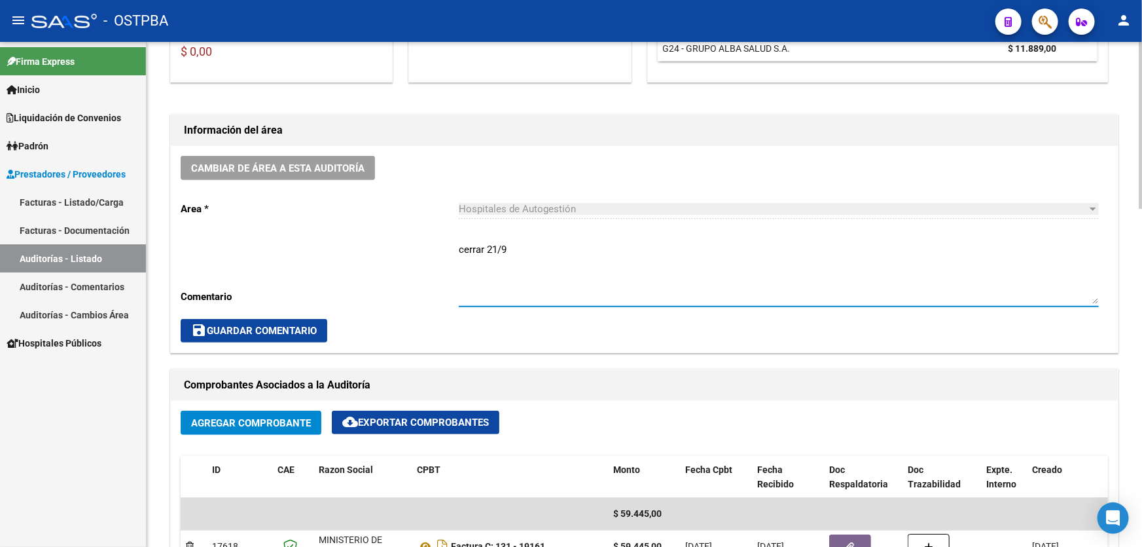
type textarea "cerrar 21/9"
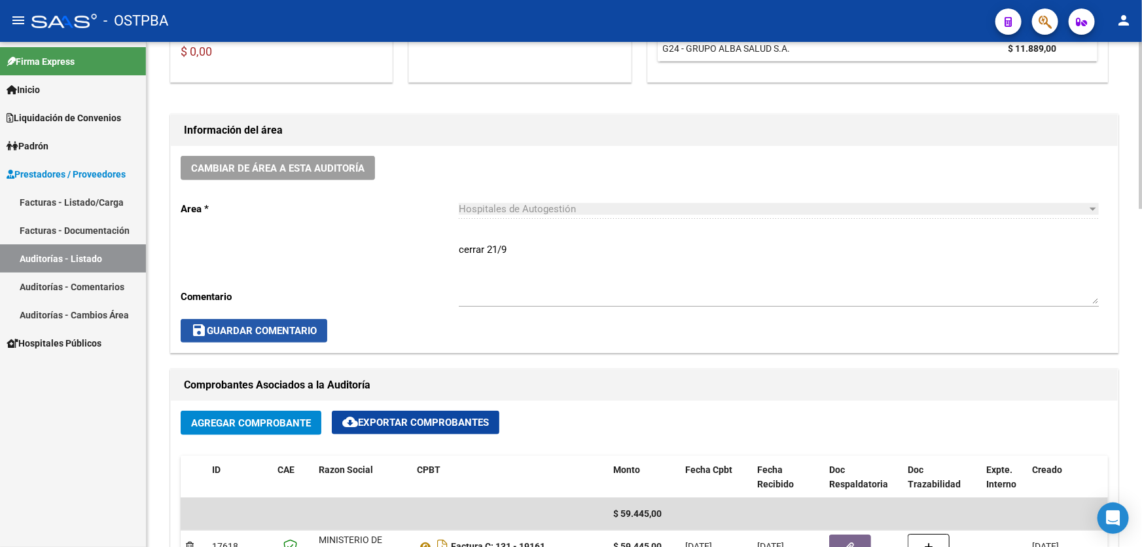
click at [272, 333] on span "save Guardar Comentario" at bounding box center [254, 331] width 126 height 12
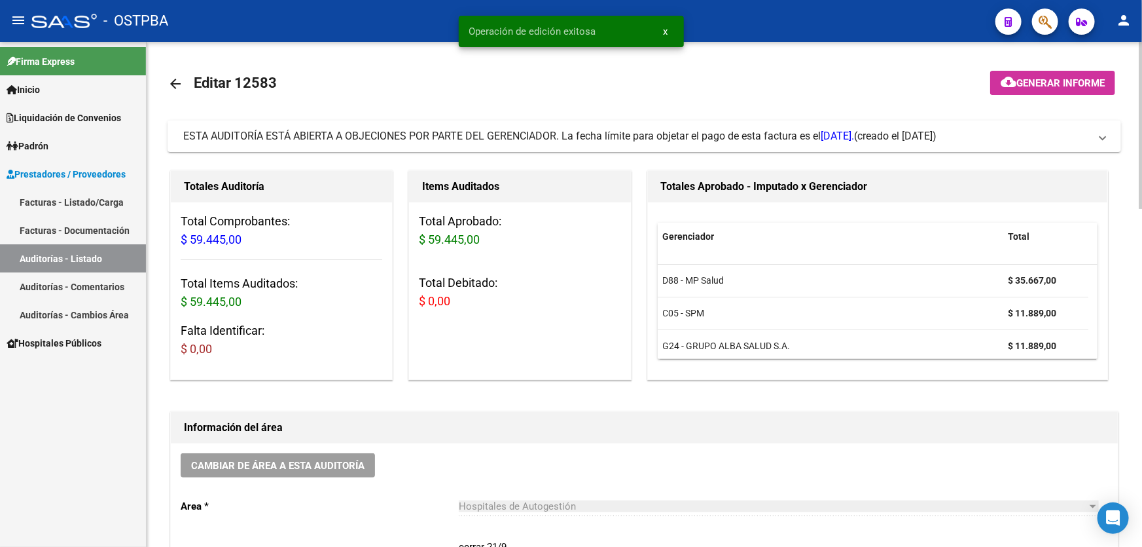
scroll to position [0, 0]
click at [170, 82] on mat-icon "arrow_back" at bounding box center [176, 84] width 16 height 16
